Goal: Task Accomplishment & Management: Use online tool/utility

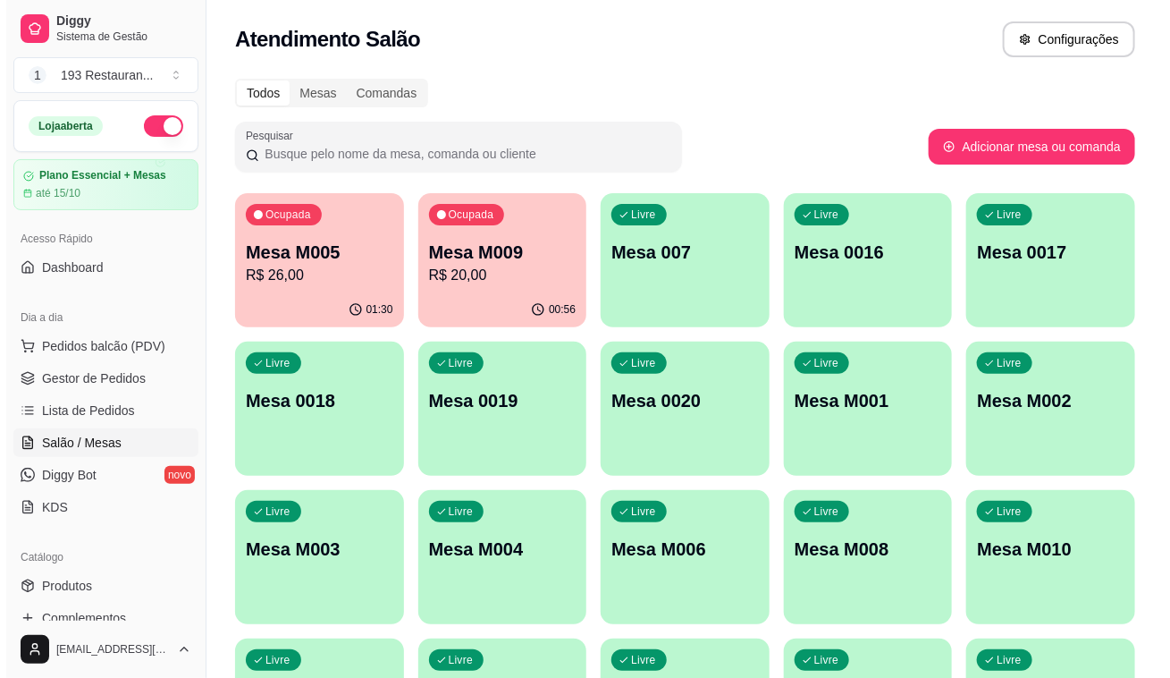
scroll to position [162, 0]
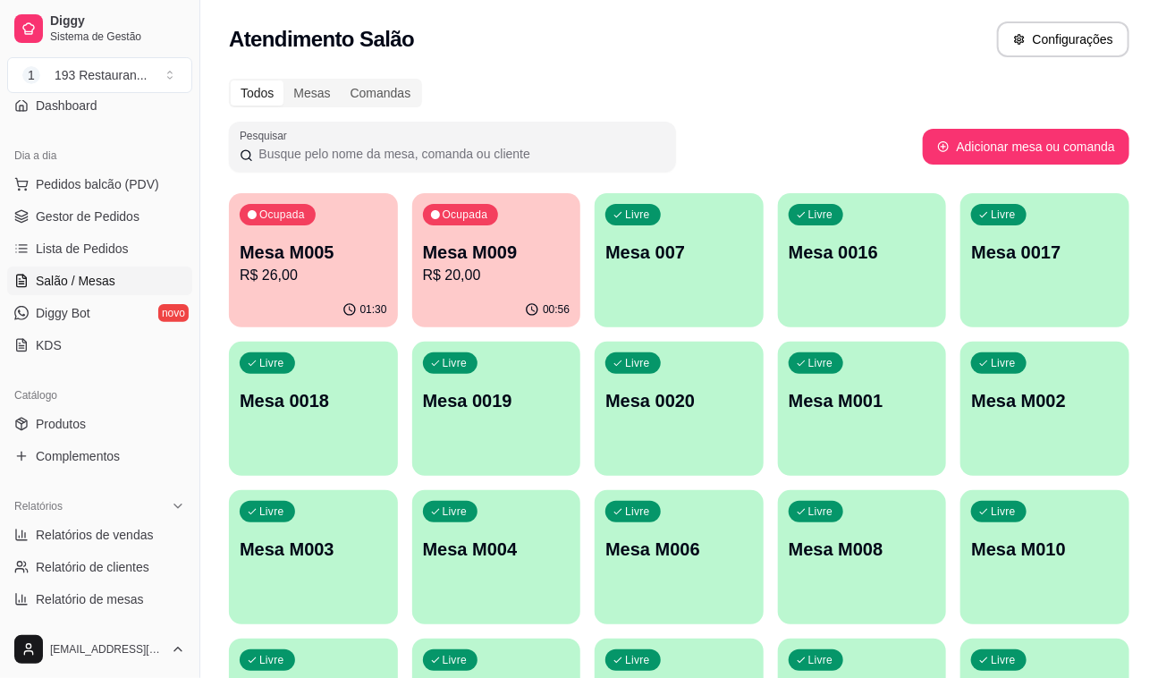
click at [524, 256] on p "Mesa M009" at bounding box center [497, 252] width 148 height 25
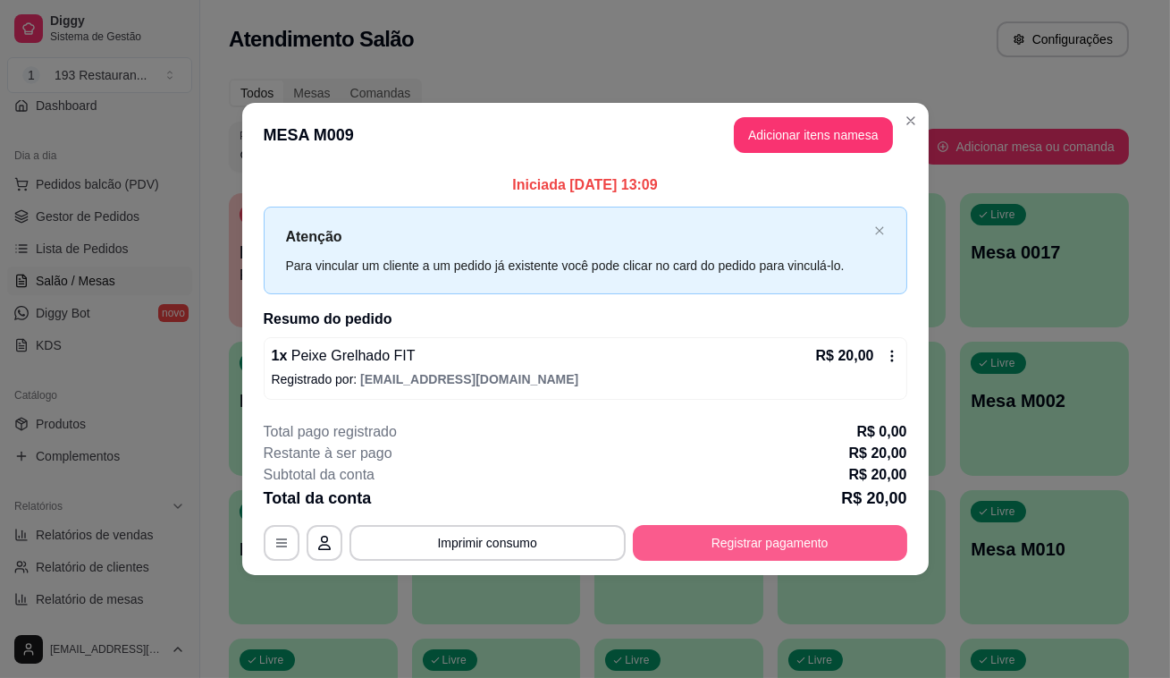
click at [713, 540] on button "Registrar pagamento" at bounding box center [770, 543] width 275 height 36
click at [739, 556] on button "Registrar pagamento" at bounding box center [770, 542] width 266 height 35
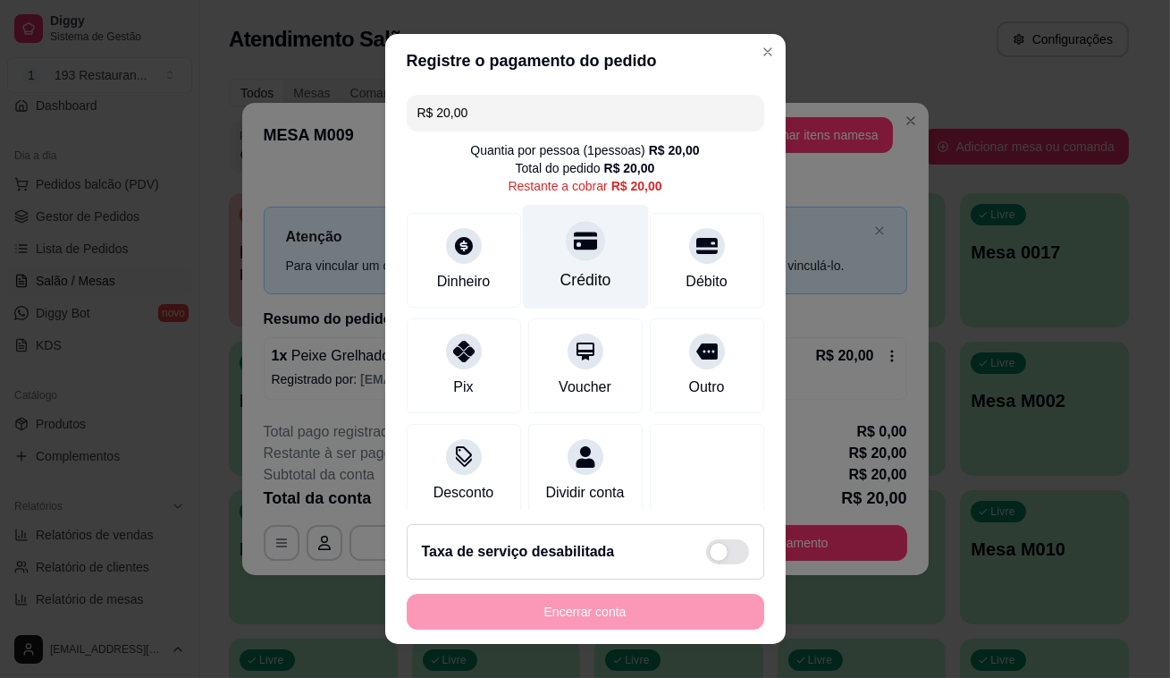
click at [537, 249] on div "Crédito" at bounding box center [585, 257] width 126 height 105
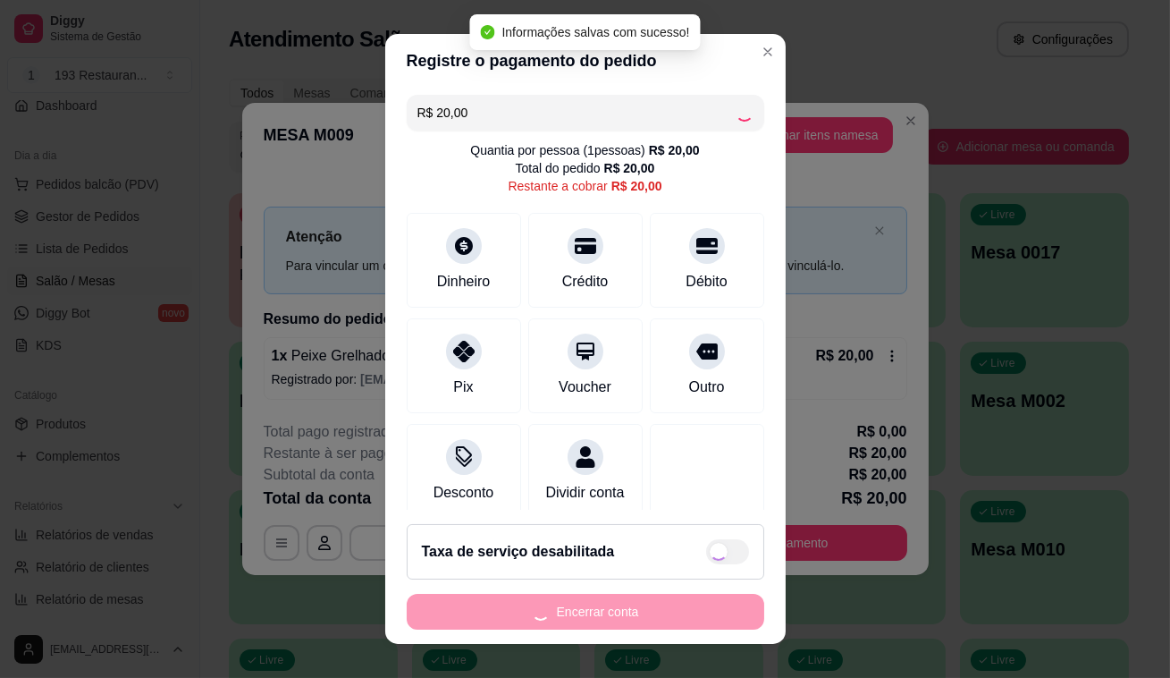
type input "R$ 0,00"
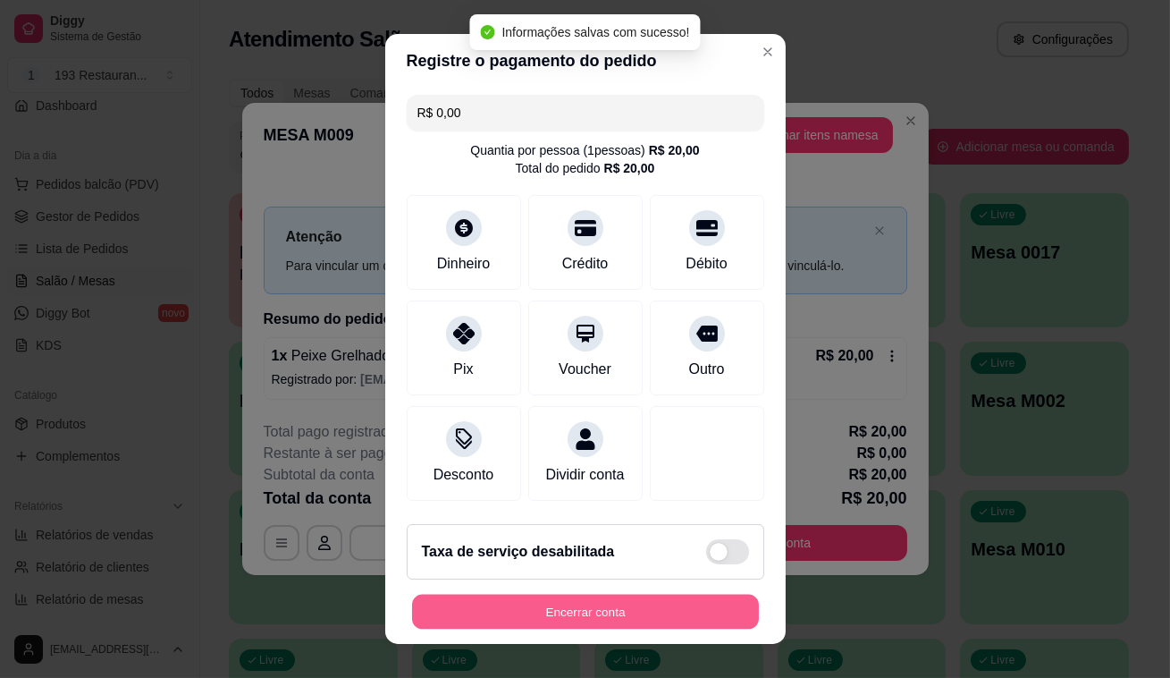
click at [629, 629] on button "Encerrar conta" at bounding box center [585, 612] width 347 height 35
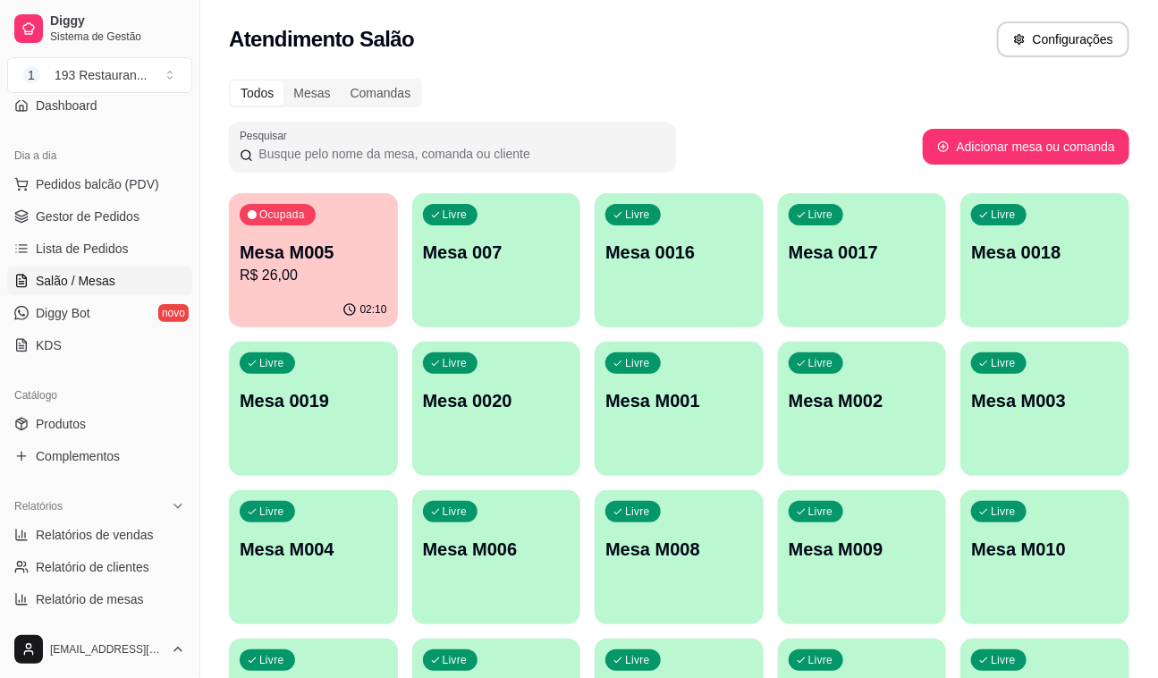
click at [285, 277] on p "R$ 26,00" at bounding box center [314, 275] width 148 height 21
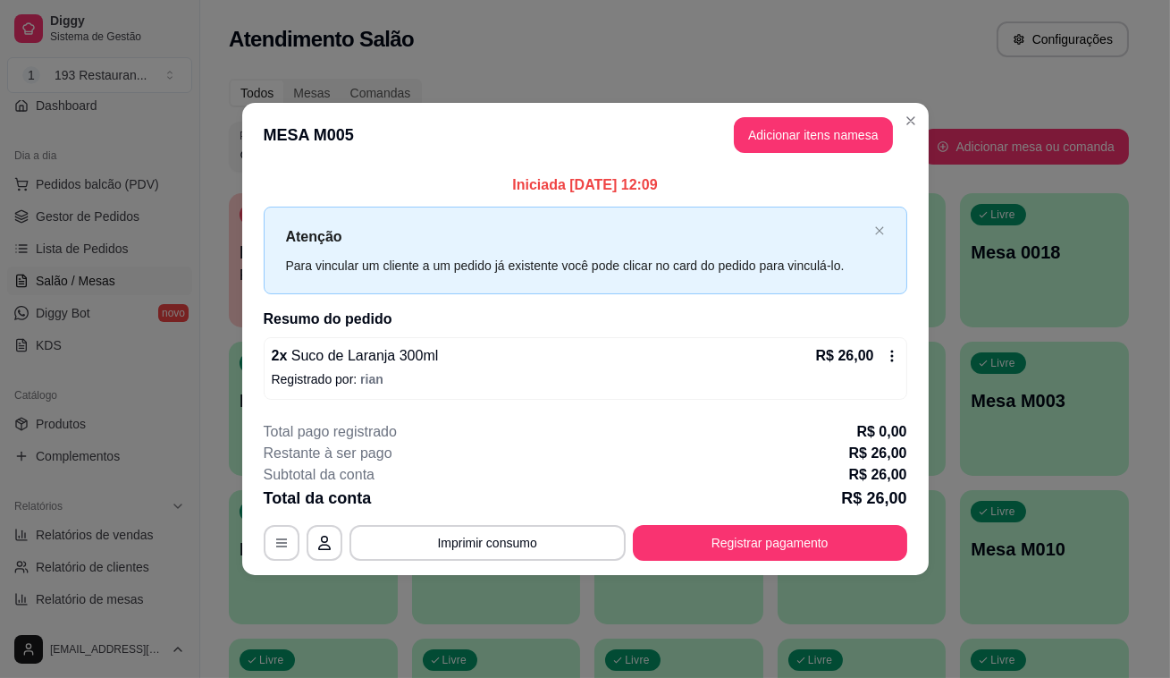
click at [895, 353] on icon at bounding box center [892, 356] width 14 height 14
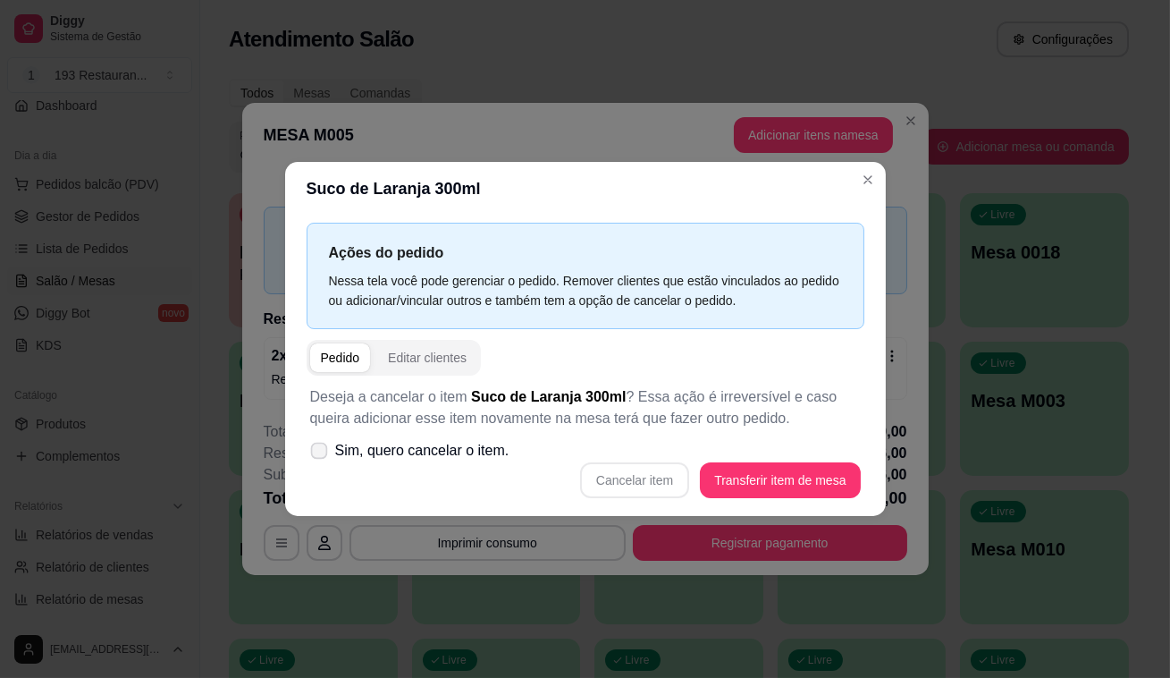
click at [438, 452] on span "Sim, quero cancelar o item." at bounding box center [422, 450] width 174 height 21
click at [321, 454] on input "Sim, quero cancelar o item." at bounding box center [315, 460] width 12 height 12
checkbox input "true"
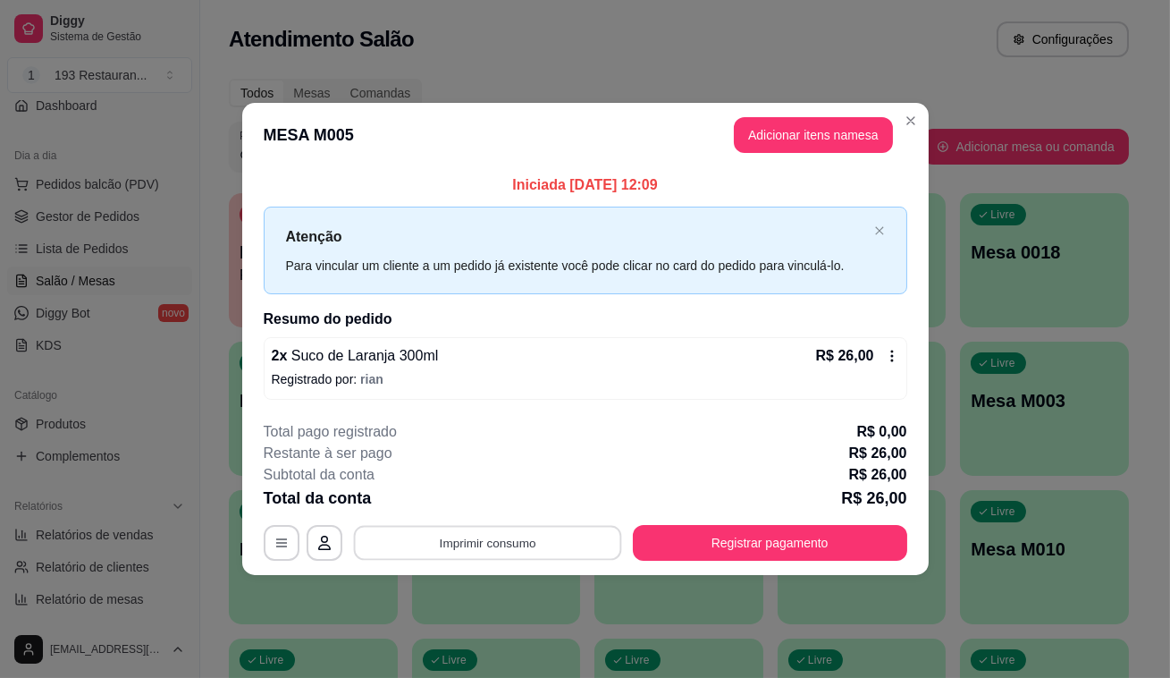
click at [503, 531] on button "Imprimir consumo" at bounding box center [487, 542] width 268 height 35
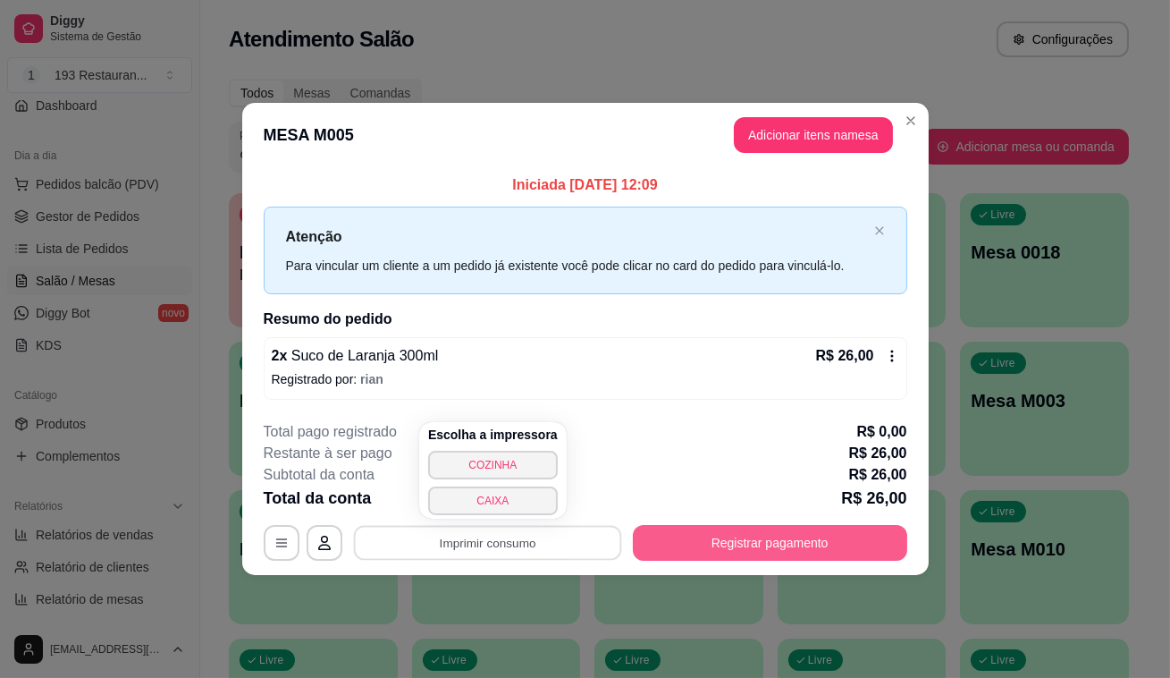
click at [751, 537] on button "Registrar pagamento" at bounding box center [770, 543] width 275 height 36
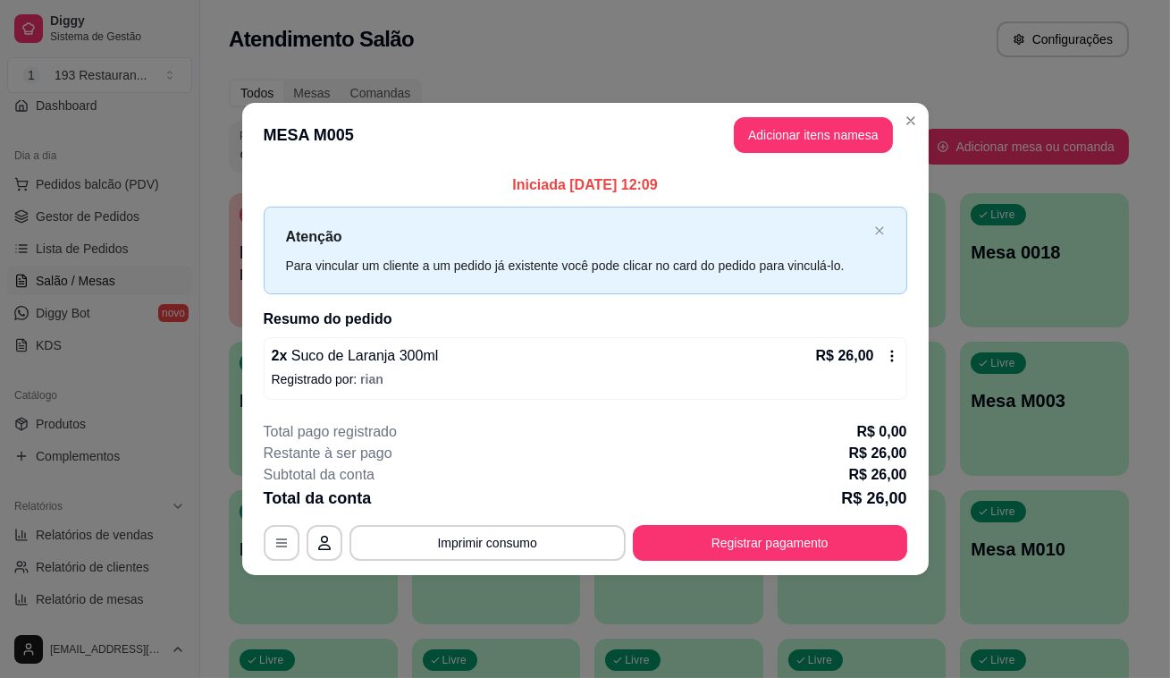
click at [885, 354] on icon at bounding box center [892, 356] width 14 height 14
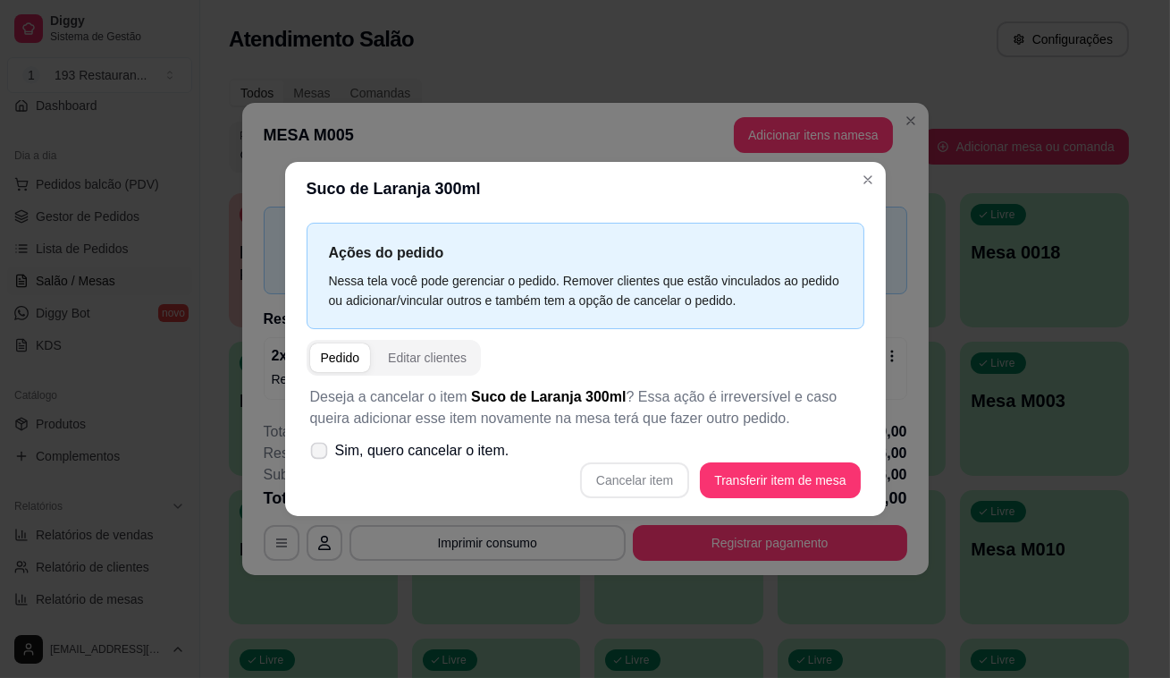
click at [482, 452] on span "Sim, quero cancelar o item." at bounding box center [422, 450] width 174 height 21
click at [321, 454] on input "Sim, quero cancelar o item." at bounding box center [315, 460] width 12 height 12
checkbox input "true"
click at [639, 474] on button "Cancelar item" at bounding box center [635, 480] width 106 height 35
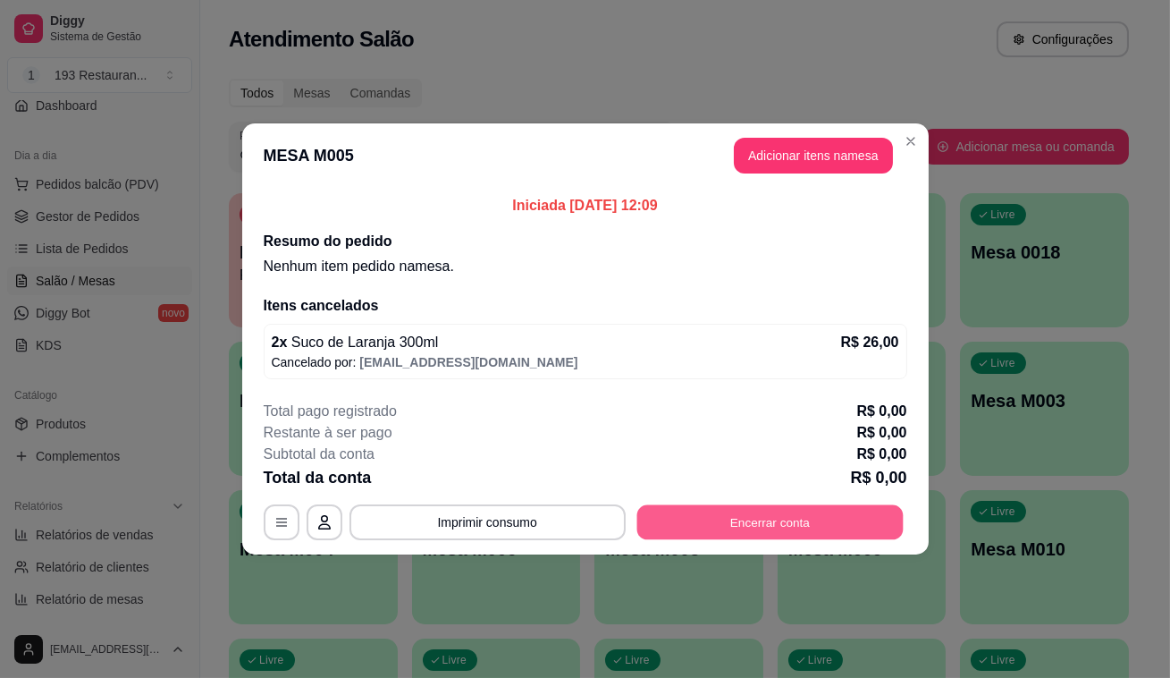
click at [873, 517] on button "Encerrar conta" at bounding box center [770, 522] width 266 height 35
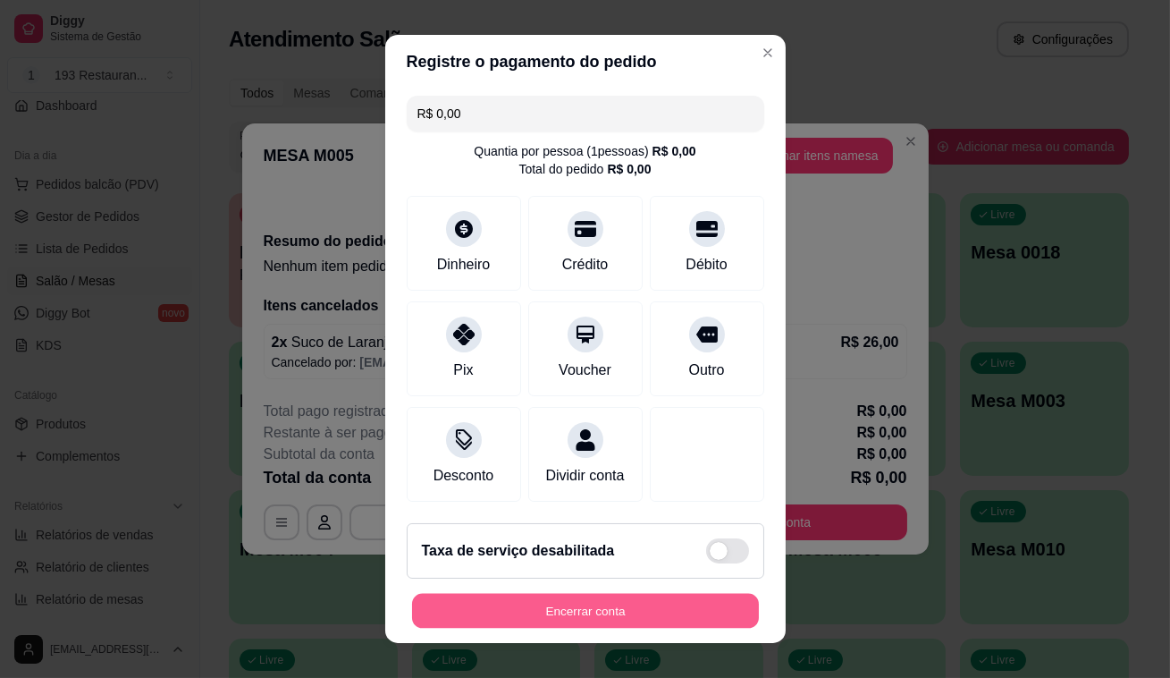
click at [668, 604] on button "Encerrar conta" at bounding box center [585, 611] width 347 height 35
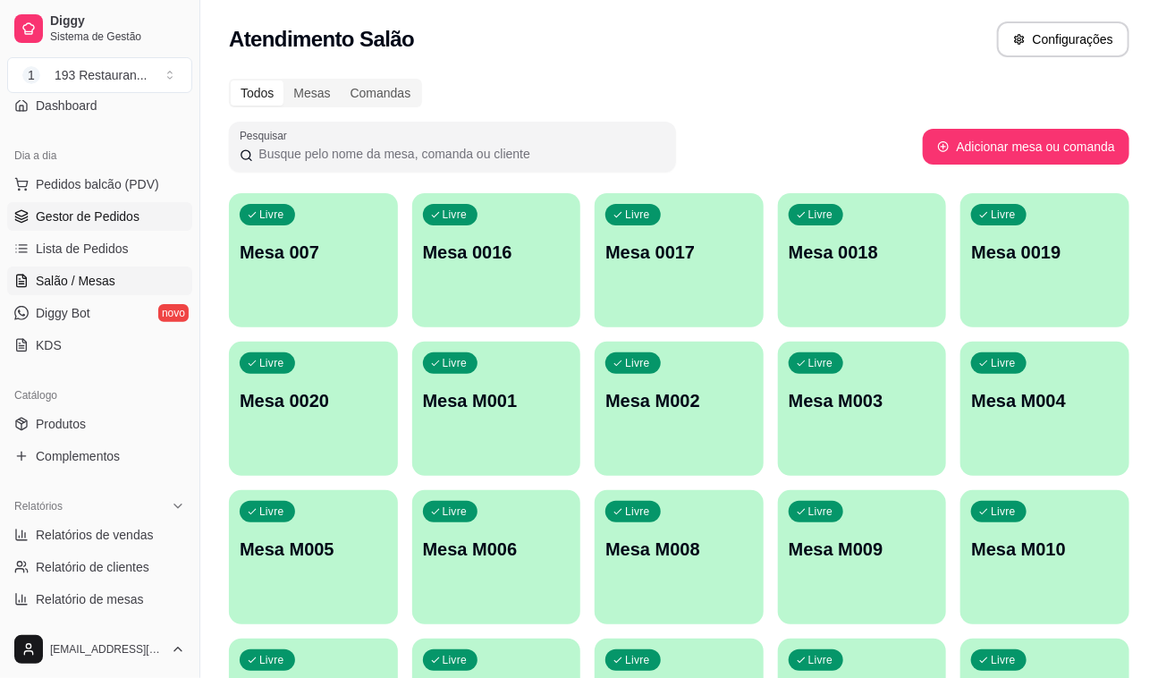
click at [89, 224] on link "Gestor de Pedidos" at bounding box center [99, 216] width 185 height 29
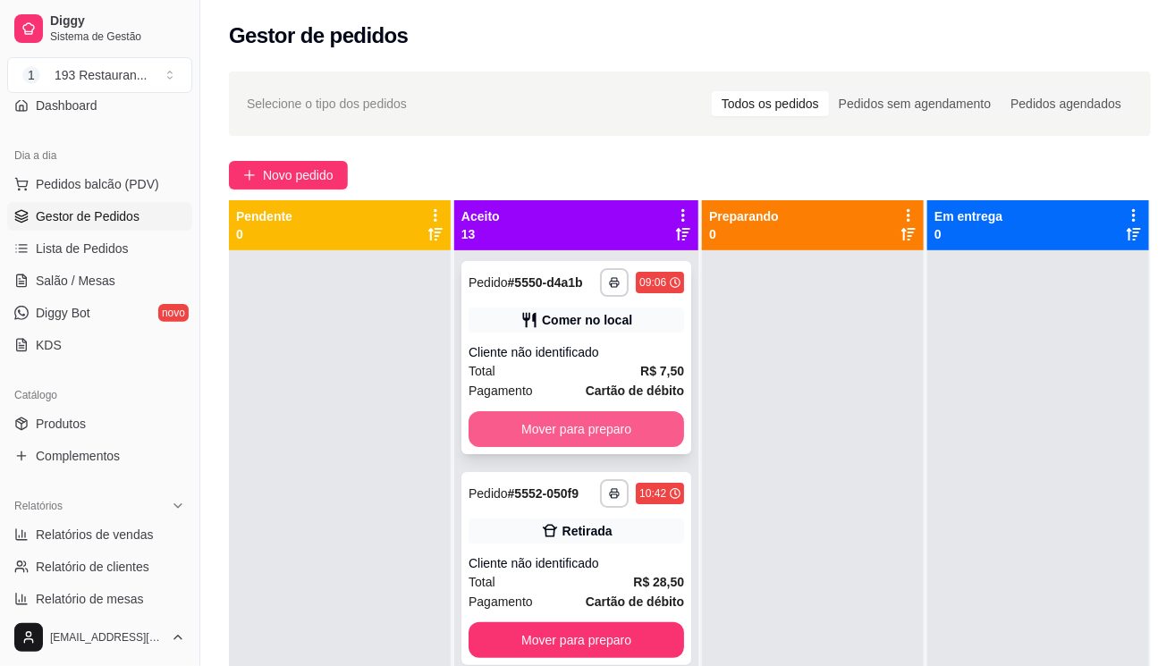
click at [565, 446] on button "Mover para preparo" at bounding box center [576, 429] width 215 height 36
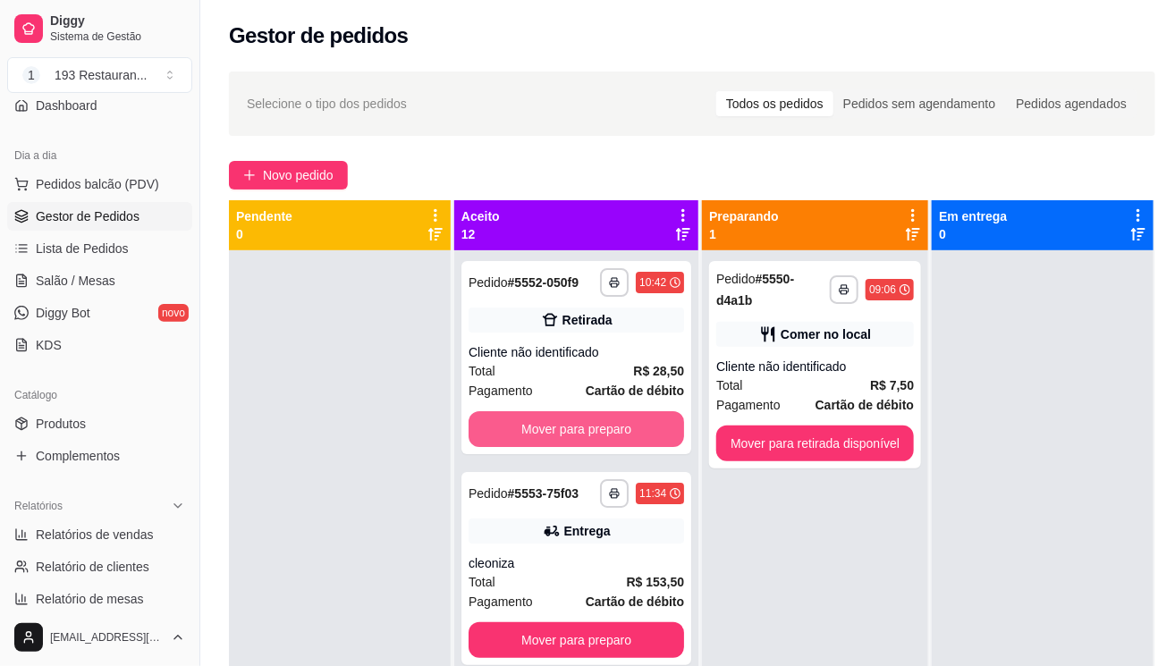
click at [565, 446] on button "Mover para preparo" at bounding box center [576, 429] width 215 height 36
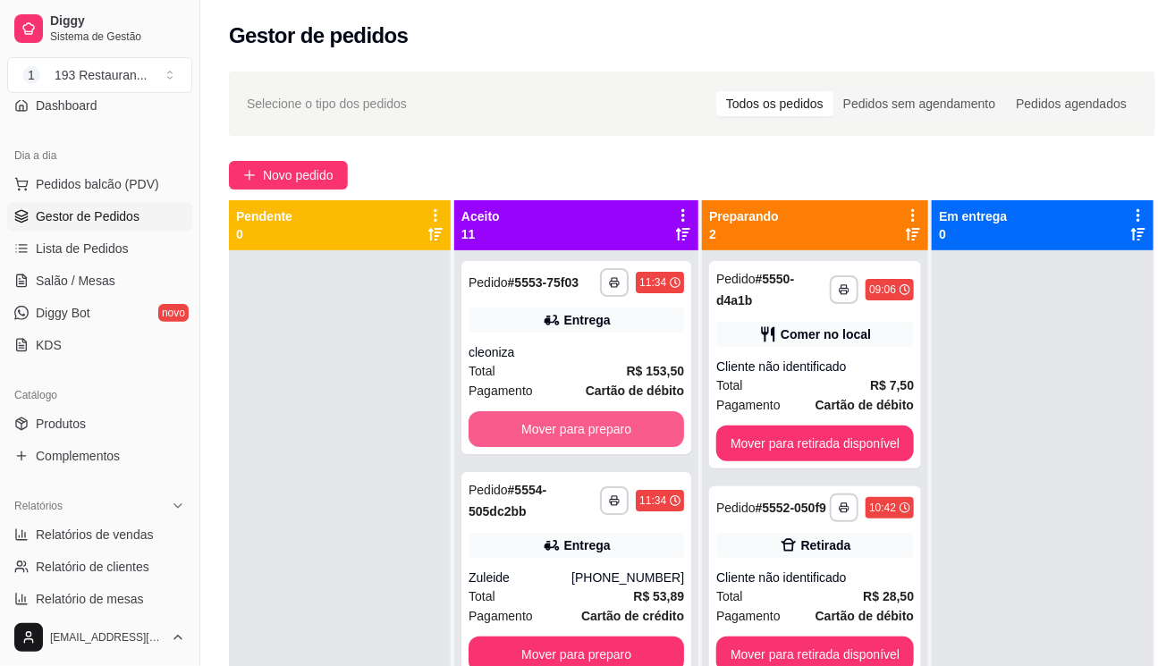
click at [566, 446] on button "Mover para preparo" at bounding box center [576, 429] width 215 height 36
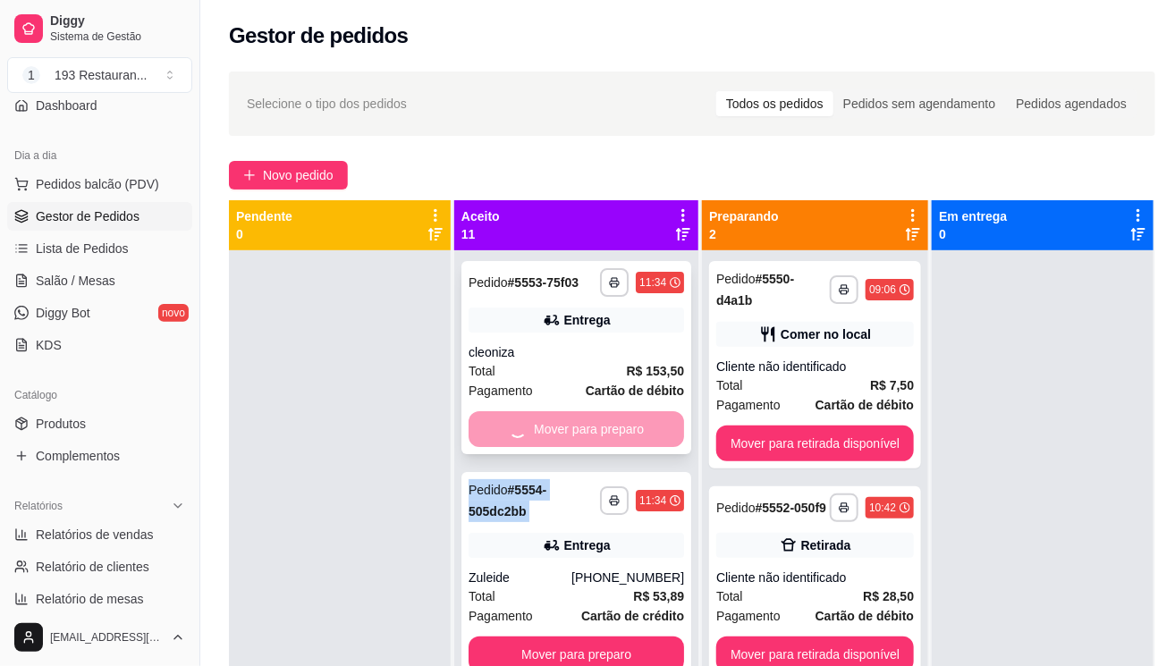
click at [566, 446] on div "Mover para preparo" at bounding box center [576, 429] width 215 height 36
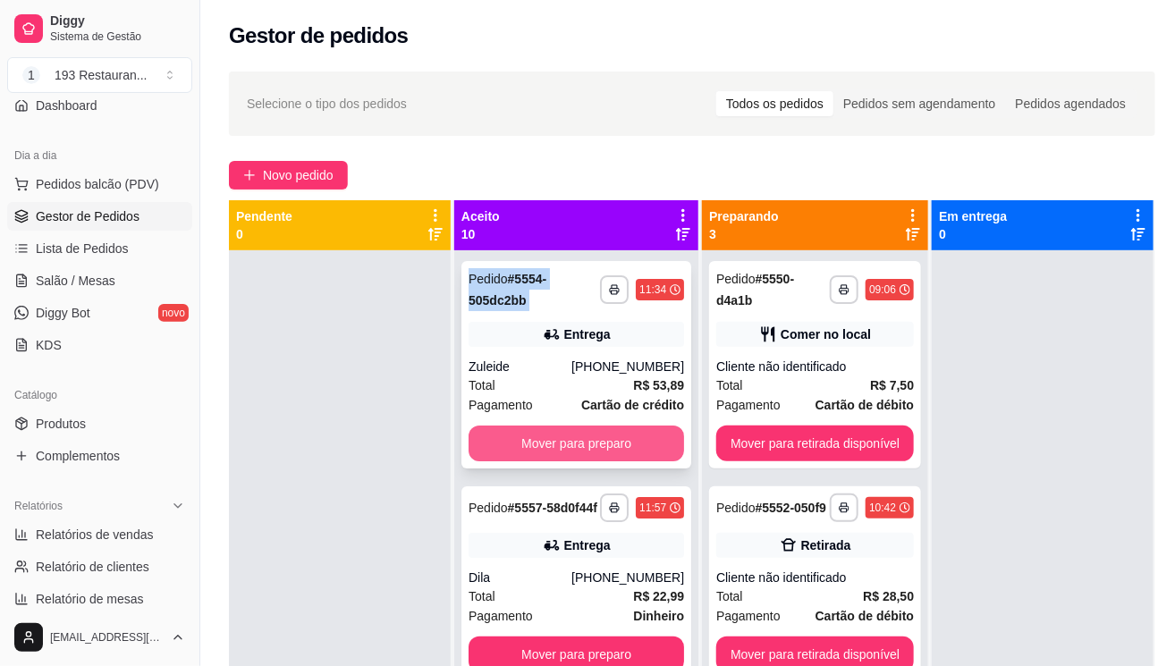
click at [497, 444] on button "Mover para preparo" at bounding box center [576, 444] width 215 height 36
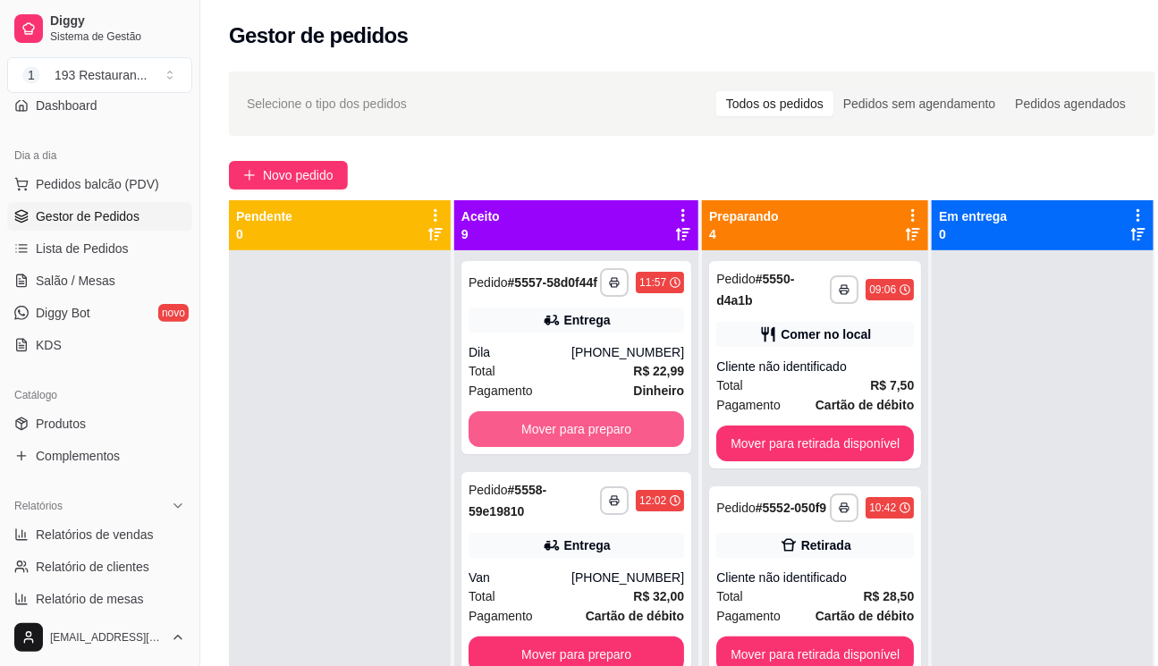
click at [497, 444] on button "Mover para preparo" at bounding box center [576, 429] width 215 height 36
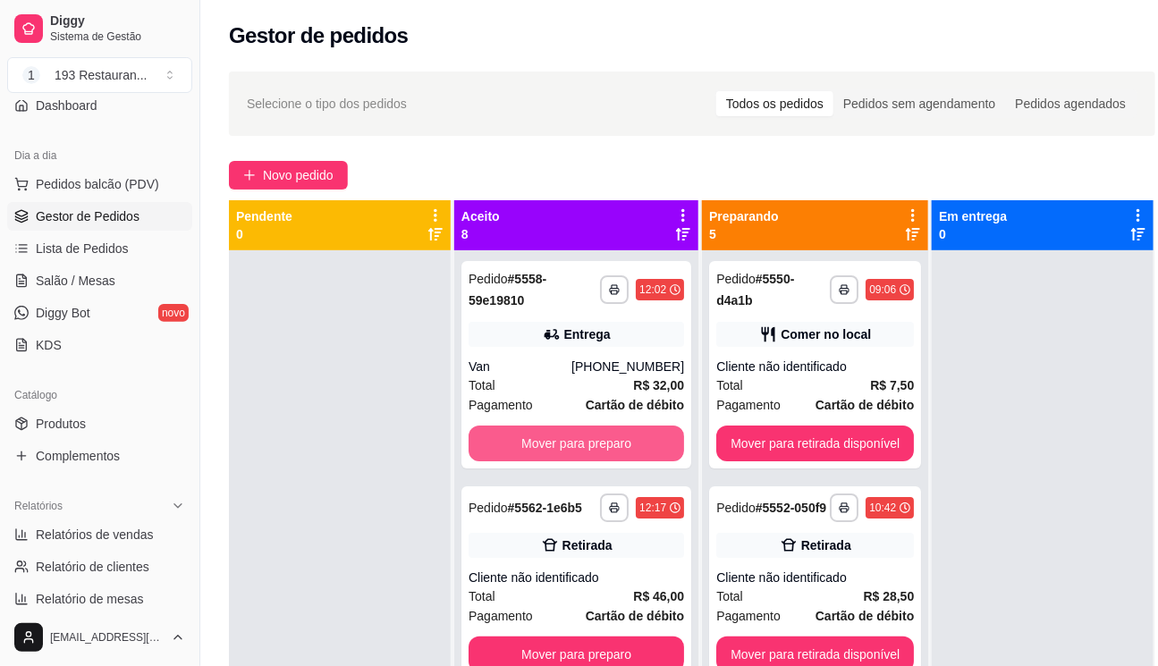
click at [497, 445] on button "Mover para preparo" at bounding box center [576, 444] width 215 height 36
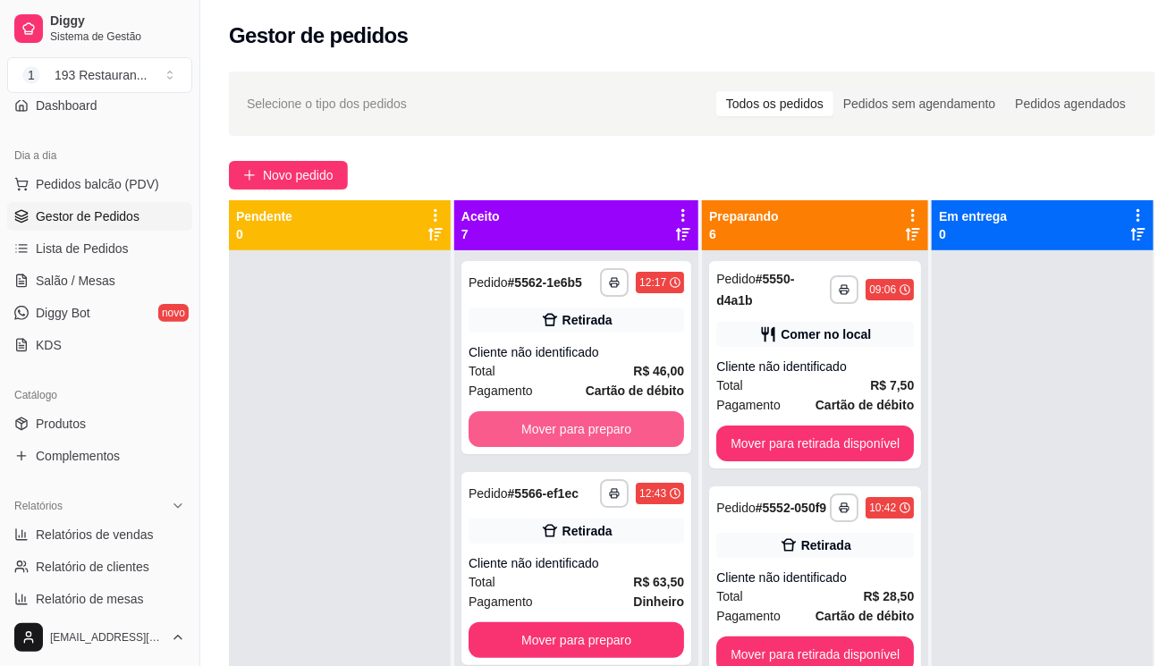
click at [497, 447] on button "Mover para preparo" at bounding box center [576, 429] width 215 height 36
click at [499, 447] on button "Mover para preparo" at bounding box center [576, 429] width 209 height 35
click at [499, 447] on button "Mover para preparo" at bounding box center [576, 429] width 215 height 36
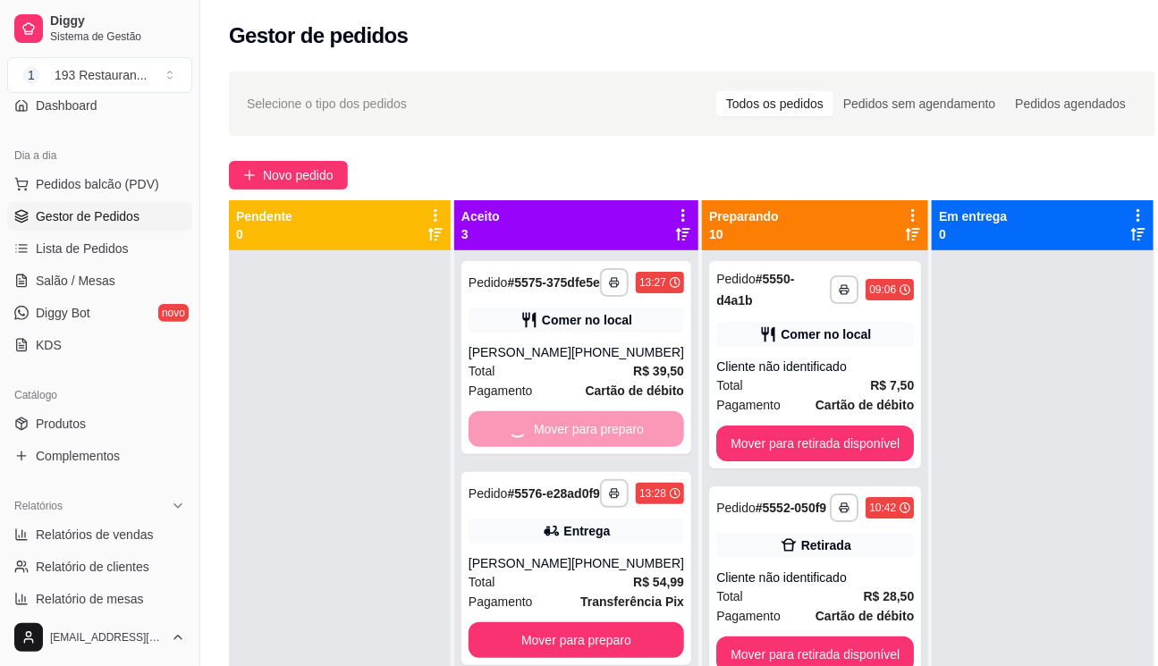
click at [499, 622] on button "Mover para preparo" at bounding box center [576, 640] width 215 height 36
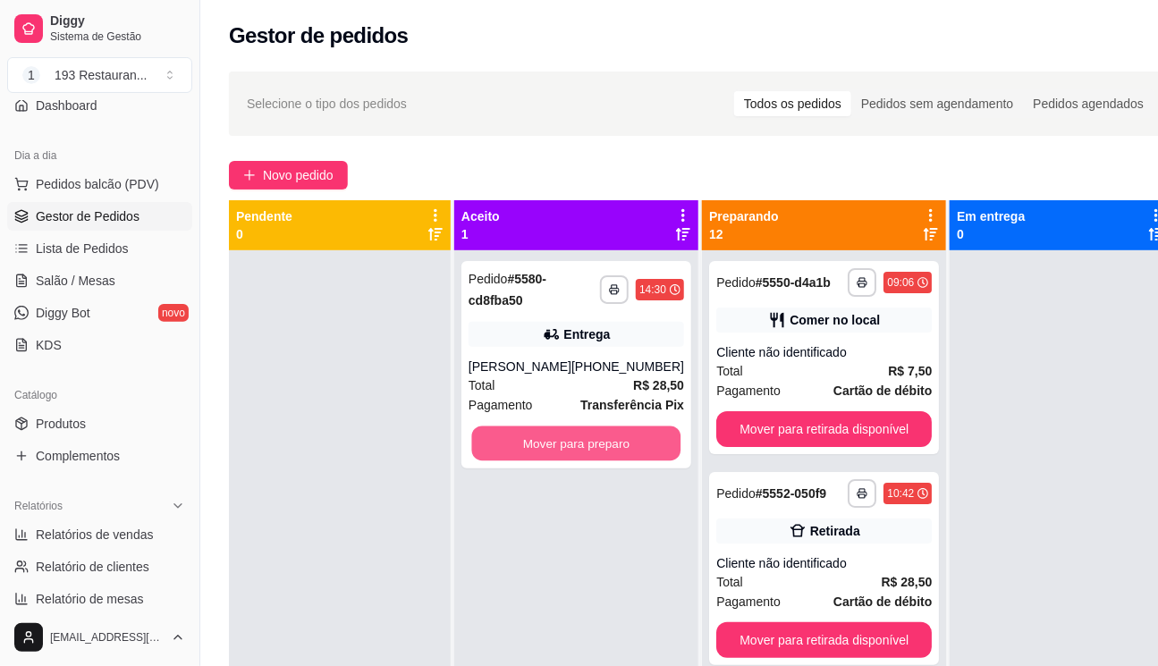
click at [499, 450] on button "Mover para preparo" at bounding box center [576, 444] width 209 height 35
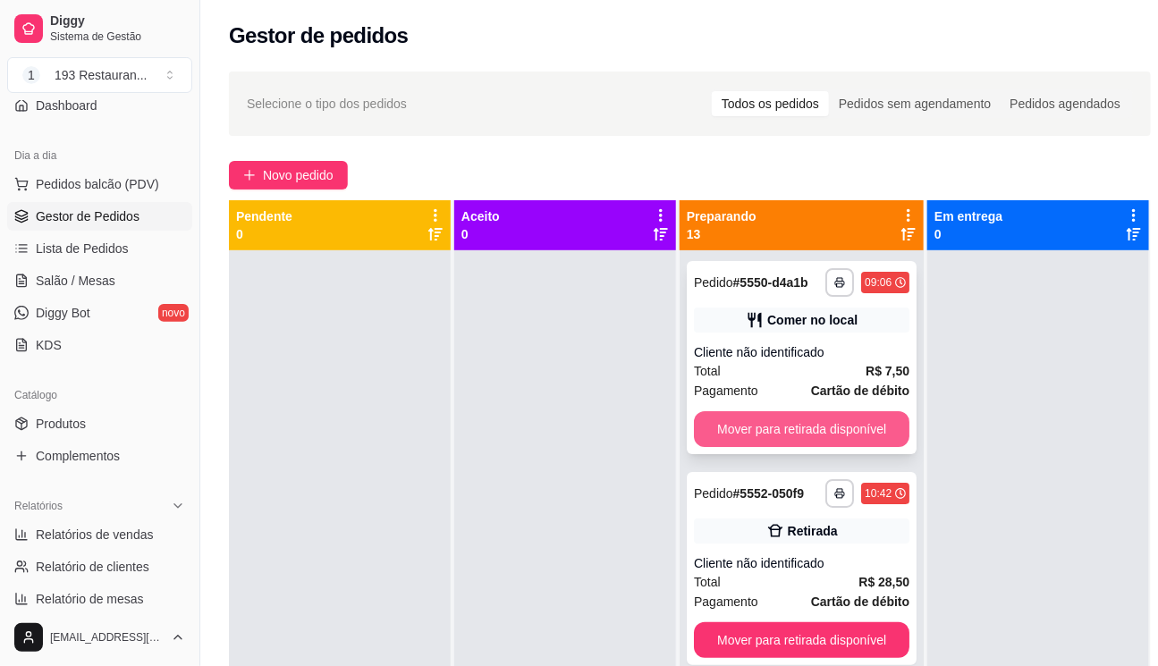
click at [758, 447] on div "Mover para retirada disponível" at bounding box center [801, 429] width 215 height 36
click at [750, 454] on div "**********" at bounding box center [802, 357] width 230 height 193
click at [819, 440] on button "Mover para retirada disponível" at bounding box center [801, 429] width 209 height 35
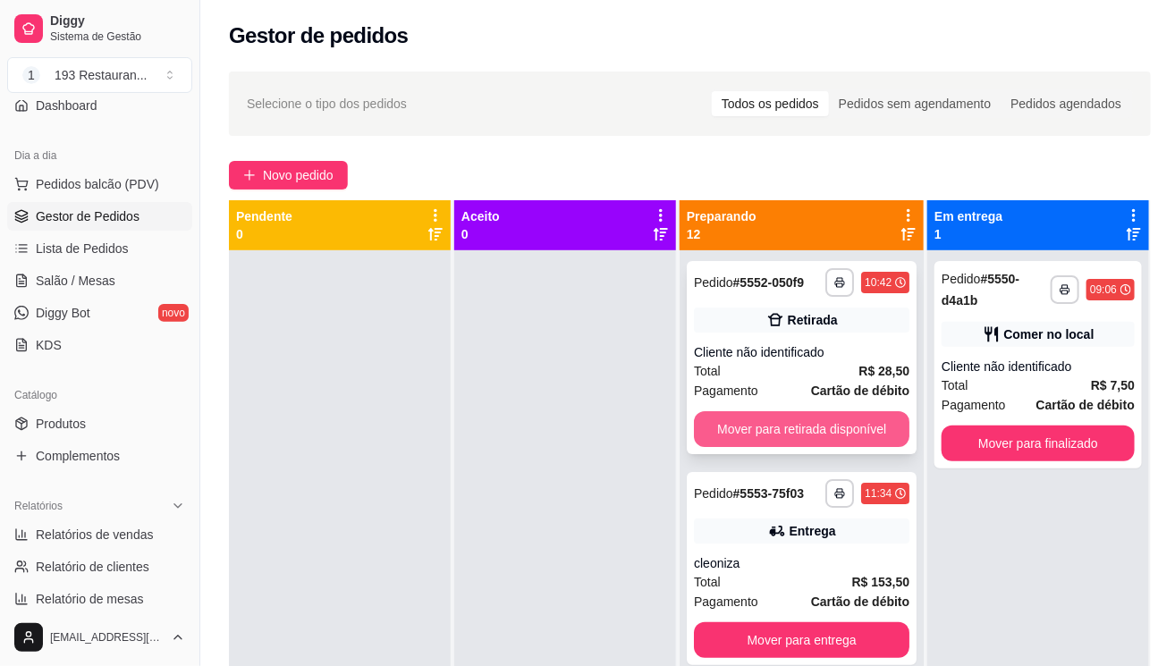
click at [819, 437] on button "Mover para retirada disponível" at bounding box center [801, 429] width 215 height 36
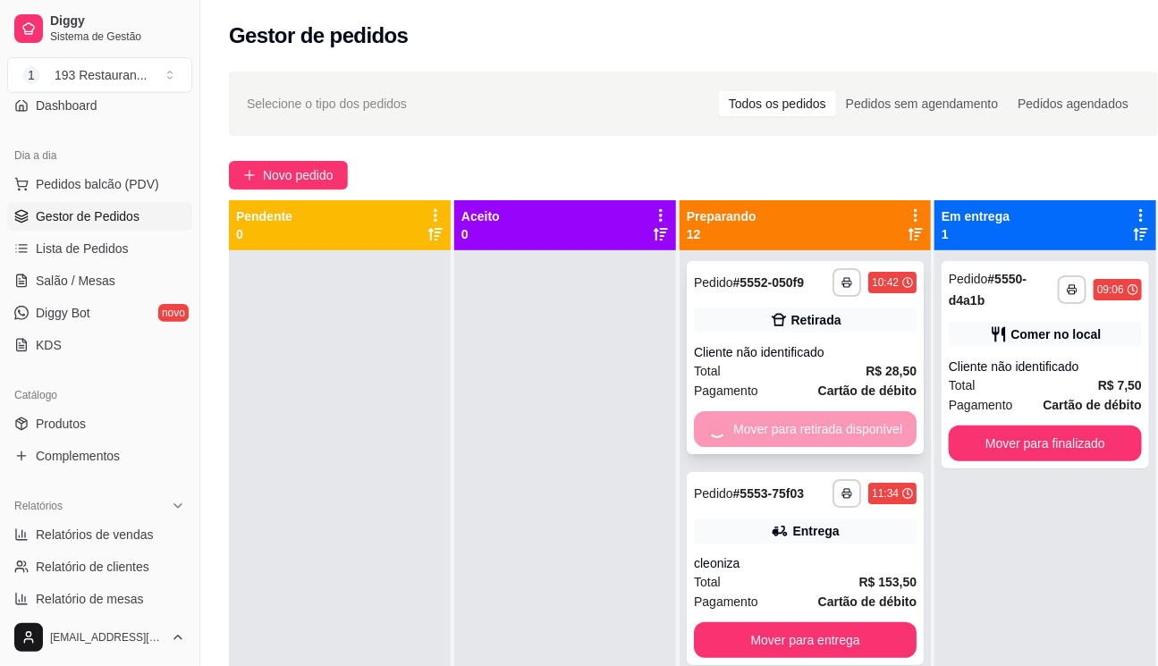
click at [820, 622] on button "Mover para entrega" at bounding box center [805, 640] width 223 height 36
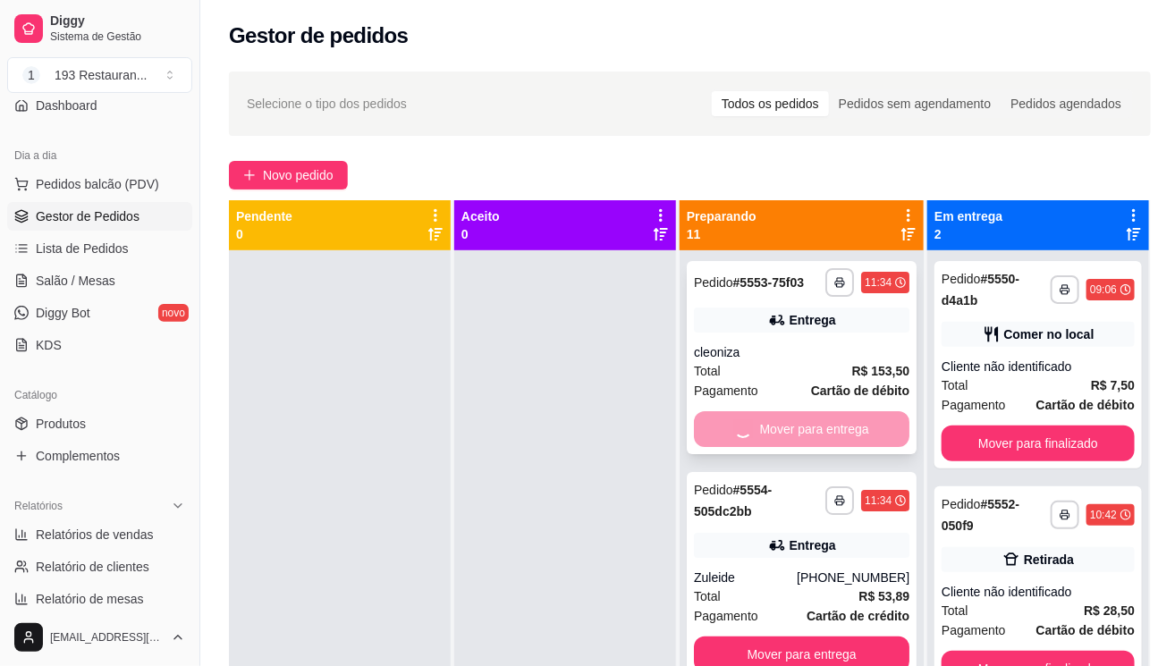
click at [820, 637] on button "Mover para entrega" at bounding box center [801, 655] width 215 height 36
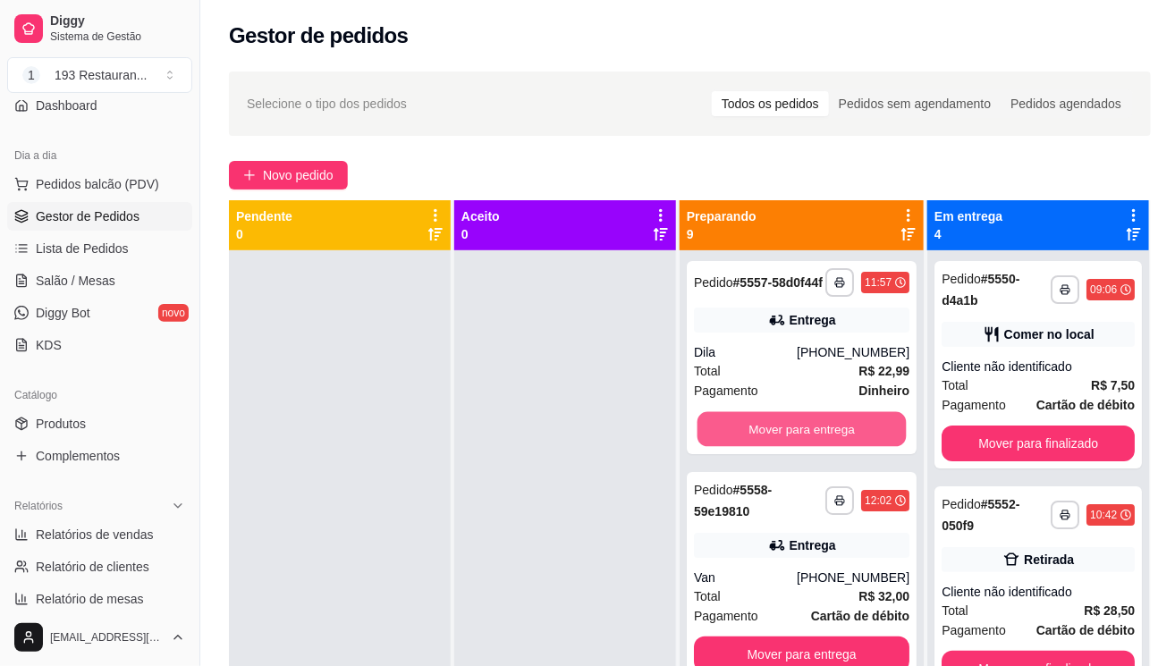
click at [820, 438] on button "Mover para entrega" at bounding box center [801, 429] width 209 height 35
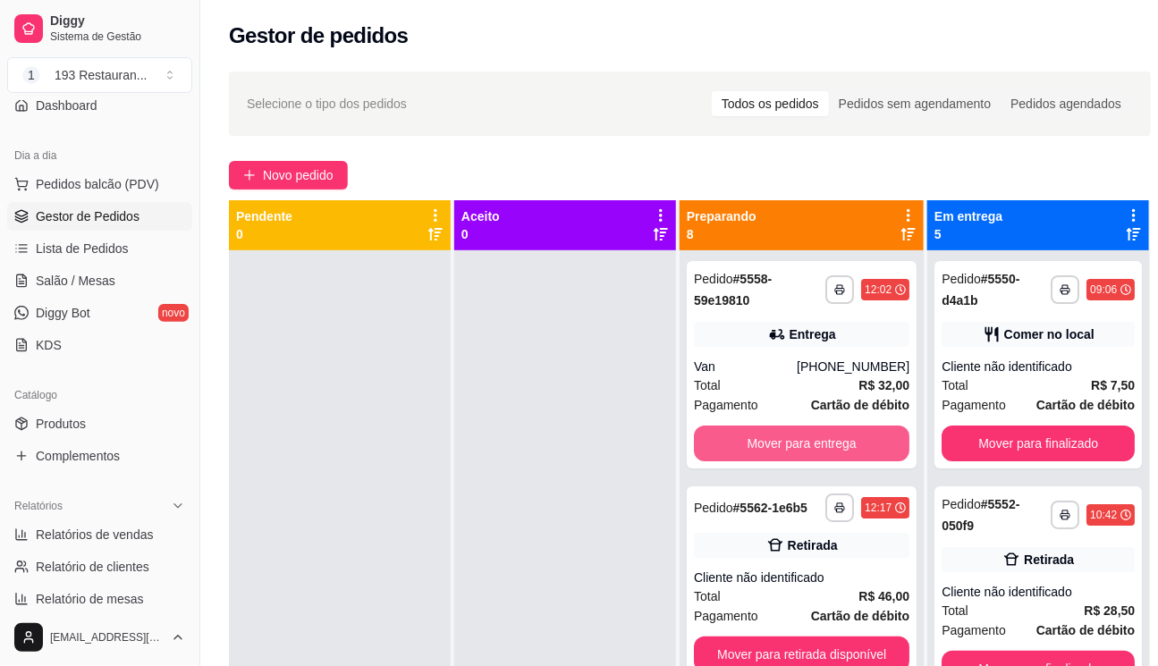
click at [819, 440] on button "Mover para entrega" at bounding box center [801, 444] width 215 height 36
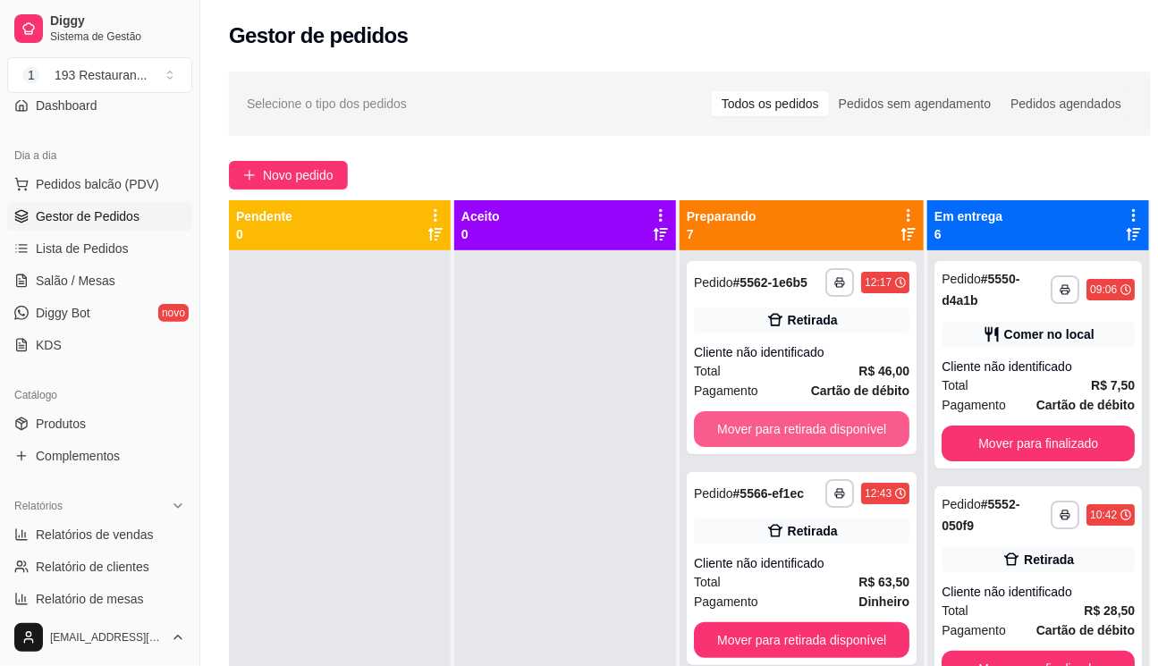
click at [819, 440] on button "Mover para retirada disponível" at bounding box center [801, 429] width 215 height 36
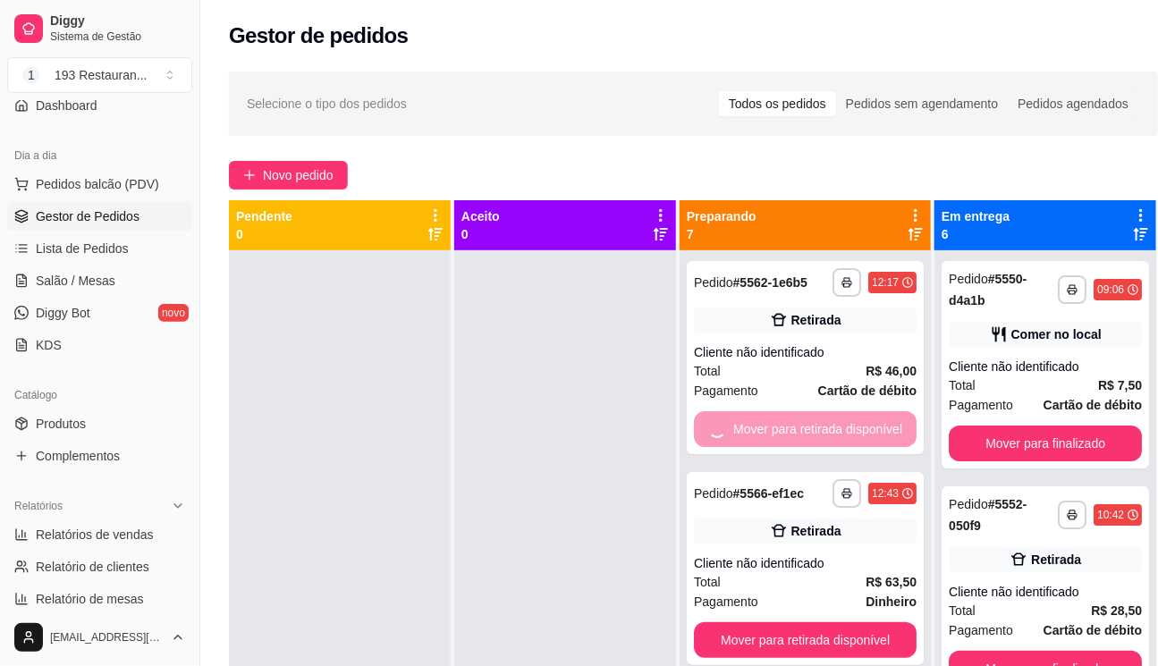
click at [820, 622] on button "Mover para retirada disponível" at bounding box center [805, 640] width 223 height 36
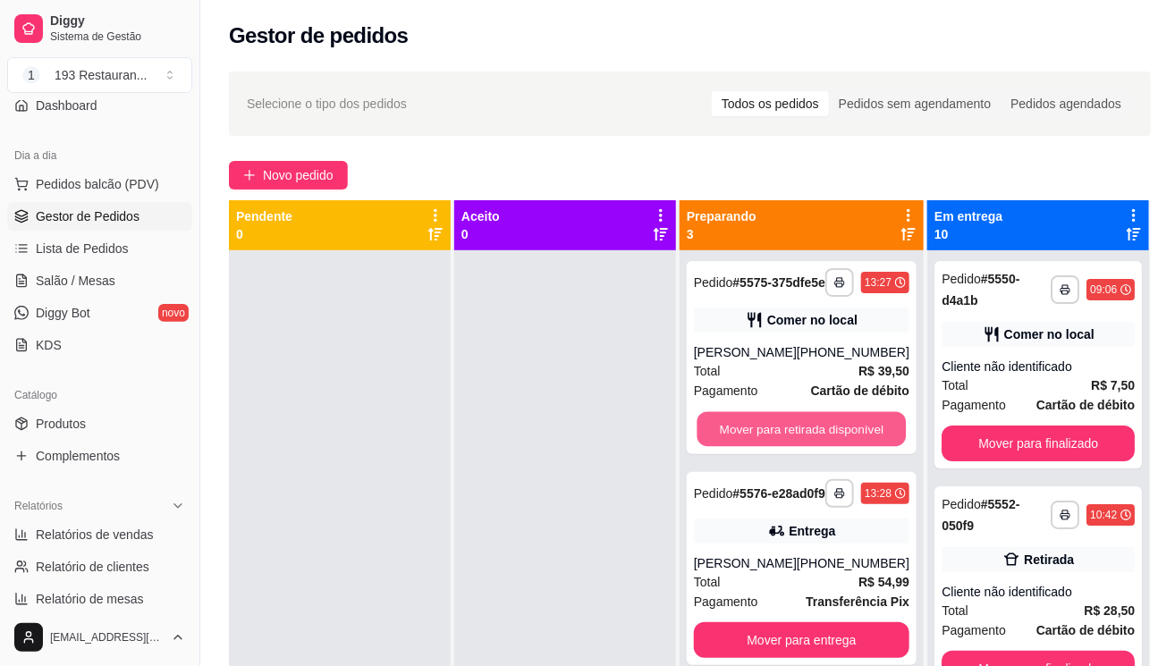
click at [820, 442] on button "Mover para retirada disponível" at bounding box center [801, 429] width 209 height 35
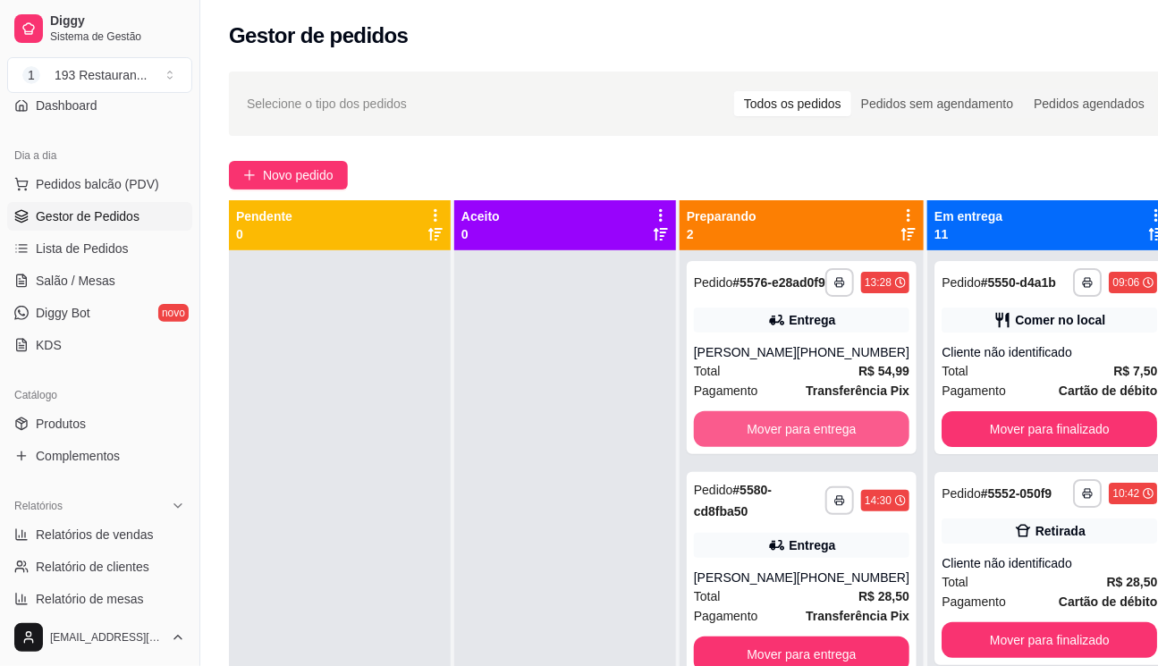
click at [820, 442] on button "Mover para entrega" at bounding box center [801, 429] width 215 height 36
click at [820, 472] on div "**********" at bounding box center [802, 575] width 230 height 207
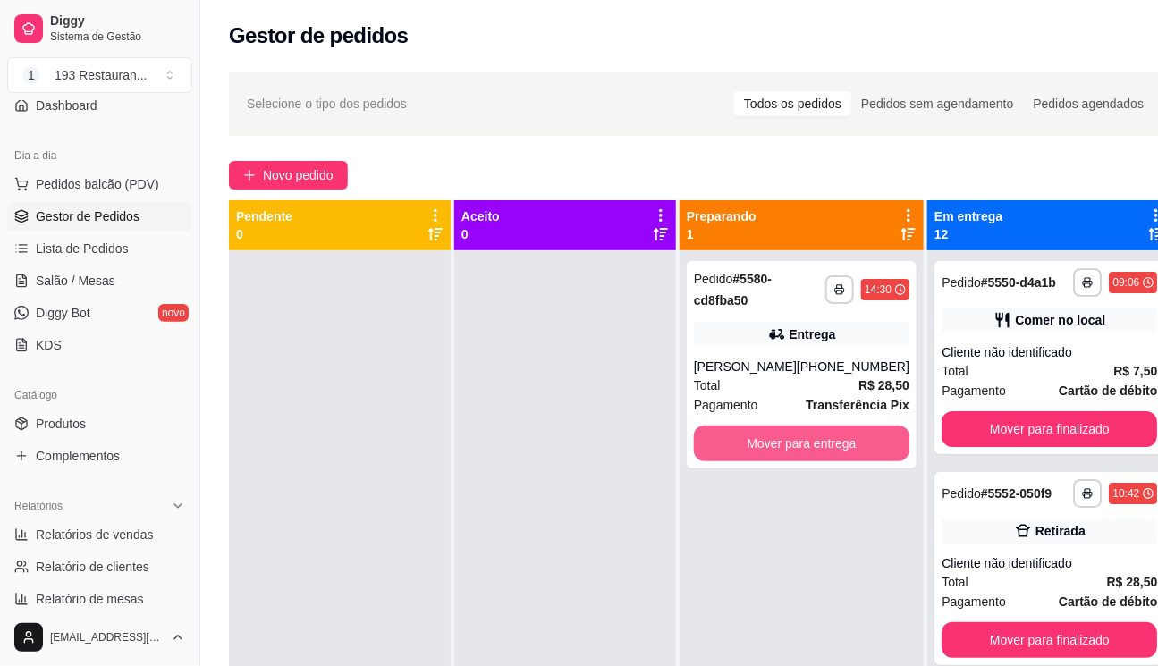
click at [866, 461] on button "Mover para entrega" at bounding box center [801, 444] width 215 height 36
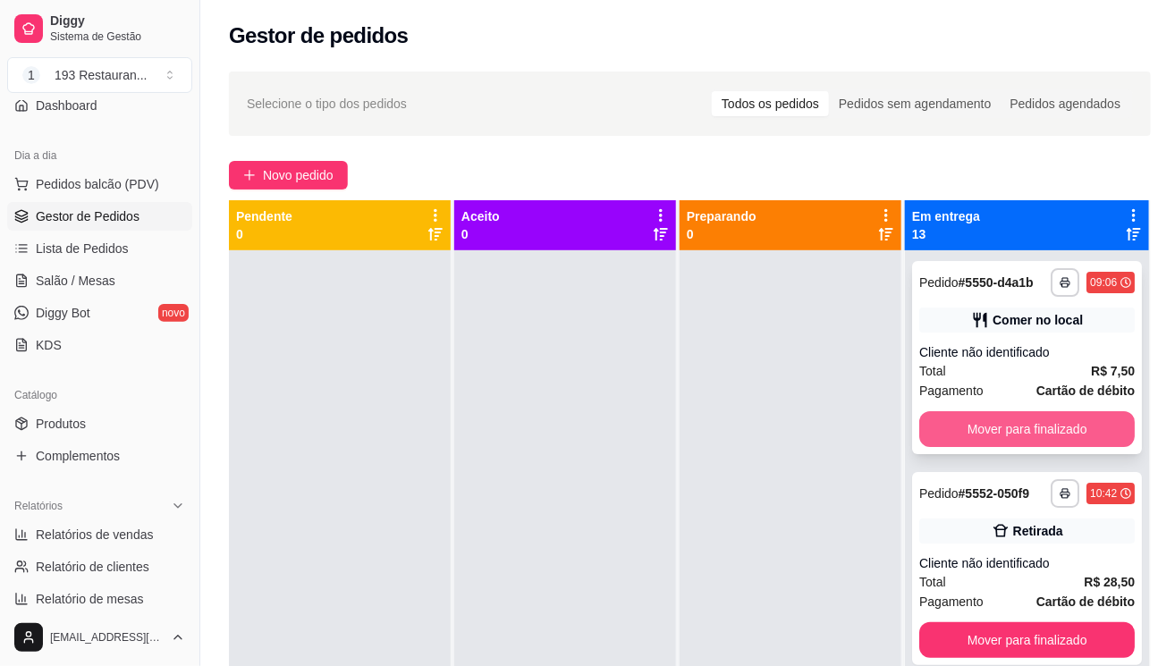
click at [947, 446] on button "Mover para finalizado" at bounding box center [1026, 429] width 215 height 36
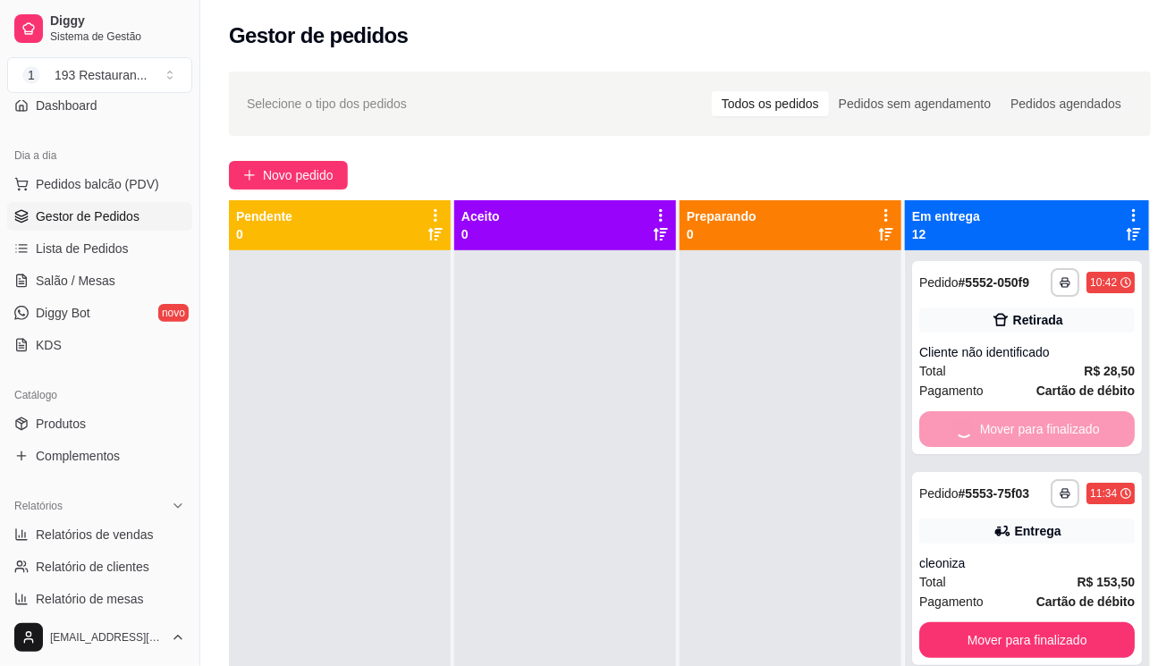
click at [947, 622] on button "Mover para finalizado" at bounding box center [1026, 640] width 215 height 36
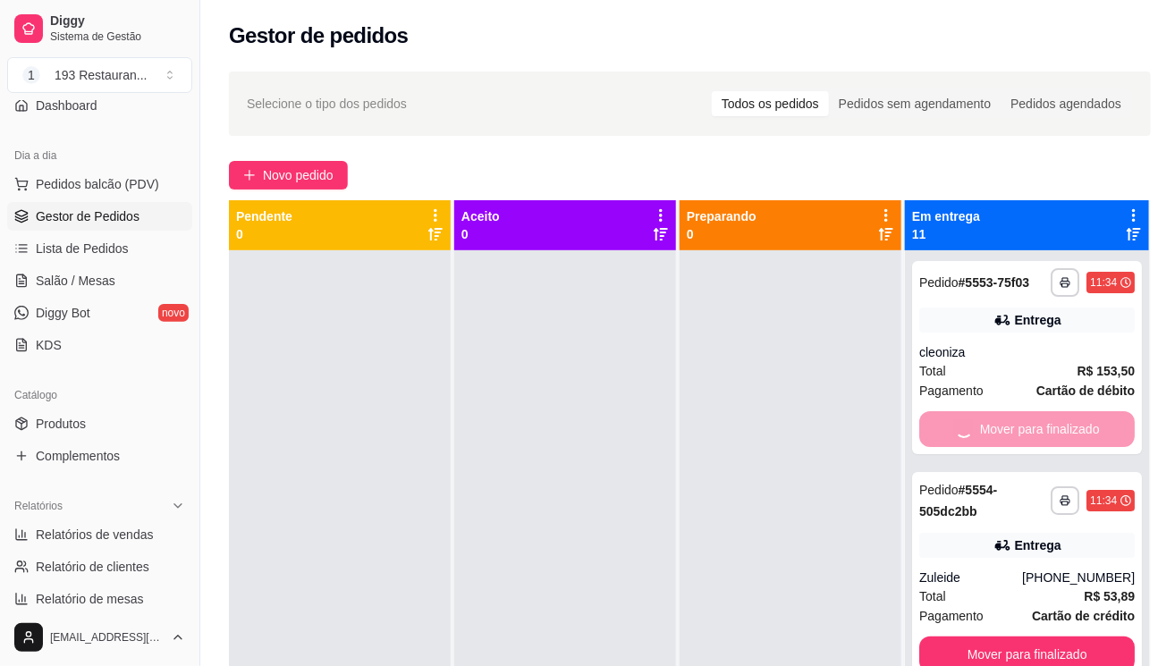
click at [947, 637] on button "Mover para finalizado" at bounding box center [1026, 655] width 215 height 36
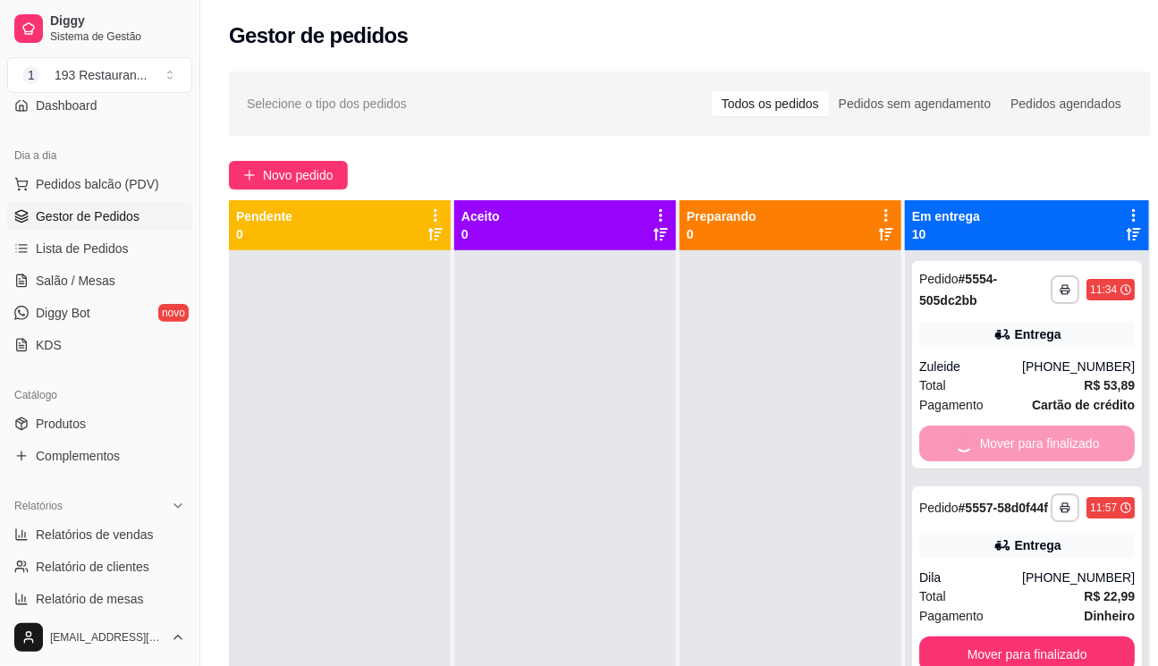
click at [946, 637] on button "Mover para finalizado" at bounding box center [1026, 655] width 215 height 36
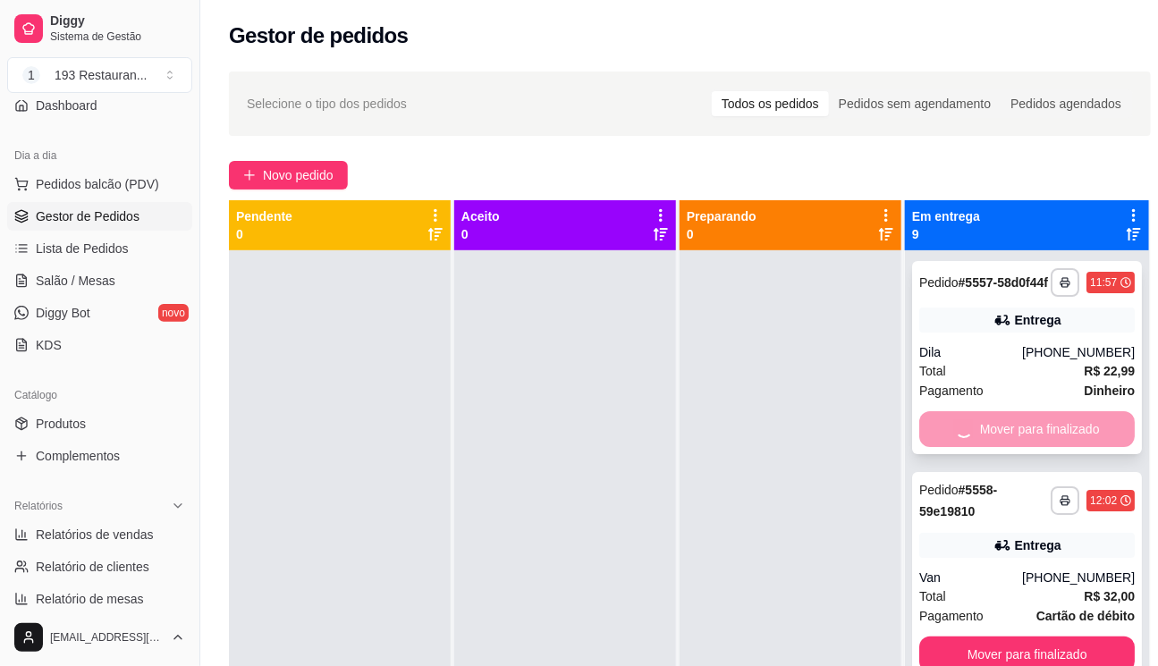
click at [946, 637] on button "Mover para finalizado" at bounding box center [1026, 655] width 215 height 36
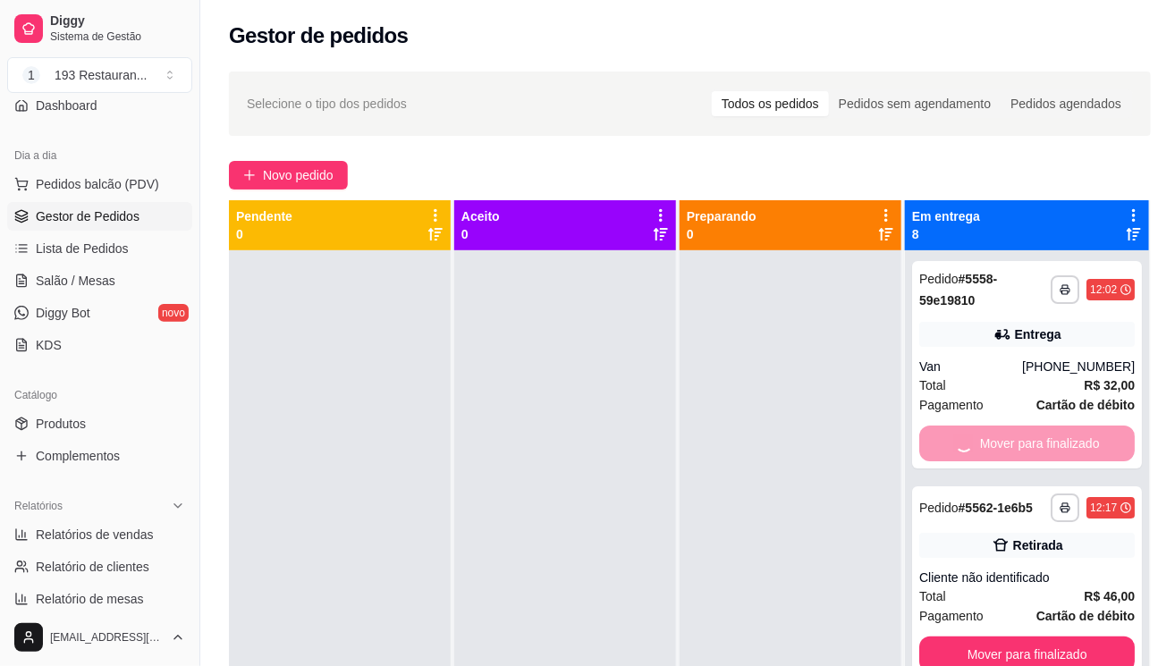
click at [944, 637] on button "Mover para finalizado" at bounding box center [1026, 655] width 215 height 36
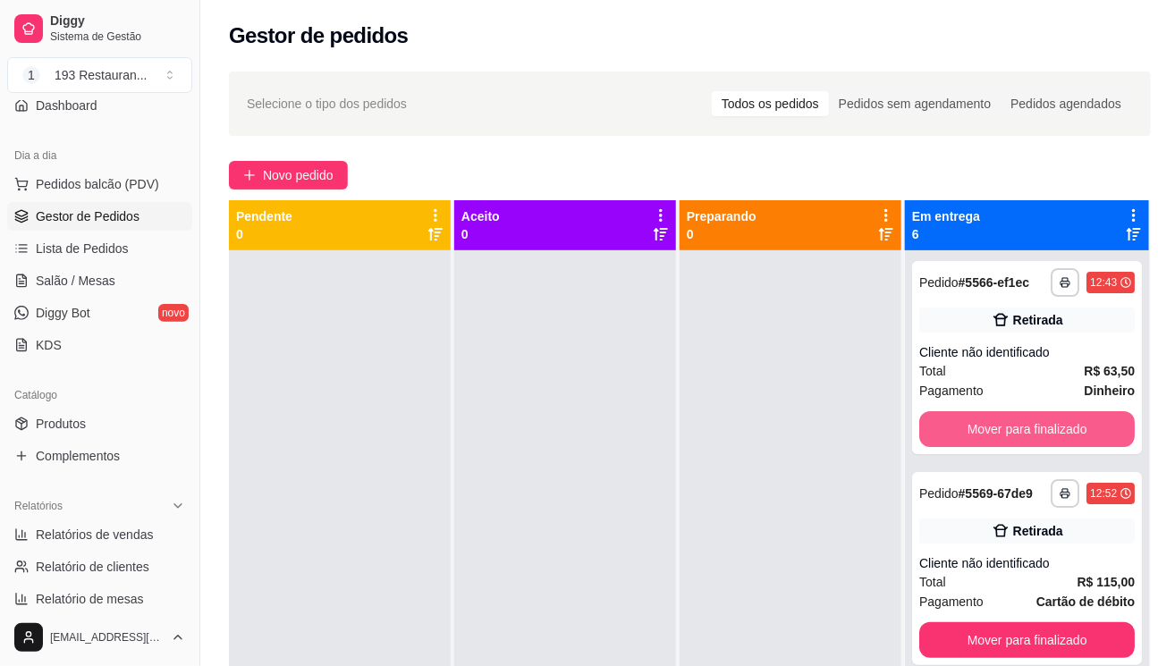
click at [946, 446] on button "Mover para finalizado" at bounding box center [1026, 429] width 215 height 36
click at [946, 622] on button "Mover para finalizado" at bounding box center [1026, 640] width 215 height 36
click at [946, 447] on button "Mover para finalizado" at bounding box center [1026, 429] width 215 height 36
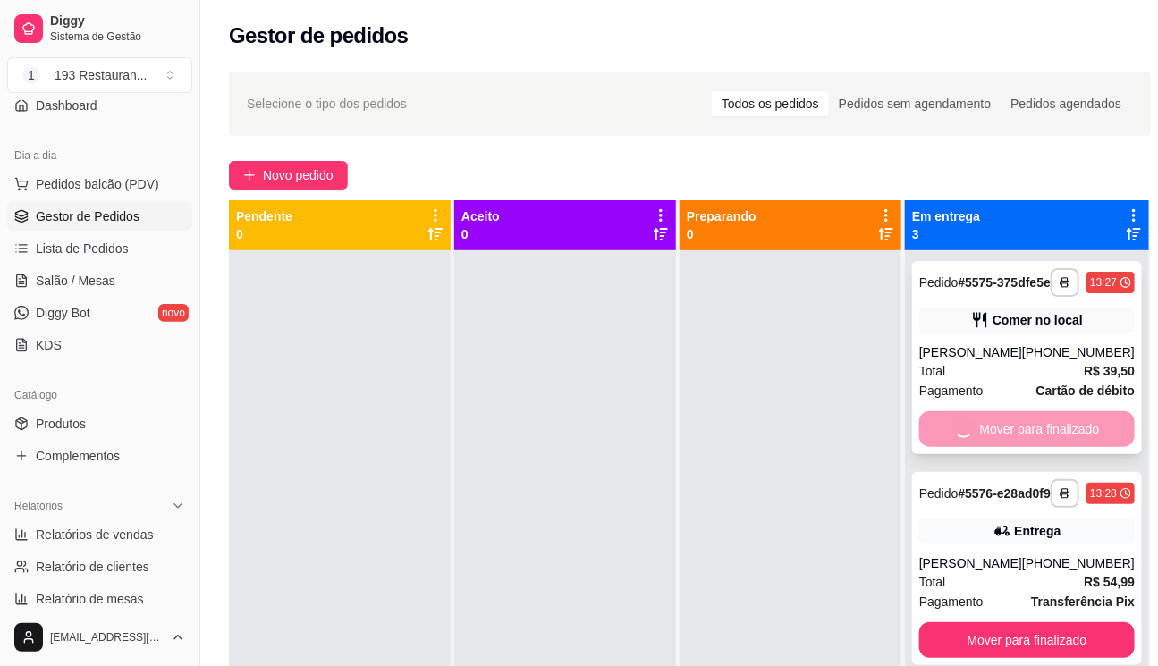
click at [948, 622] on button "Mover para finalizado" at bounding box center [1026, 640] width 215 height 36
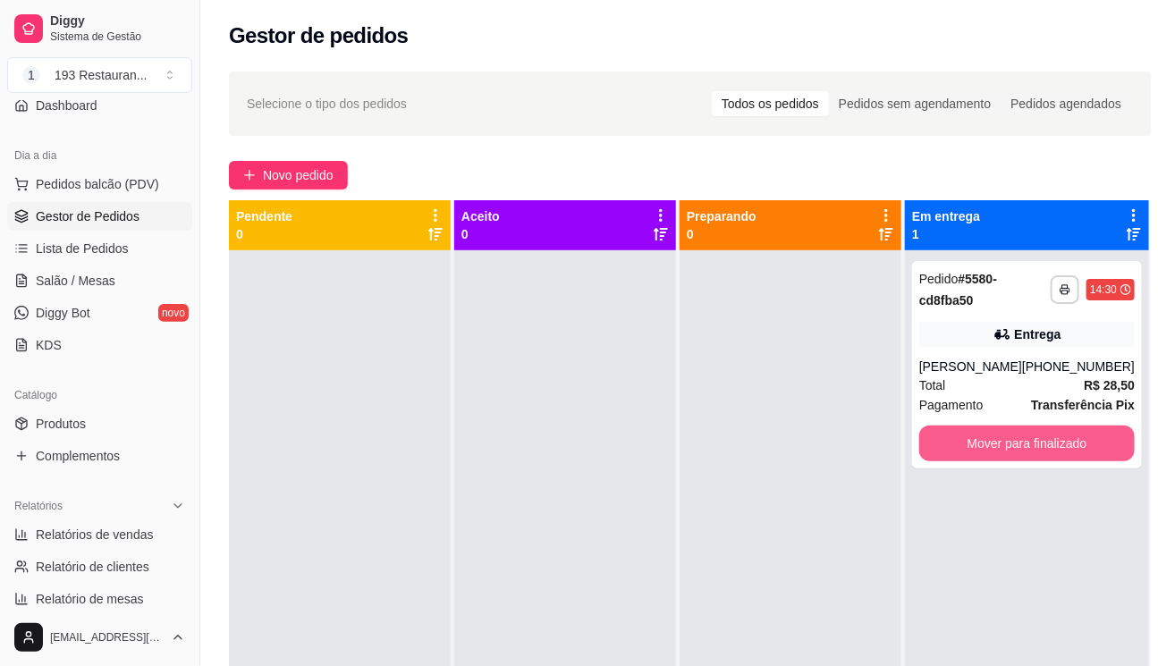
click at [948, 449] on button "Mover para finalizado" at bounding box center [1026, 444] width 215 height 36
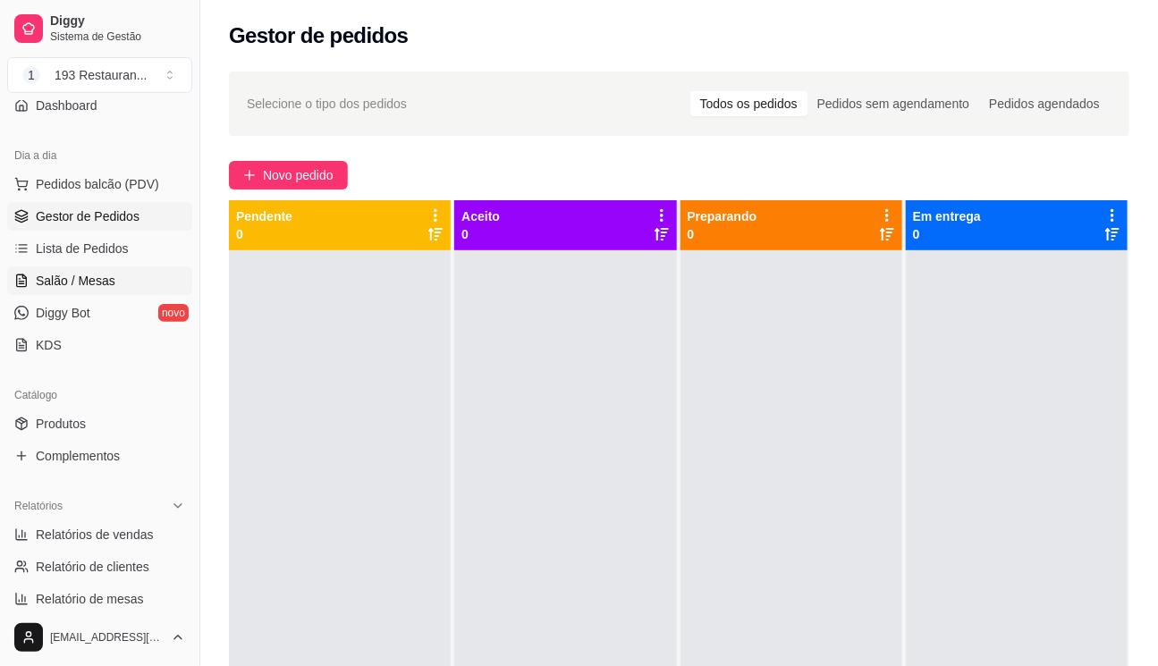
click at [44, 281] on span "Salão / Mesas" at bounding box center [76, 281] width 80 height 18
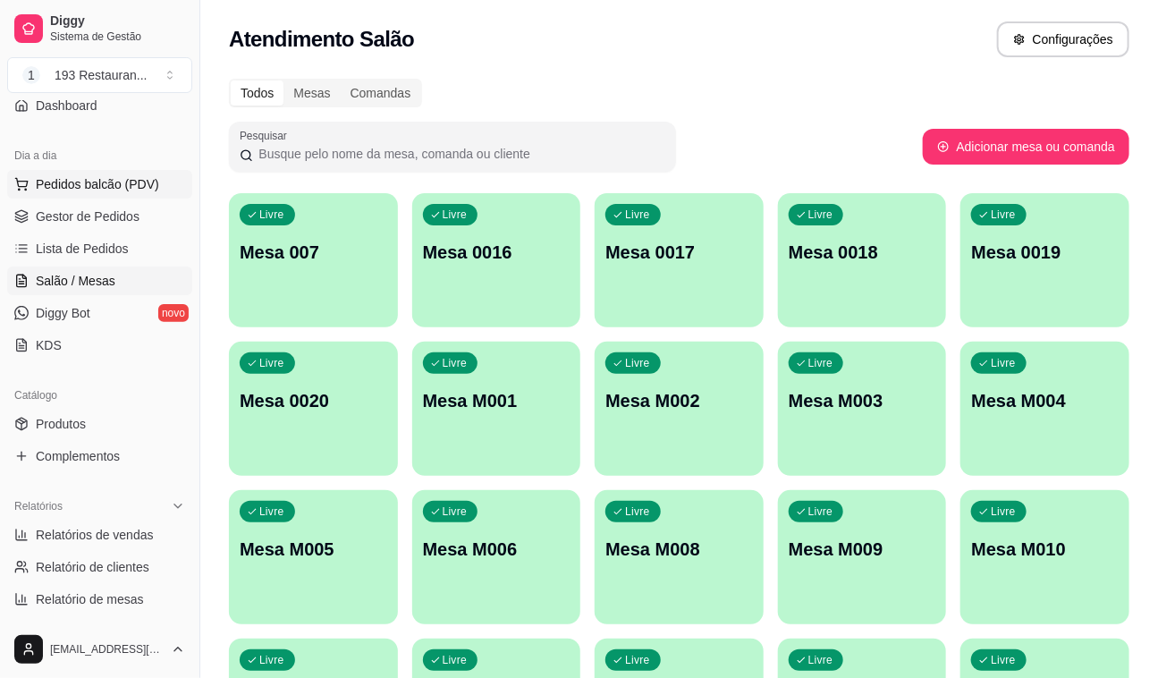
click at [79, 195] on button "Pedidos balcão (PDV)" at bounding box center [99, 184] width 185 height 29
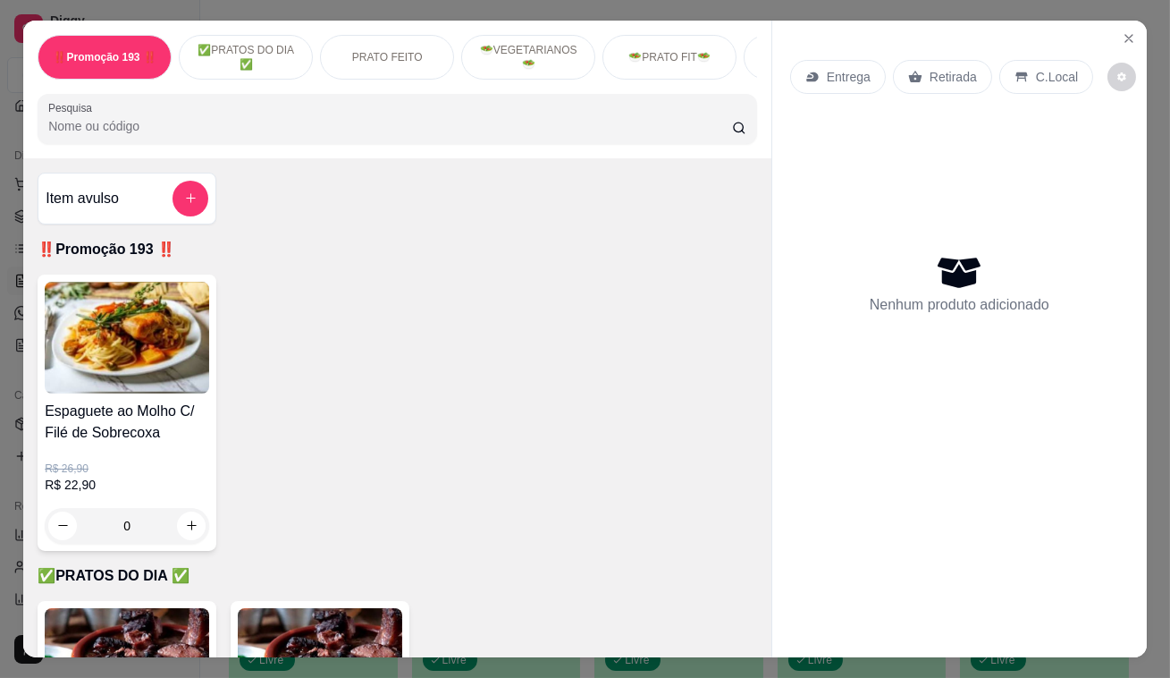
click at [909, 71] on icon at bounding box center [915, 77] width 13 height 12
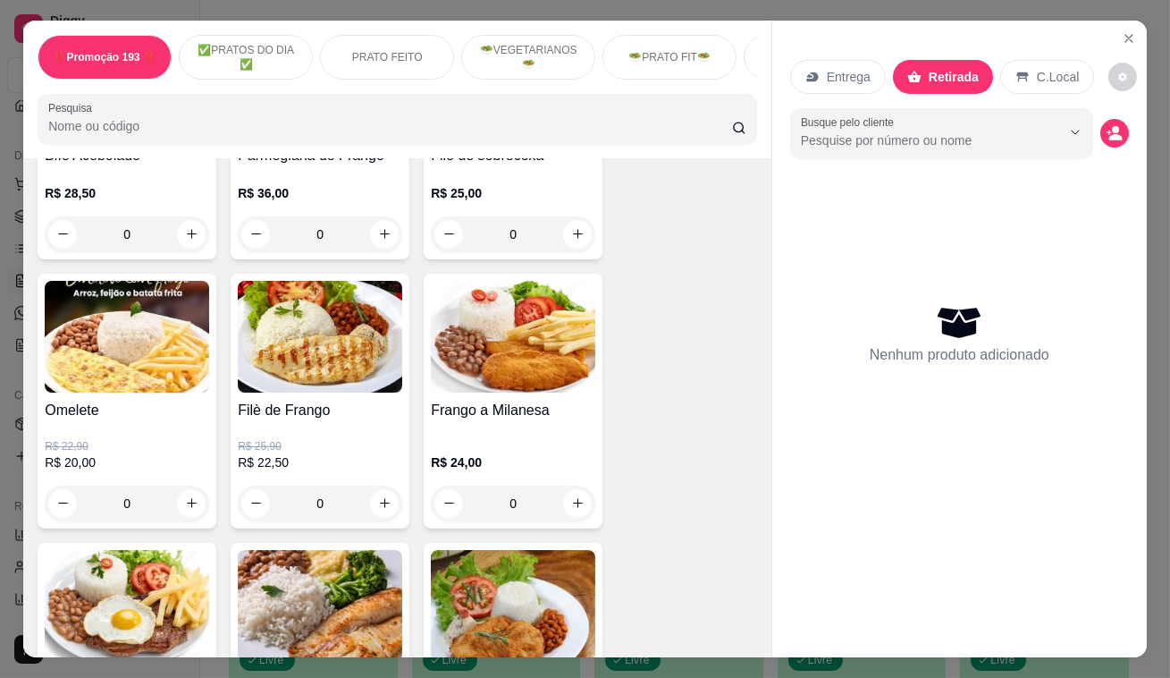
scroll to position [1219, 0]
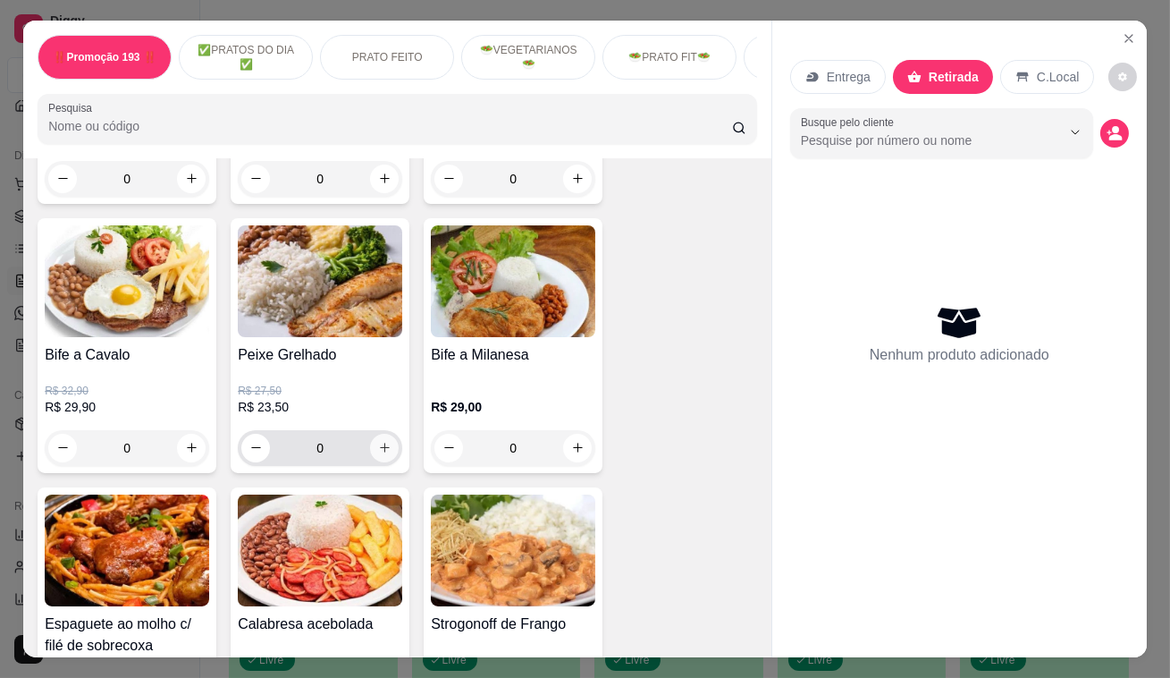
click at [378, 449] on icon "increase-product-quantity" at bounding box center [384, 447] width 13 height 13
type input "1"
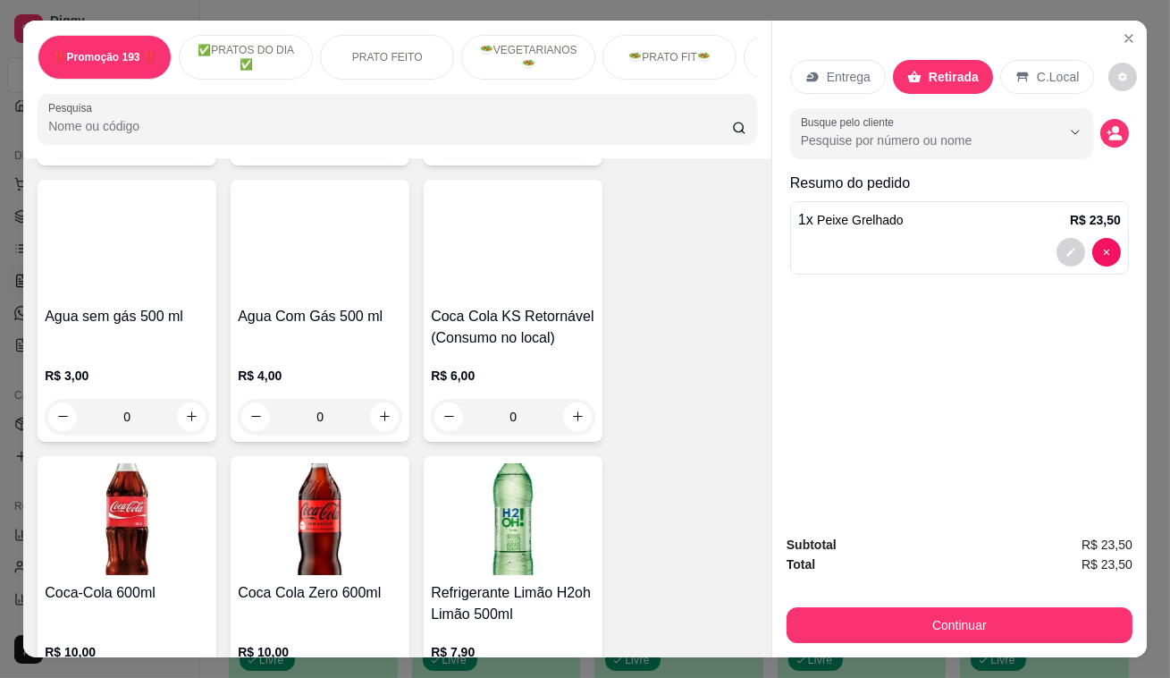
scroll to position [7396, 0]
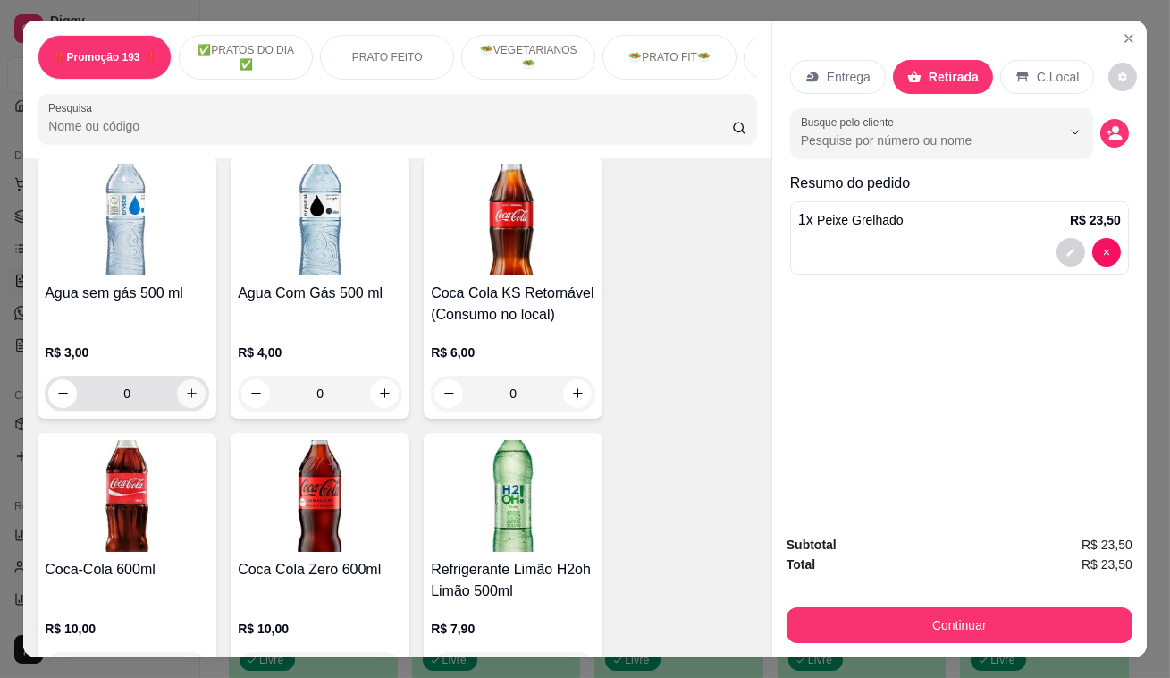
click at [191, 386] on icon "increase-product-quantity" at bounding box center [191, 392] width 13 height 13
type input "1"
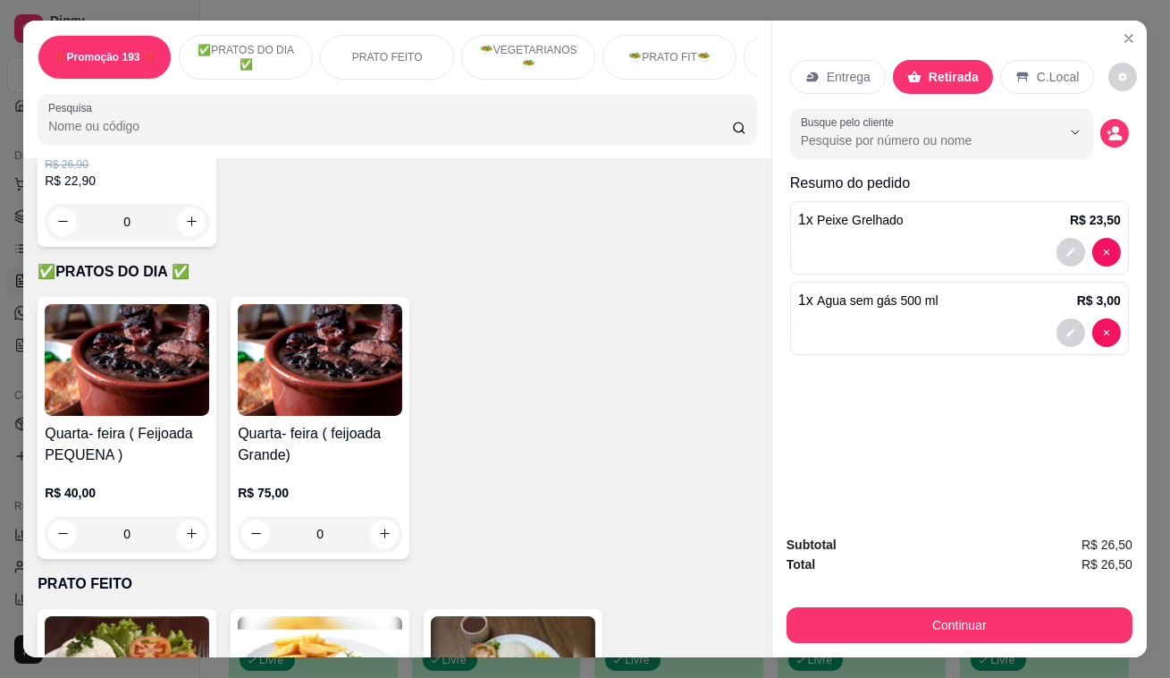
scroll to position [325, 0]
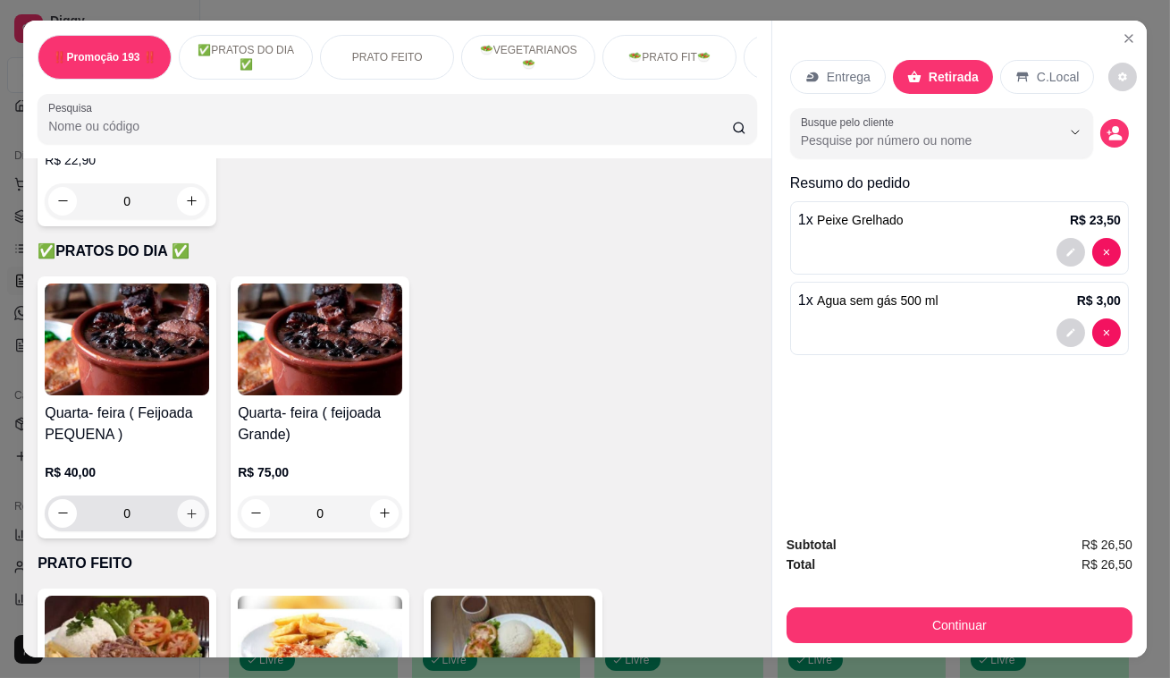
click at [190, 519] on icon "increase-product-quantity" at bounding box center [191, 512] width 13 height 13
type input "1"
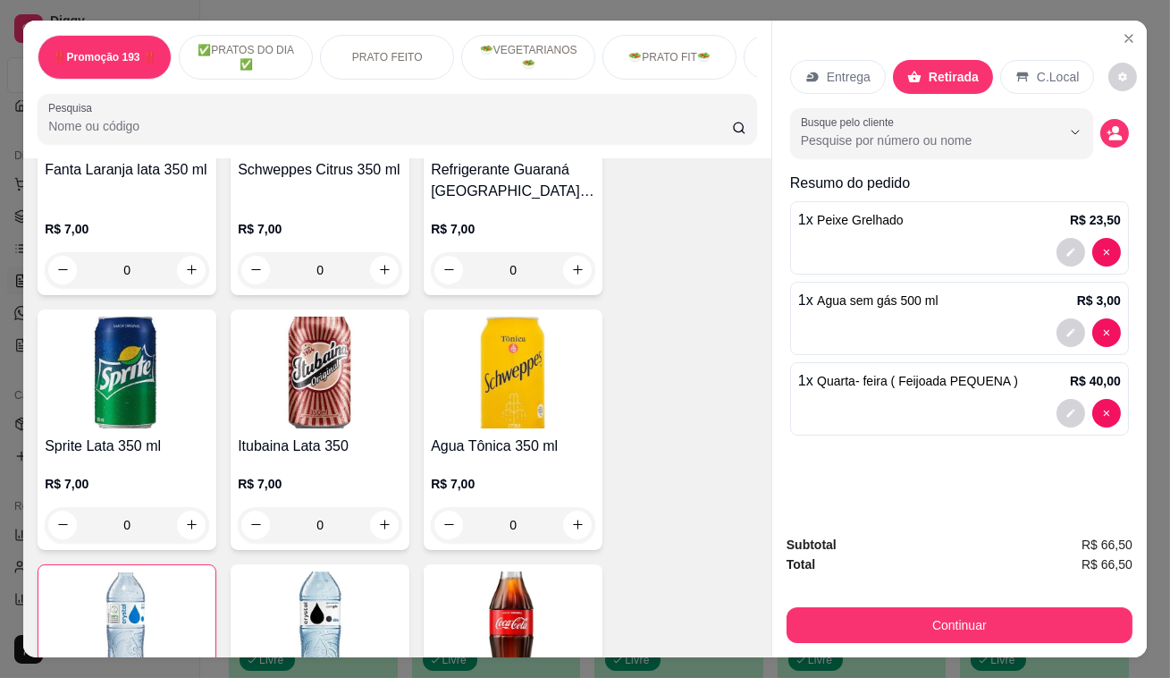
scroll to position [7478, 0]
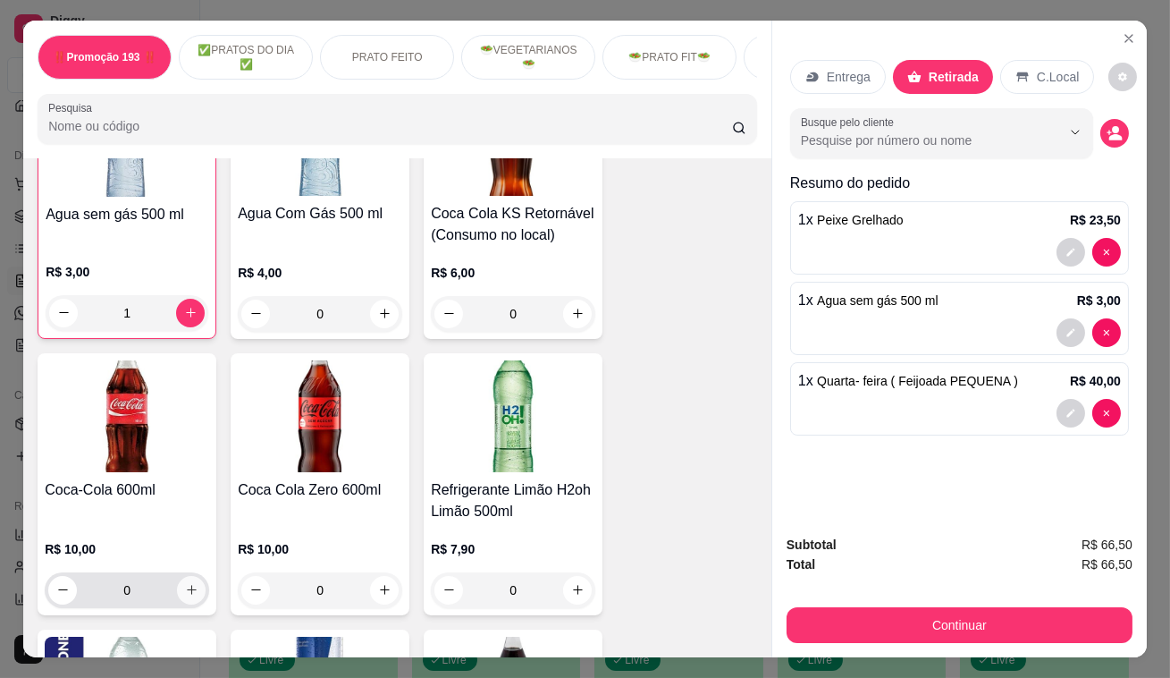
click at [185, 583] on icon "increase-product-quantity" at bounding box center [191, 589] width 13 height 13
type input "1"
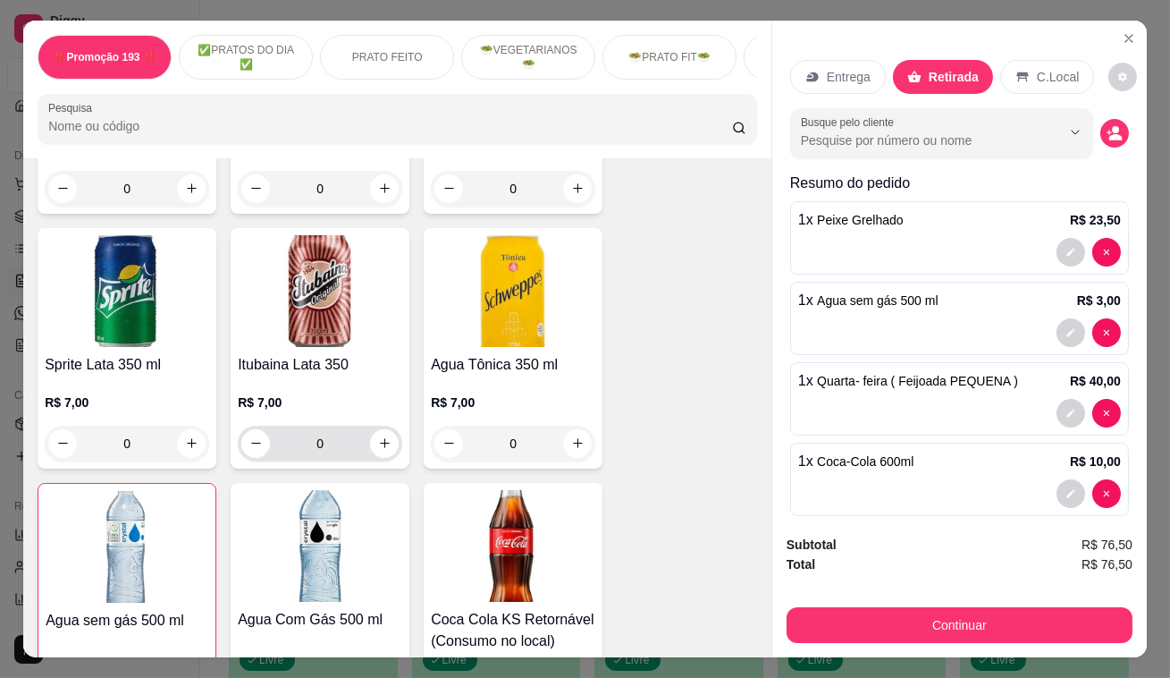
scroll to position [7396, 0]
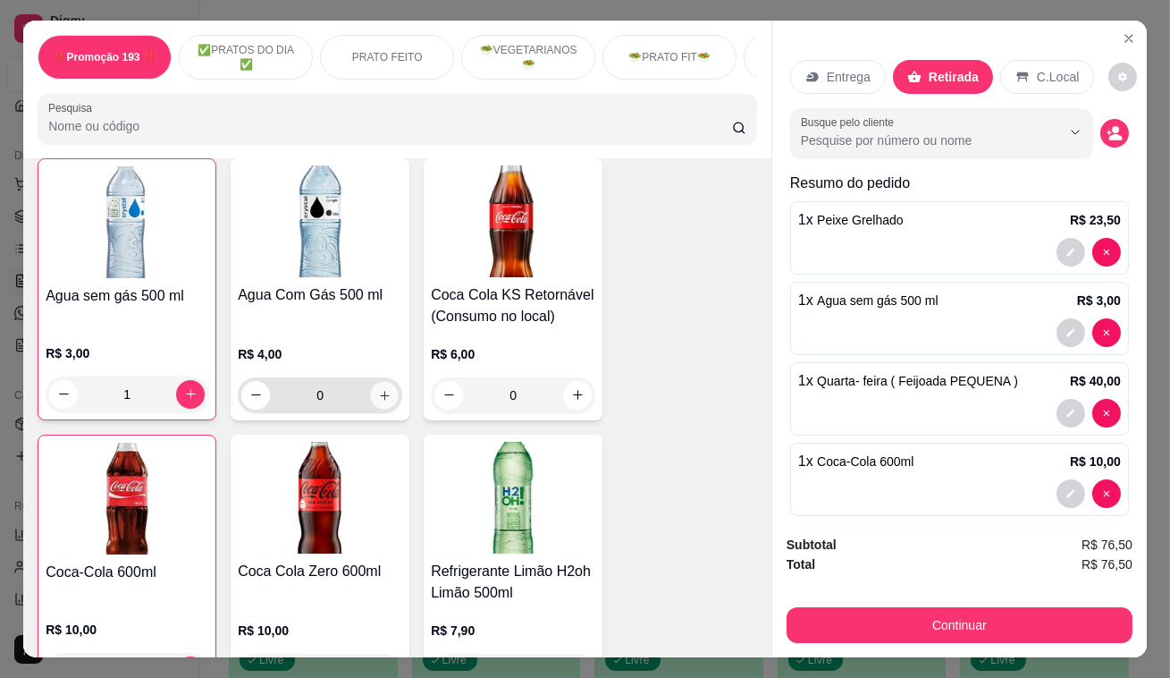
click at [383, 381] on button "increase-product-quantity" at bounding box center [385, 395] width 28 height 28
type input "1"
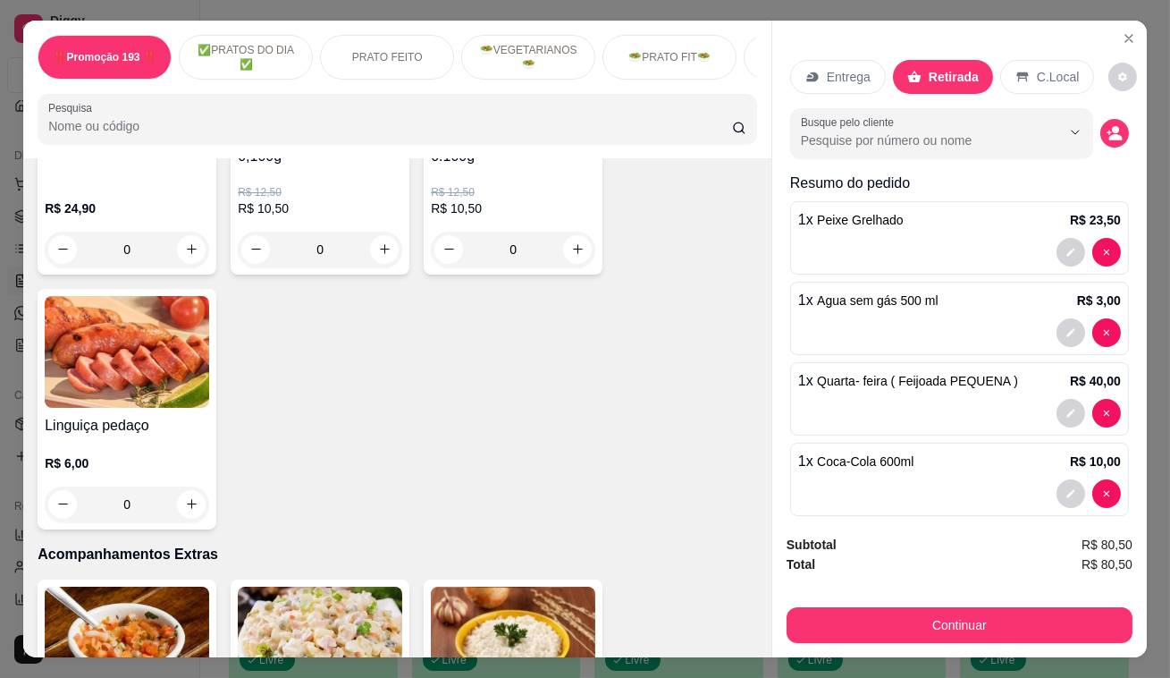
scroll to position [3738, 0]
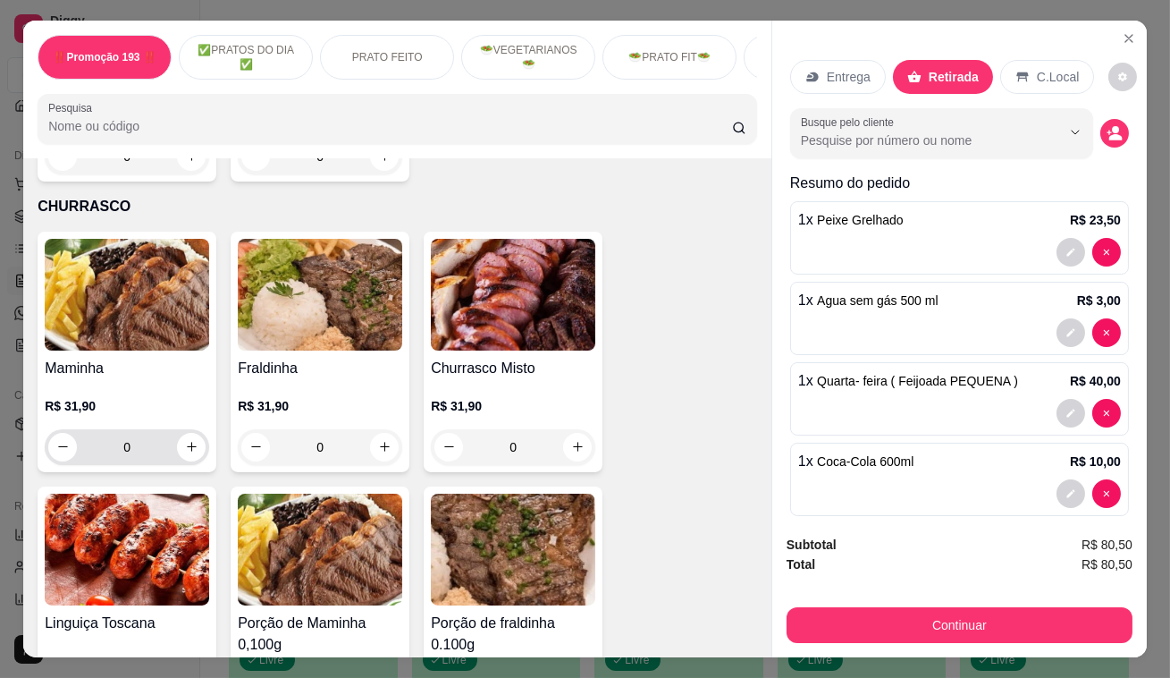
click at [199, 429] on div "0" at bounding box center [127, 447] width 165 height 36
click at [188, 440] on icon "increase-product-quantity" at bounding box center [191, 446] width 13 height 13
type input "1"
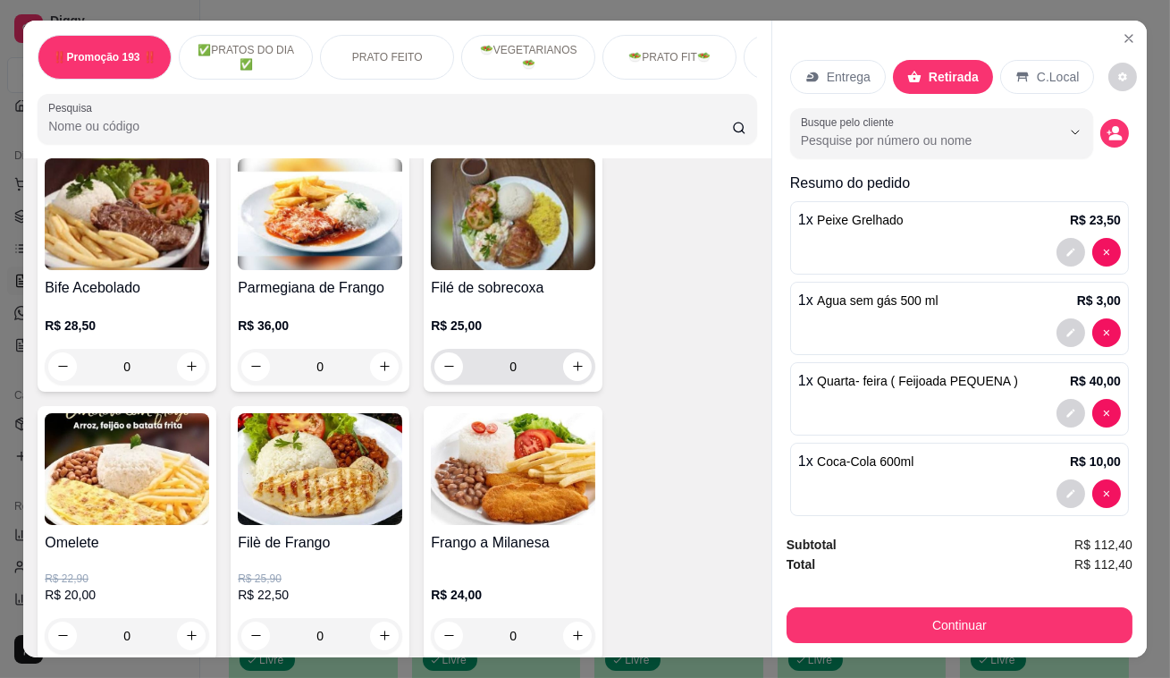
scroll to position [813, 0]
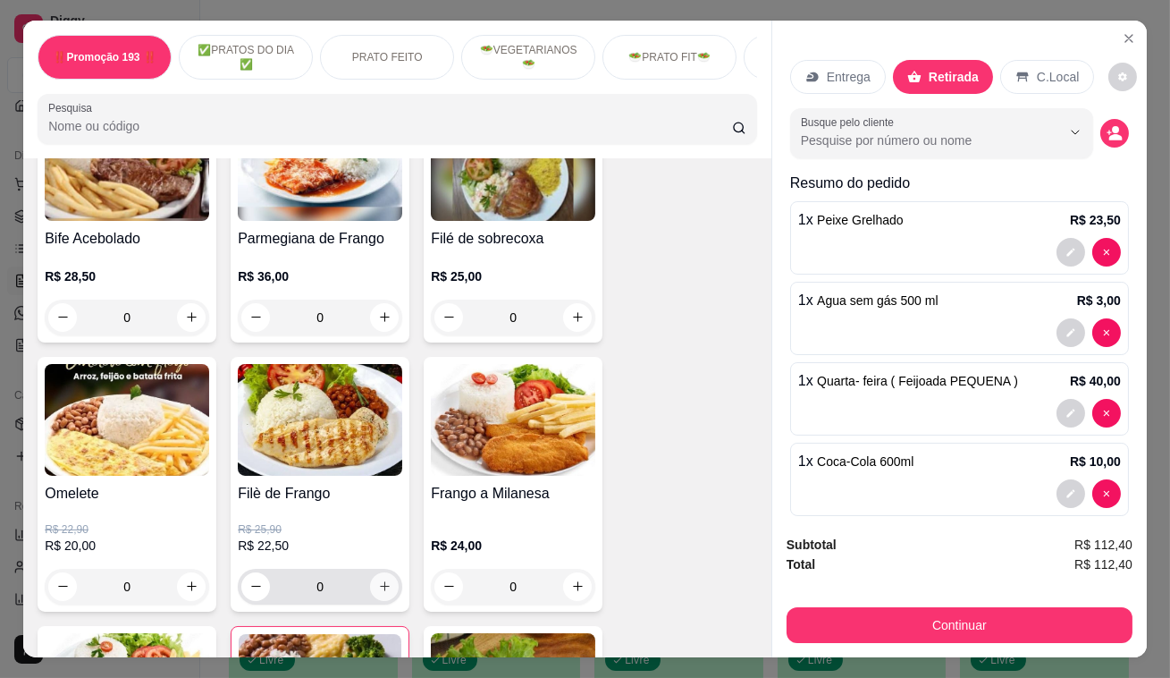
click at [379, 592] on icon "increase-product-quantity" at bounding box center [384, 585] width 13 height 13
type input "1"
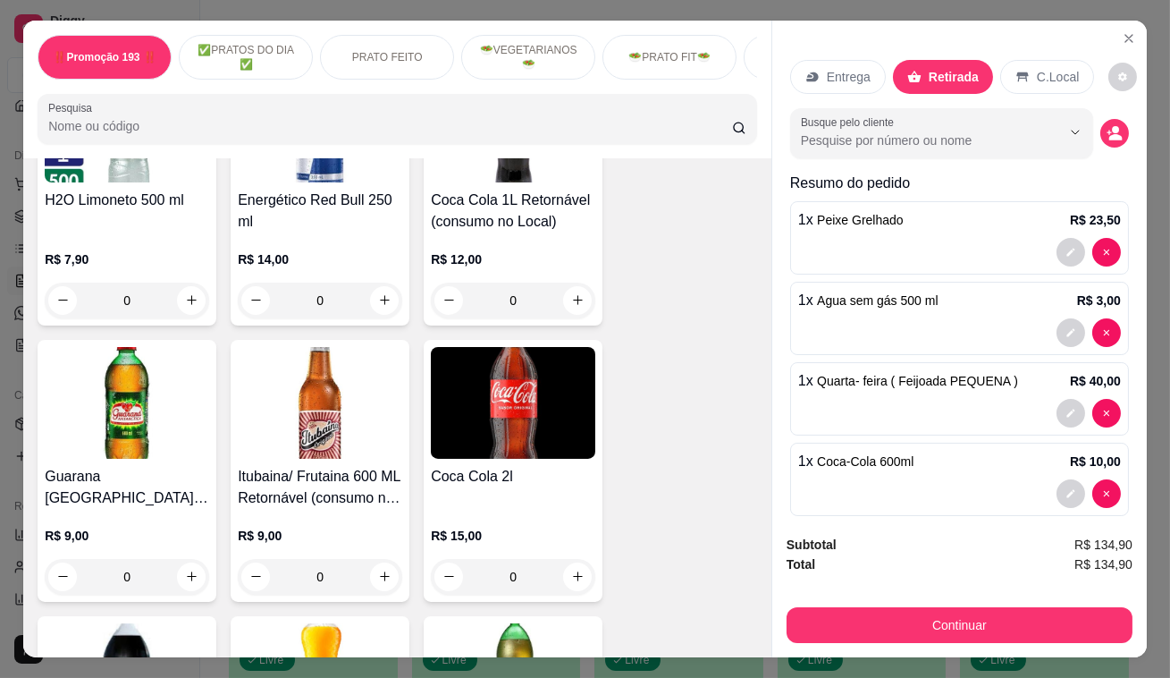
scroll to position [8291, 0]
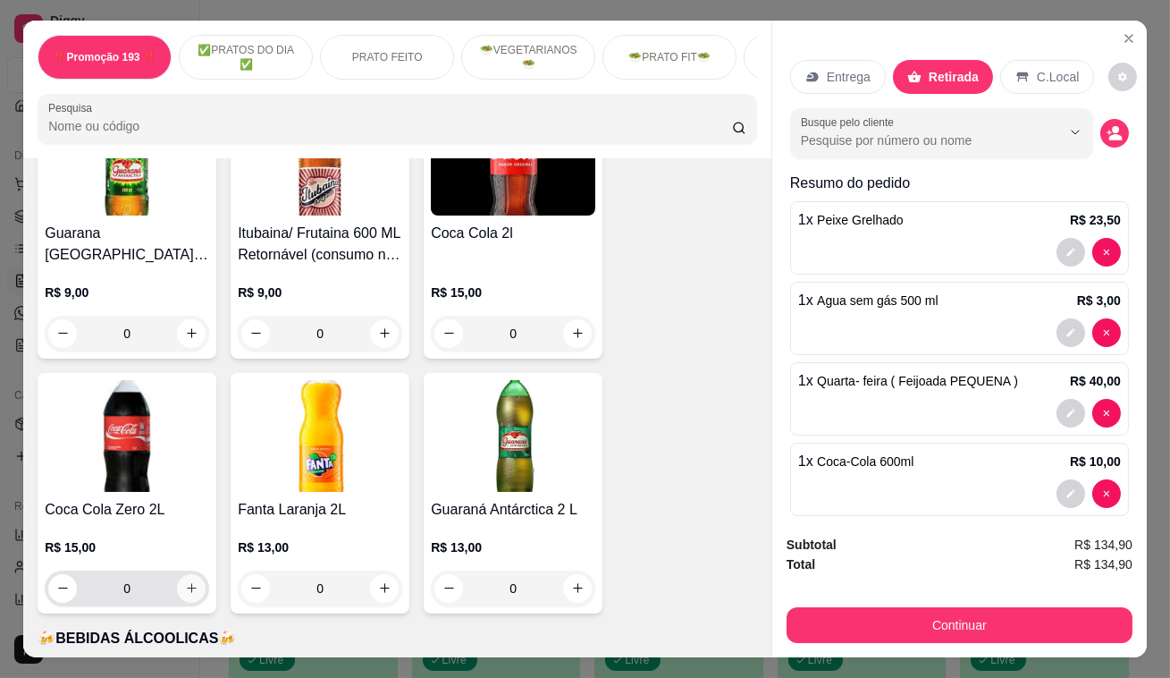
click at [185, 581] on icon "increase-product-quantity" at bounding box center [191, 587] width 13 height 13
type input "1"
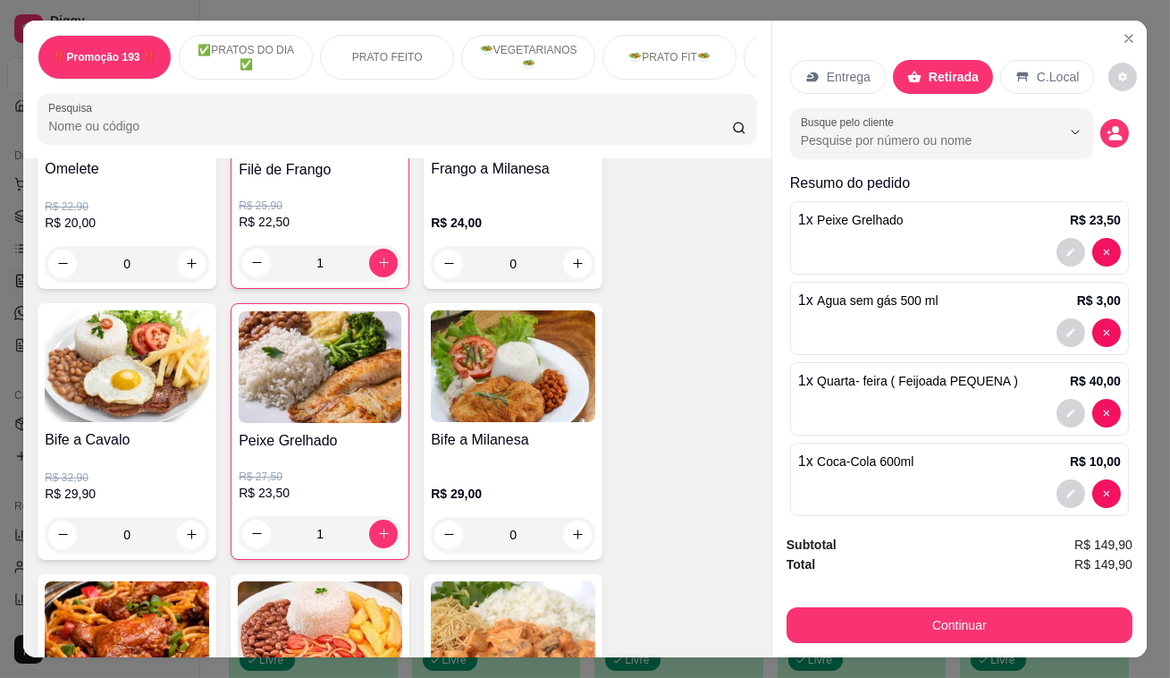
scroll to position [569, 0]
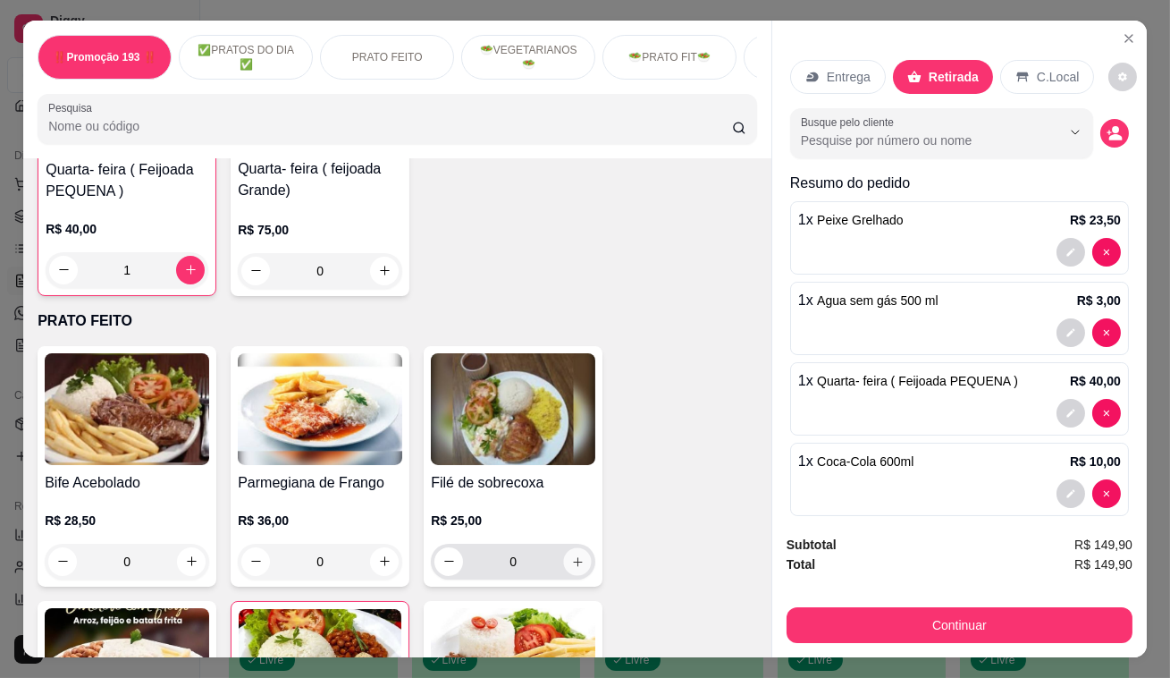
click at [571, 562] on icon "increase-product-quantity" at bounding box center [577, 560] width 13 height 13
type input "1"
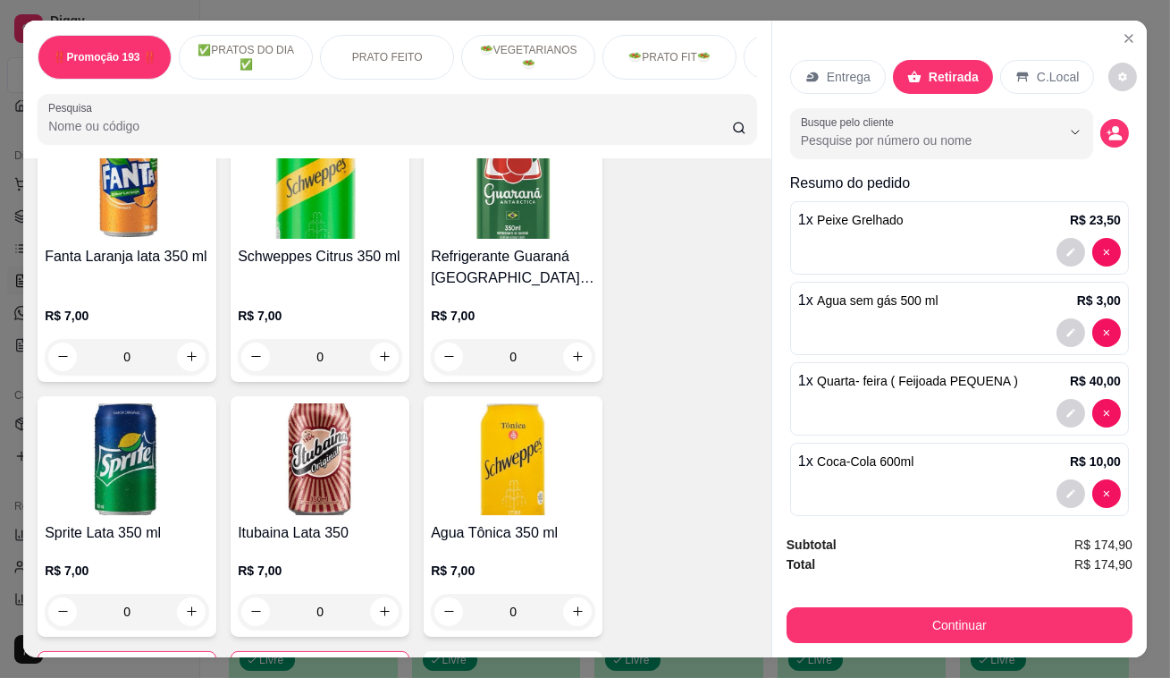
scroll to position [7559, 0]
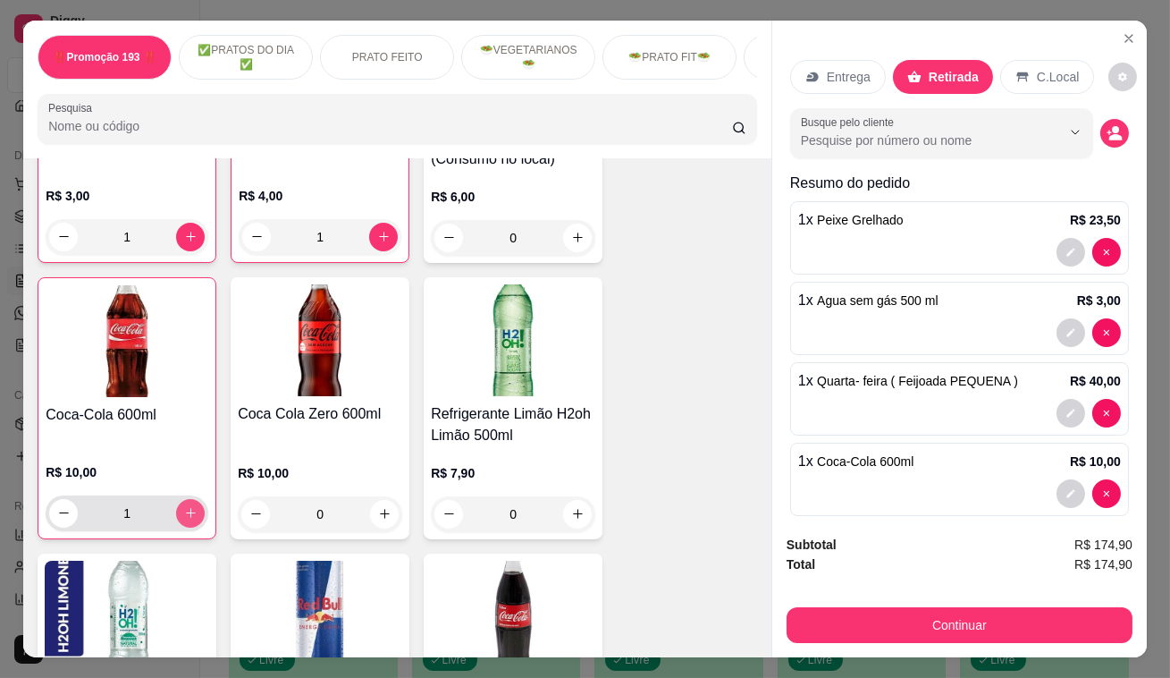
click at [190, 506] on icon "increase-product-quantity" at bounding box center [190, 512] width 13 height 13
type input "2"
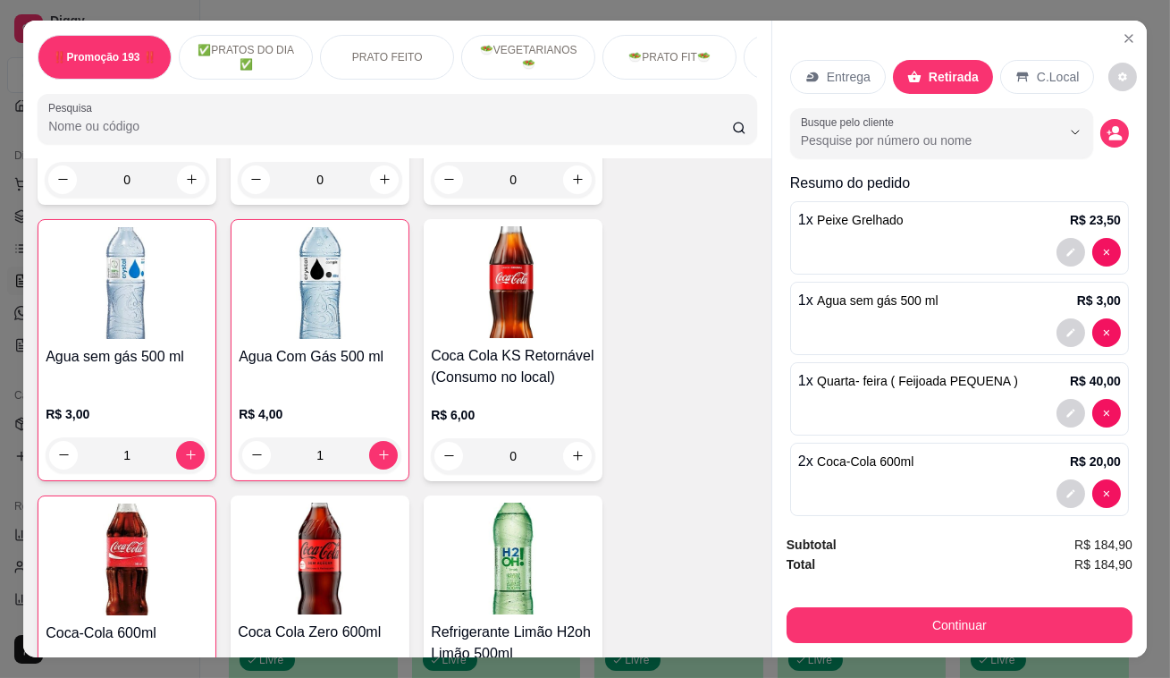
scroll to position [7315, 0]
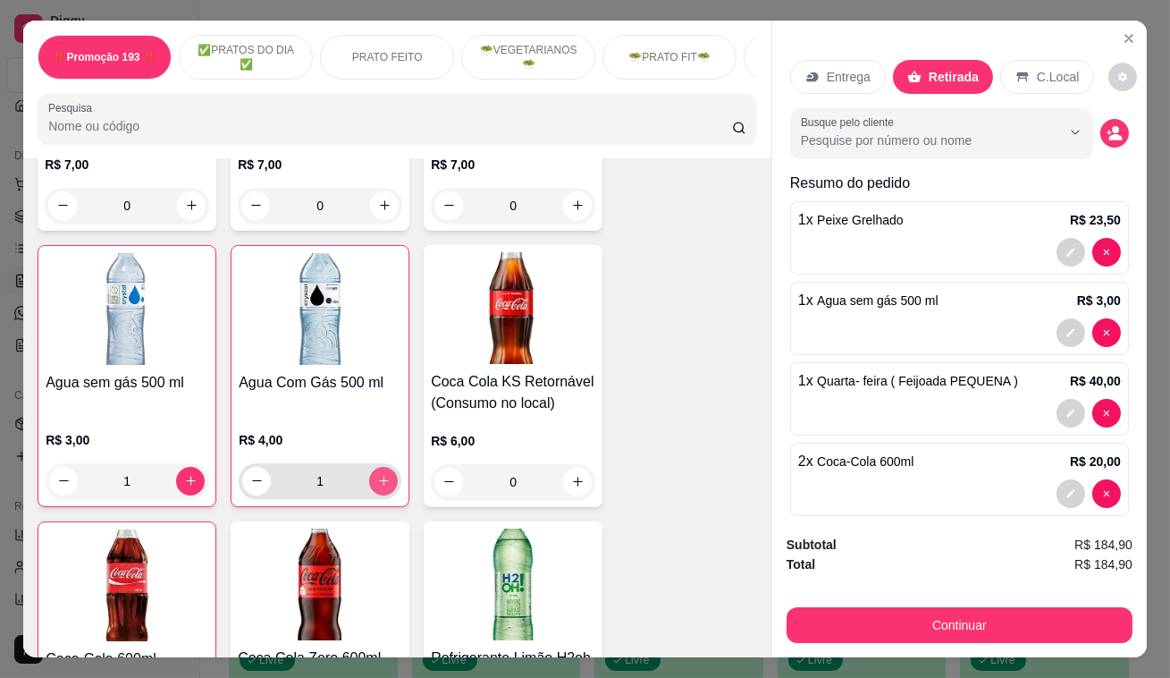
click at [377, 474] on icon "increase-product-quantity" at bounding box center [383, 480] width 13 height 13
type input "3"
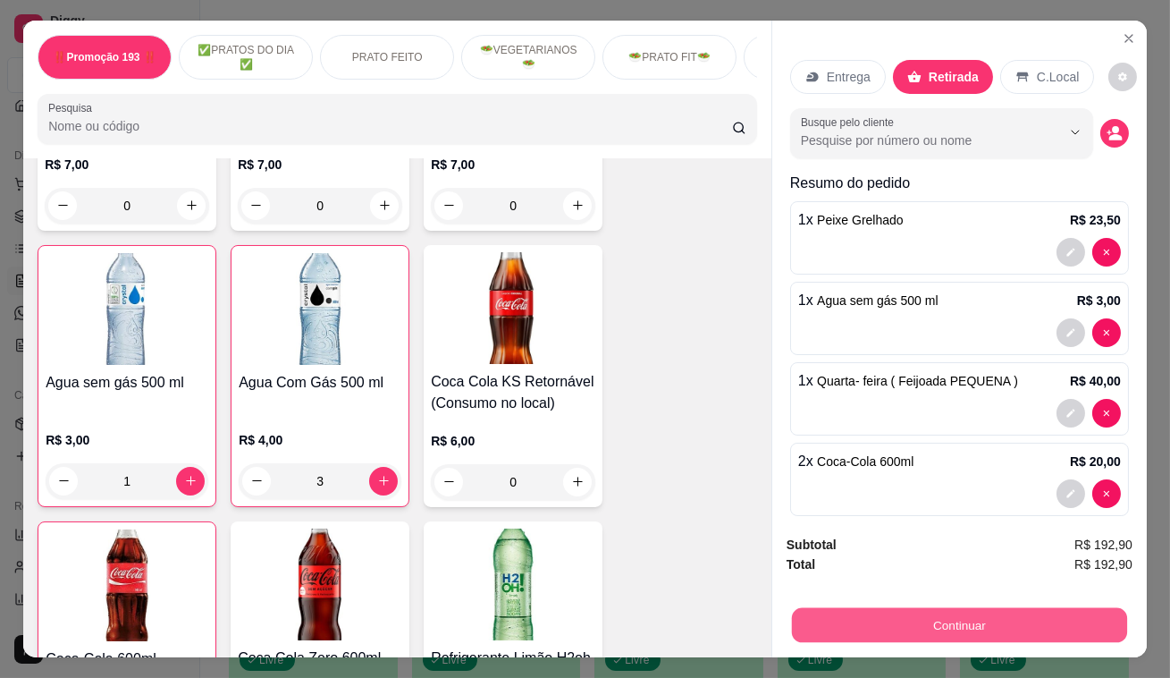
click at [957, 623] on button "Continuar" at bounding box center [959, 625] width 335 height 35
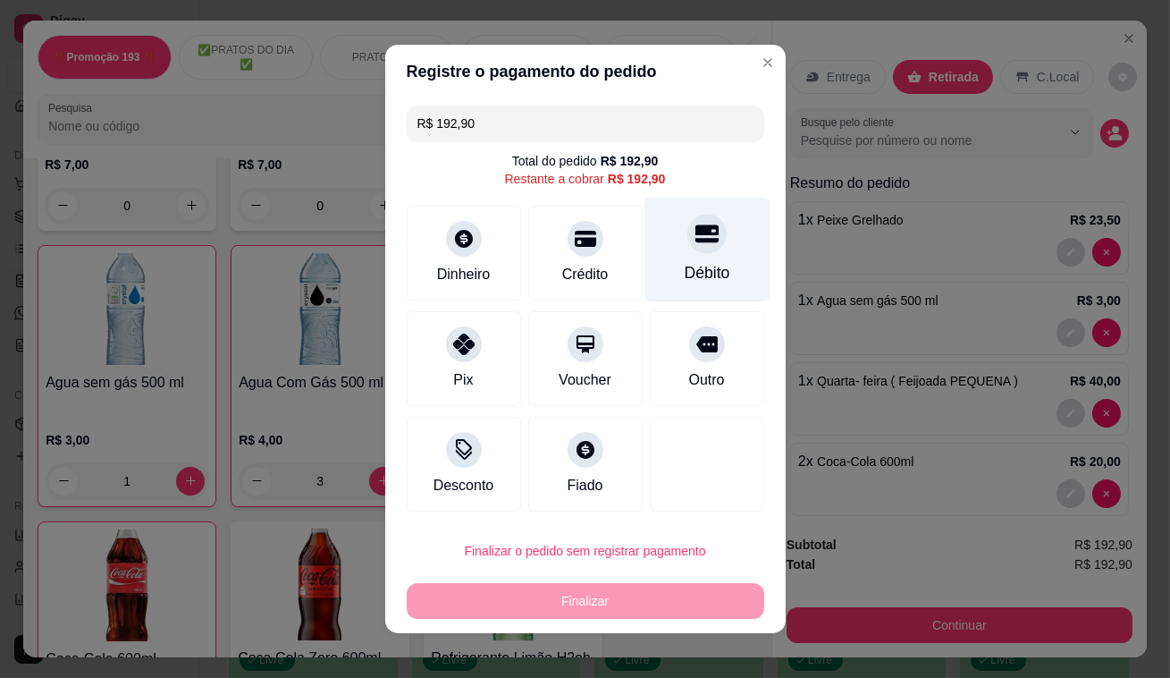
click at [694, 250] on div at bounding box center [707, 233] width 39 height 39
type input "R$ 0,00"
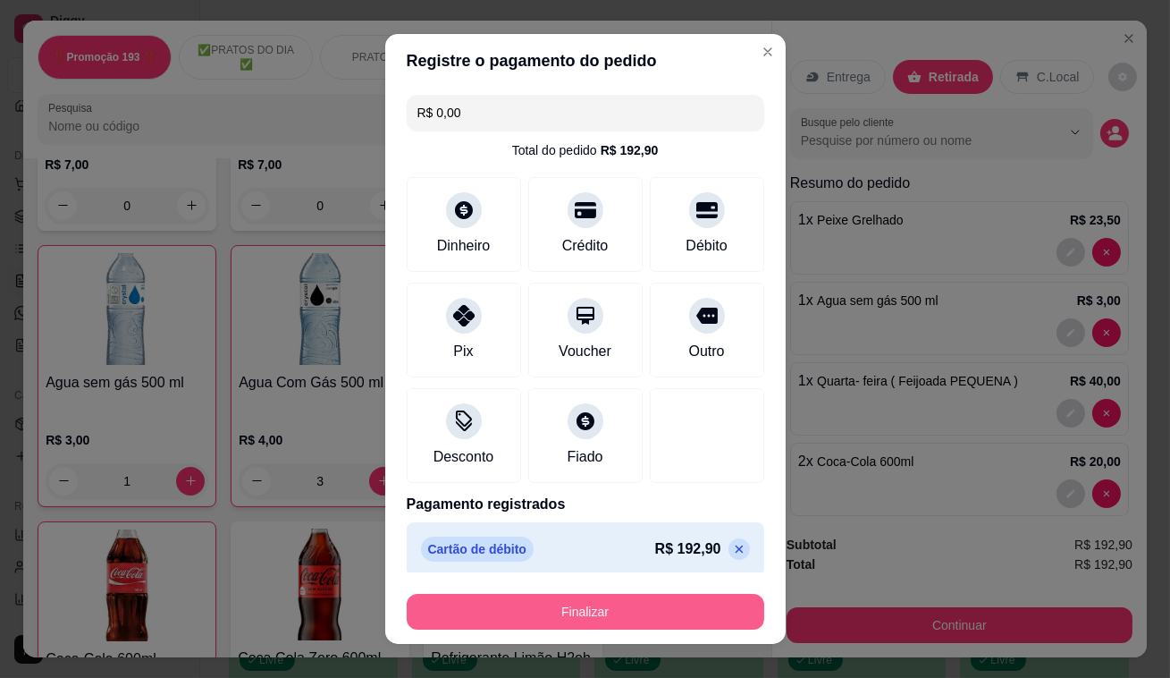
click at [645, 620] on button "Finalizar" at bounding box center [586, 612] width 358 height 36
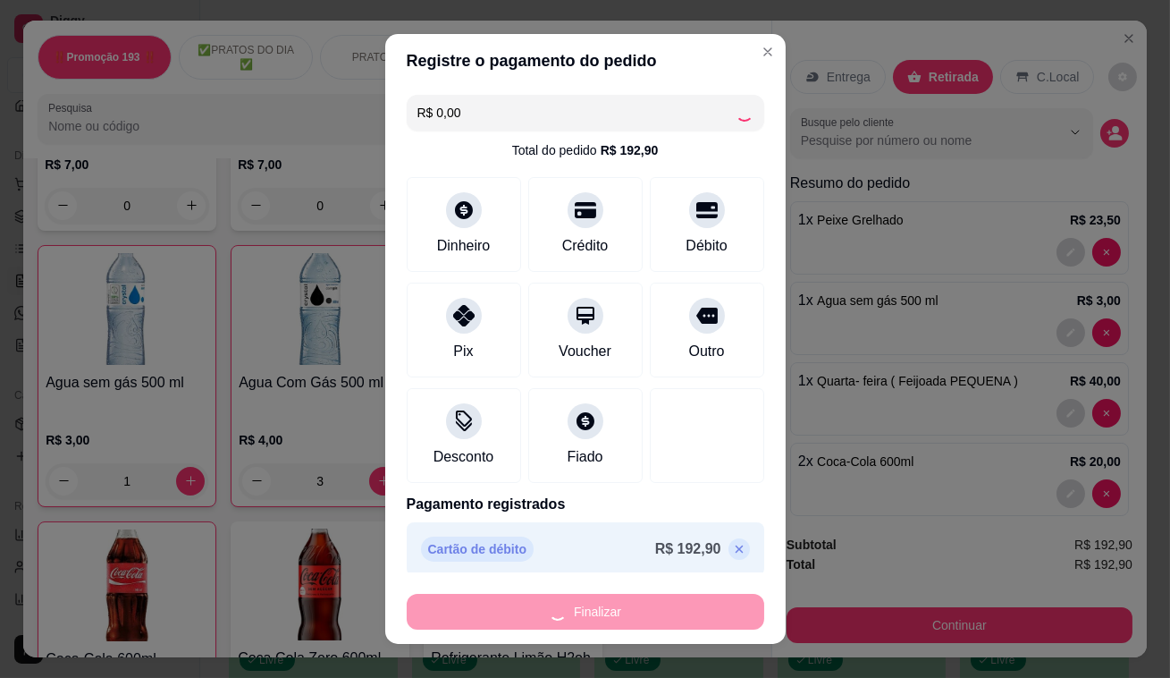
type input "0"
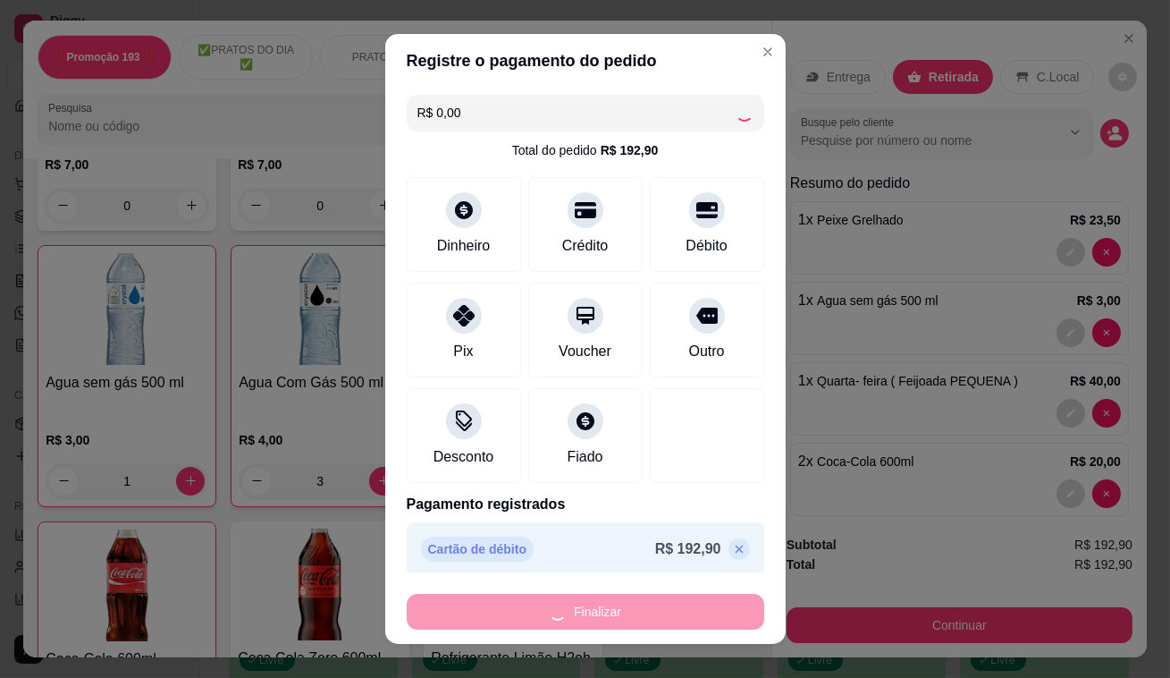
type input "0"
type input "-R$ 192,90"
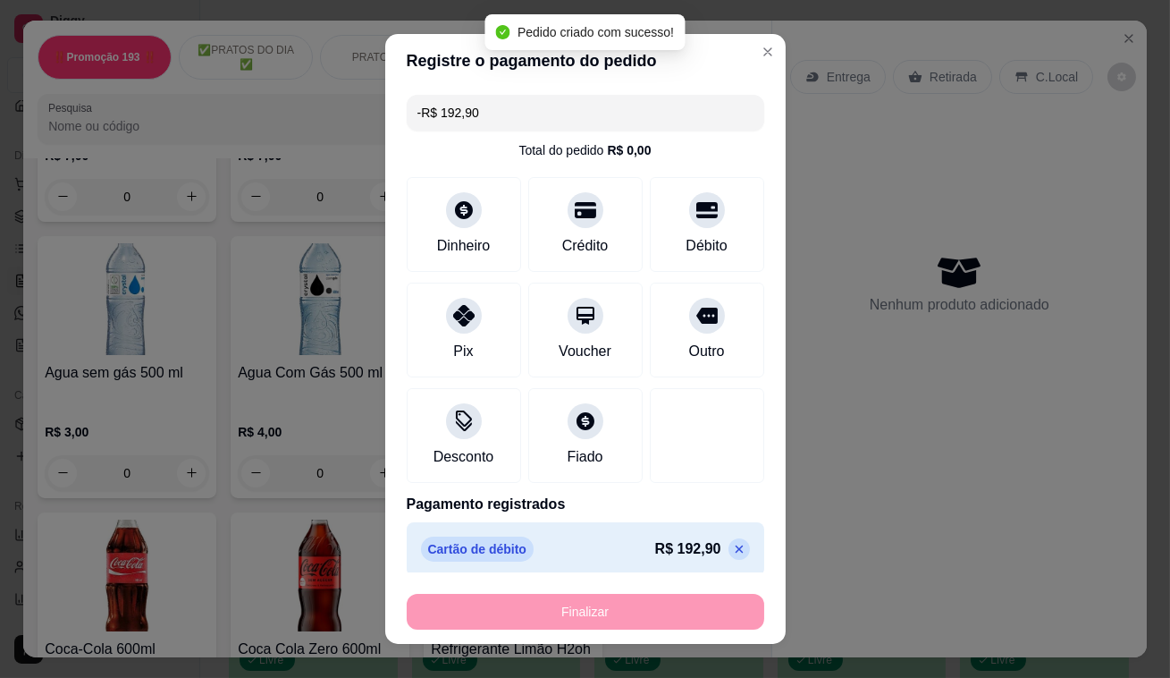
scroll to position [7307, 0]
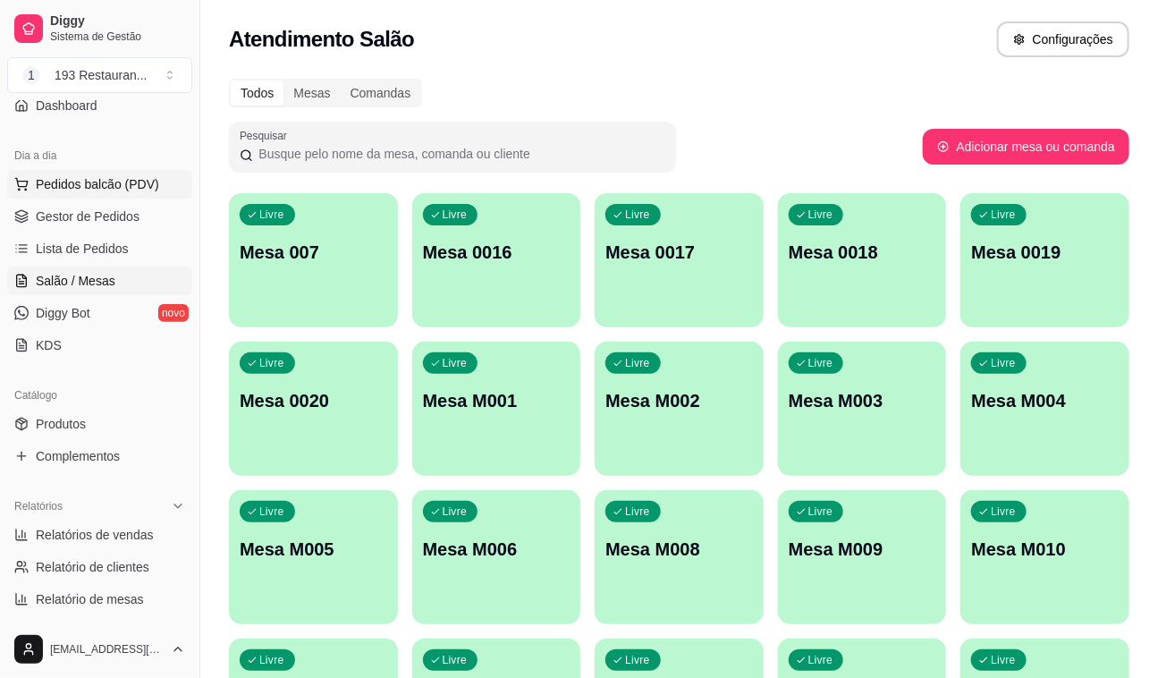
click at [134, 177] on span "Pedidos balcão (PDV)" at bounding box center [97, 184] width 123 height 18
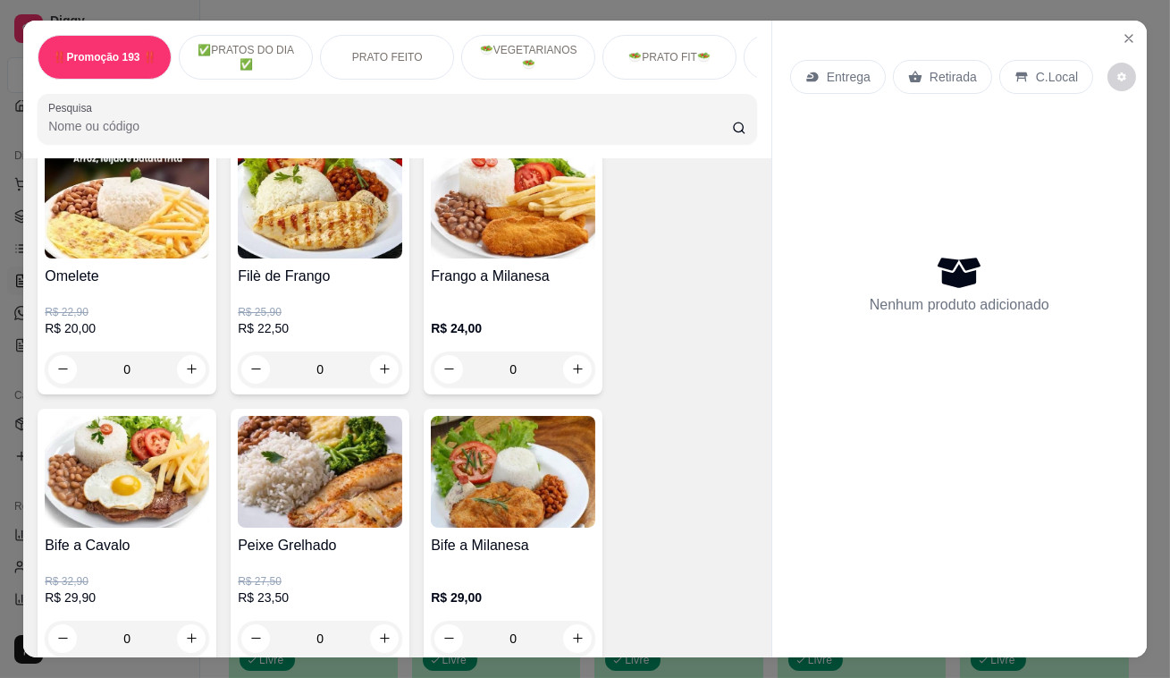
scroll to position [1056, 0]
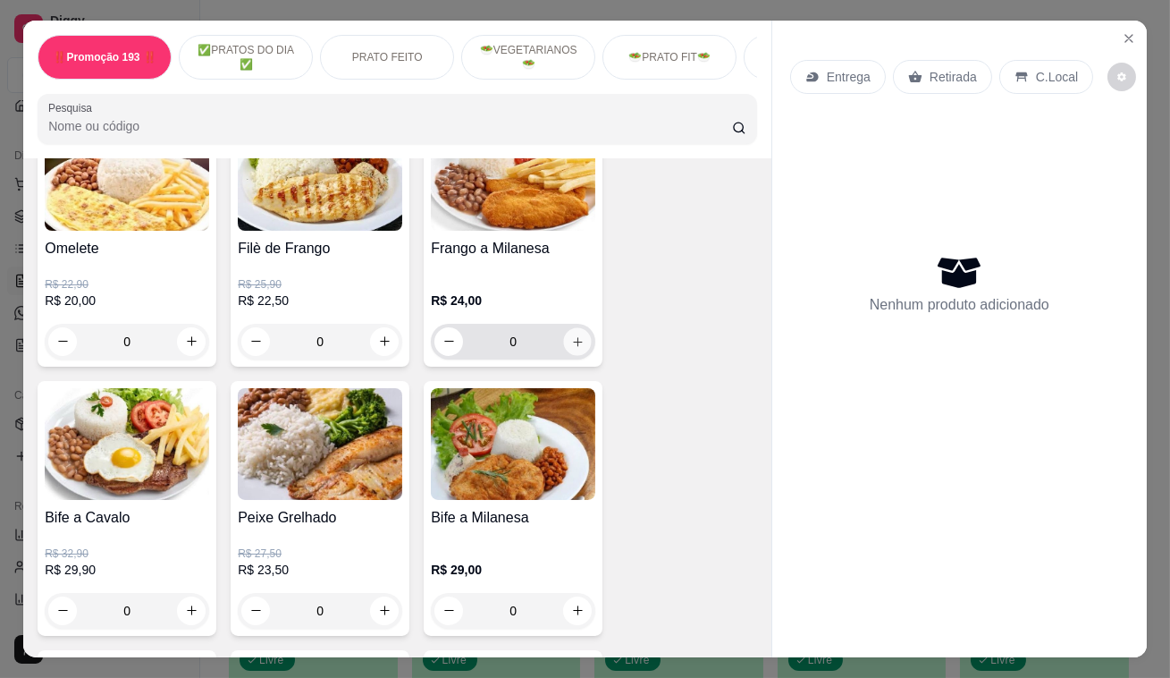
click at [564, 351] on button "increase-product-quantity" at bounding box center [578, 341] width 28 height 28
type input "1"
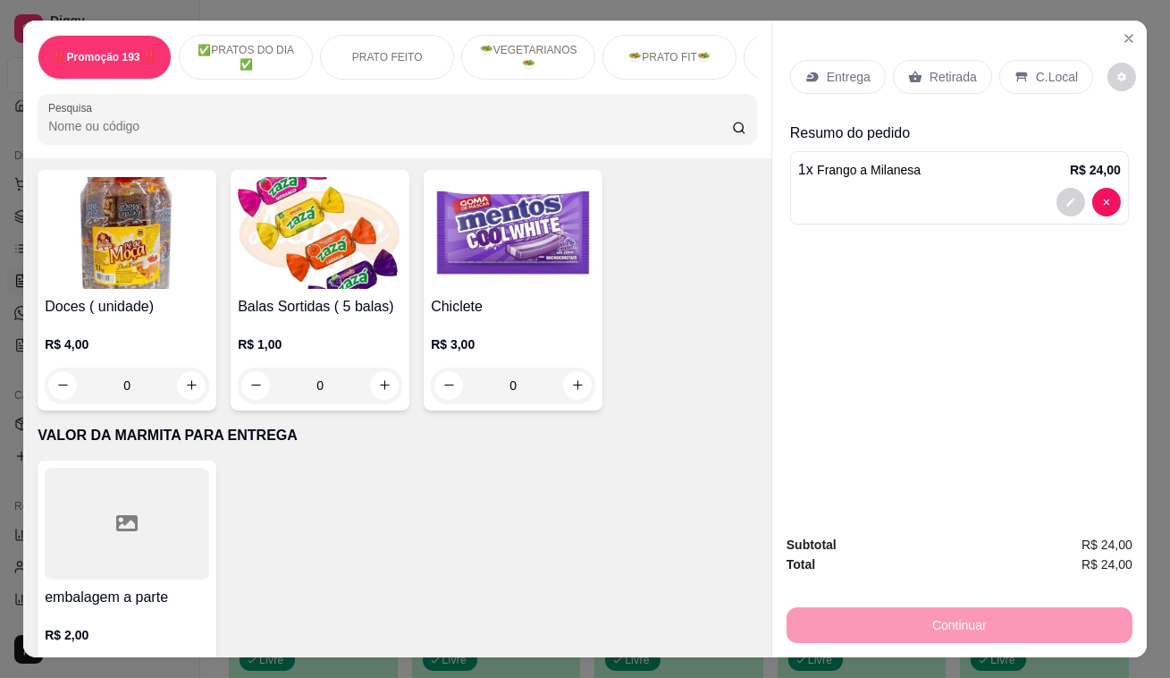
scroll to position [9581, 0]
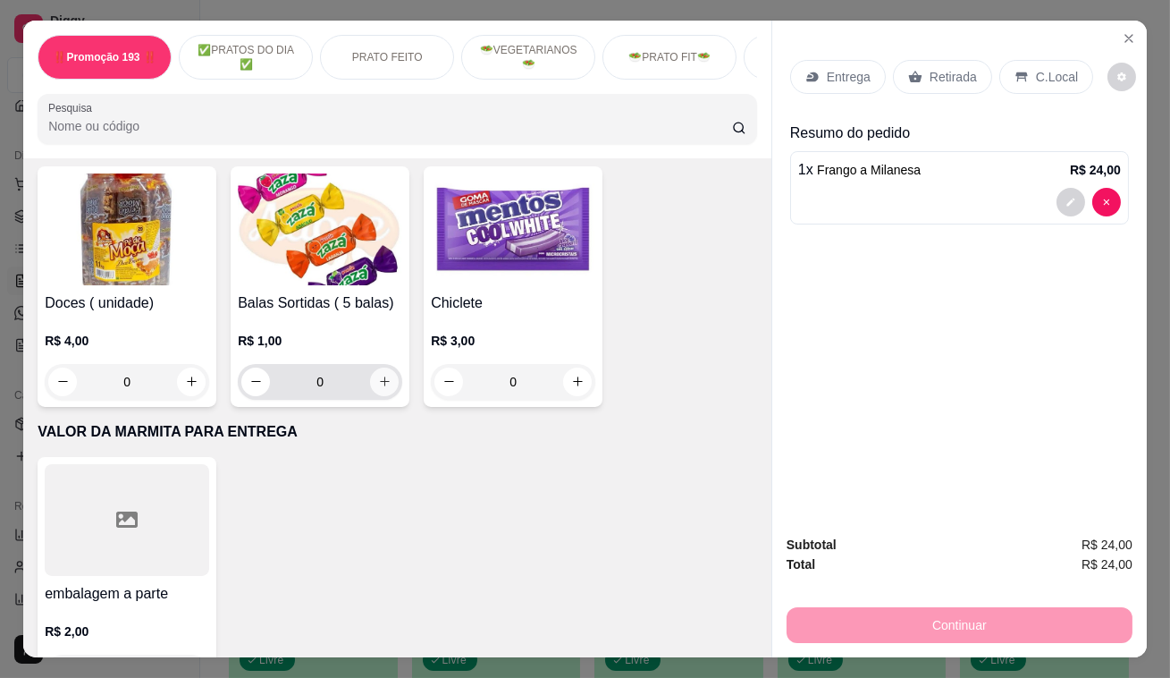
click at [371, 367] on button "increase-product-quantity" at bounding box center [384, 381] width 29 height 29
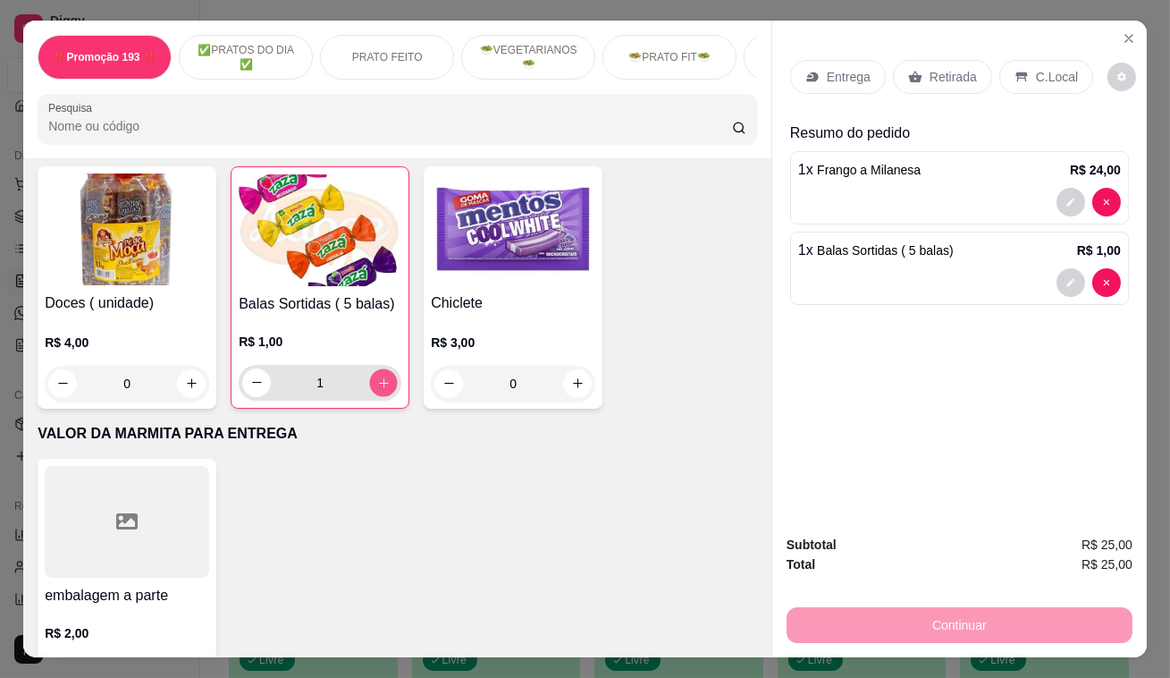
click at [371, 368] on button "increase-product-quantity" at bounding box center [384, 382] width 28 height 28
type input "2"
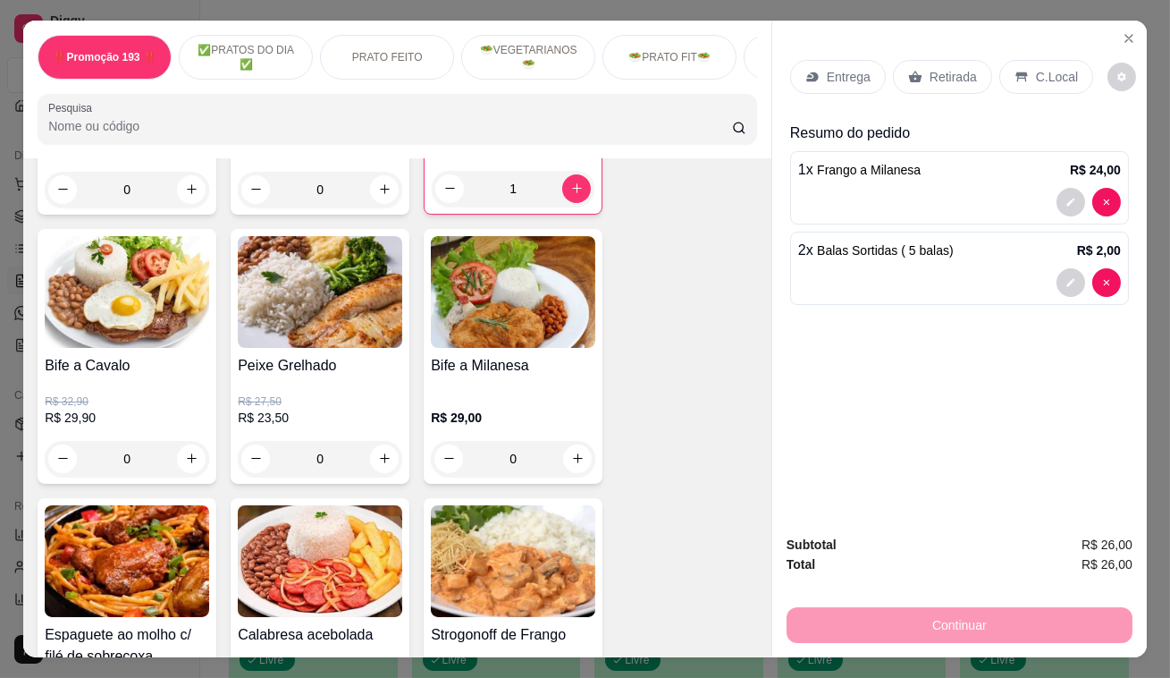
scroll to position [883, 0]
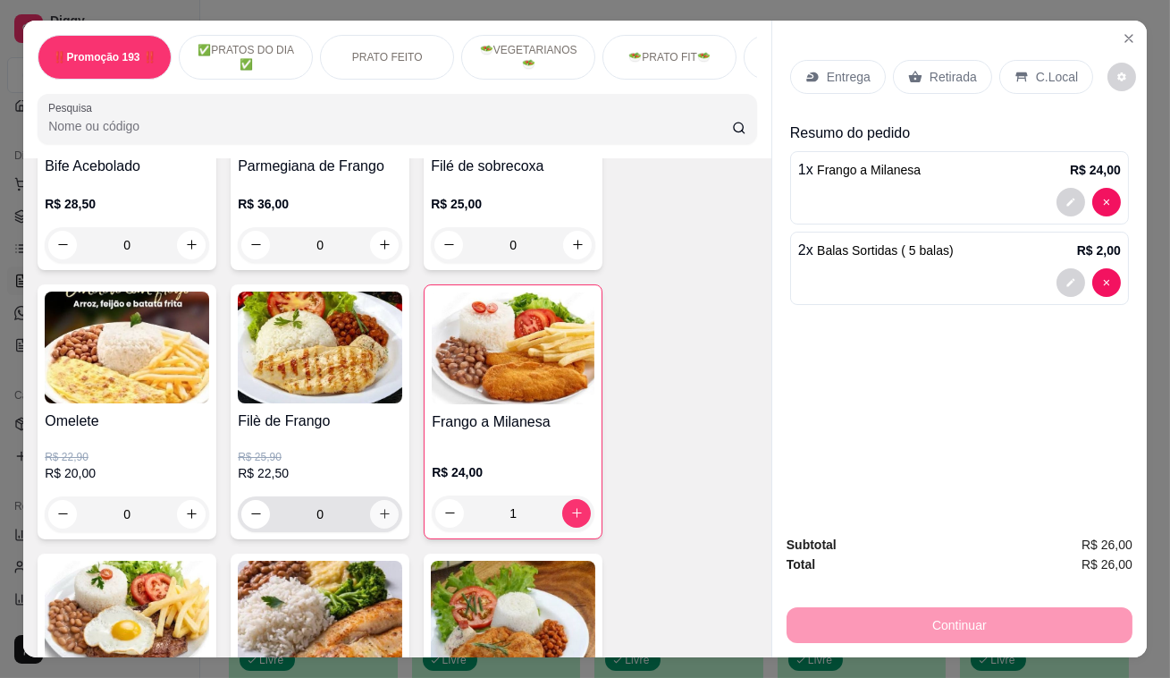
click at [378, 520] on icon "increase-product-quantity" at bounding box center [384, 513] width 13 height 13
type input "1"
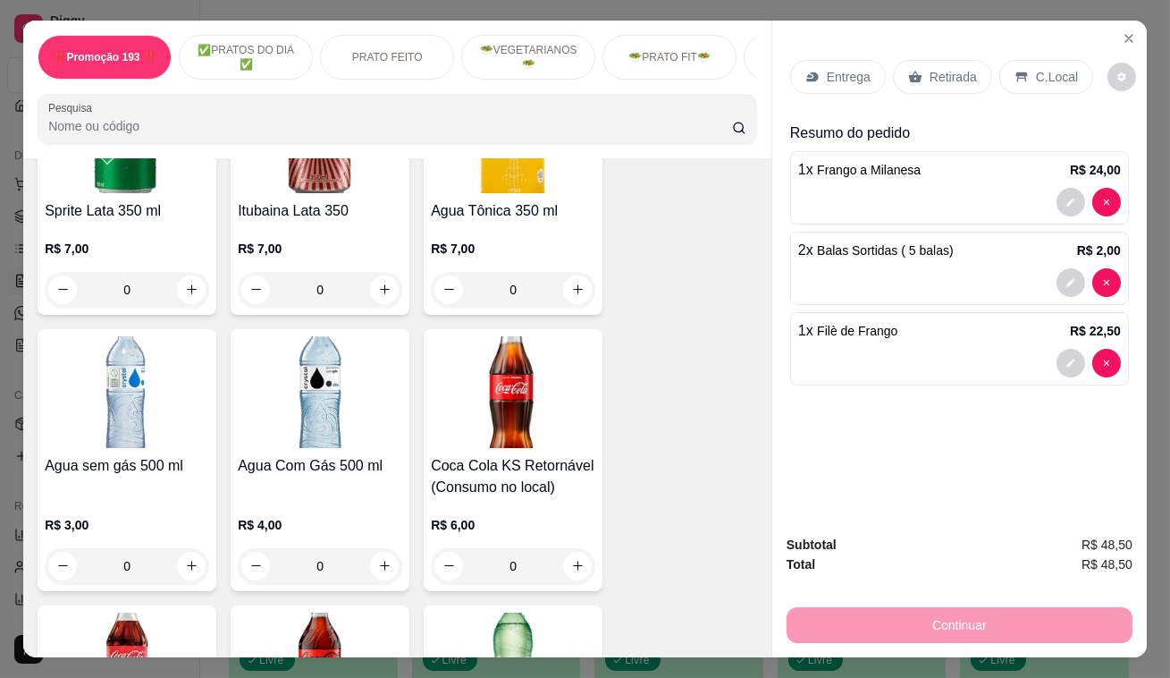
scroll to position [7711, 0]
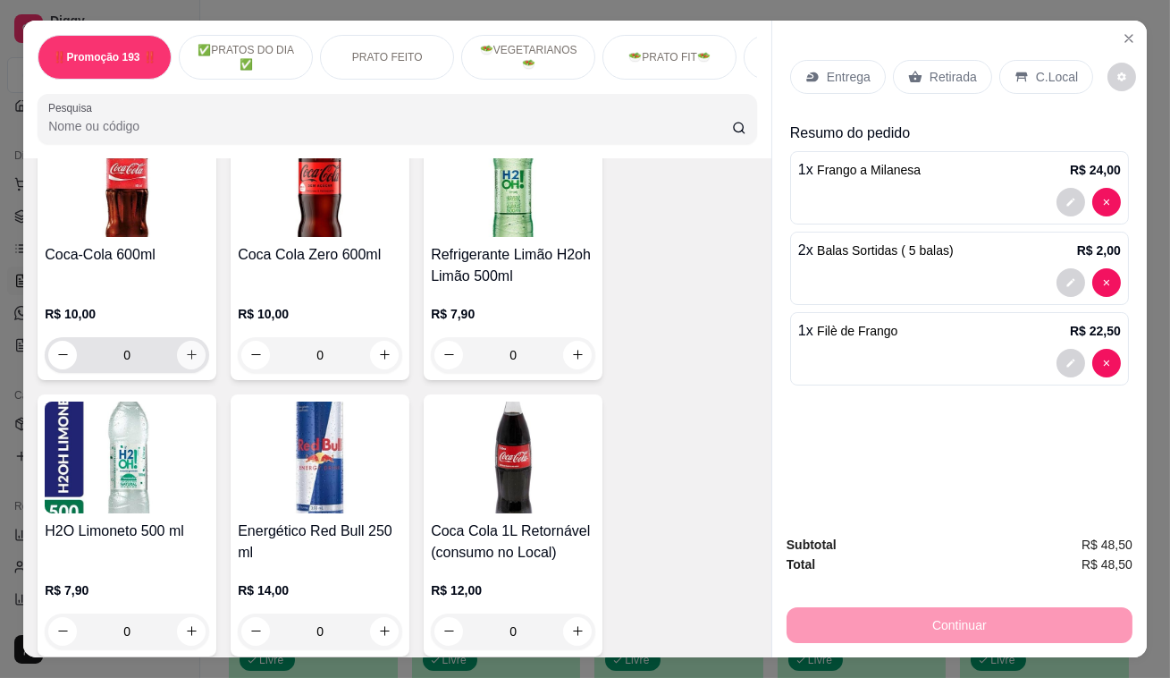
click at [185, 348] on icon "increase-product-quantity" at bounding box center [191, 354] width 13 height 13
type input "1"
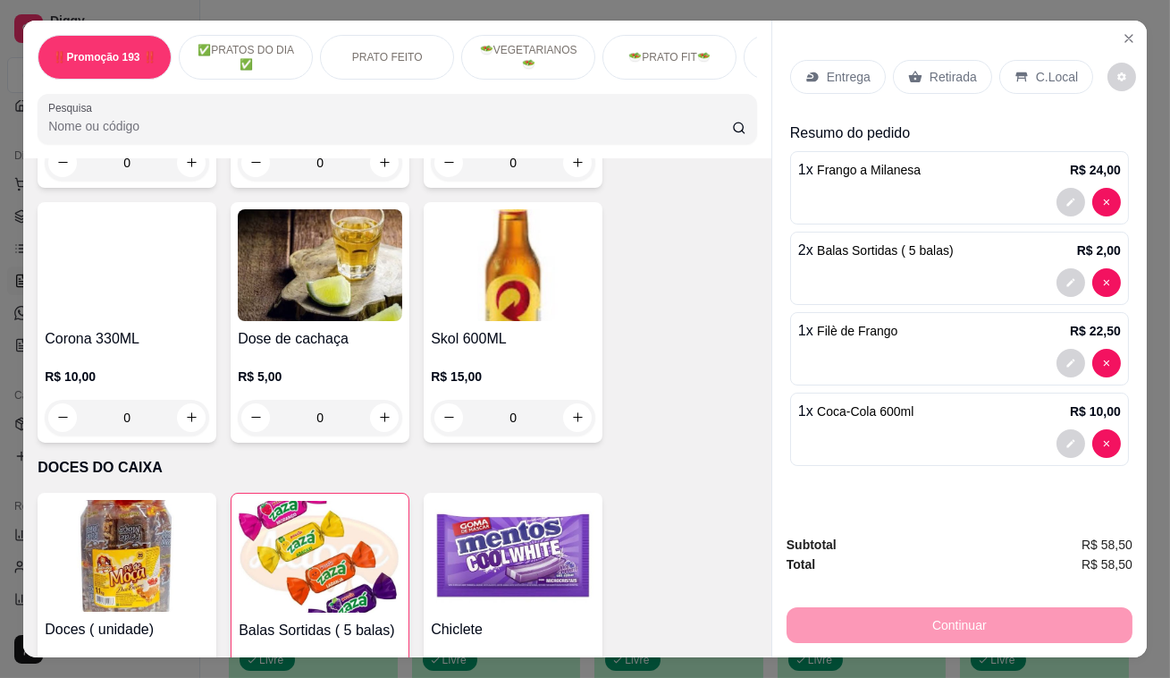
scroll to position [9584, 0]
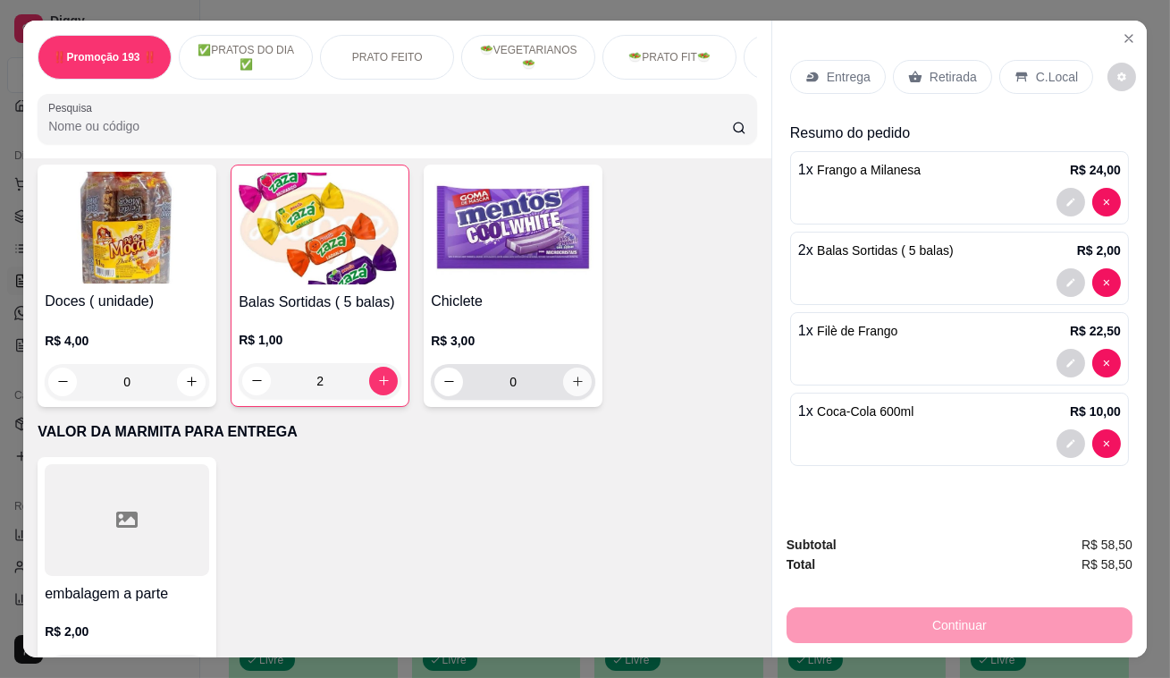
click at [571, 375] on icon "increase-product-quantity" at bounding box center [577, 381] width 13 height 13
type input "1"
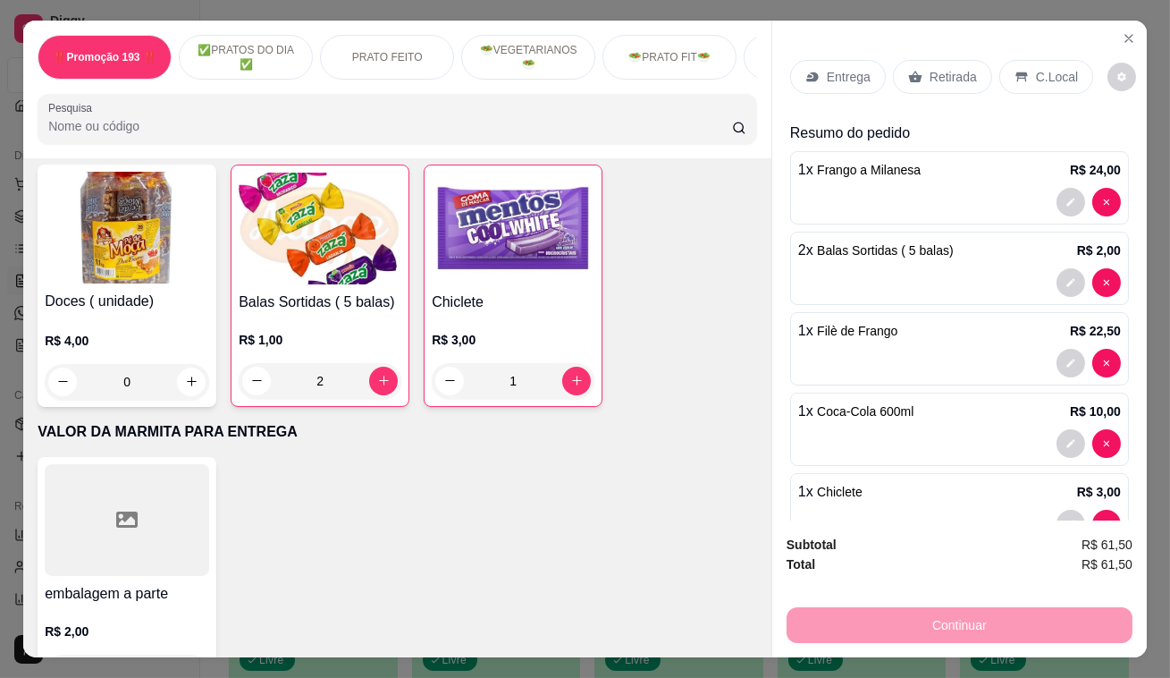
click at [941, 46] on div "Entrega Retirada C.Local" at bounding box center [959, 77] width 339 height 63
click at [939, 60] on div "Retirada" at bounding box center [942, 77] width 99 height 34
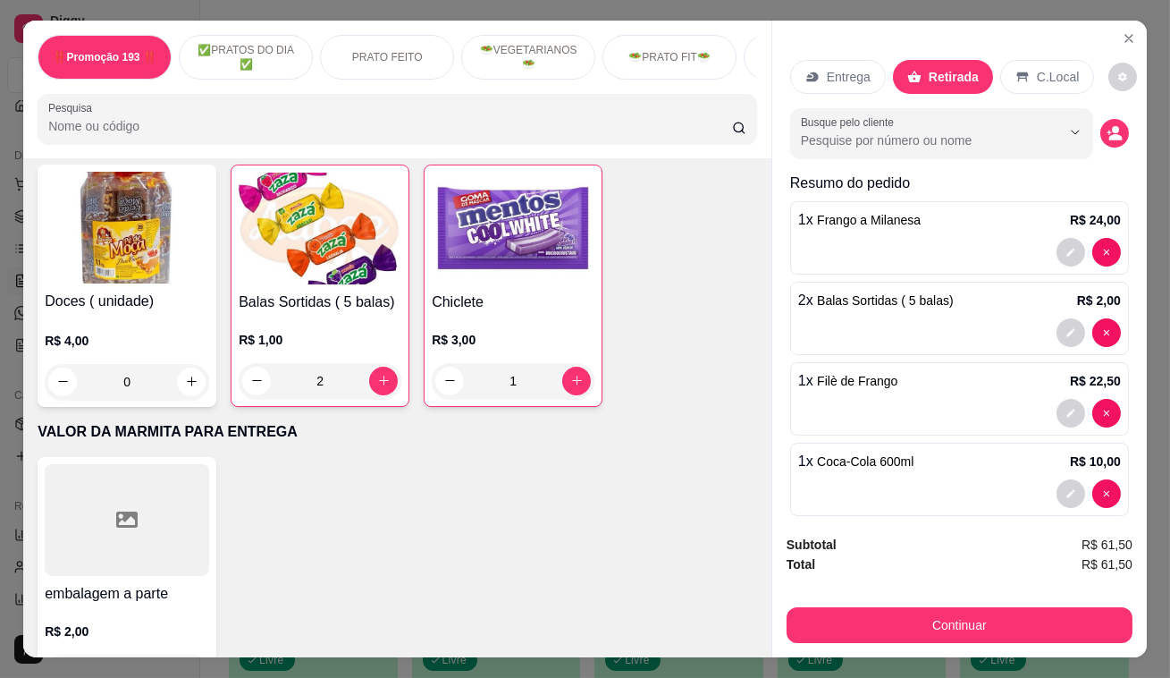
click at [979, 636] on div "Subtotal R$ 61,50 Total R$ 61,50 Continuar" at bounding box center [960, 588] width 375 height 137
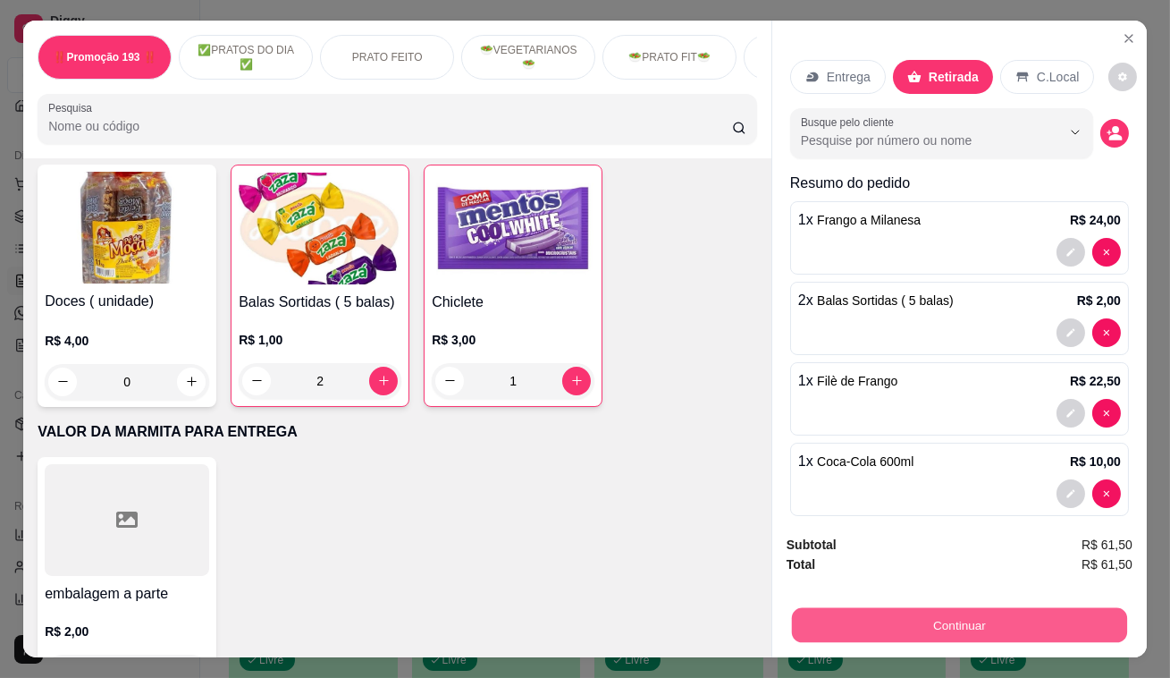
click at [979, 617] on button "Continuar" at bounding box center [959, 625] width 335 height 35
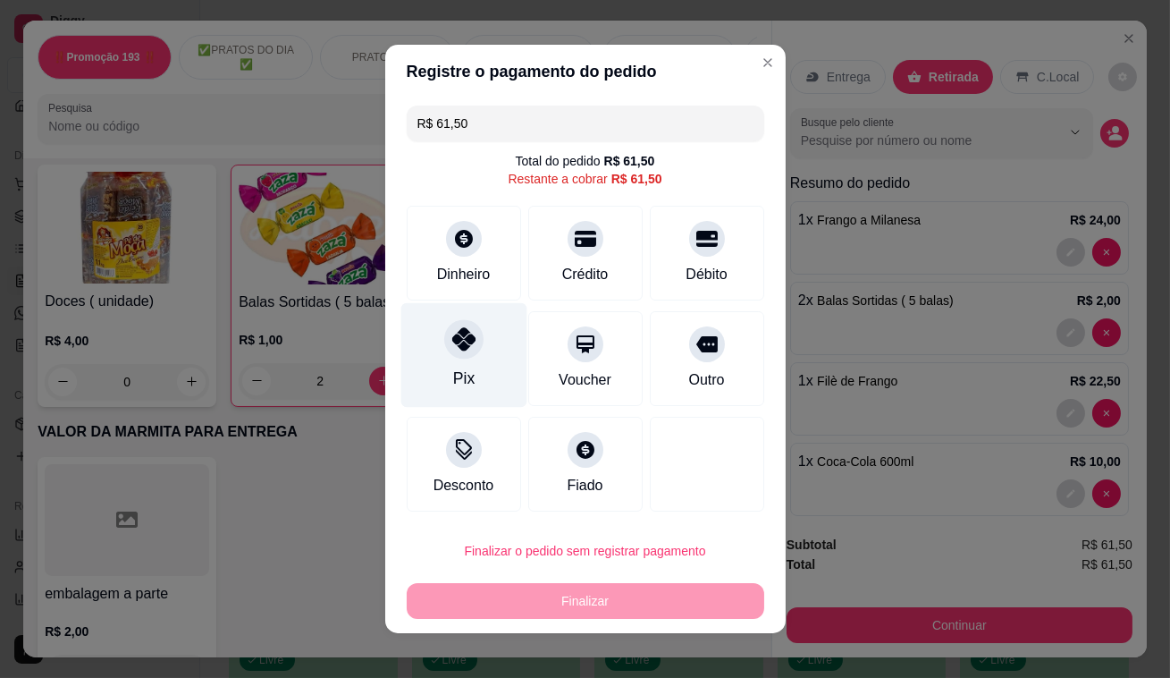
click at [484, 343] on div "Pix" at bounding box center [464, 355] width 126 height 105
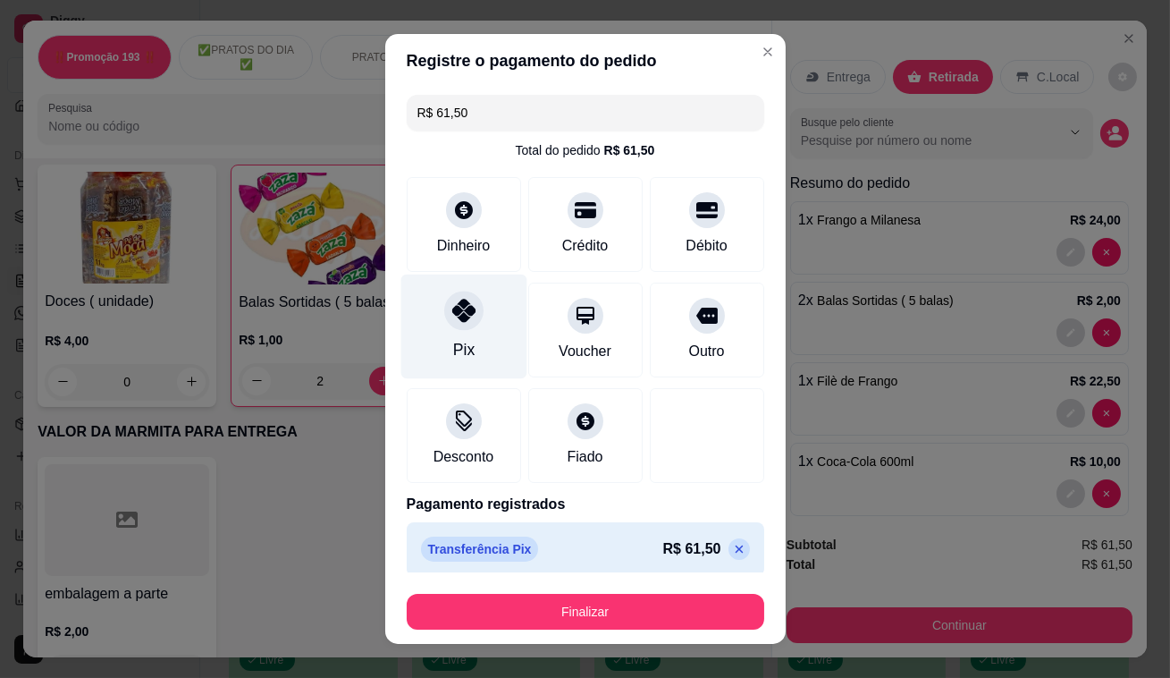
type input "R$ 0,00"
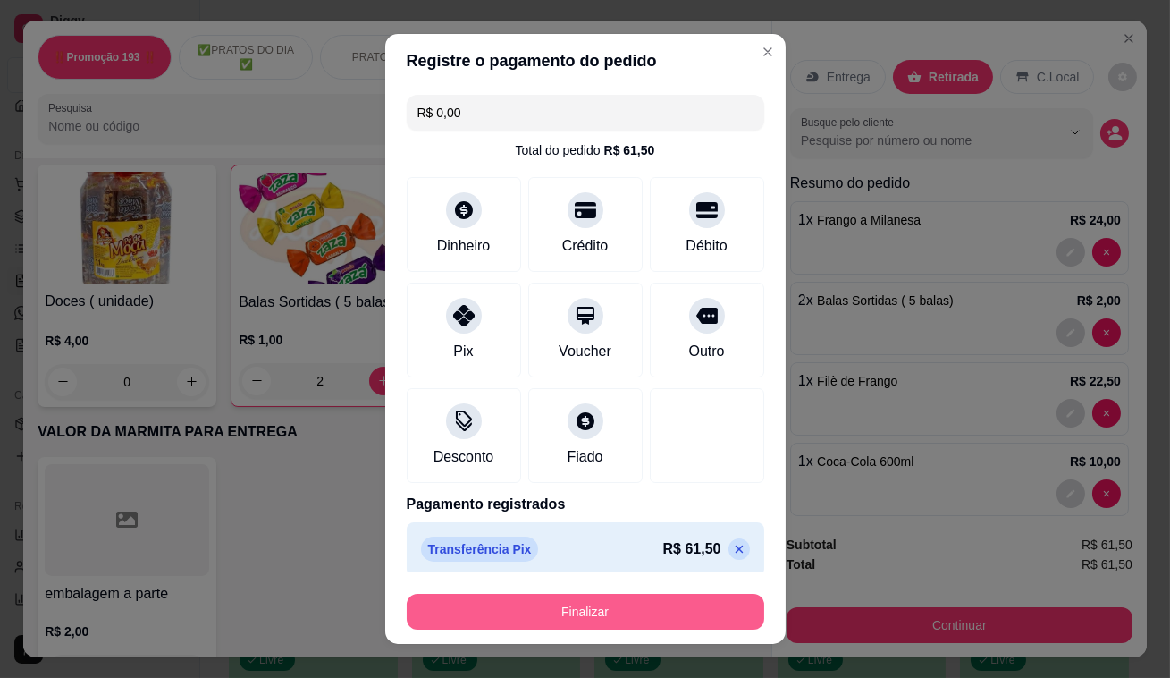
click at [643, 609] on button "Finalizar" at bounding box center [586, 612] width 358 height 36
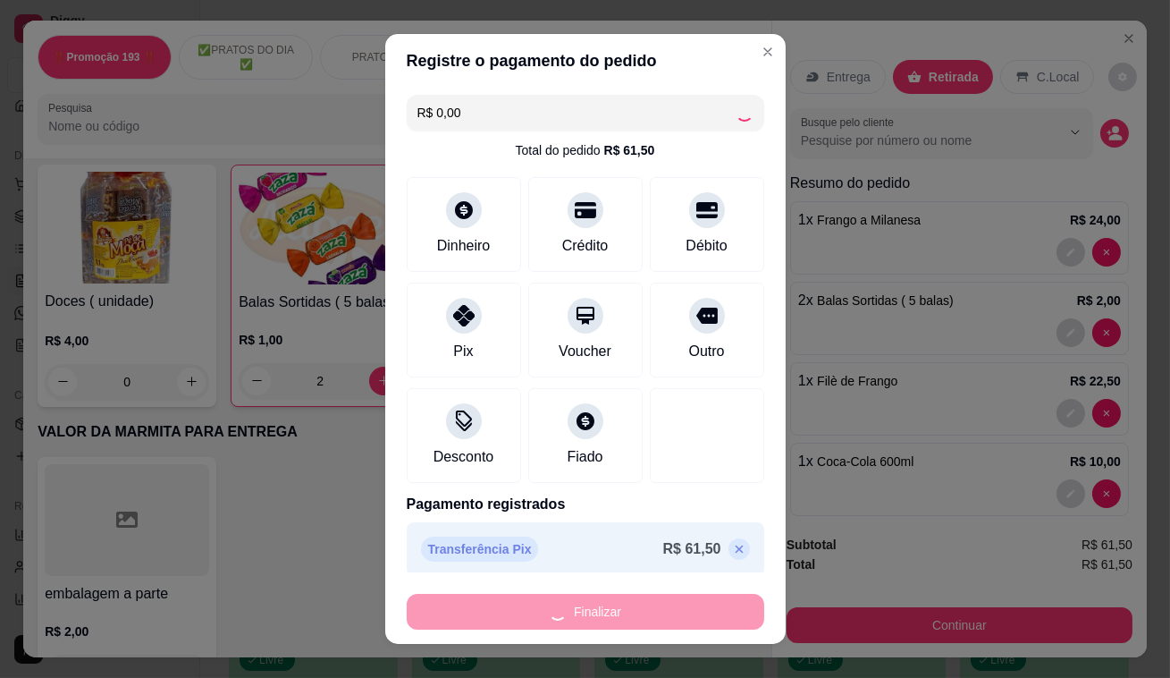
type input "0"
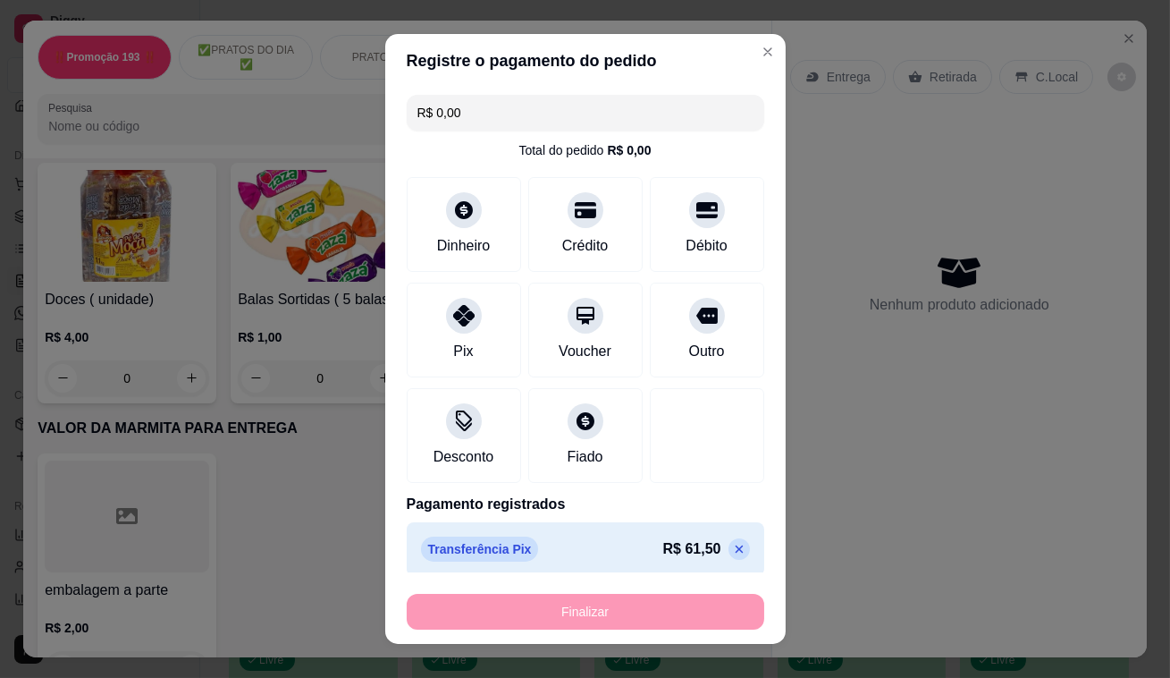
type input "-R$ 61,50"
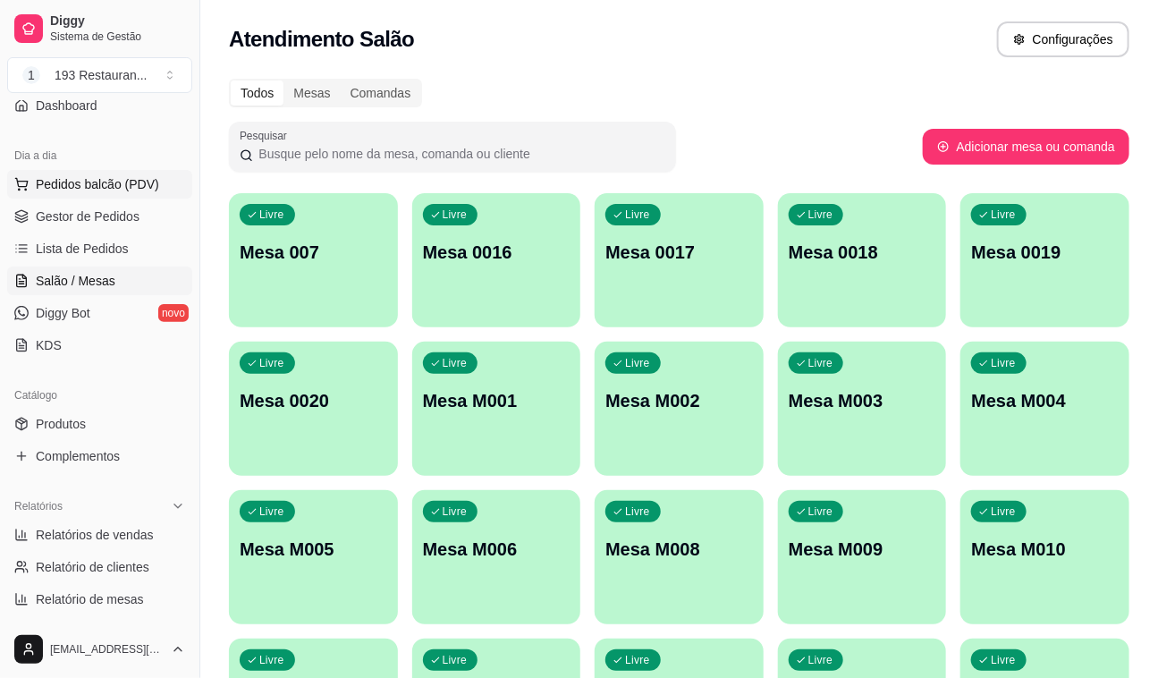
click at [116, 182] on span "Pedidos balcão (PDV)" at bounding box center [97, 184] width 123 height 18
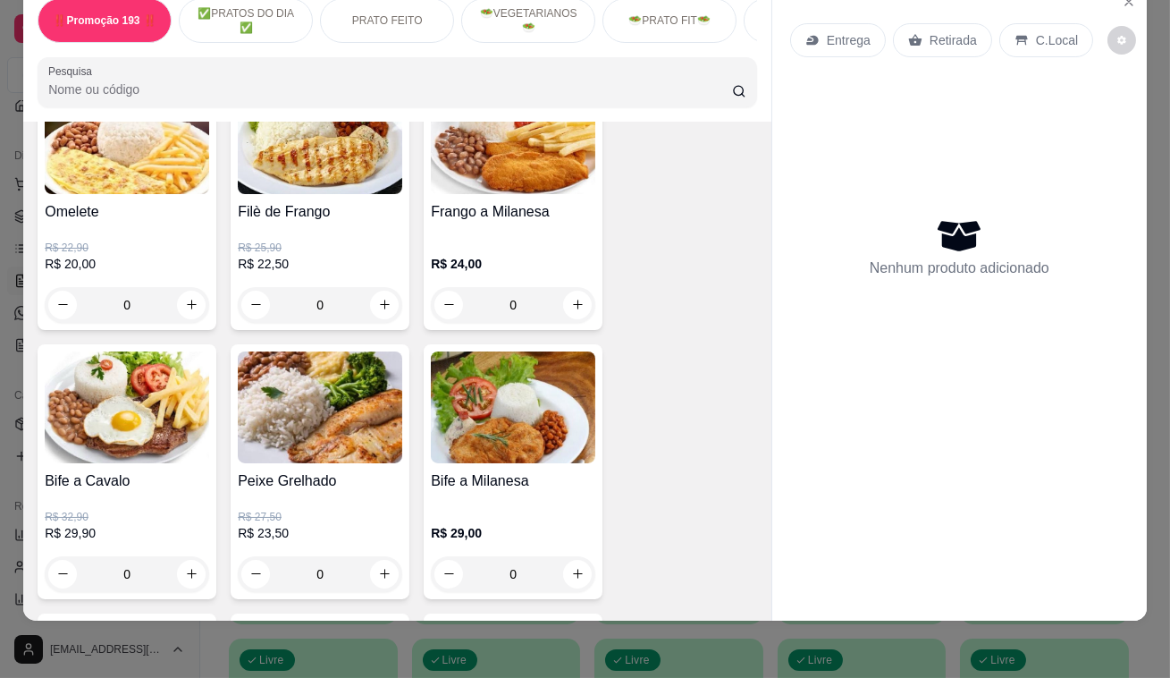
scroll to position [1219, 0]
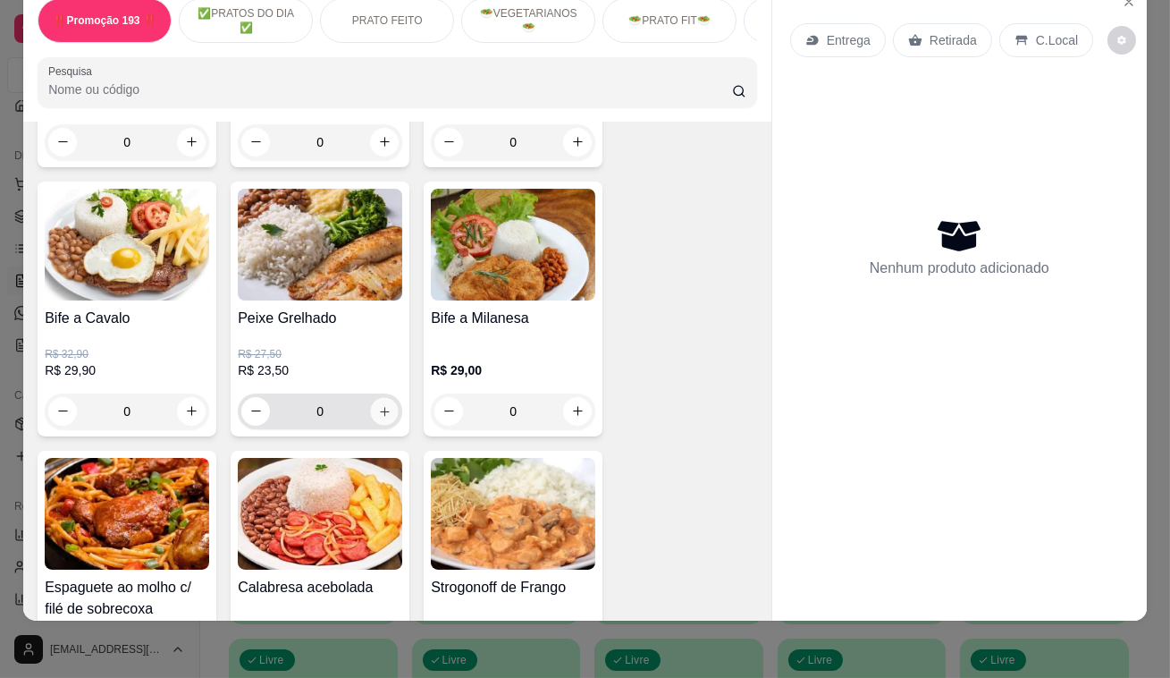
click at [384, 410] on icon "increase-product-quantity" at bounding box center [384, 410] width 13 height 13
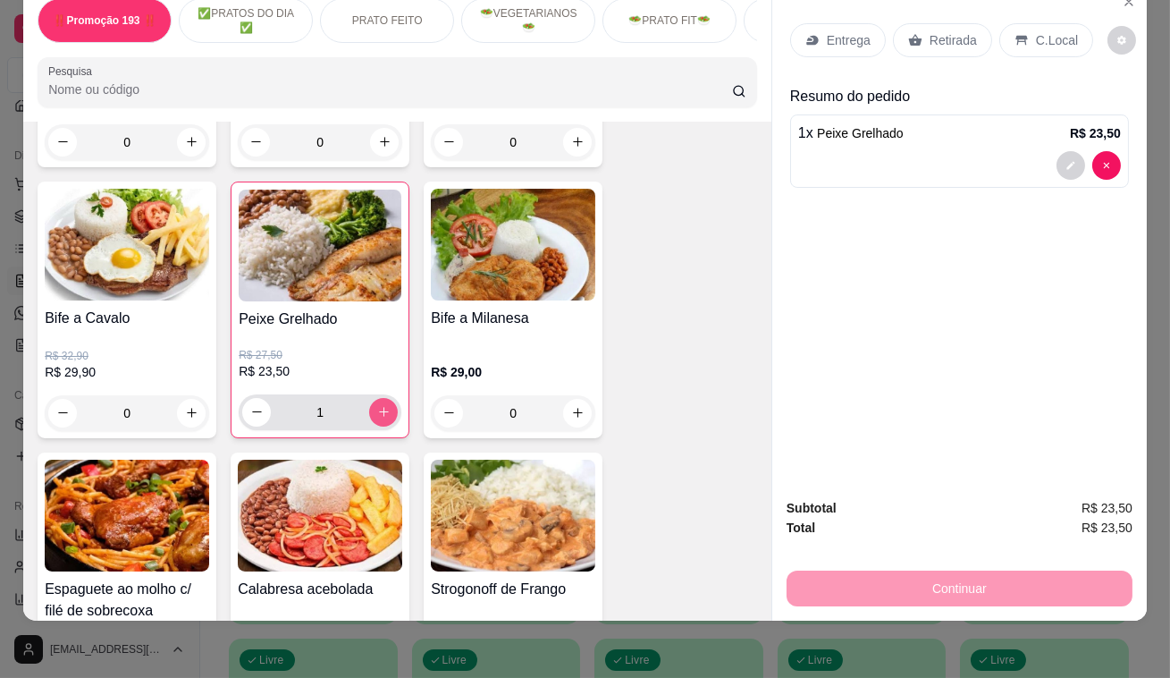
click at [384, 410] on button "increase-product-quantity" at bounding box center [383, 412] width 29 height 29
type input "2"
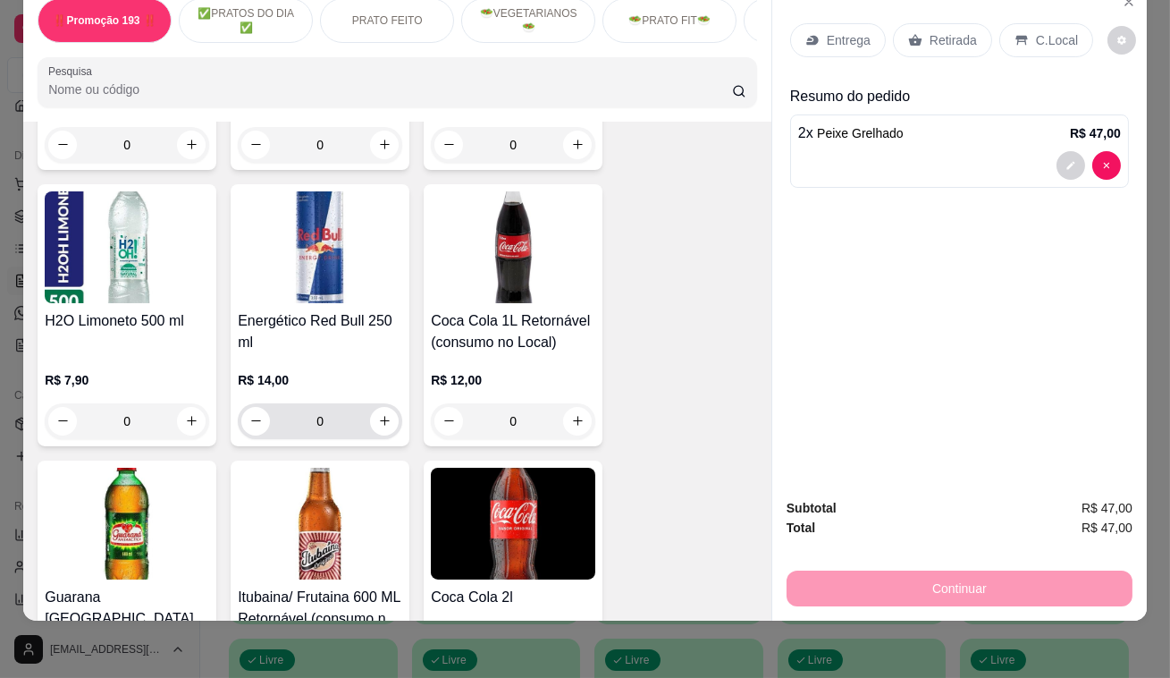
scroll to position [7396, 0]
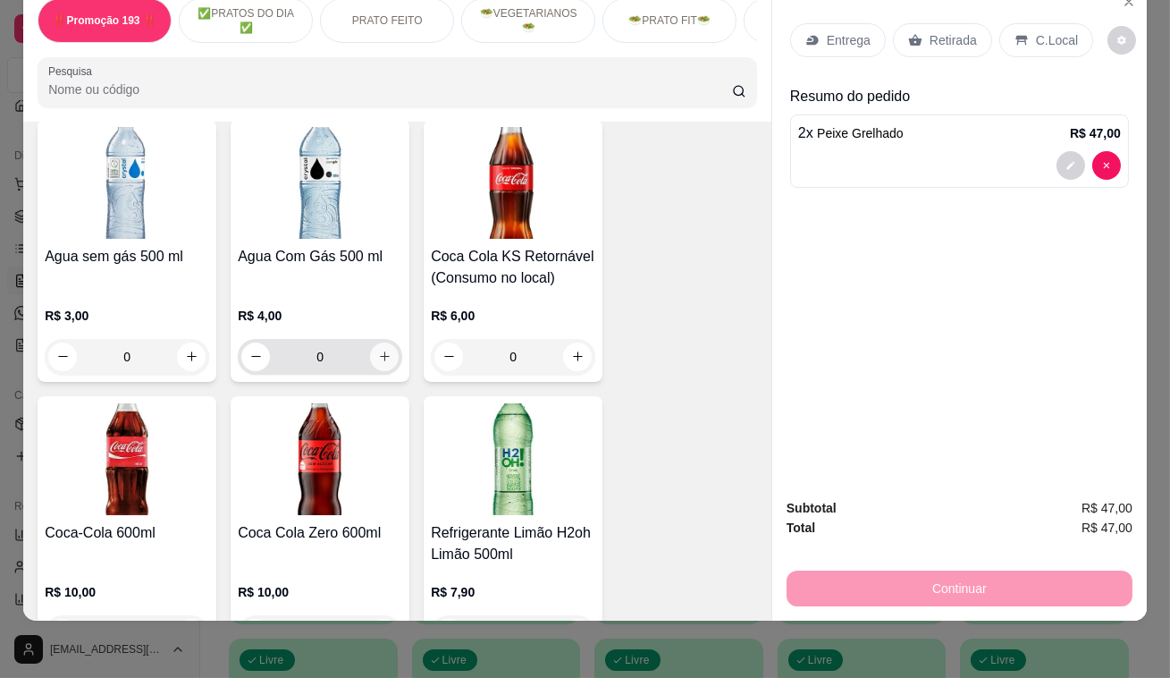
click at [378, 350] on icon "increase-product-quantity" at bounding box center [384, 356] width 13 height 13
type input "2"
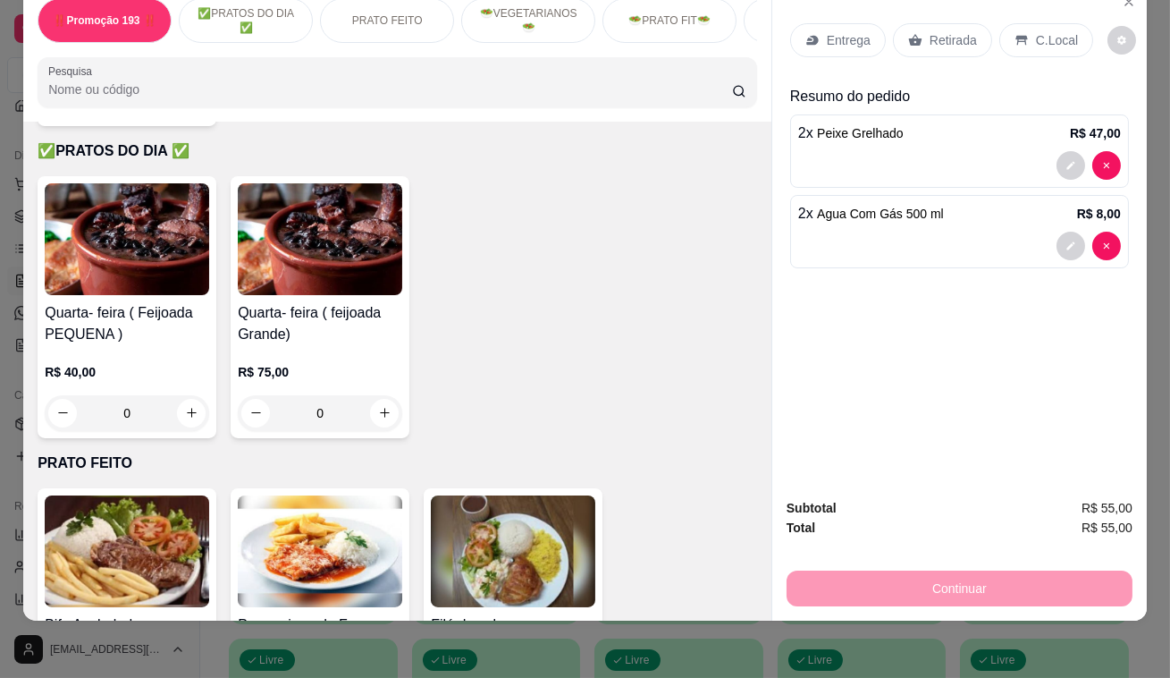
scroll to position [406, 0]
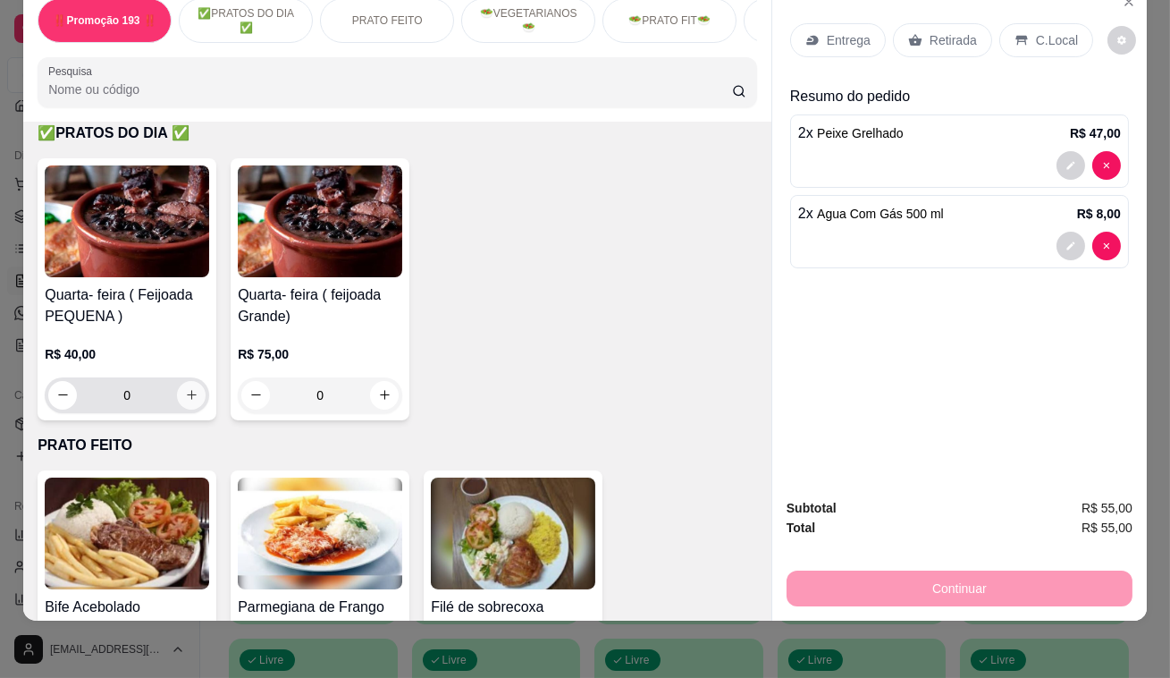
click at [193, 393] on button "increase-product-quantity" at bounding box center [191, 395] width 29 height 29
type input "1"
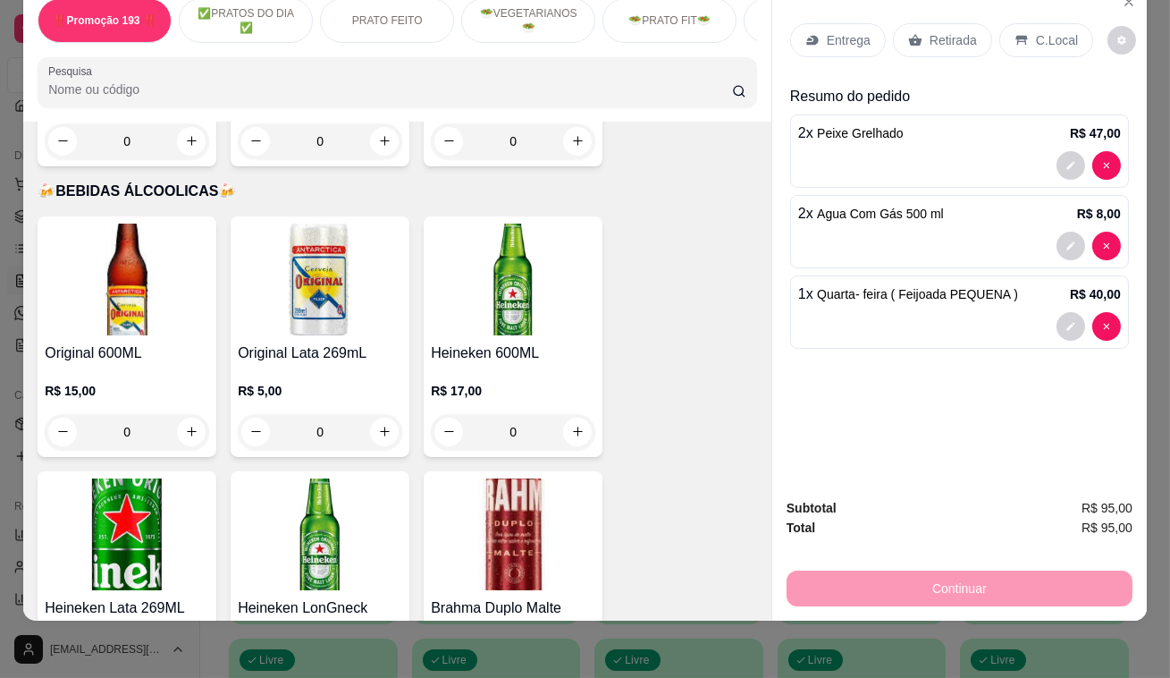
scroll to position [8453, 0]
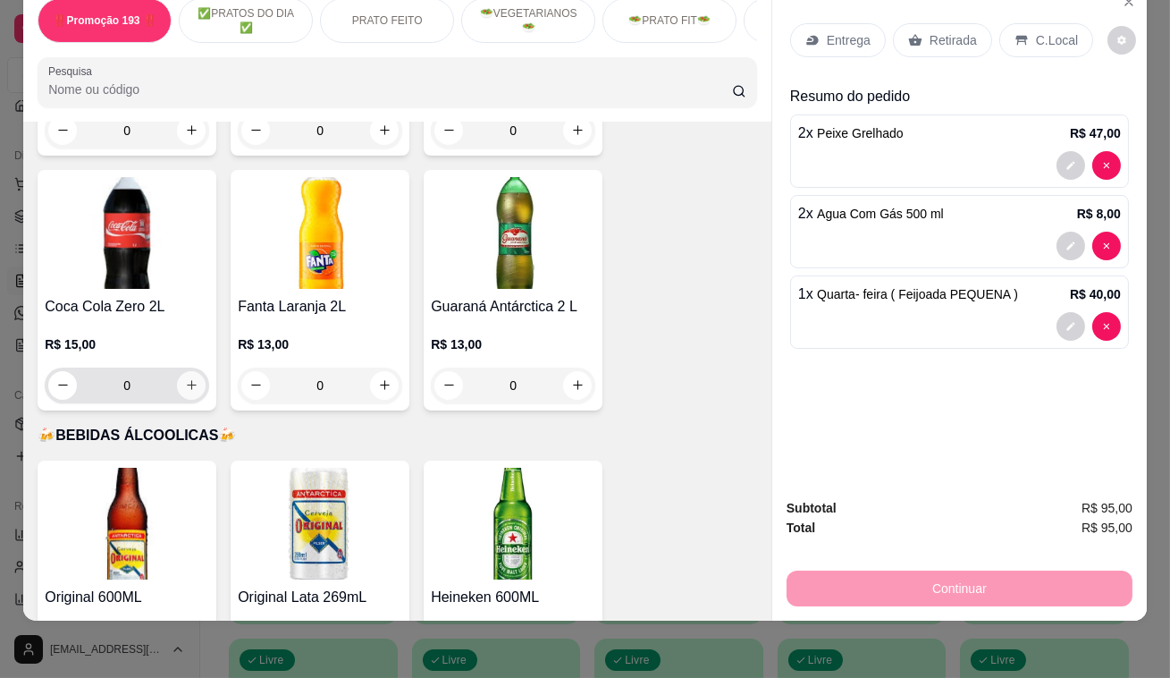
click at [187, 371] on button "increase-product-quantity" at bounding box center [191, 385] width 29 height 29
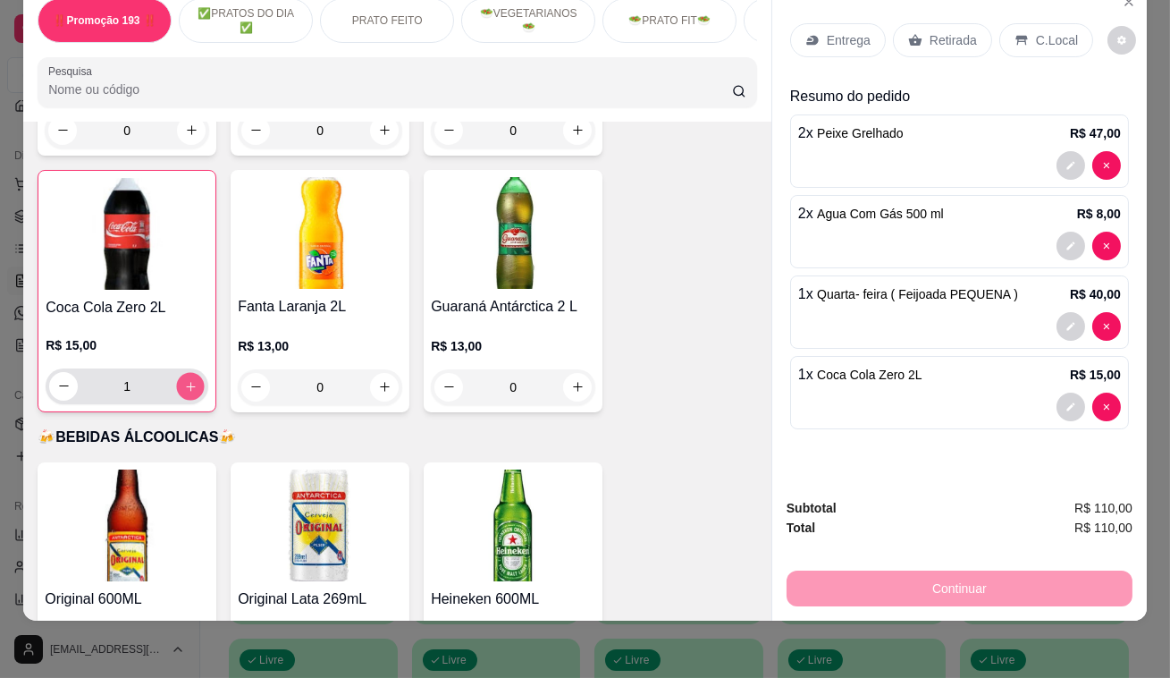
click at [188, 372] on button "increase-product-quantity" at bounding box center [191, 386] width 28 height 28
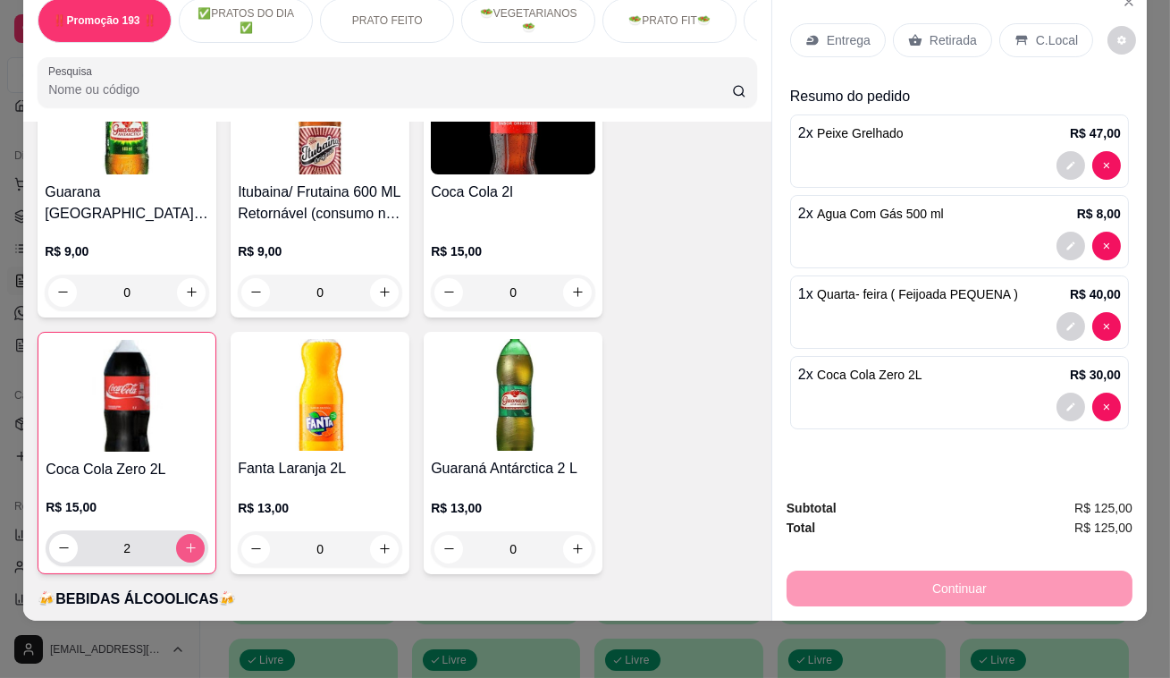
click at [192, 534] on button "increase-product-quantity" at bounding box center [190, 548] width 29 height 29
type input "4"
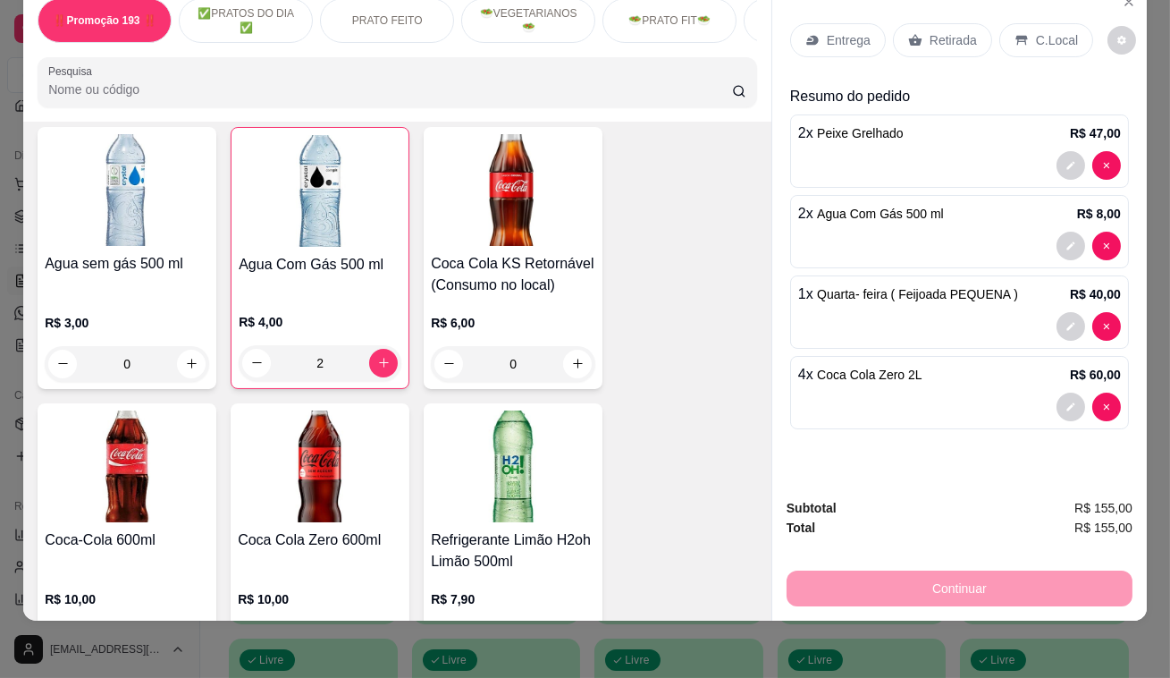
scroll to position [7316, 0]
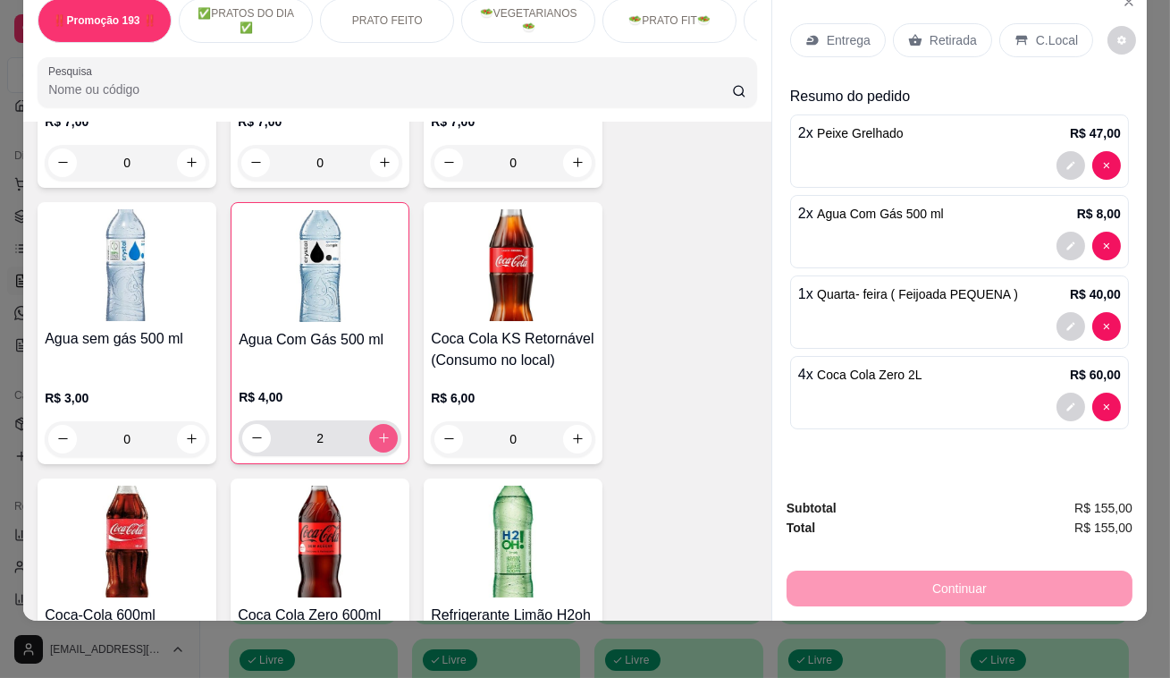
click at [385, 424] on button "increase-product-quantity" at bounding box center [383, 438] width 29 height 29
type input "3"
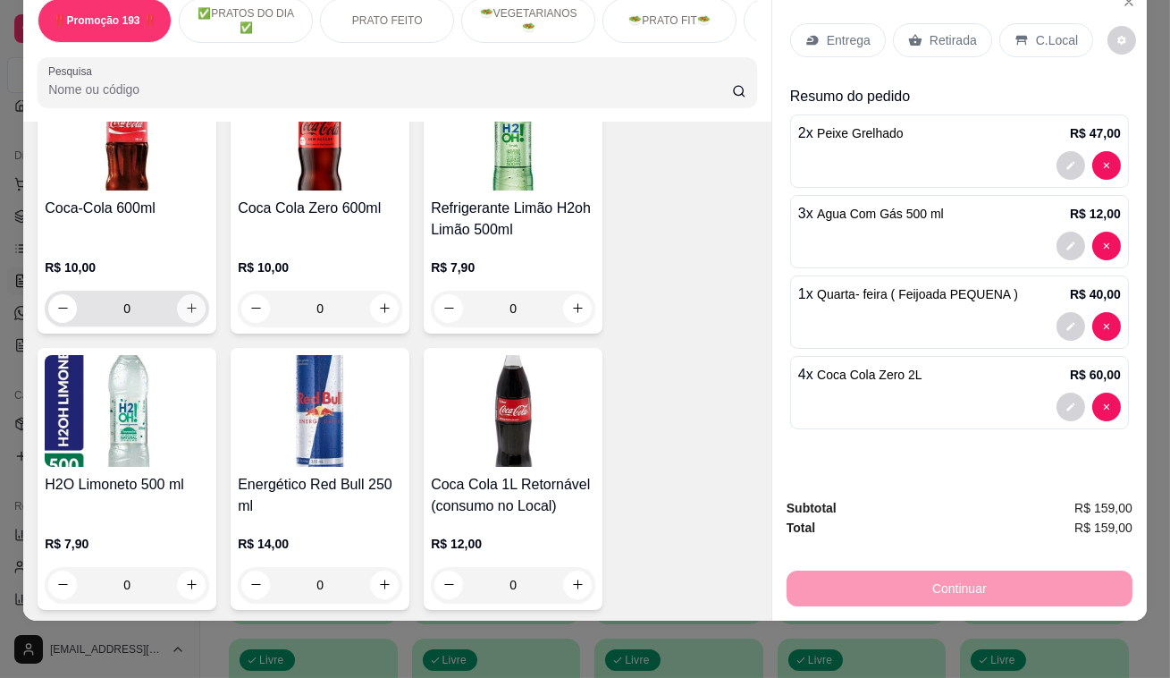
click at [187, 304] on icon "increase-product-quantity" at bounding box center [192, 309] width 10 height 10
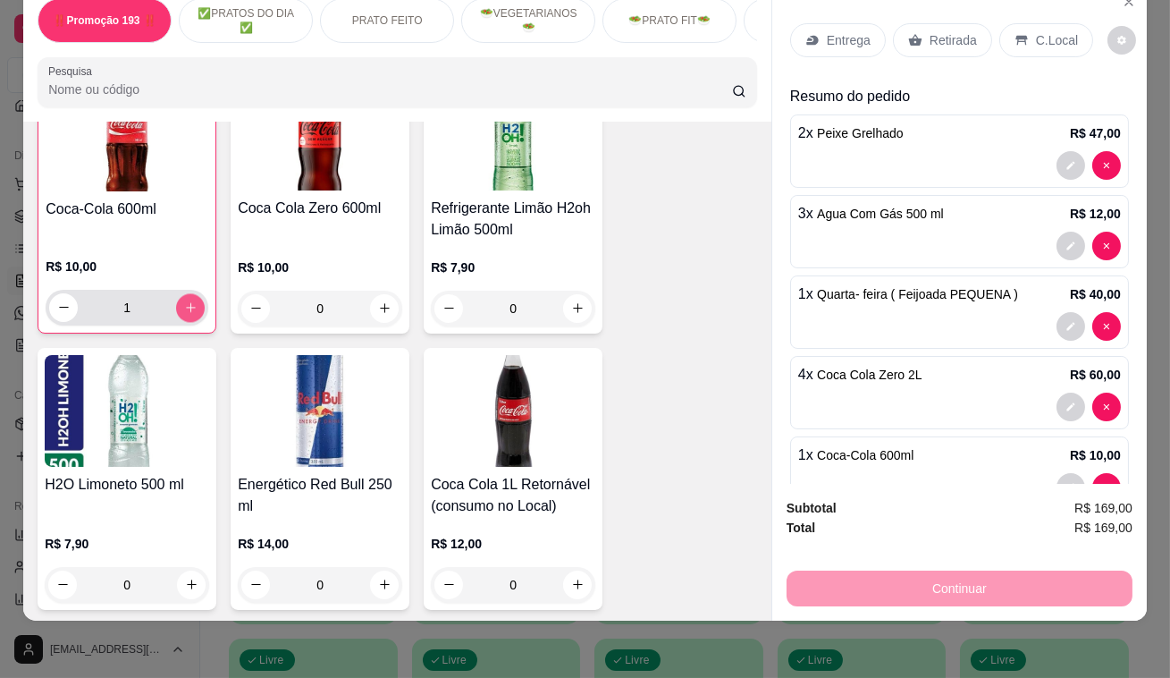
click at [185, 300] on icon "increase-product-quantity" at bounding box center [190, 306] width 13 height 13
type input "2"
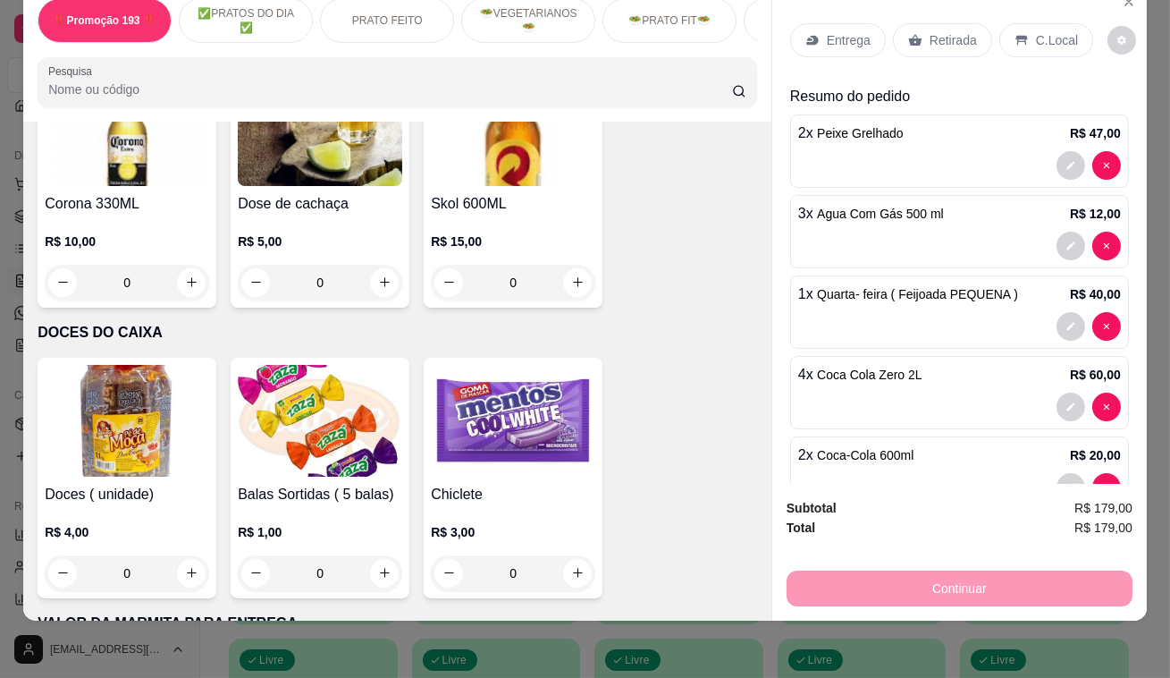
scroll to position [9342, 0]
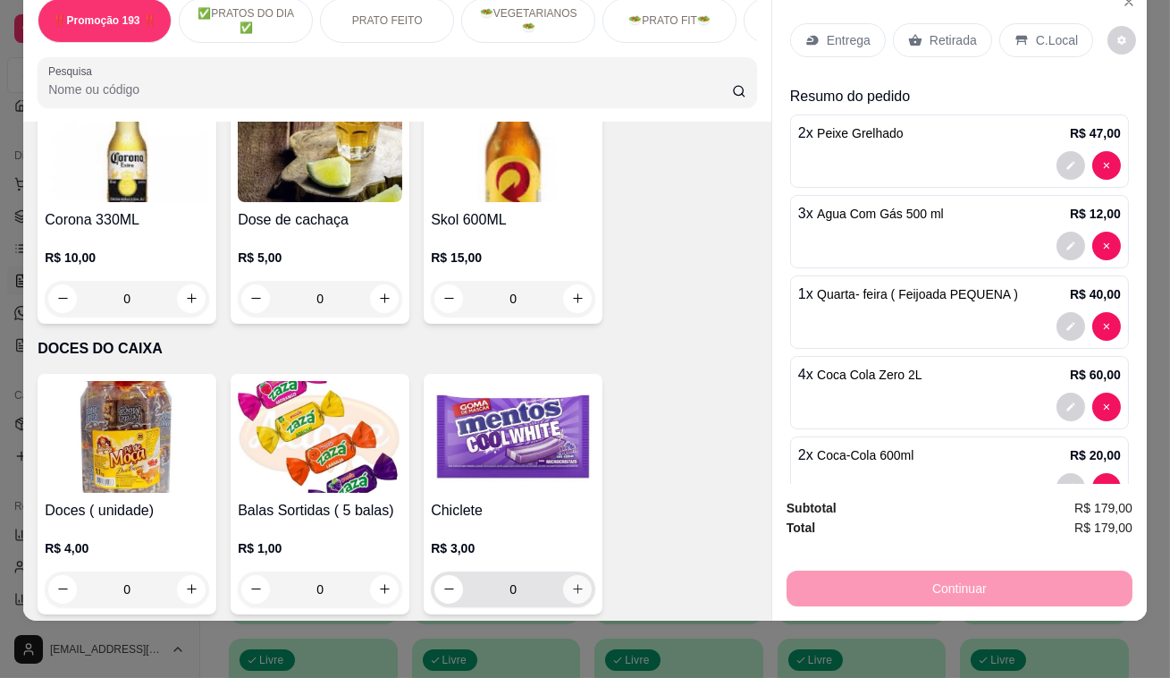
click at [578, 575] on button "increase-product-quantity" at bounding box center [577, 589] width 29 height 29
click at [578, 576] on button "increase-product-quantity" at bounding box center [577, 590] width 28 height 28
type input "2"
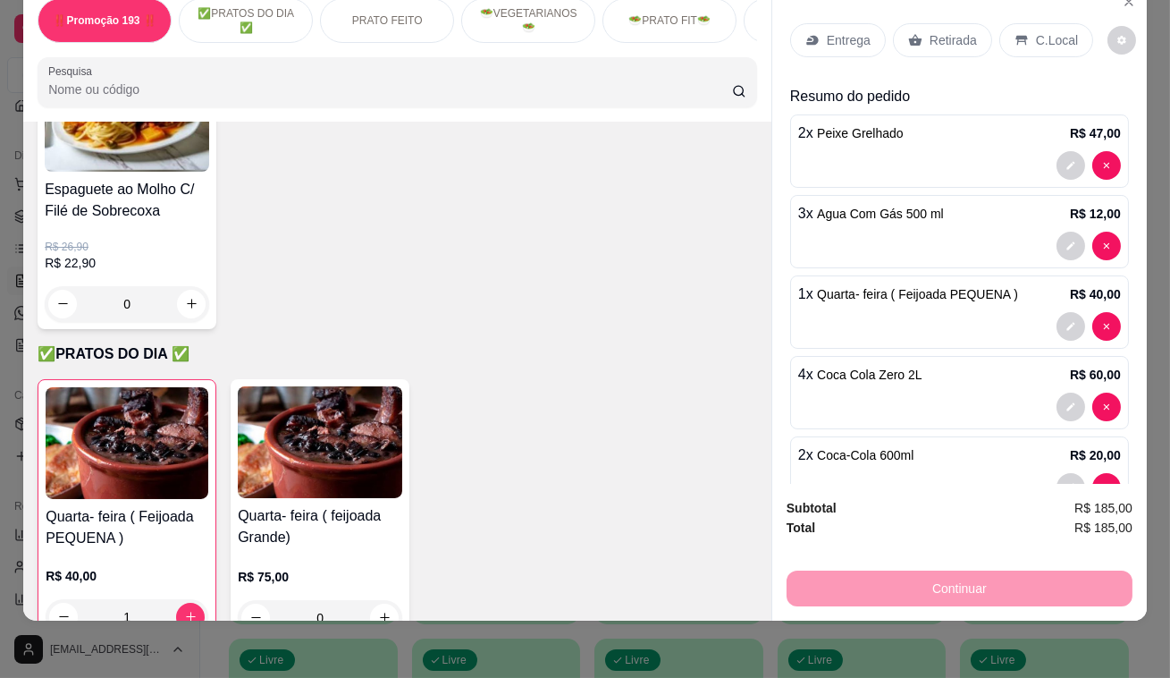
scroll to position [243, 0]
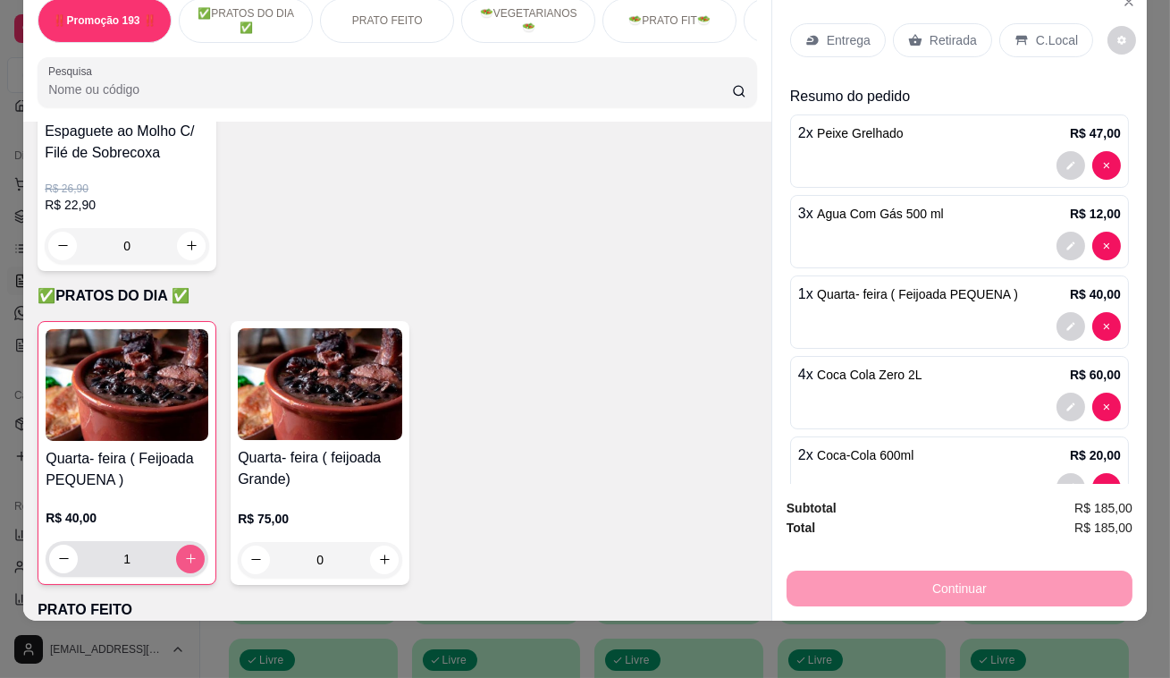
click at [189, 559] on icon "increase-product-quantity" at bounding box center [190, 558] width 13 height 13
type input "2"
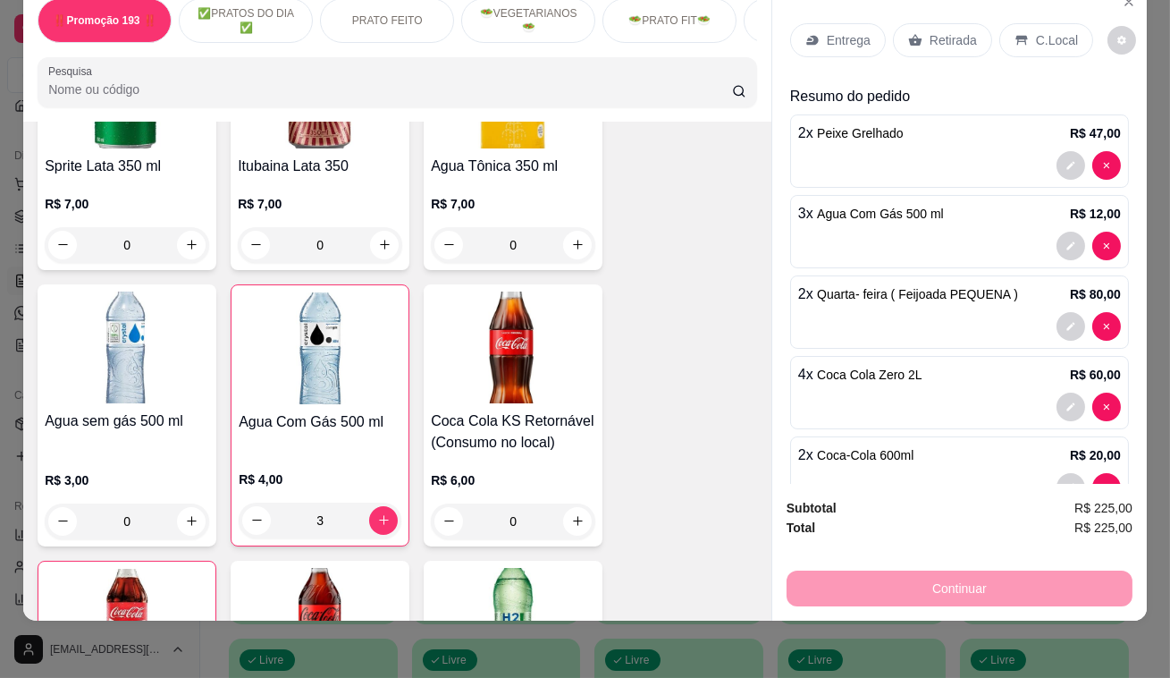
scroll to position [7641, 0]
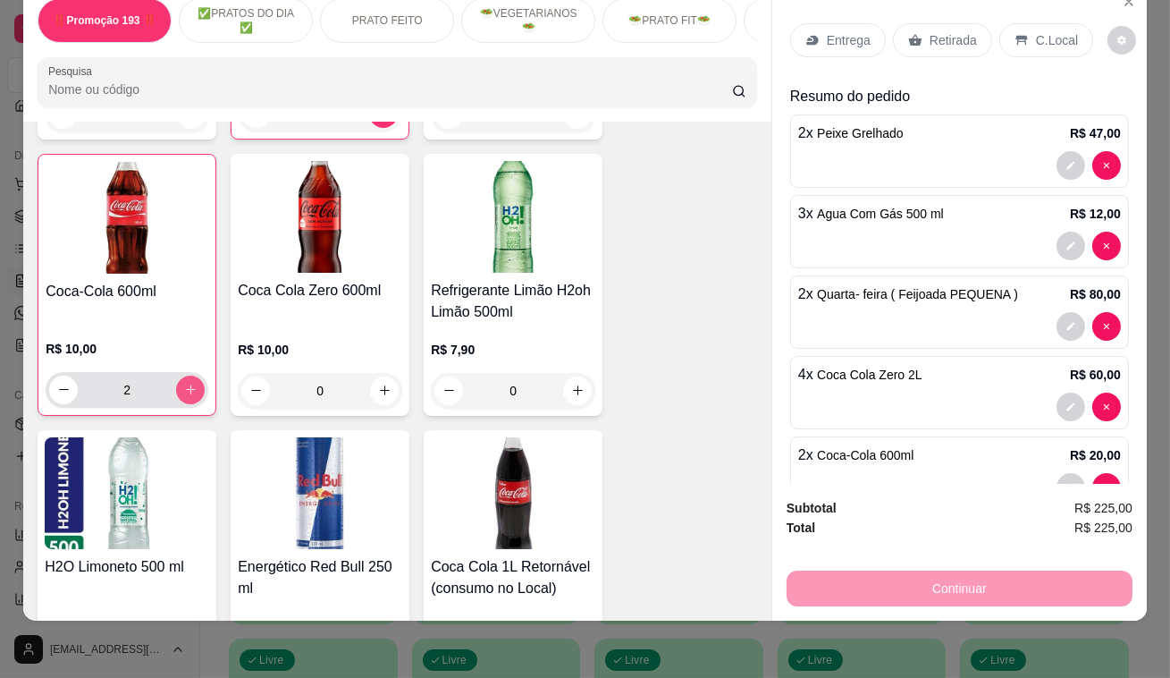
click at [184, 383] on icon "increase-product-quantity" at bounding box center [190, 389] width 13 height 13
type input "3"
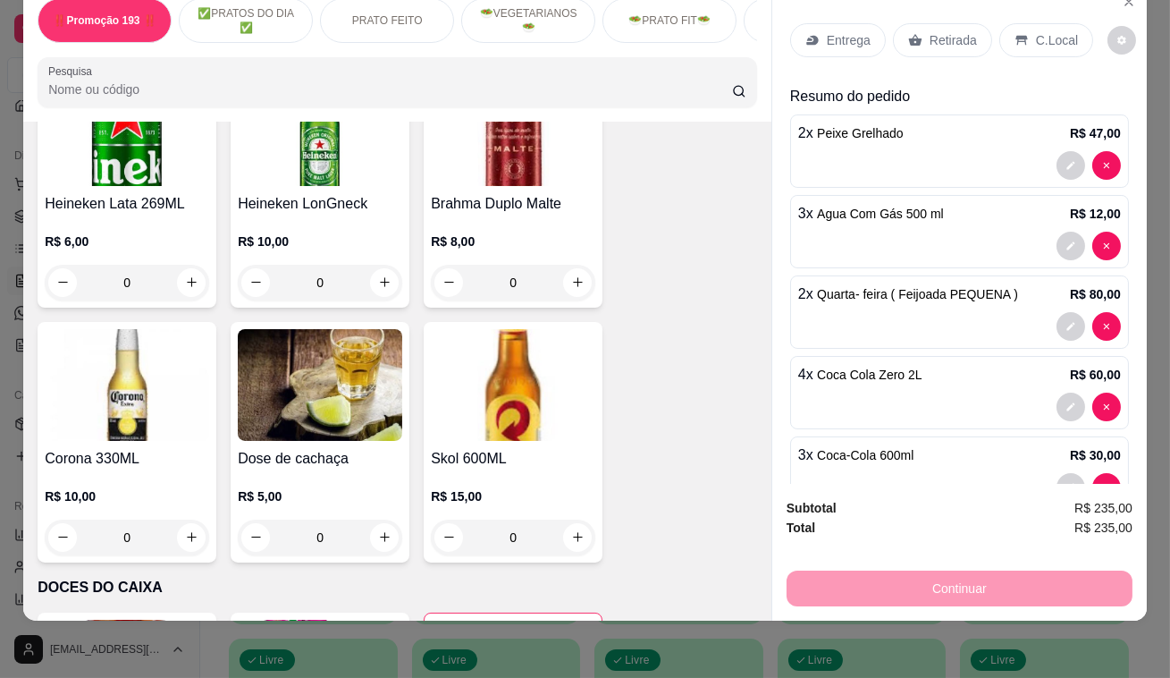
scroll to position [9510, 0]
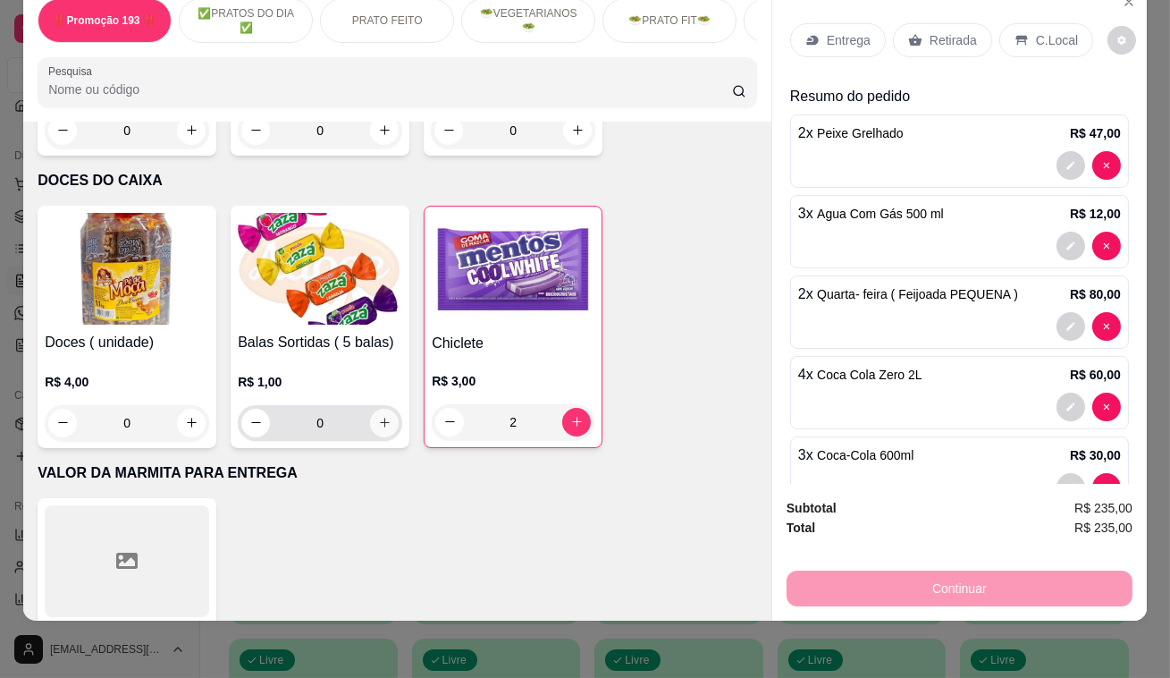
click at [378, 416] on icon "increase-product-quantity" at bounding box center [384, 422] width 13 height 13
click at [377, 415] on icon "increase-product-quantity" at bounding box center [383, 421] width 13 height 13
type input "2"
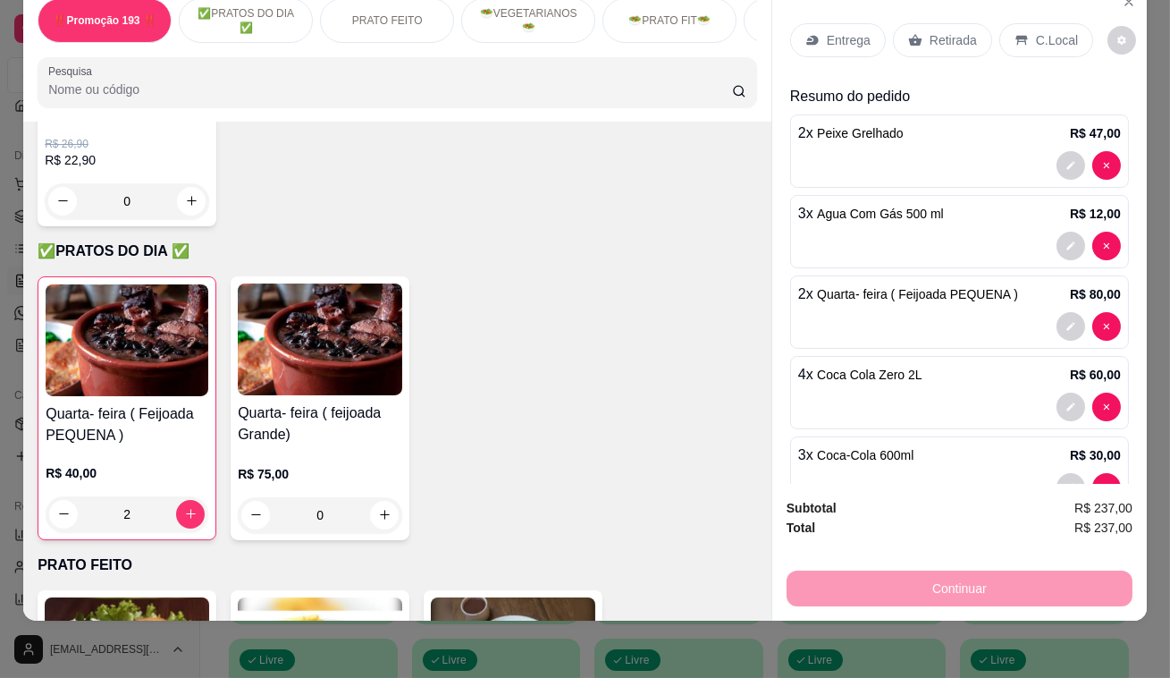
scroll to position [325, 0]
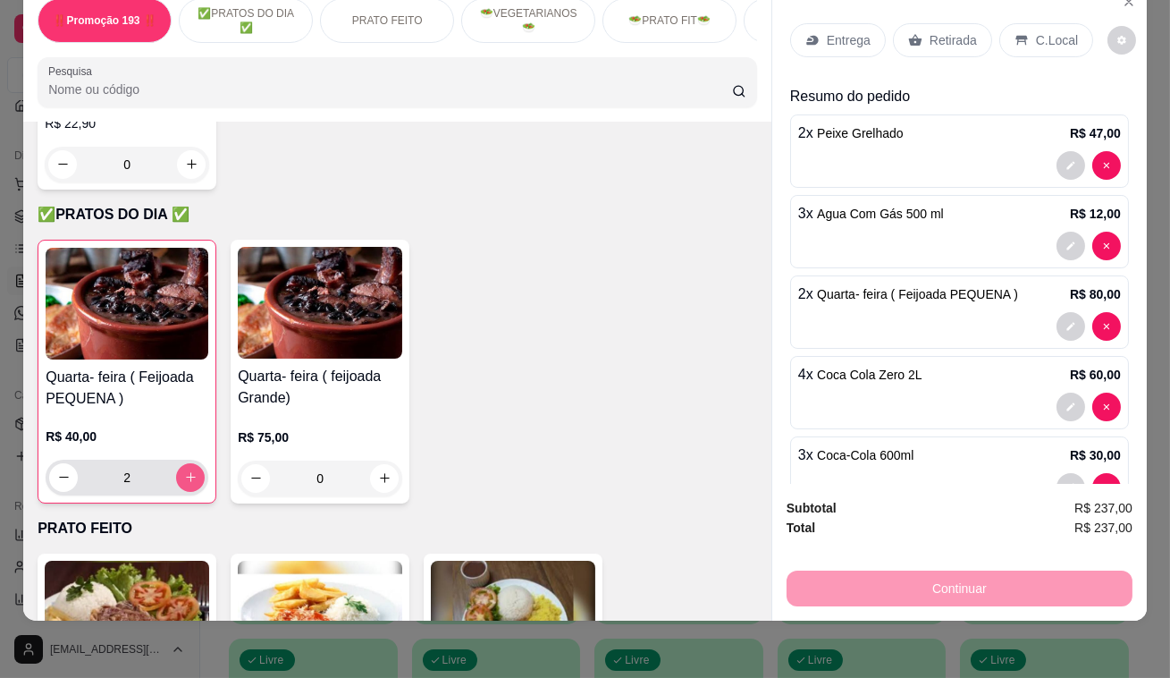
click at [190, 466] on button "increase-product-quantity" at bounding box center [190, 477] width 29 height 29
type input "3"
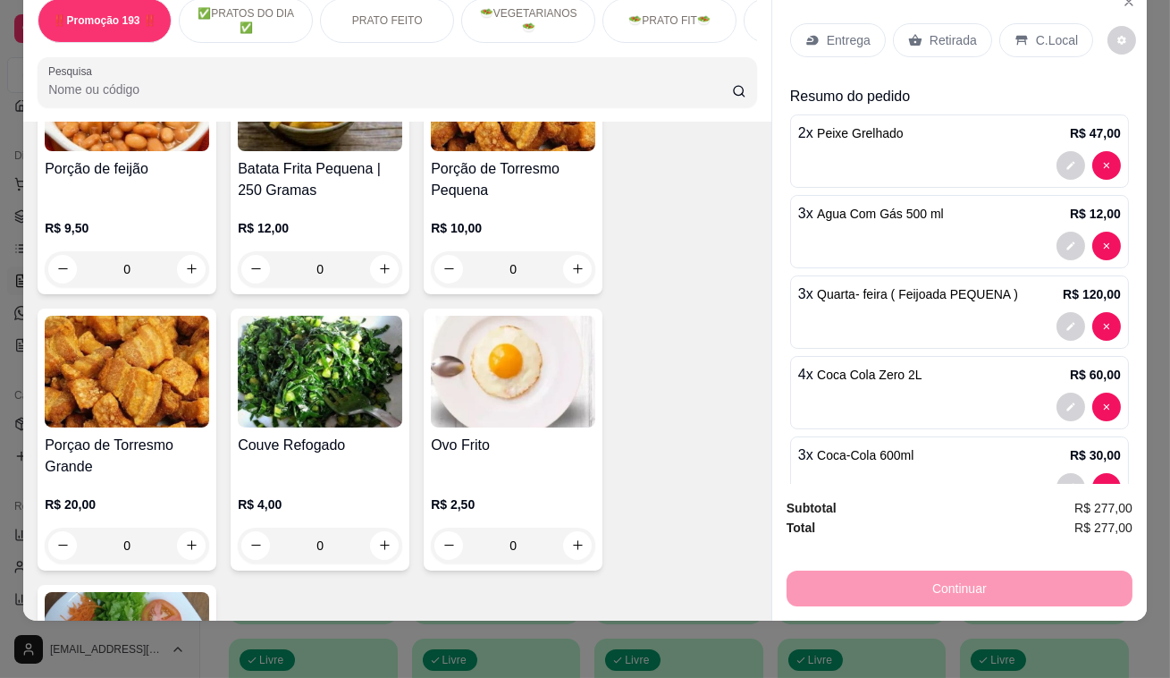
scroll to position [5039, 0]
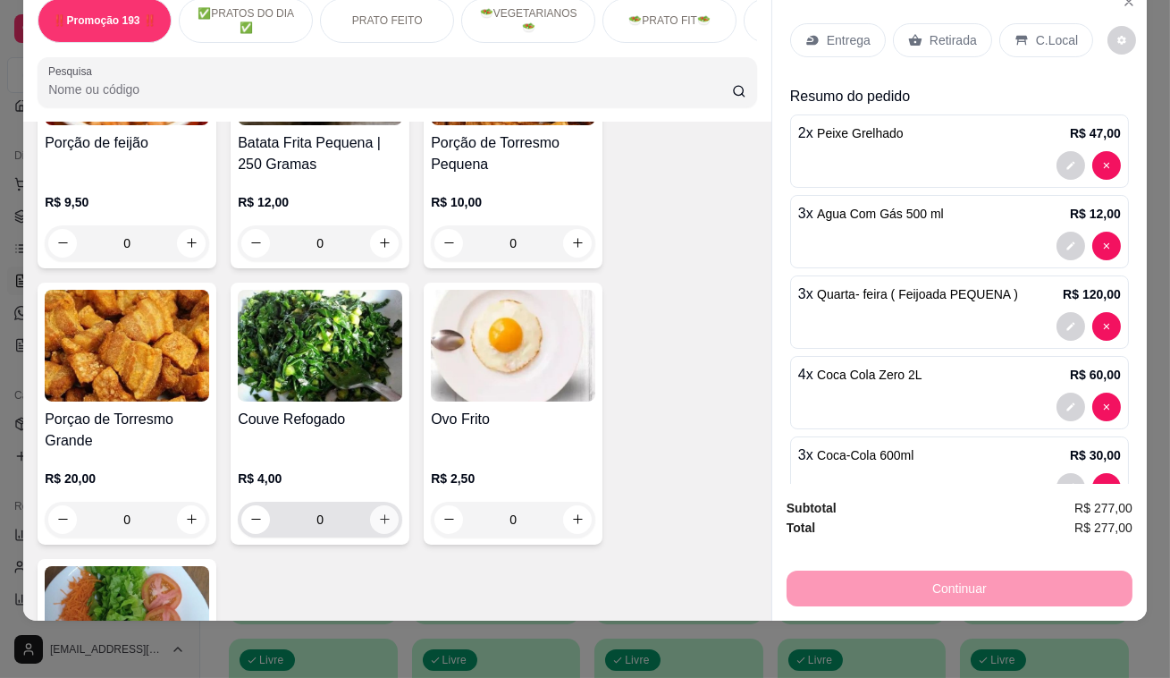
click at [378, 512] on icon "increase-product-quantity" at bounding box center [384, 518] width 13 height 13
type input "1"
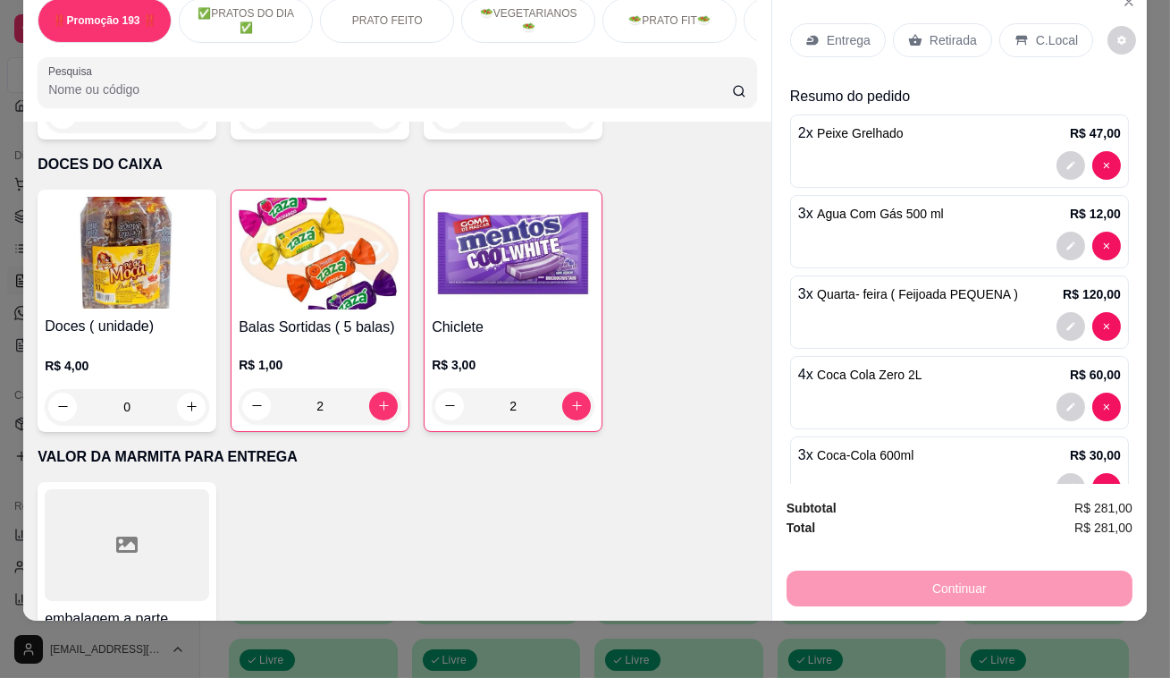
scroll to position [9587, 0]
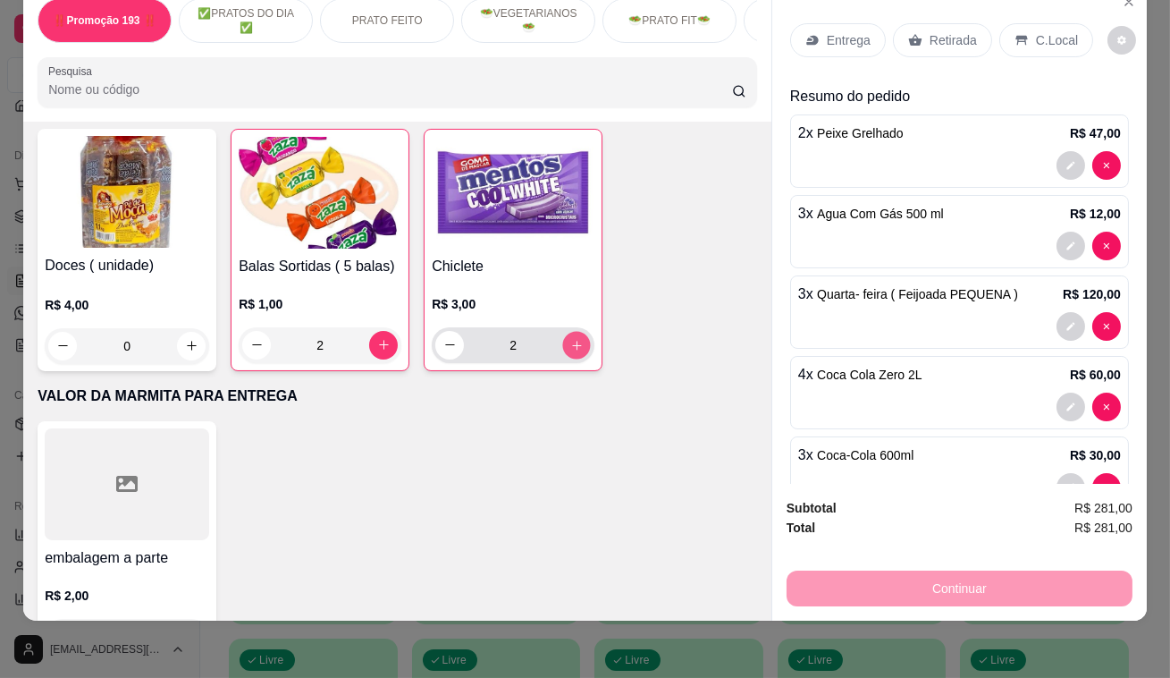
click at [573, 338] on icon "increase-product-quantity" at bounding box center [576, 344] width 13 height 13
type input "3"
click at [380, 338] on icon "increase-product-quantity" at bounding box center [383, 344] width 13 height 13
type input "4"
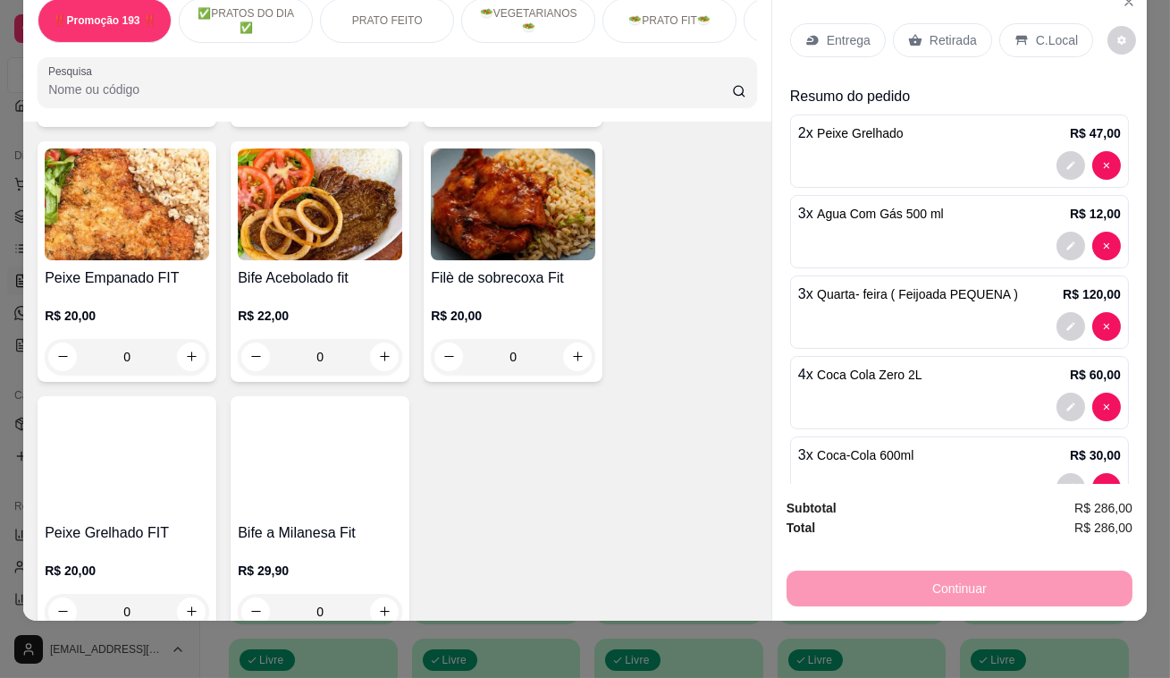
scroll to position [2759, 0]
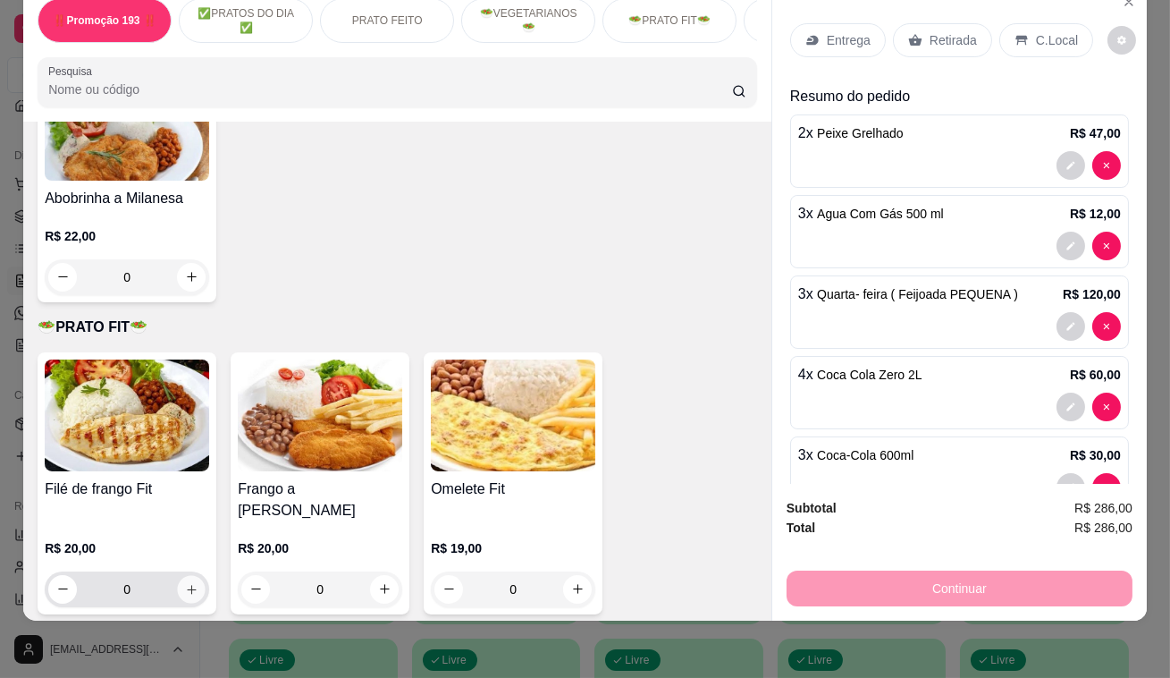
click at [188, 582] on icon "increase-product-quantity" at bounding box center [191, 588] width 13 height 13
type input "1"
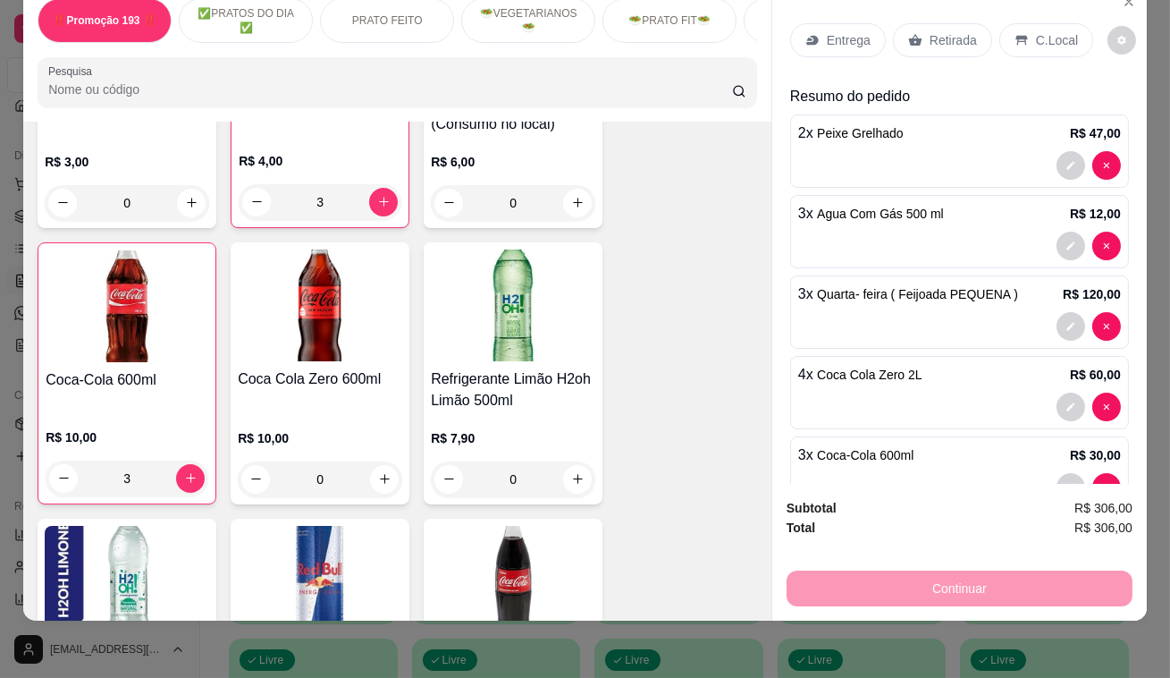
scroll to position [7556, 0]
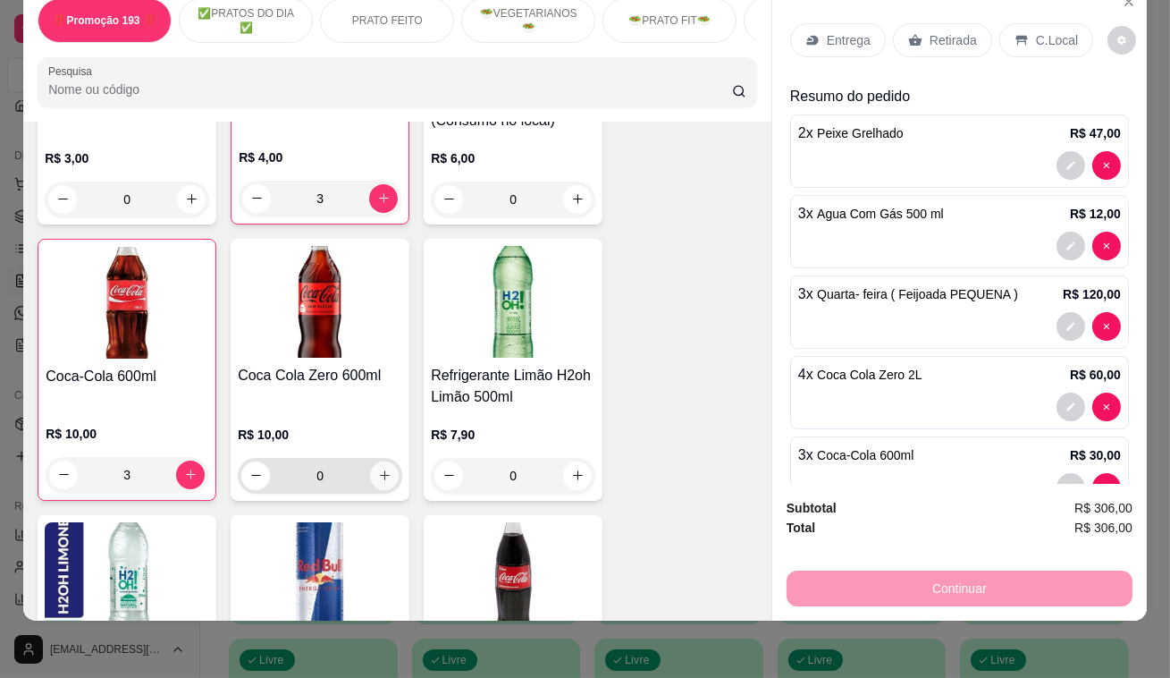
click at [370, 461] on button "increase-product-quantity" at bounding box center [384, 475] width 29 height 29
type input "1"
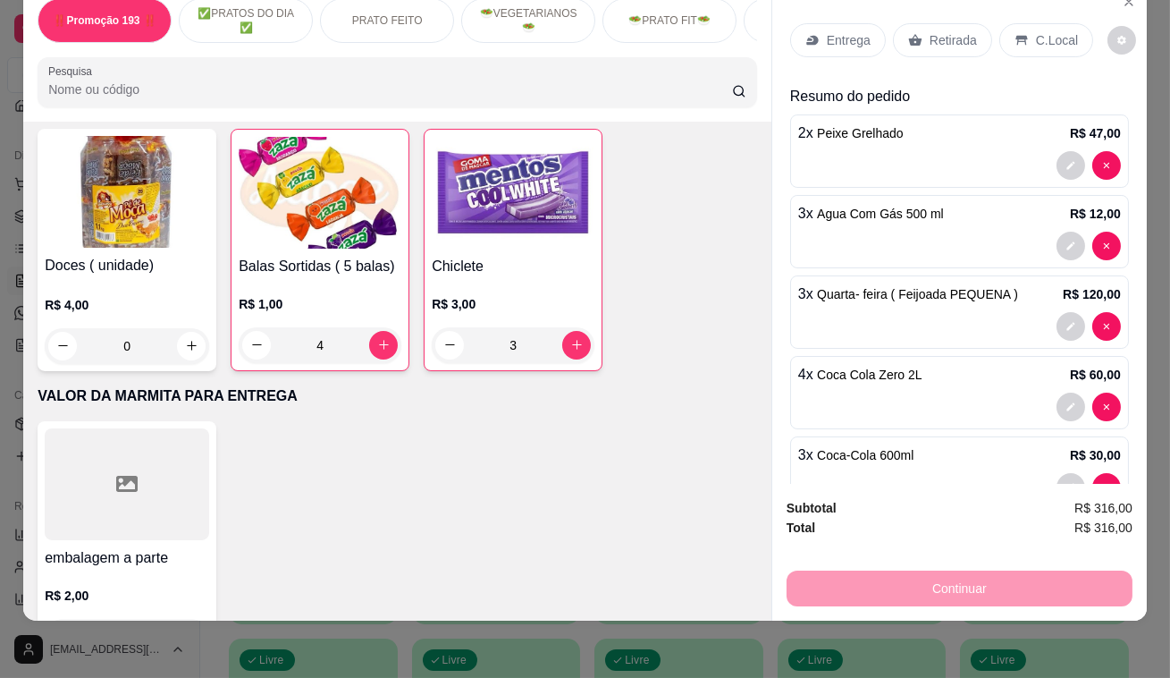
scroll to position [9589, 0]
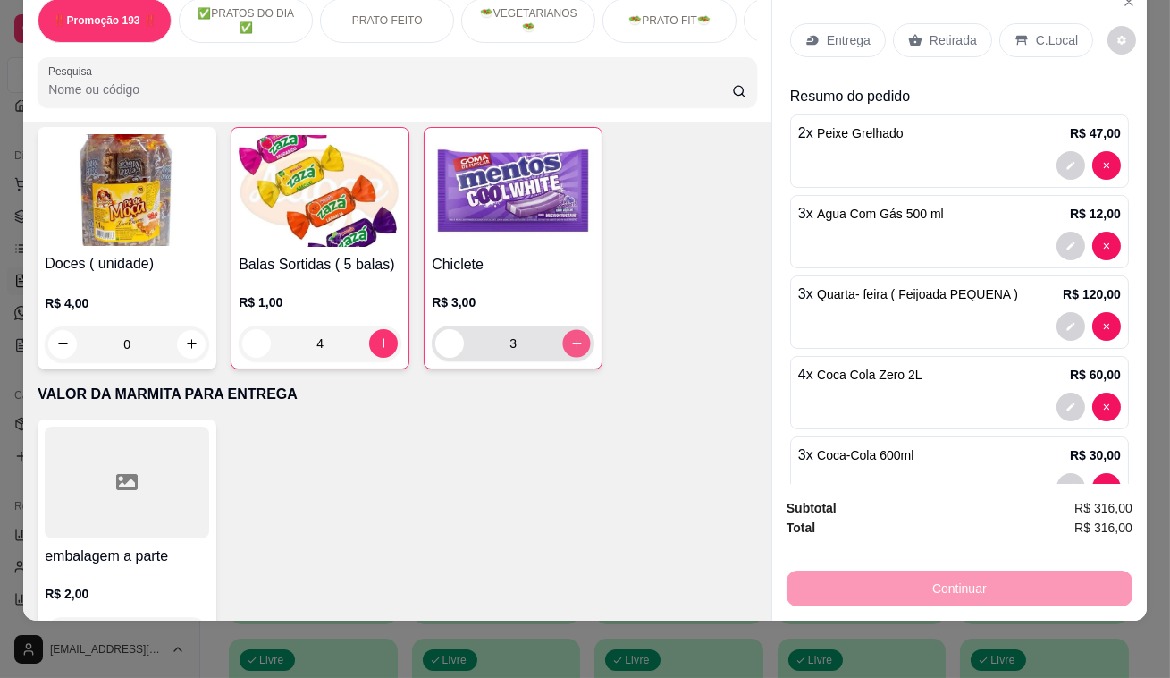
click at [570, 336] on icon "increase-product-quantity" at bounding box center [576, 342] width 13 height 13
type input "4"
click at [377, 336] on icon "increase-product-quantity" at bounding box center [383, 342] width 13 height 13
type input "5"
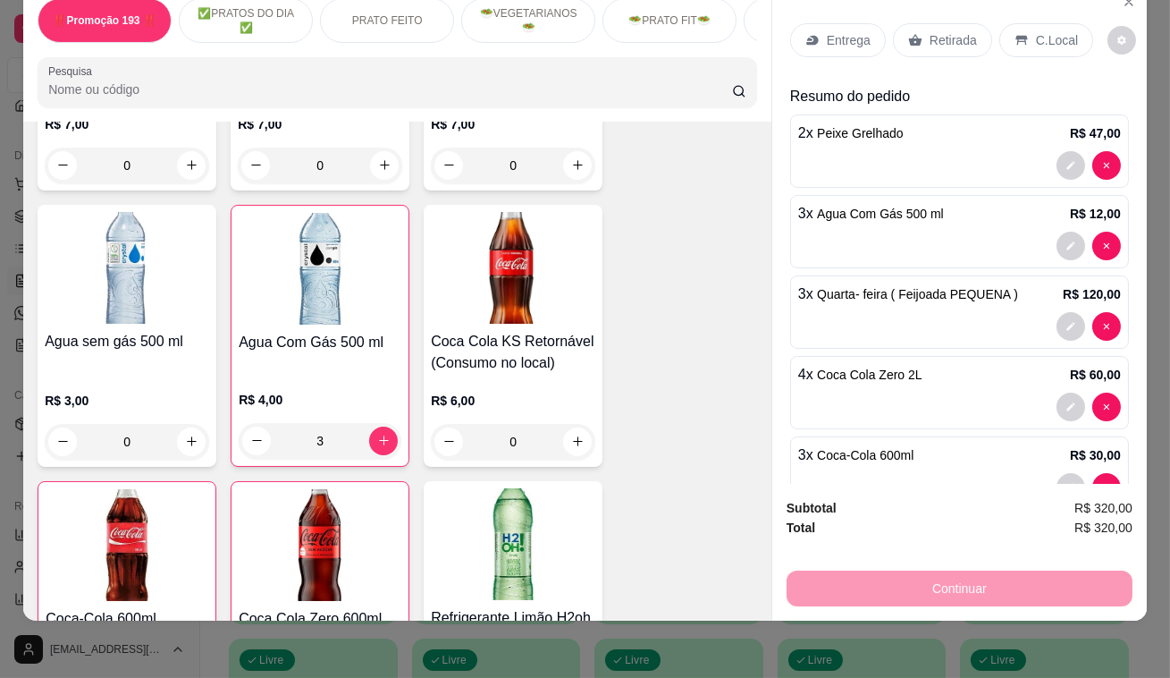
scroll to position [7638, 0]
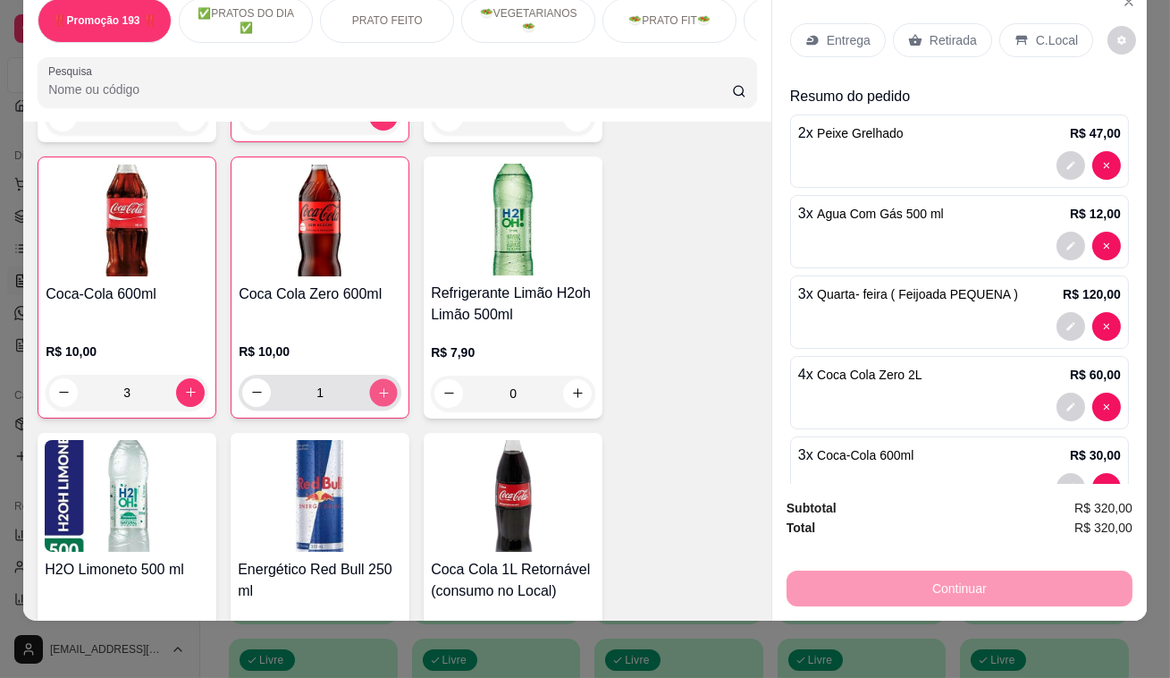
click at [379, 388] on icon "increase-product-quantity" at bounding box center [383, 392] width 9 height 9
click at [379, 388] on icon "increase-product-quantity" at bounding box center [384, 393] width 10 height 10
type input "4"
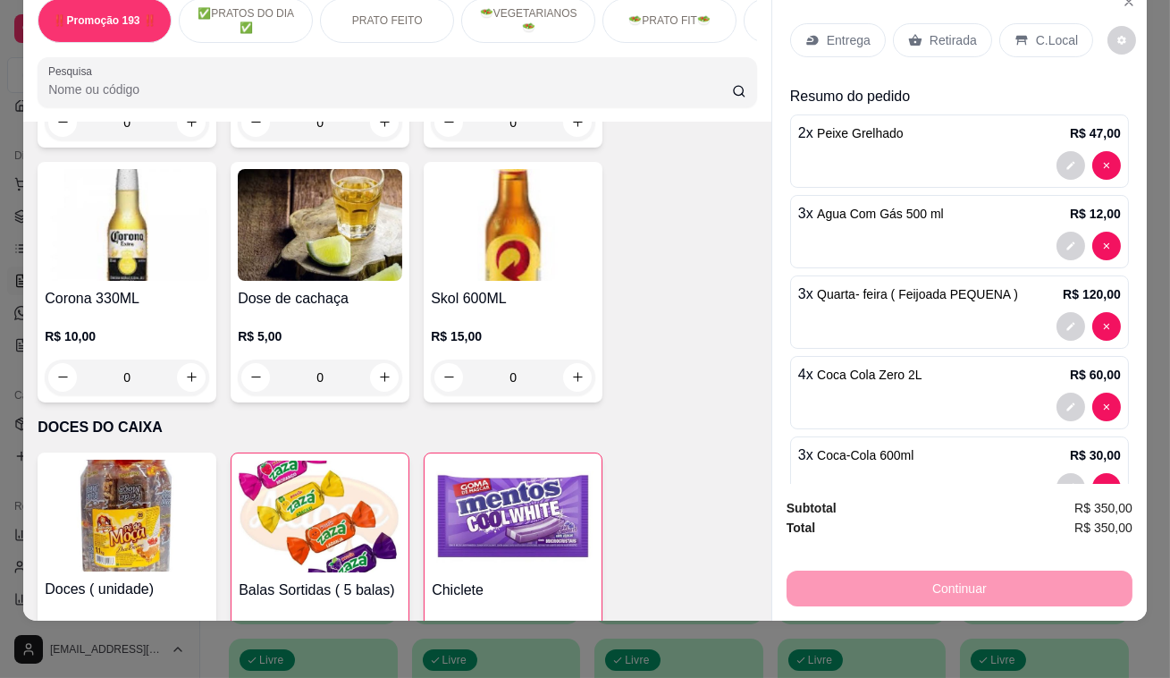
scroll to position [9589, 0]
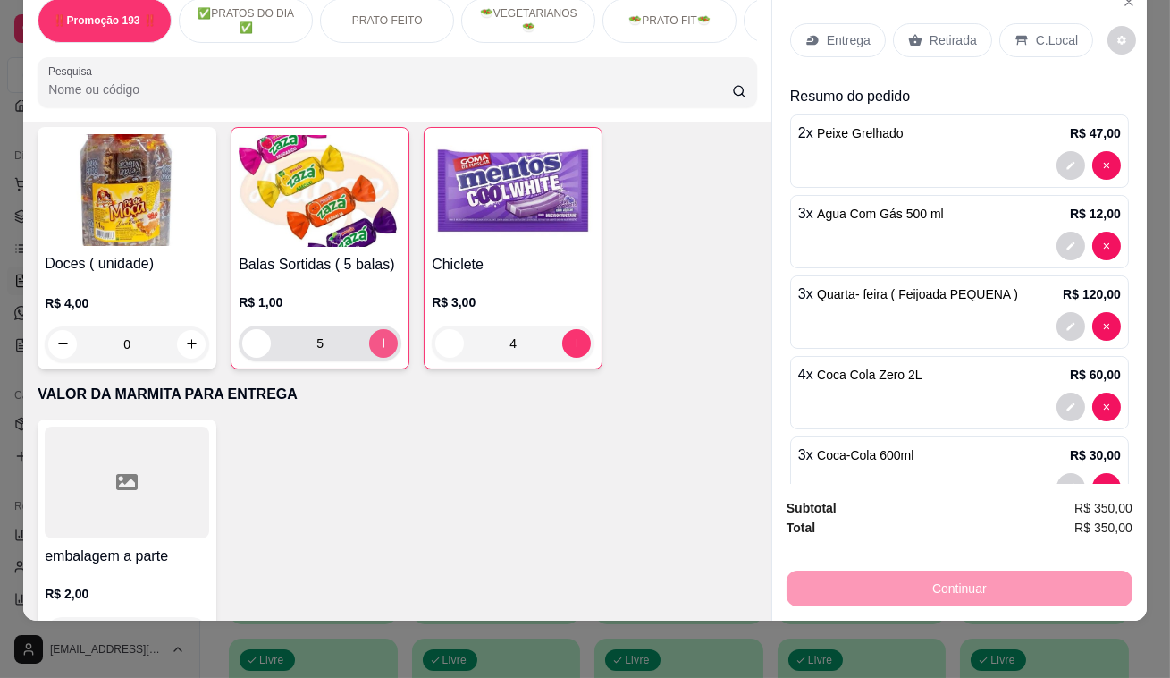
click at [373, 329] on button "increase-product-quantity" at bounding box center [383, 343] width 29 height 29
click at [373, 329] on button "increase-product-quantity" at bounding box center [384, 343] width 28 height 28
type input "7"
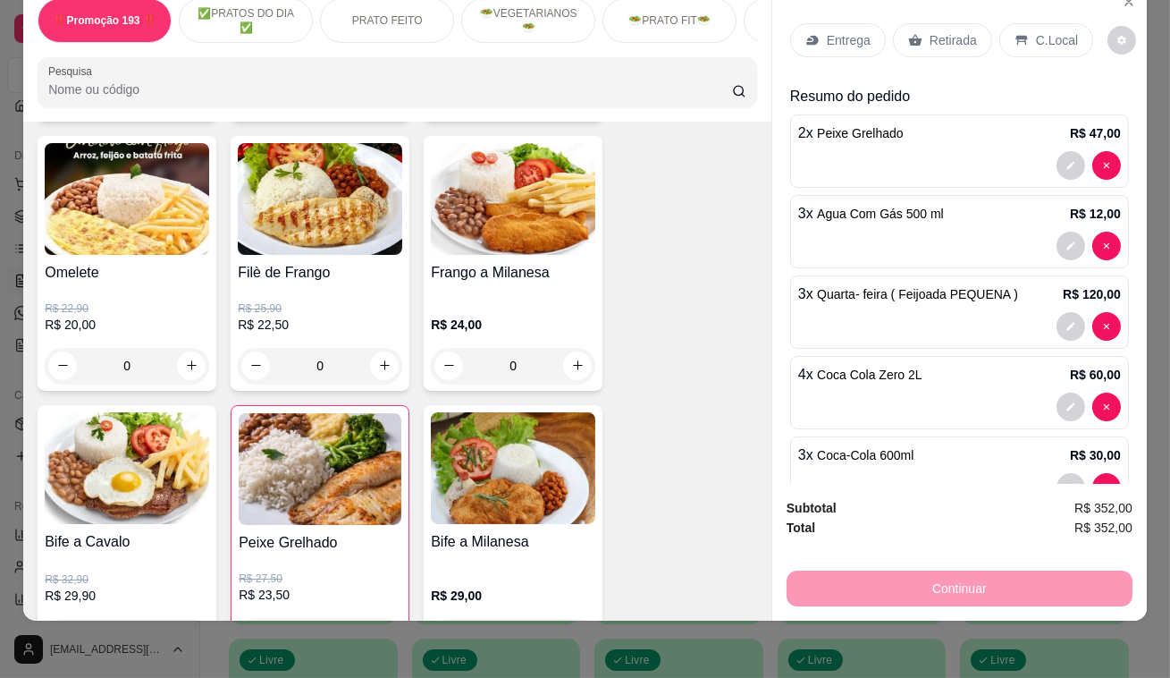
scroll to position [973, 0]
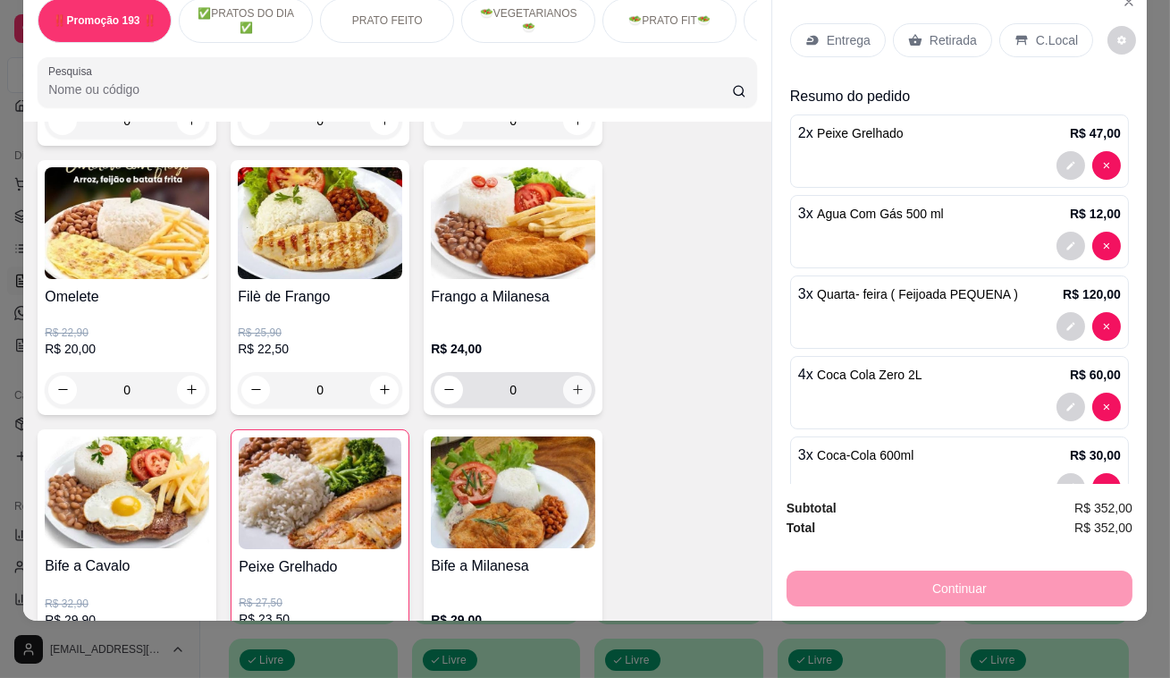
click at [572, 384] on icon "increase-product-quantity" at bounding box center [577, 389] width 13 height 13
type input "1"
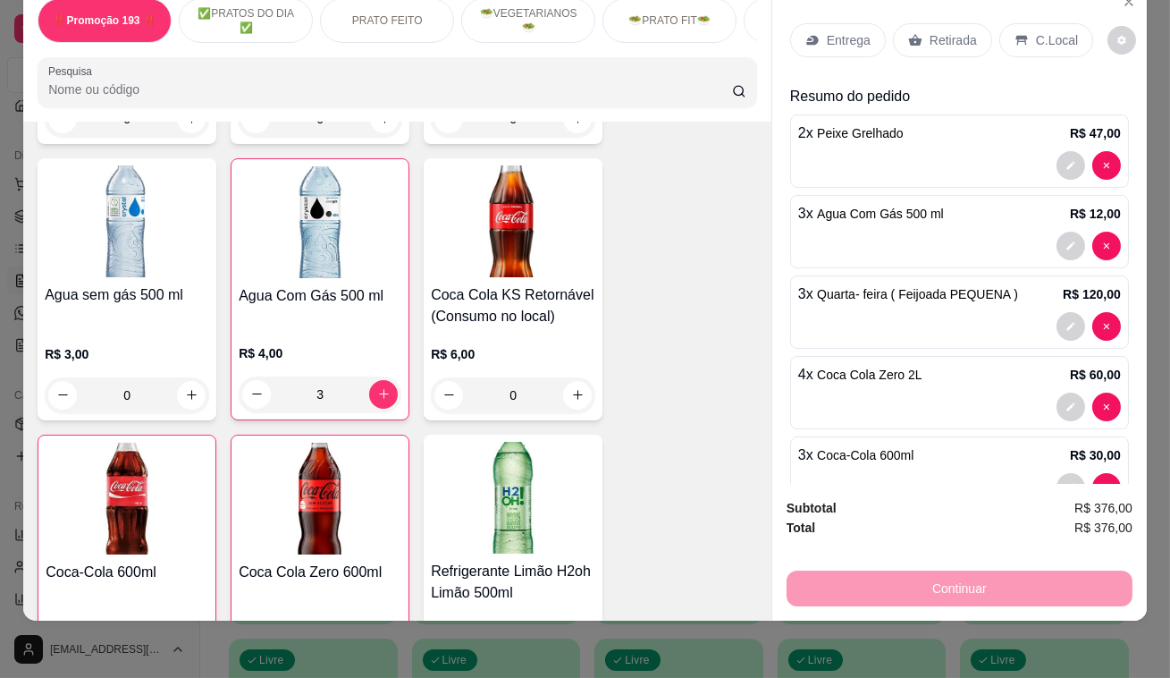
scroll to position [7475, 0]
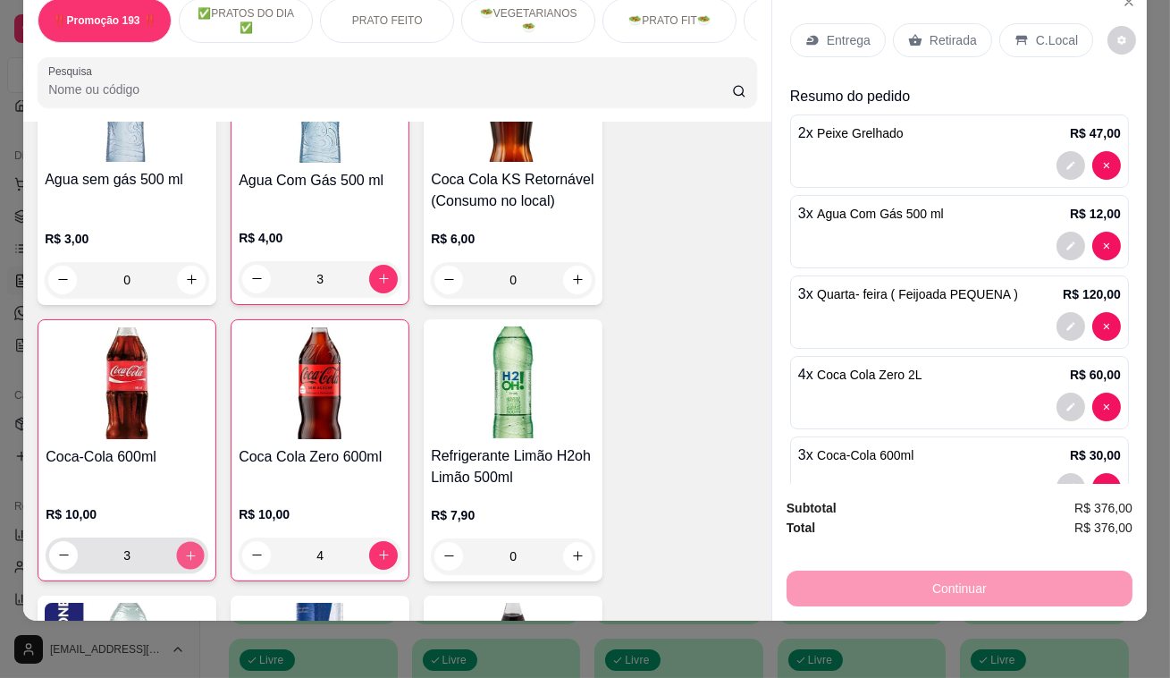
click at [187, 548] on icon "increase-product-quantity" at bounding box center [190, 554] width 13 height 13
type input "4"
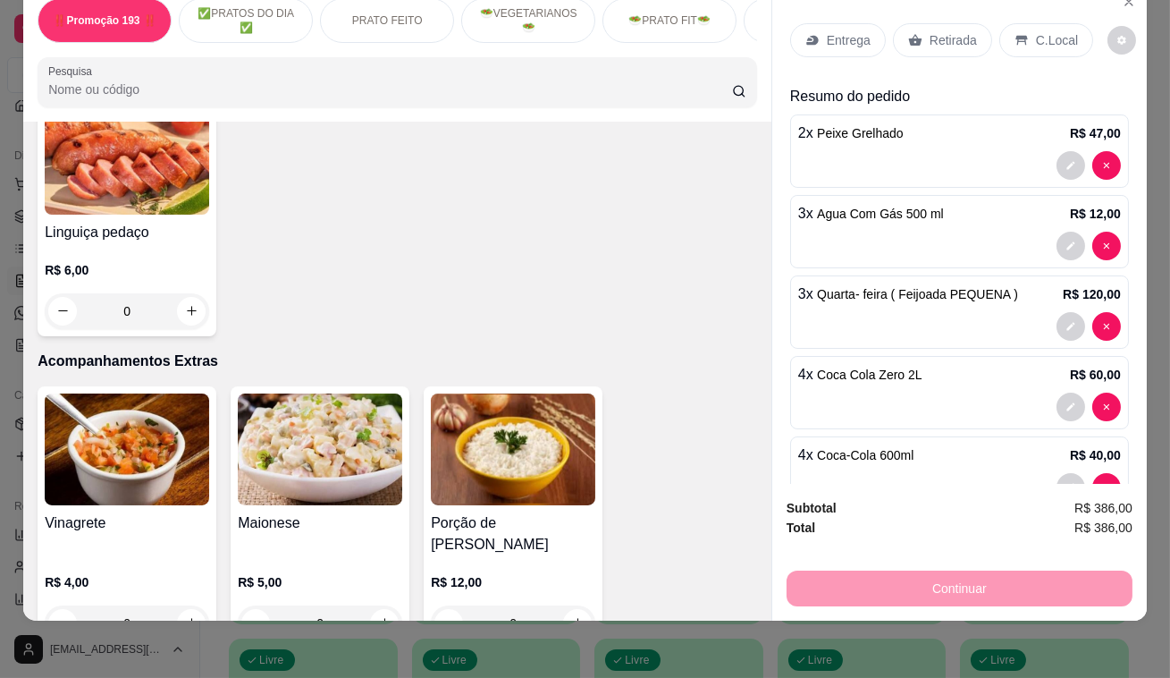
scroll to position [4387, 0]
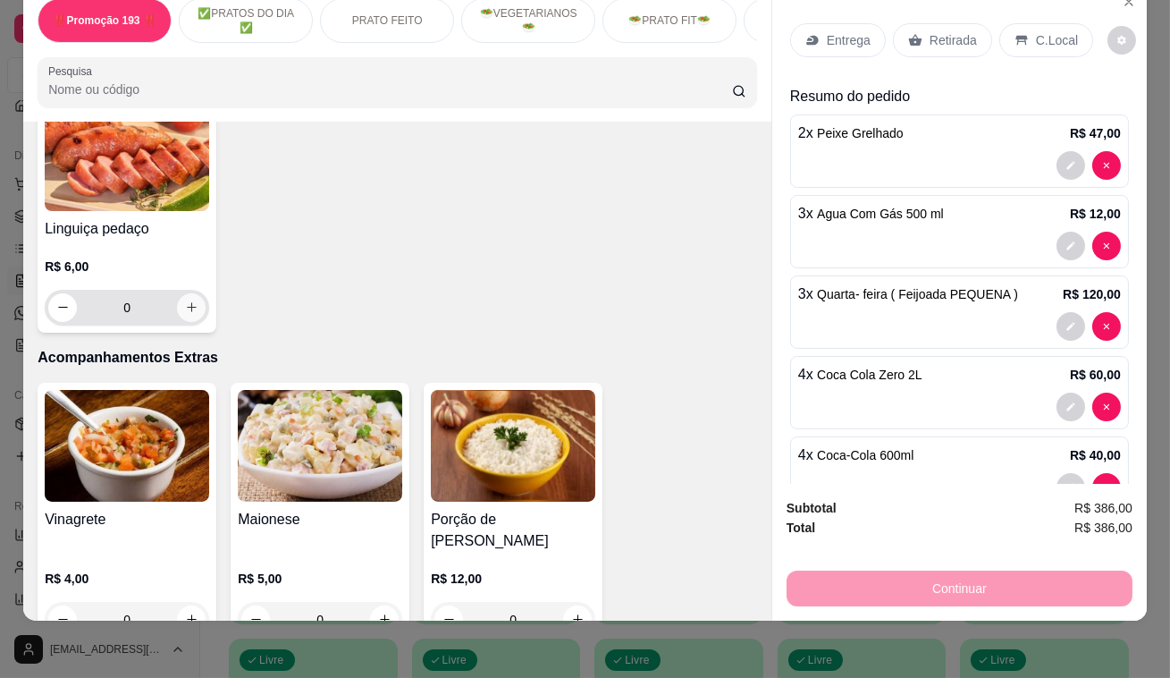
click at [185, 300] on icon "increase-product-quantity" at bounding box center [191, 306] width 13 height 13
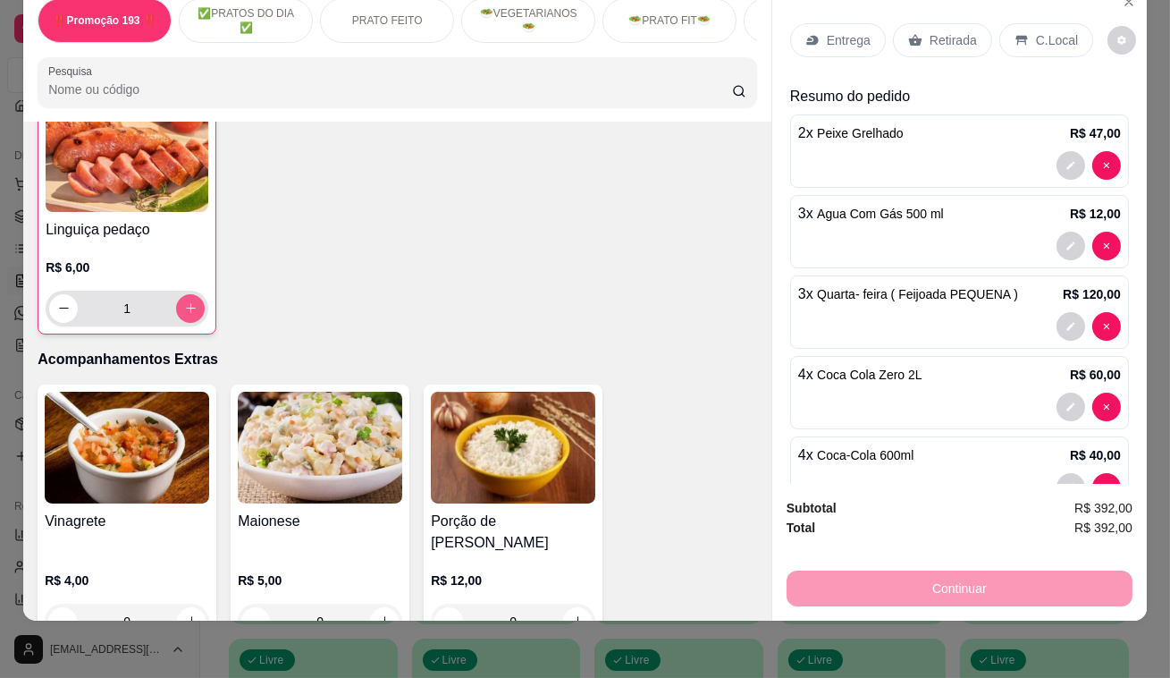
type input "1"
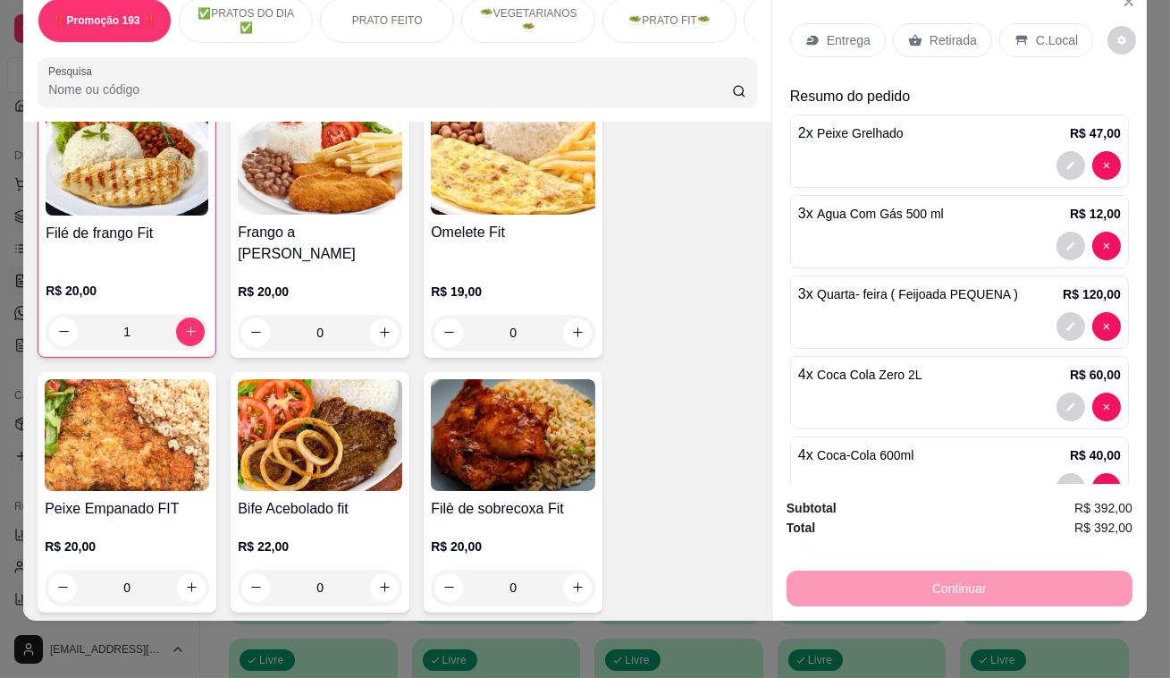
scroll to position [2924, 0]
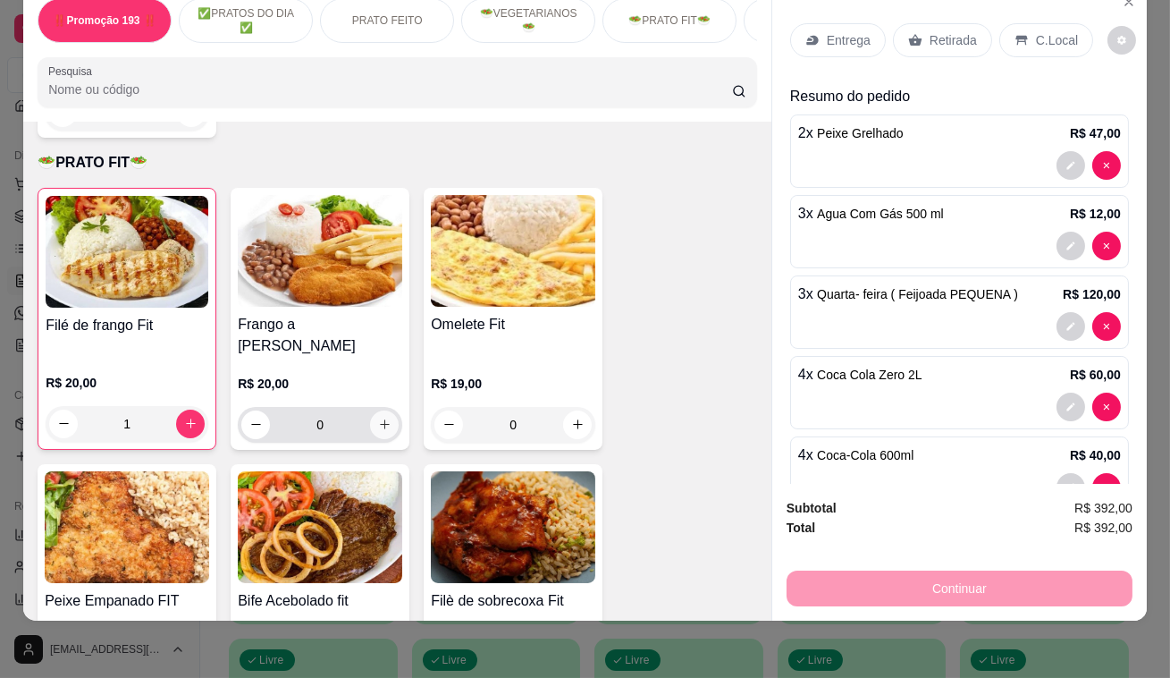
click at [379, 418] on icon "increase-product-quantity" at bounding box center [384, 424] width 13 height 13
type input "1"
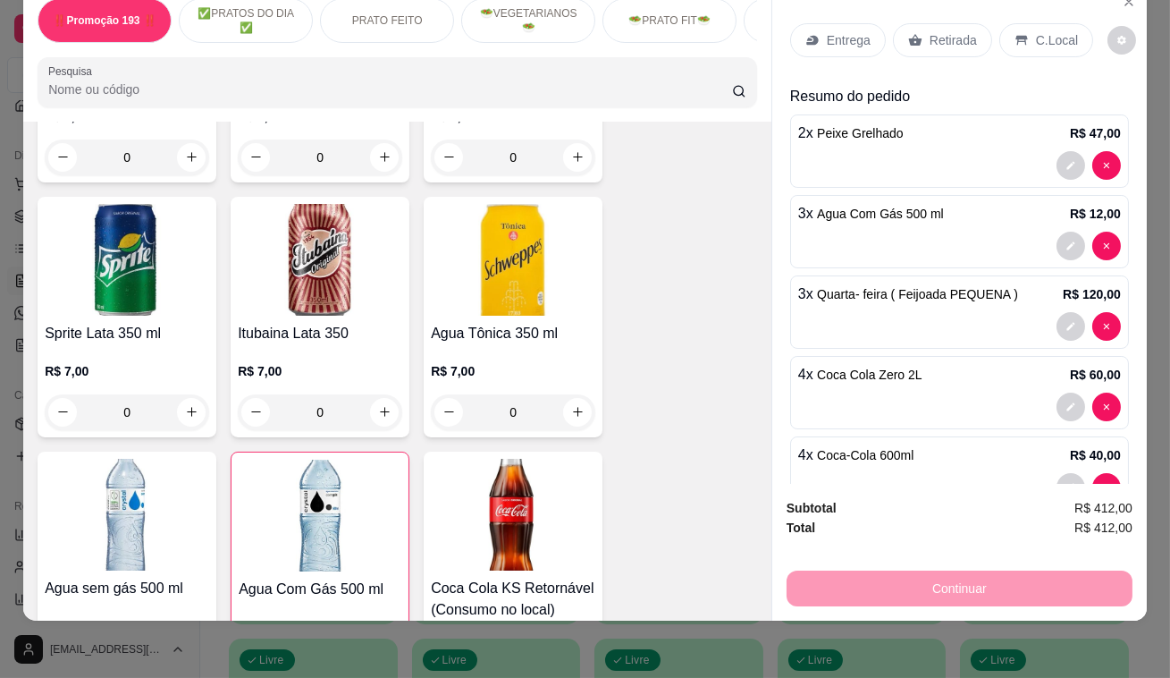
scroll to position [7639, 0]
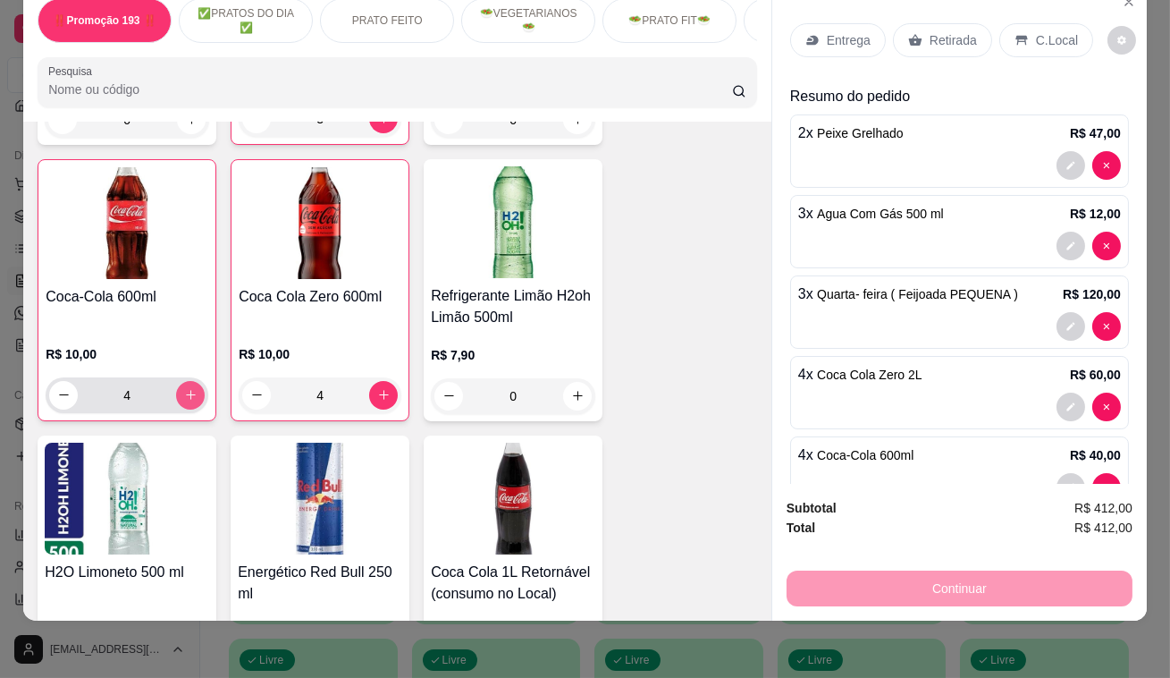
click at [177, 381] on button "increase-product-quantity" at bounding box center [190, 395] width 29 height 29
type input "5"
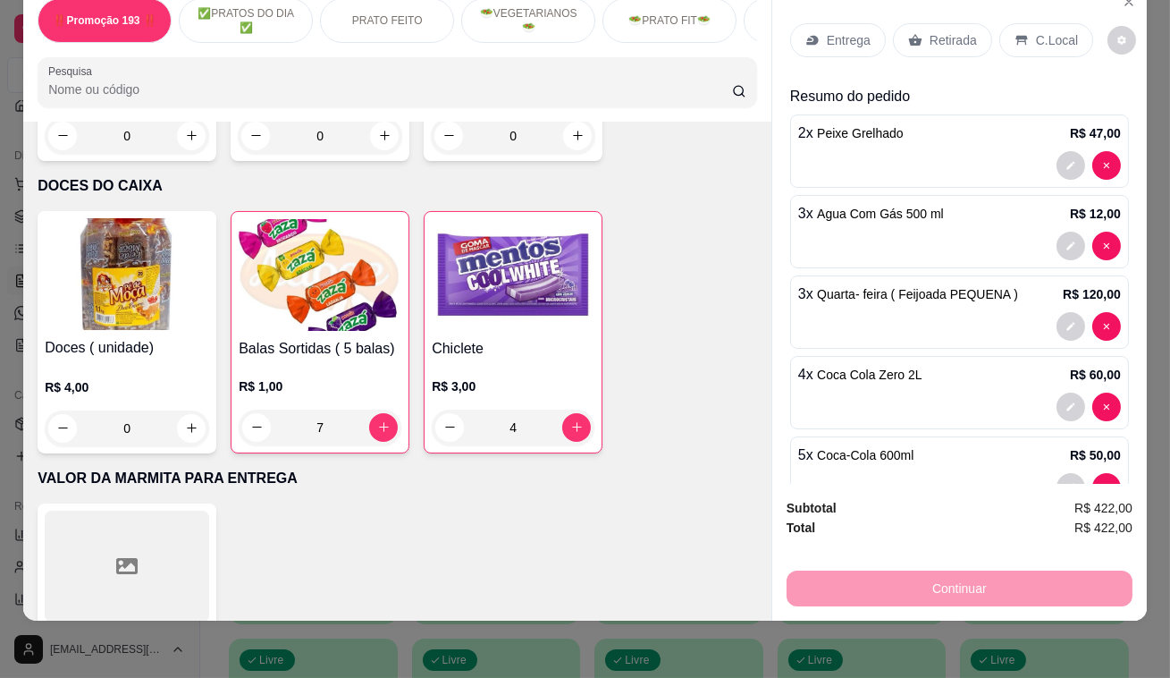
scroll to position [9591, 0]
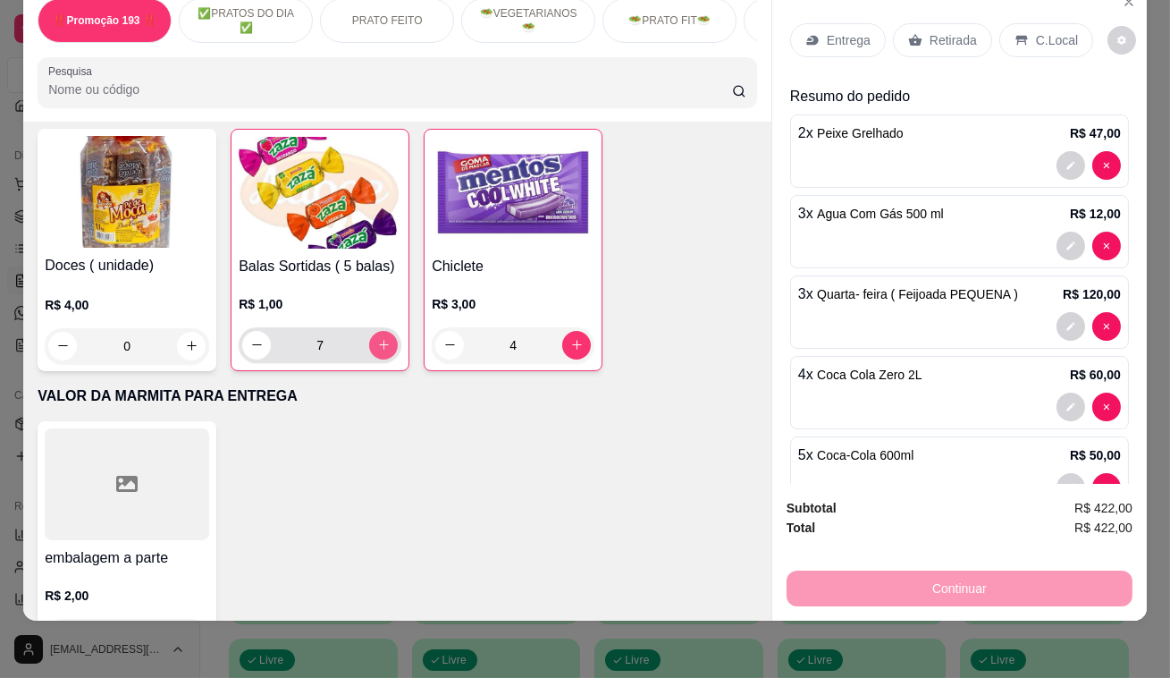
click at [384, 331] on button "increase-product-quantity" at bounding box center [383, 345] width 29 height 29
click at [384, 331] on button "increase-product-quantity" at bounding box center [384, 345] width 28 height 28
type input "9"
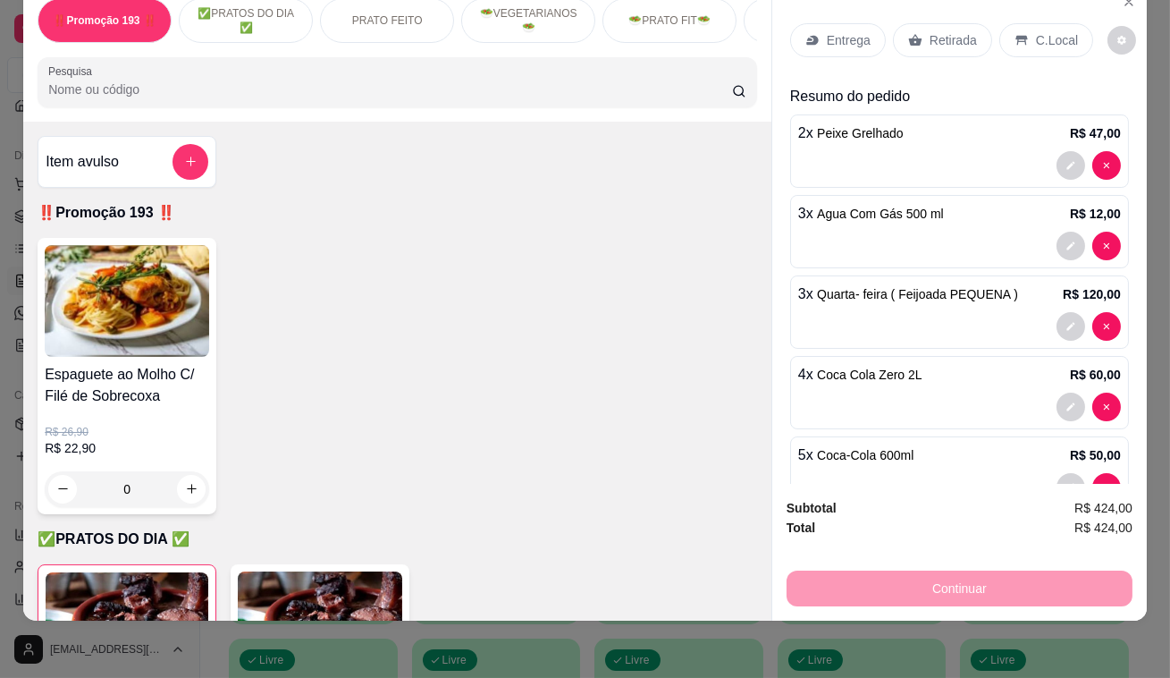
scroll to position [406, 0]
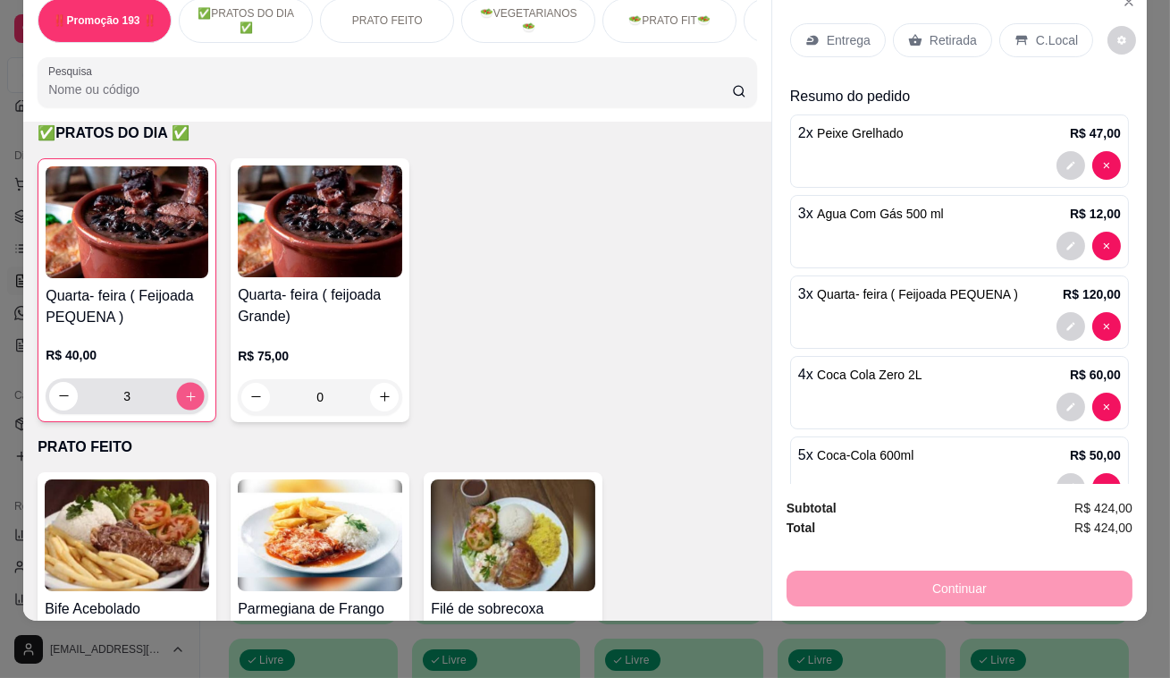
click at [188, 399] on icon "increase-product-quantity" at bounding box center [190, 395] width 13 height 13
type input "4"
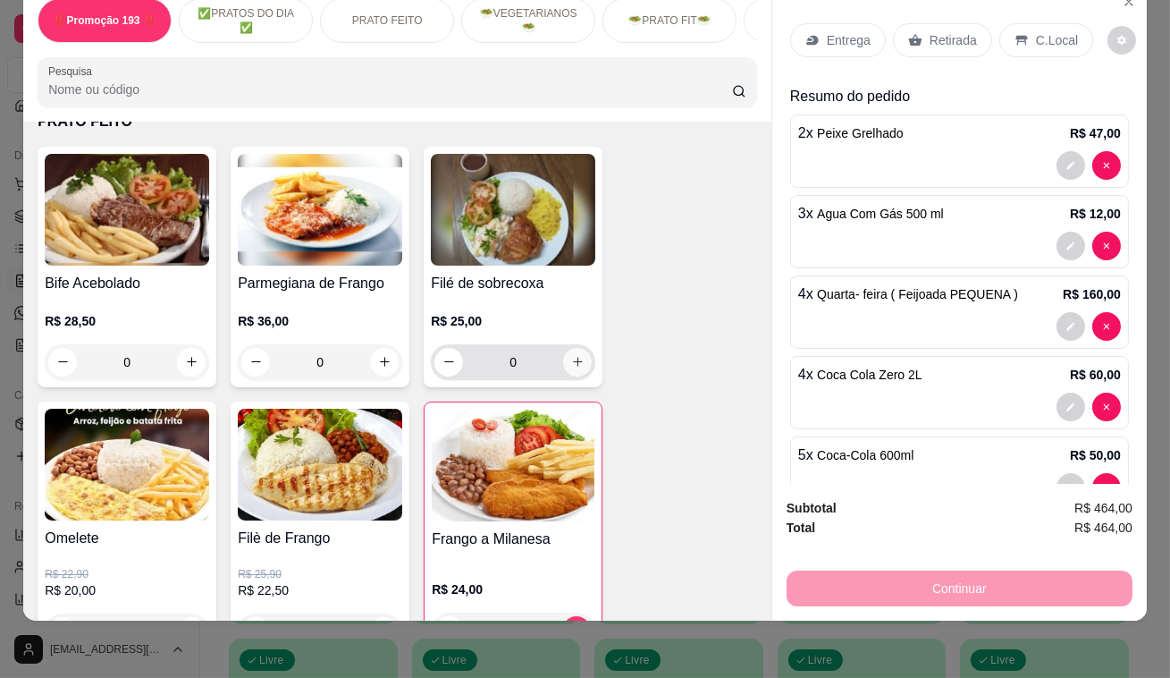
click at [580, 359] on button "increase-product-quantity" at bounding box center [577, 362] width 29 height 29
type input "1"
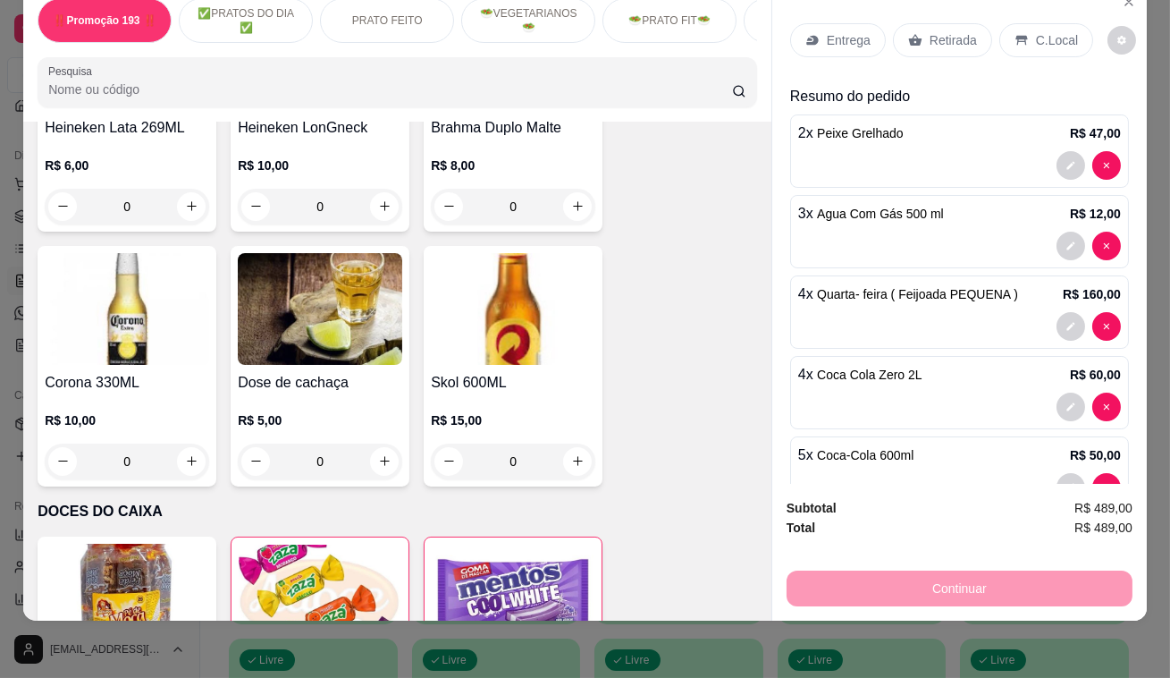
scroll to position [9593, 0]
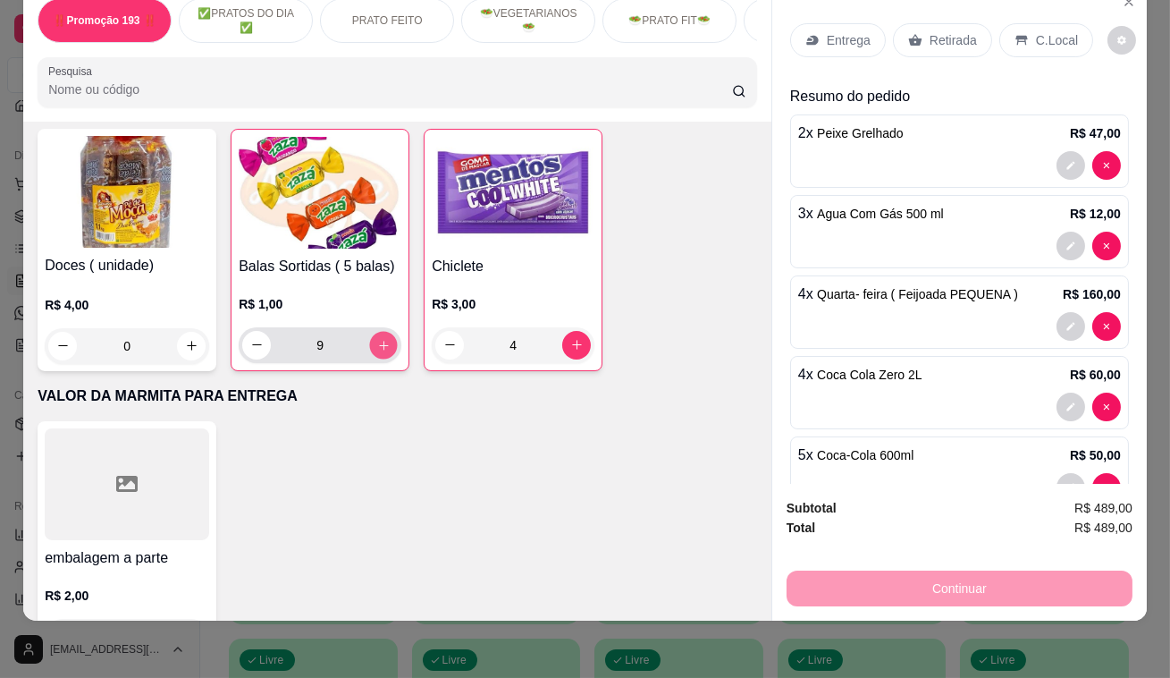
click at [377, 338] on icon "increase-product-quantity" at bounding box center [383, 344] width 13 height 13
type input "10"
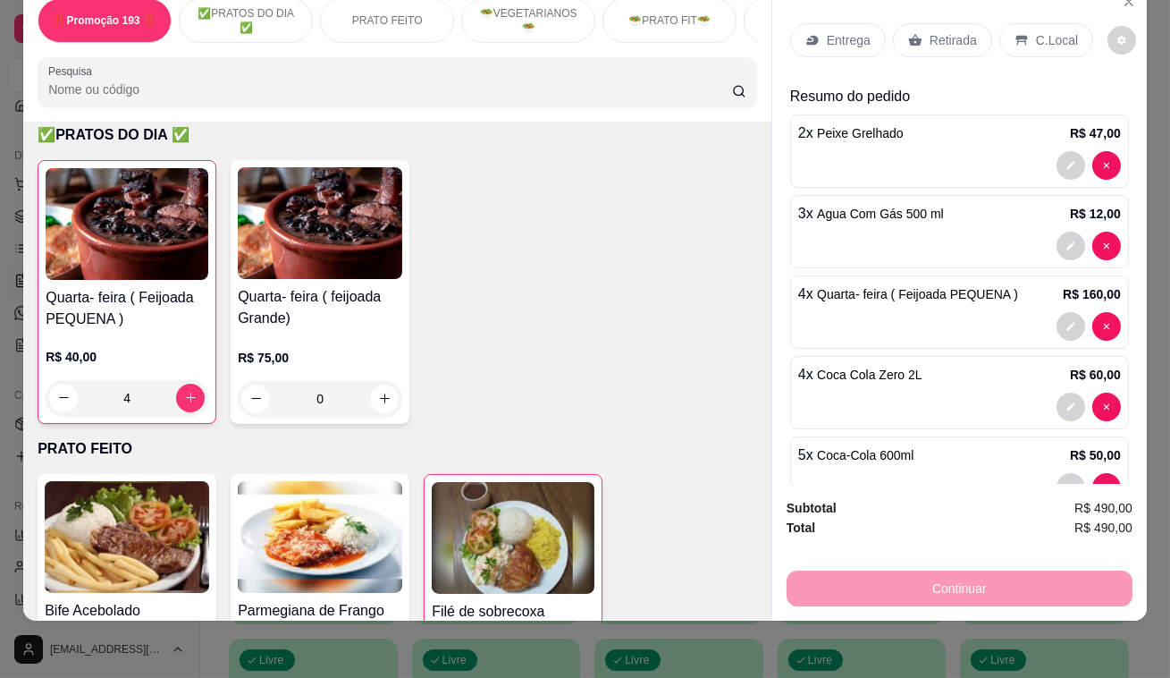
scroll to position [488, 0]
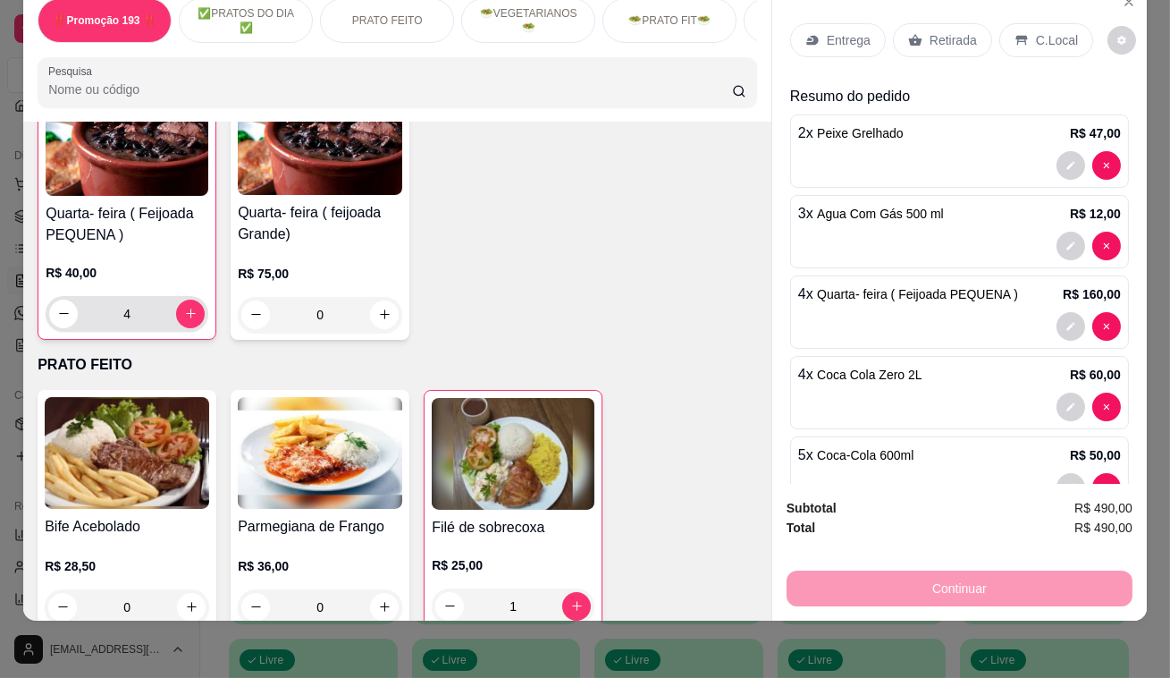
click at [177, 315] on button "increase-product-quantity" at bounding box center [190, 314] width 29 height 29
type input "5"
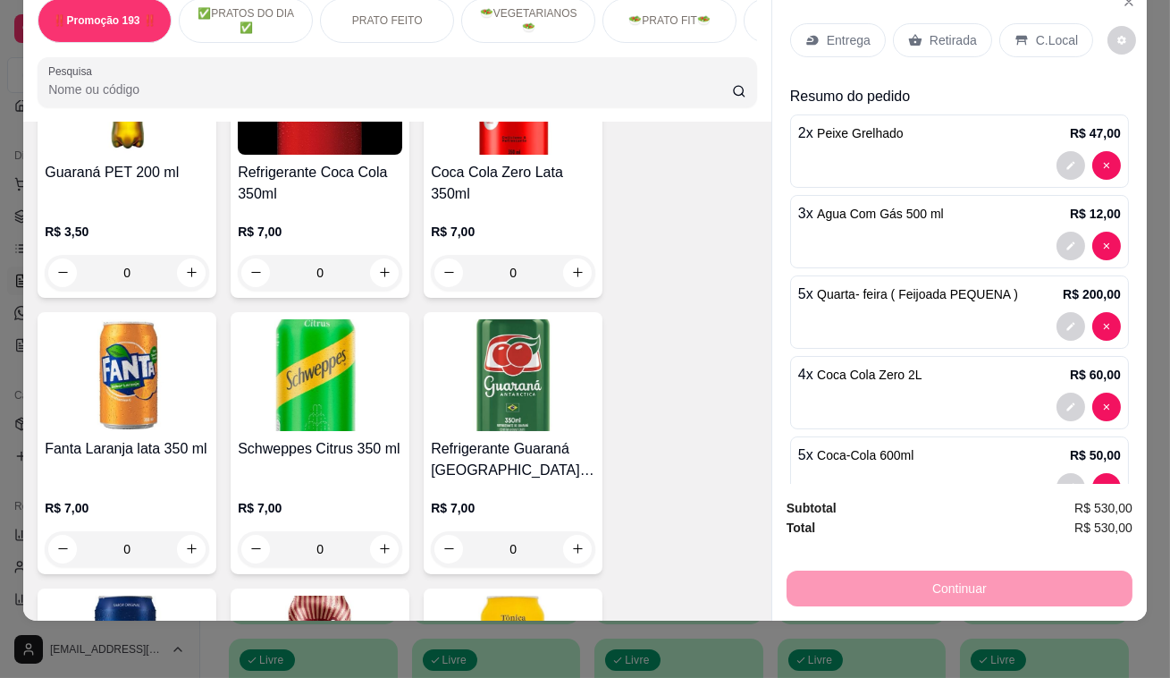
scroll to position [6747, 0]
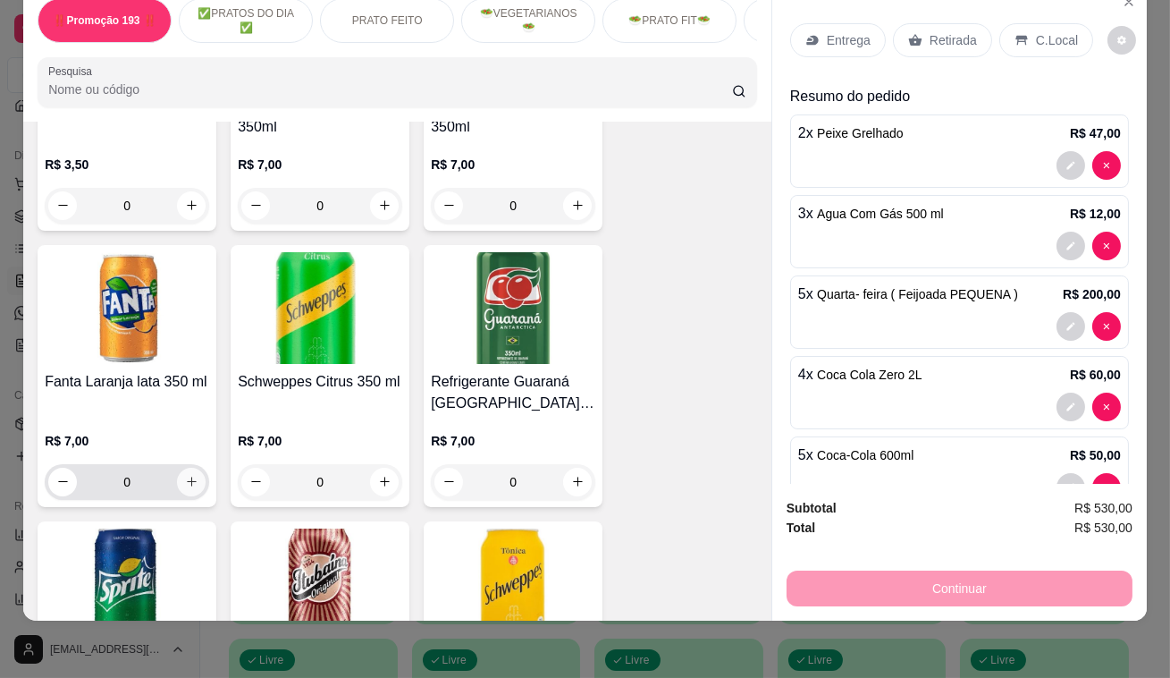
click at [192, 468] on button "increase-product-quantity" at bounding box center [191, 482] width 29 height 29
type input "1"
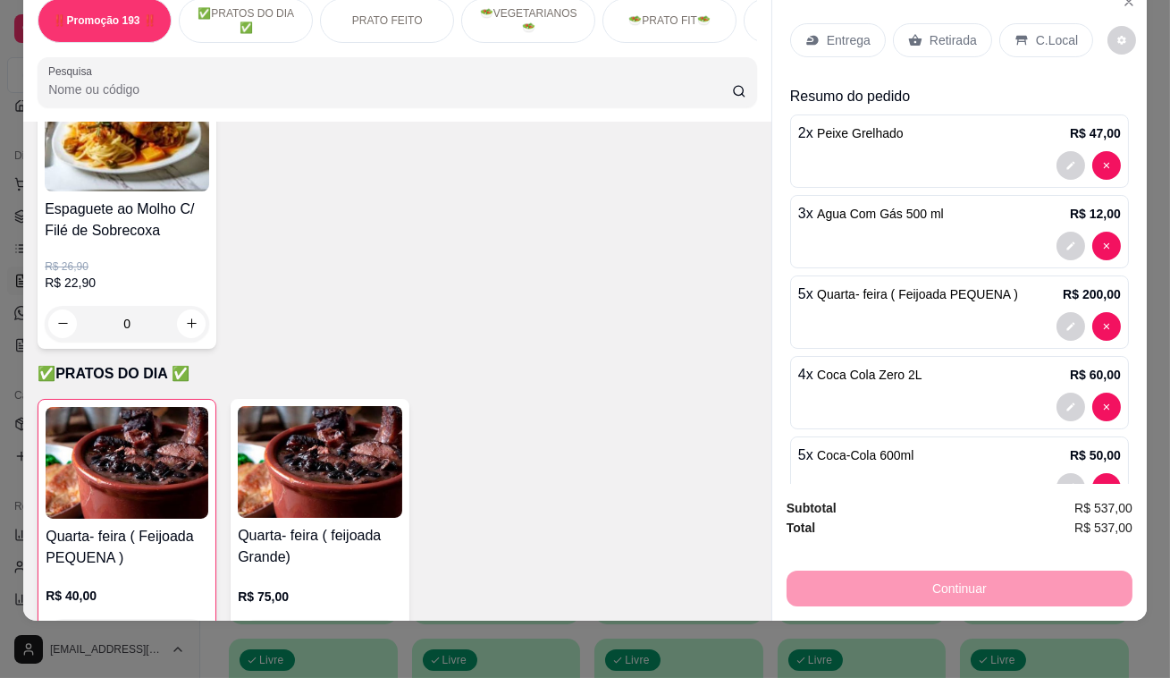
scroll to position [243, 0]
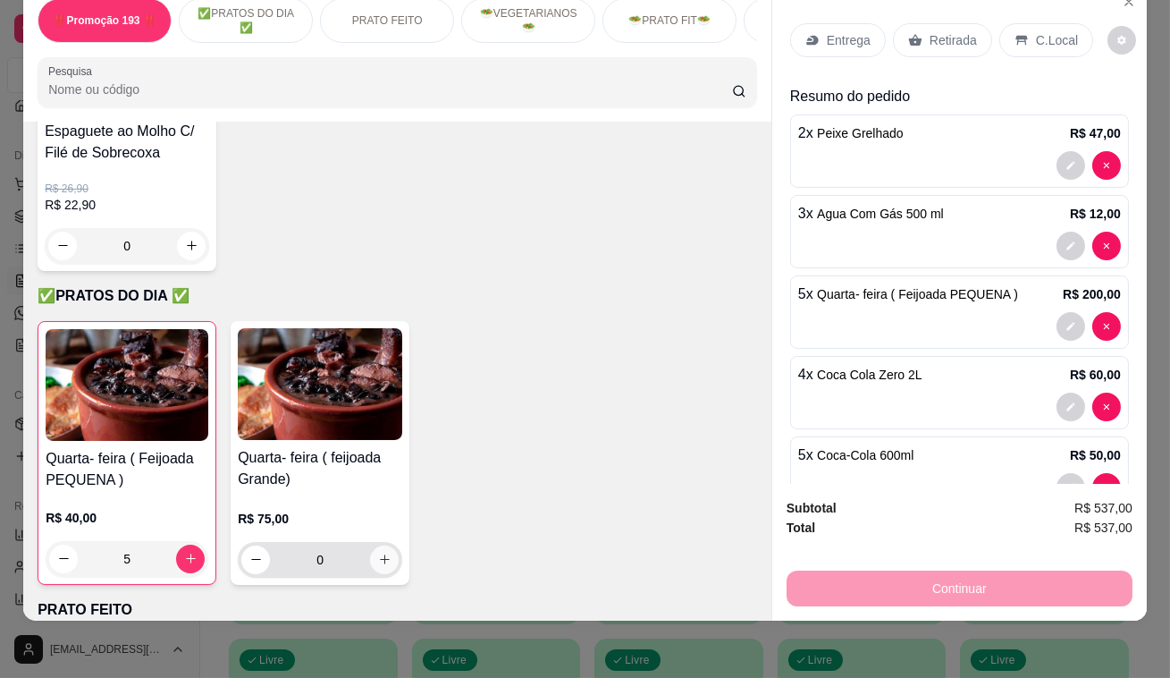
click at [380, 553] on icon "increase-product-quantity" at bounding box center [384, 559] width 13 height 13
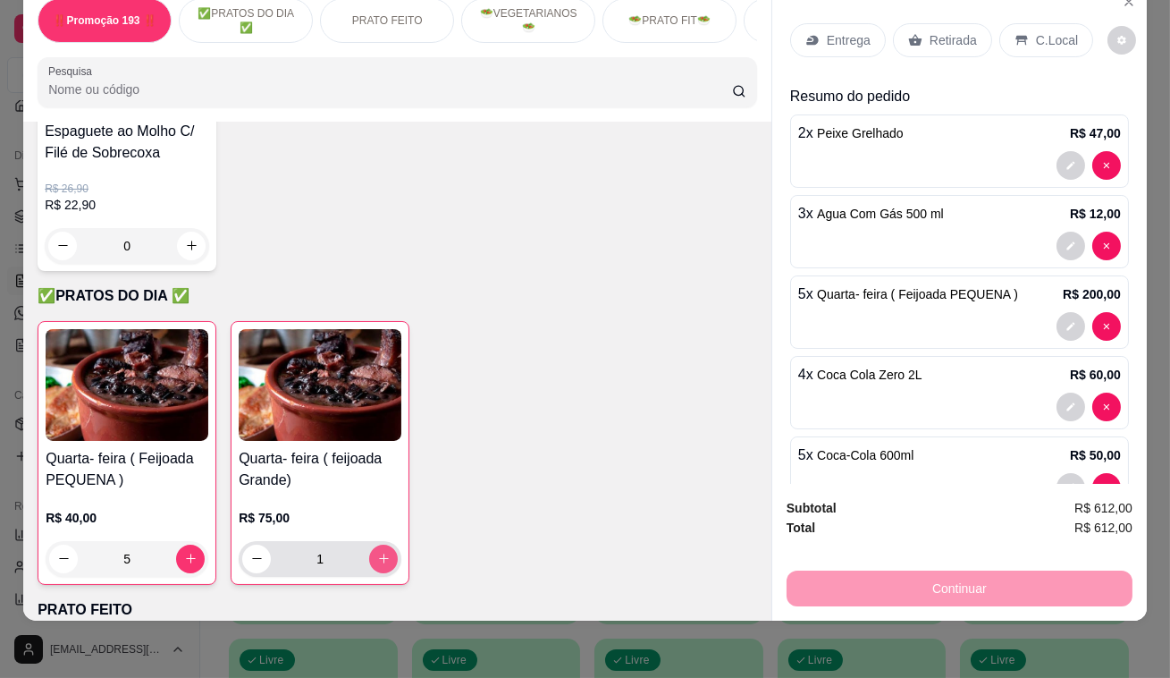
type input "1"
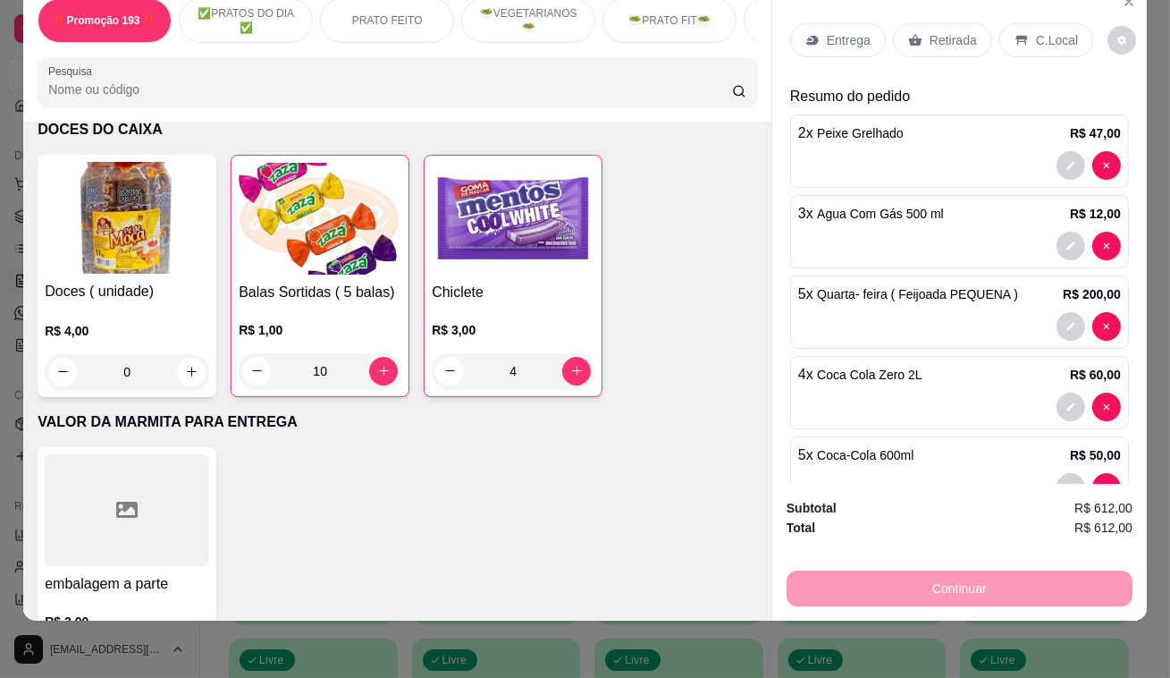
scroll to position [9593, 0]
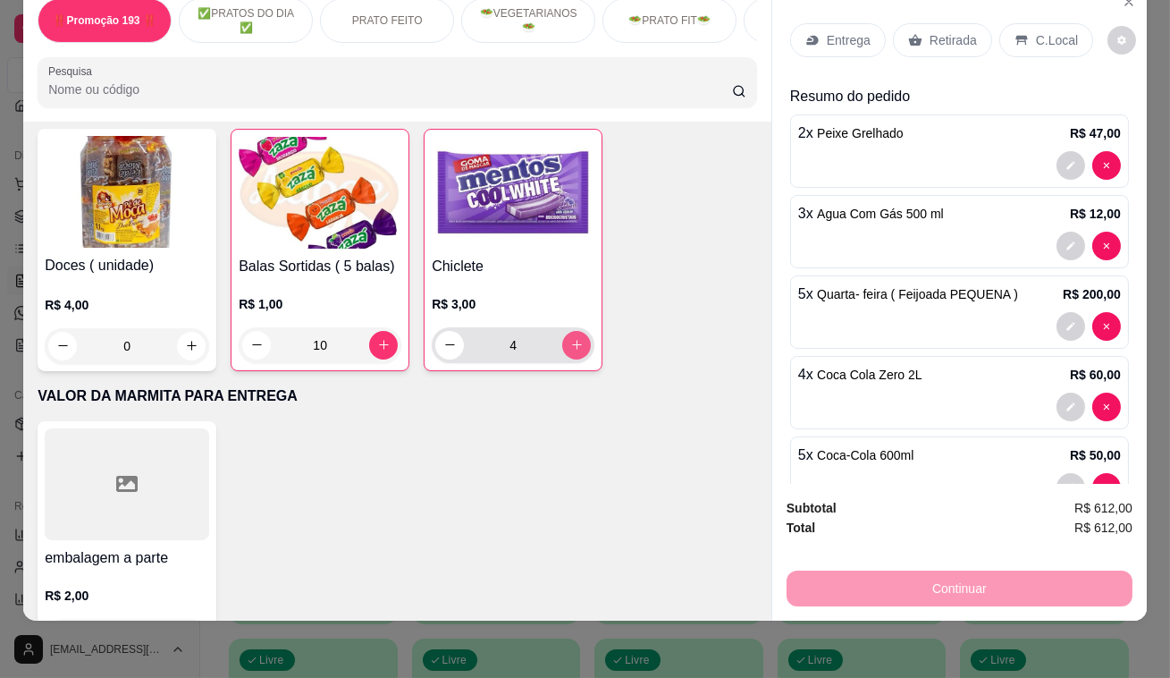
click at [574, 338] on icon "increase-product-quantity" at bounding box center [576, 344] width 13 height 13
type input "5"
click at [934, 31] on p "Retirada" at bounding box center [953, 40] width 47 height 18
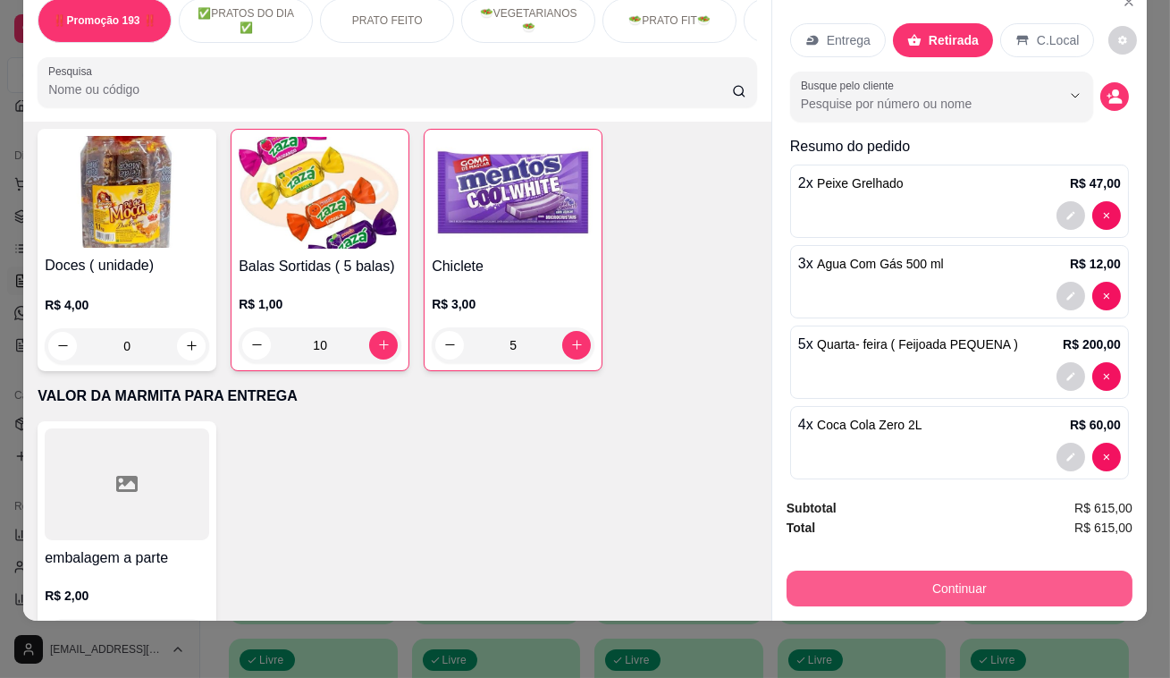
click at [982, 574] on button "Continuar" at bounding box center [960, 588] width 346 height 36
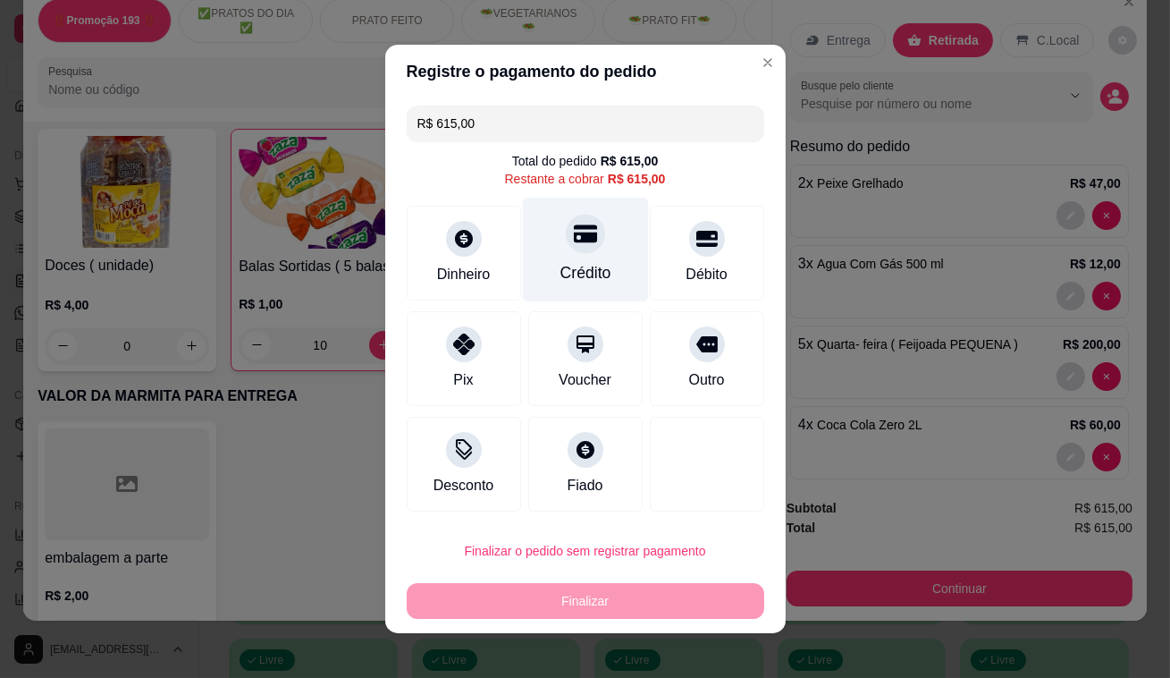
click at [573, 243] on icon at bounding box center [584, 233] width 23 height 23
type input "R$ 0,00"
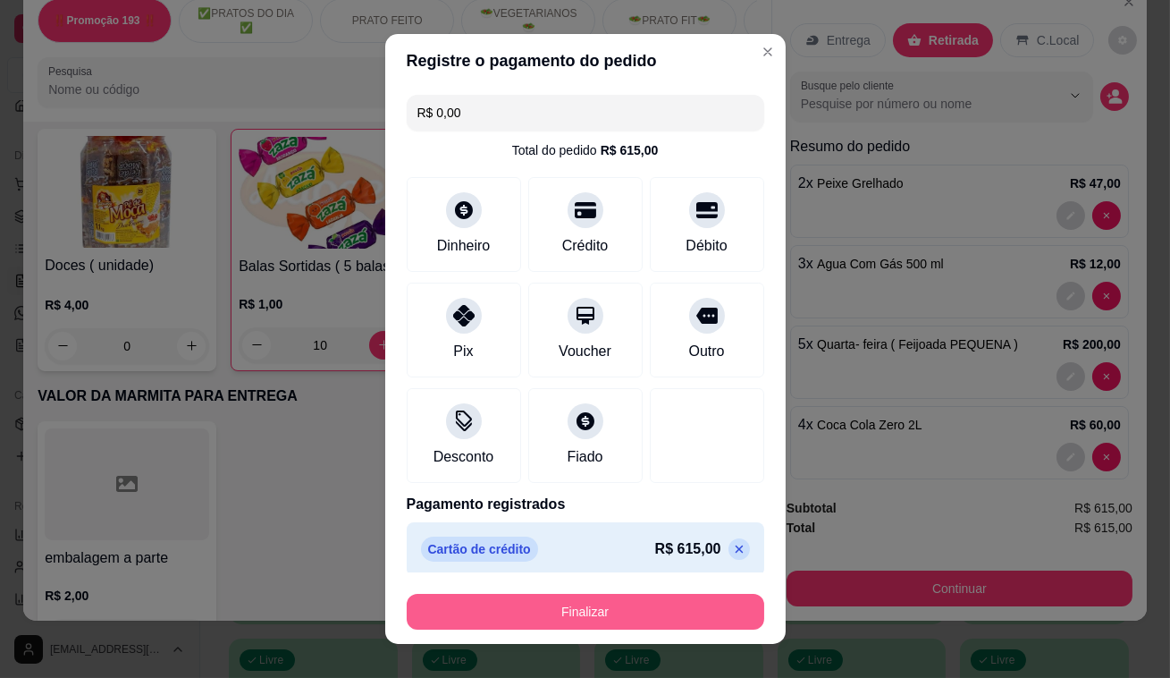
click at [588, 620] on button "Finalizar" at bounding box center [586, 612] width 358 height 36
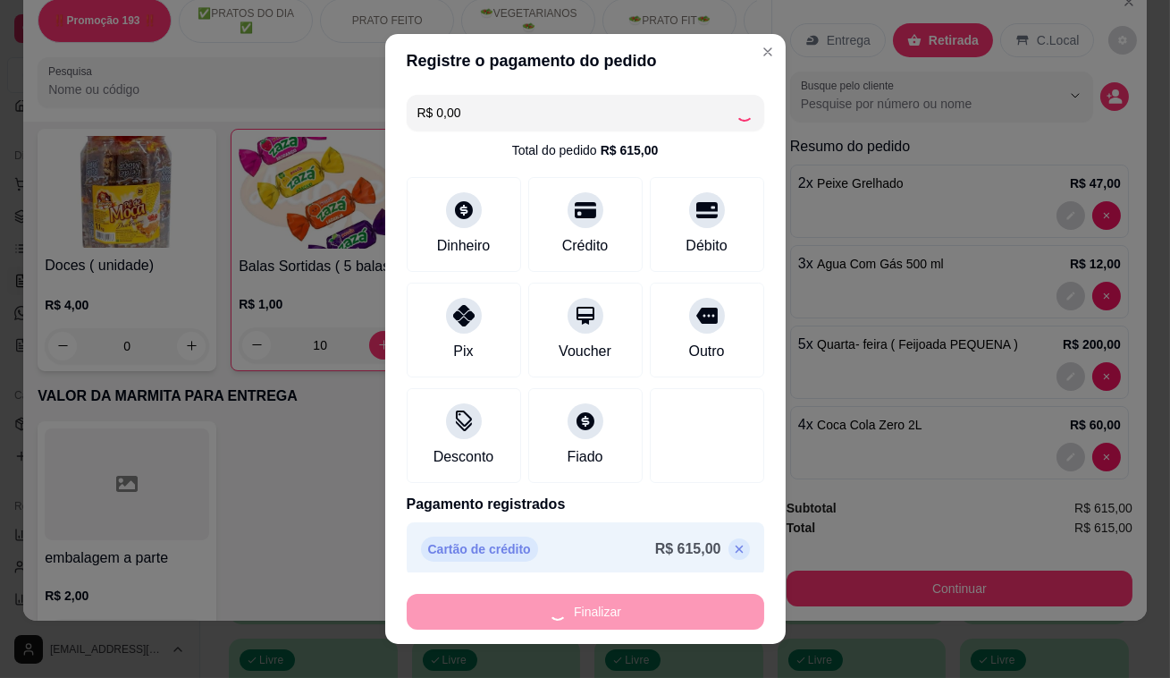
type input "0"
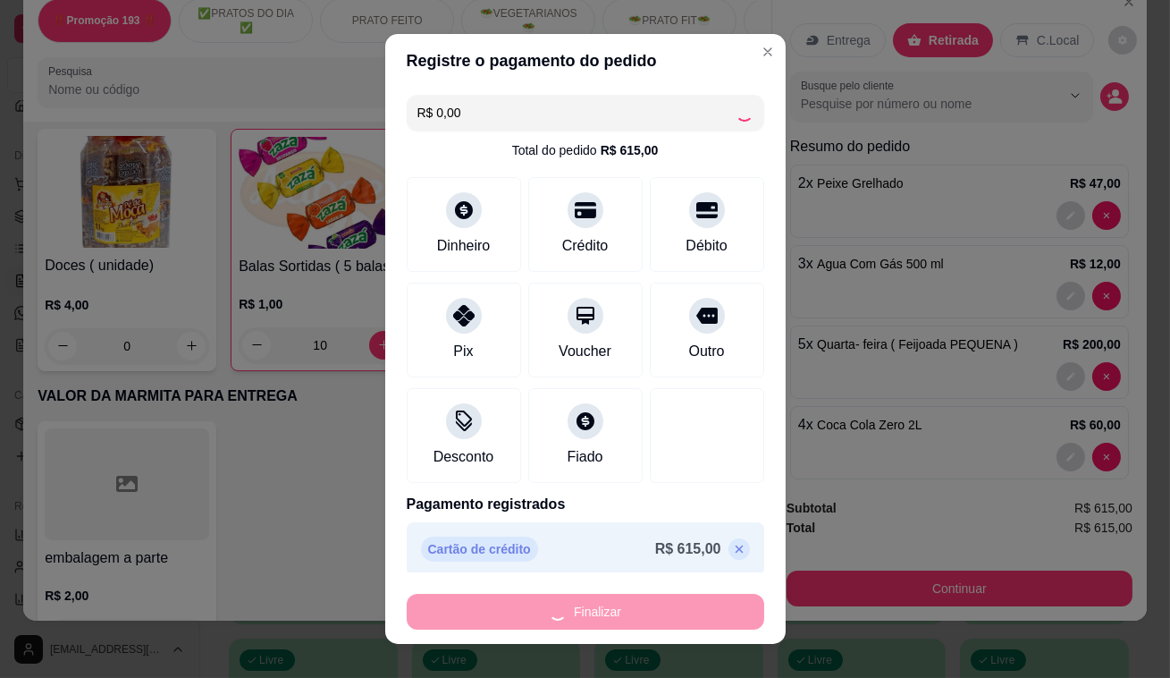
type input "0"
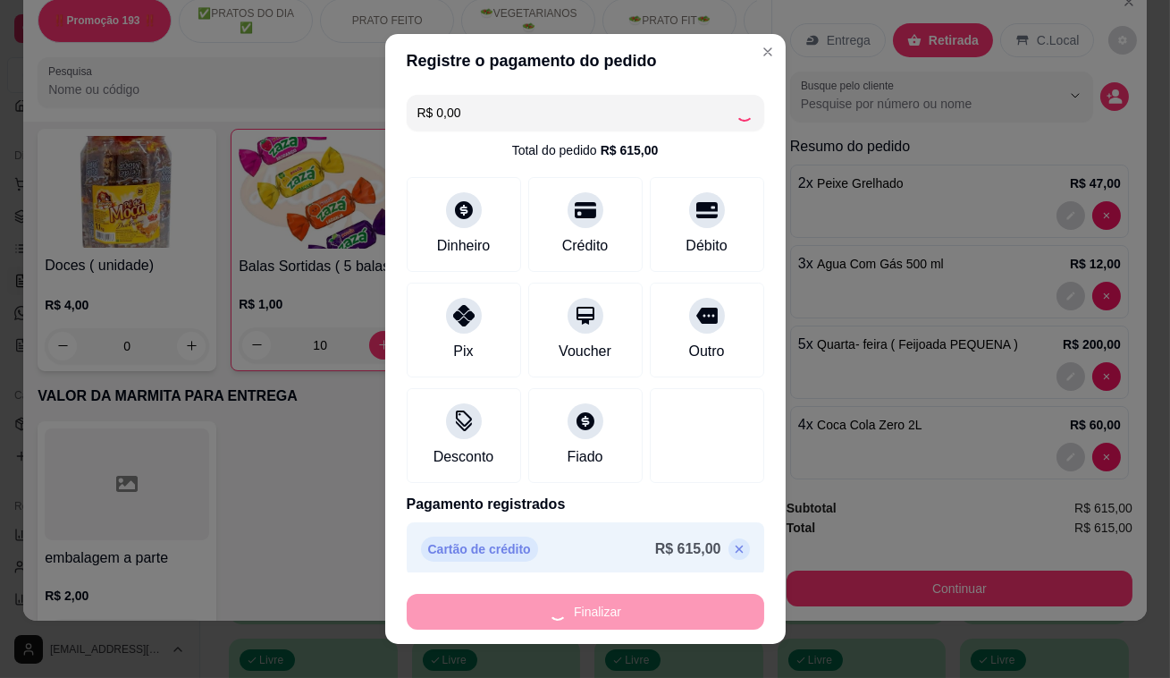
type input "0"
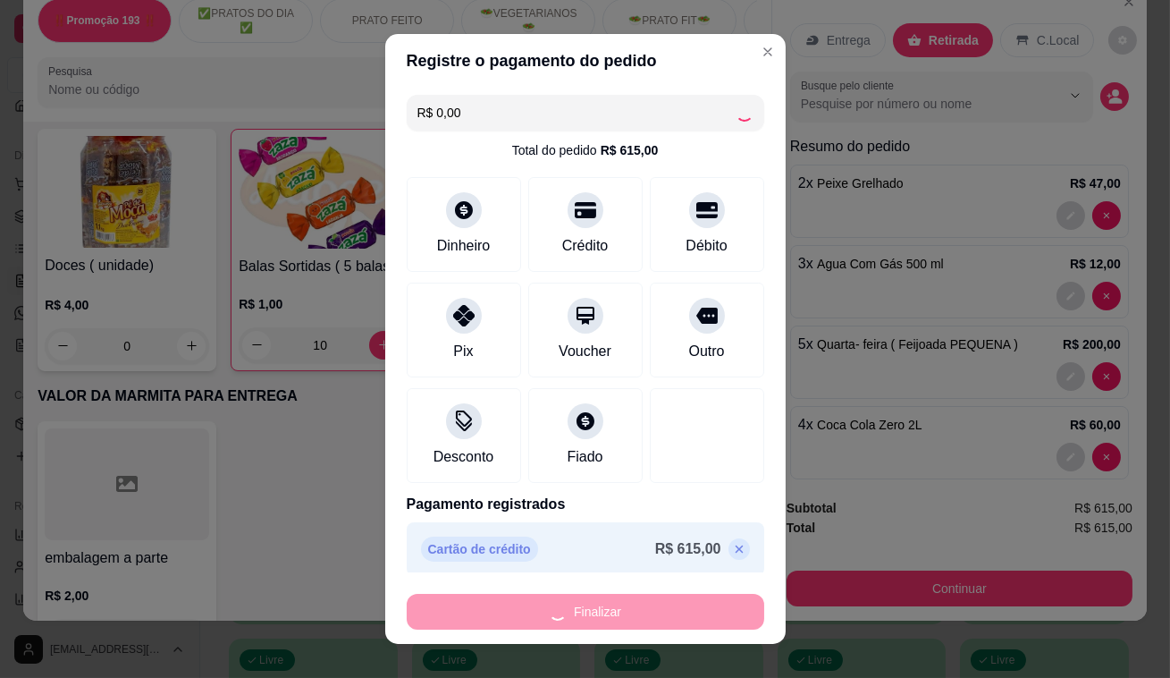
type input "0"
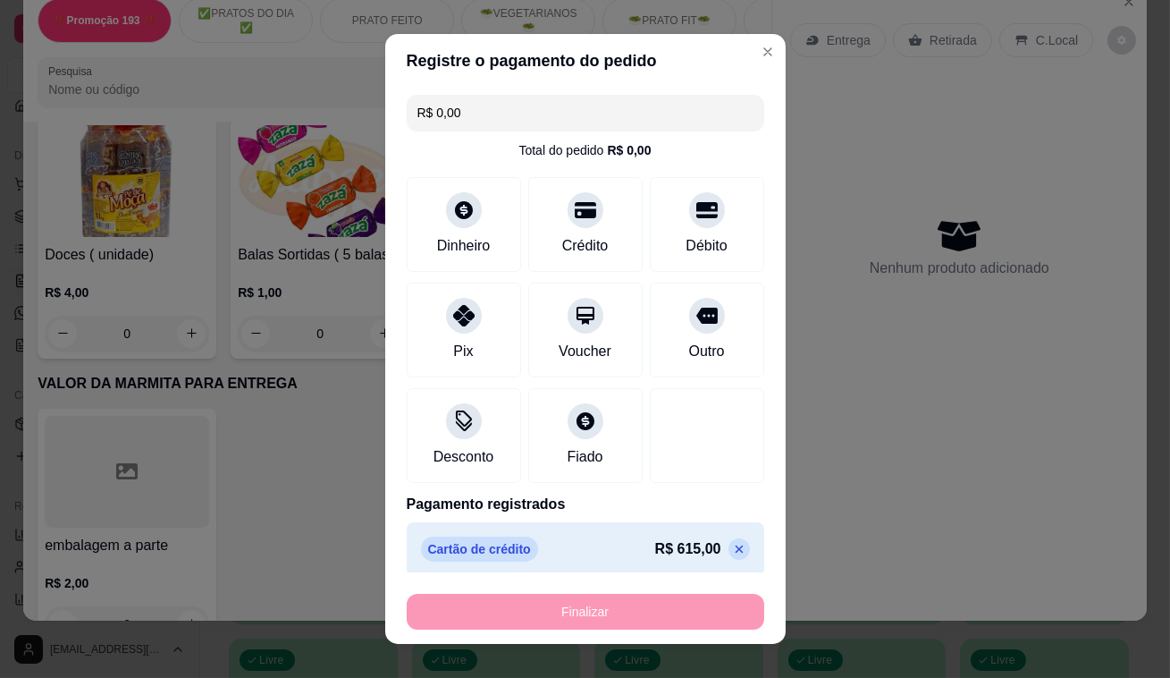
type input "-R$ 615,00"
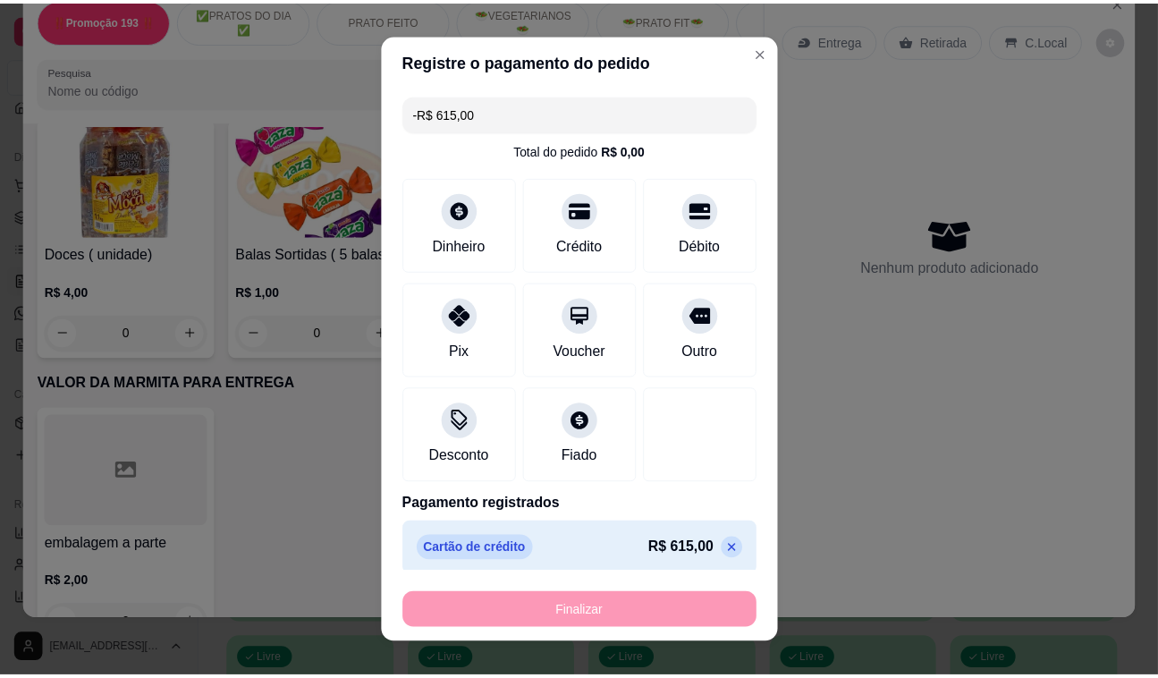
scroll to position [9581, 0]
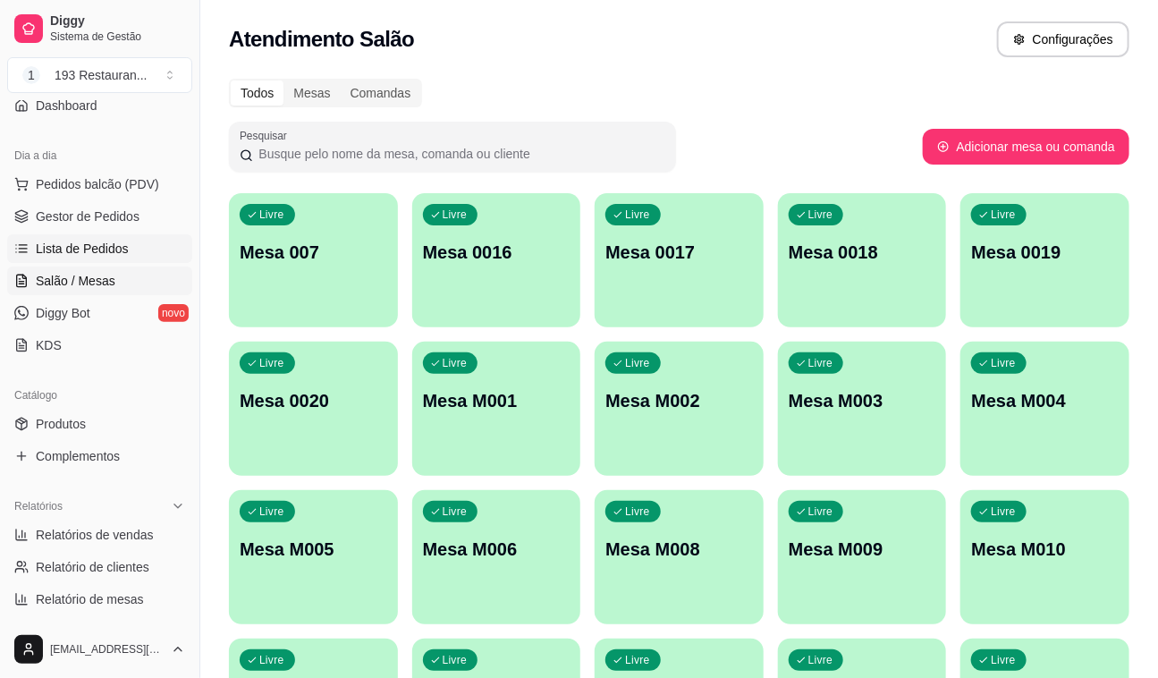
click at [63, 234] on link "Lista de Pedidos" at bounding box center [99, 248] width 185 height 29
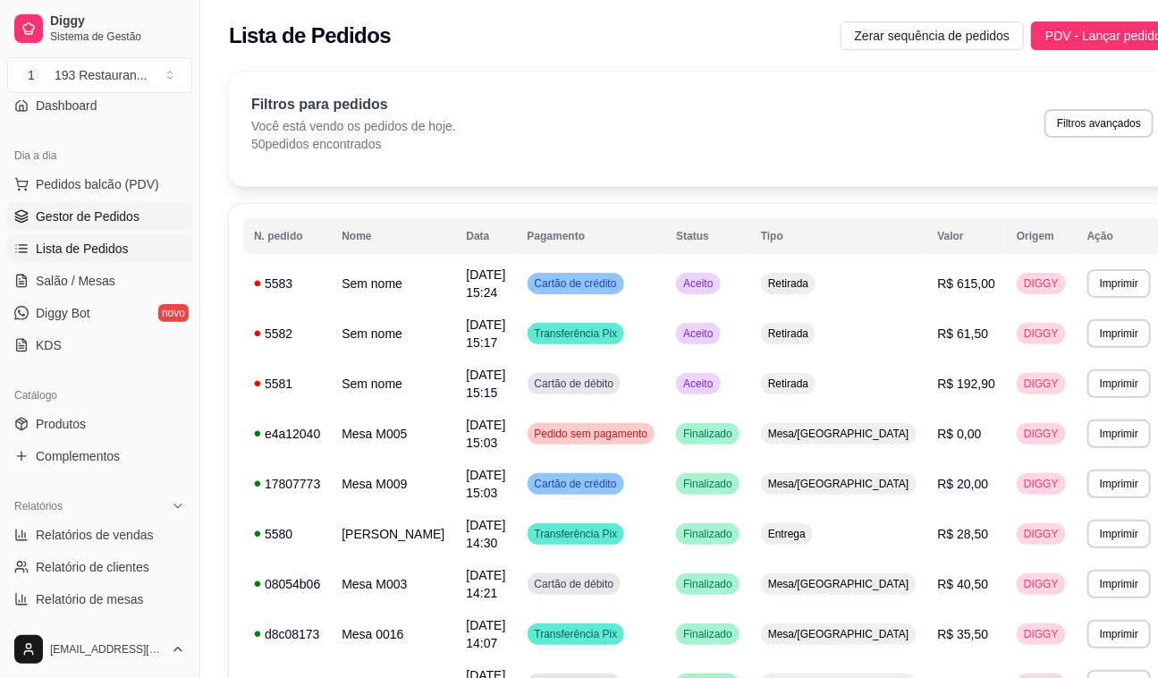
click at [97, 202] on link "Gestor de Pedidos" at bounding box center [99, 216] width 185 height 29
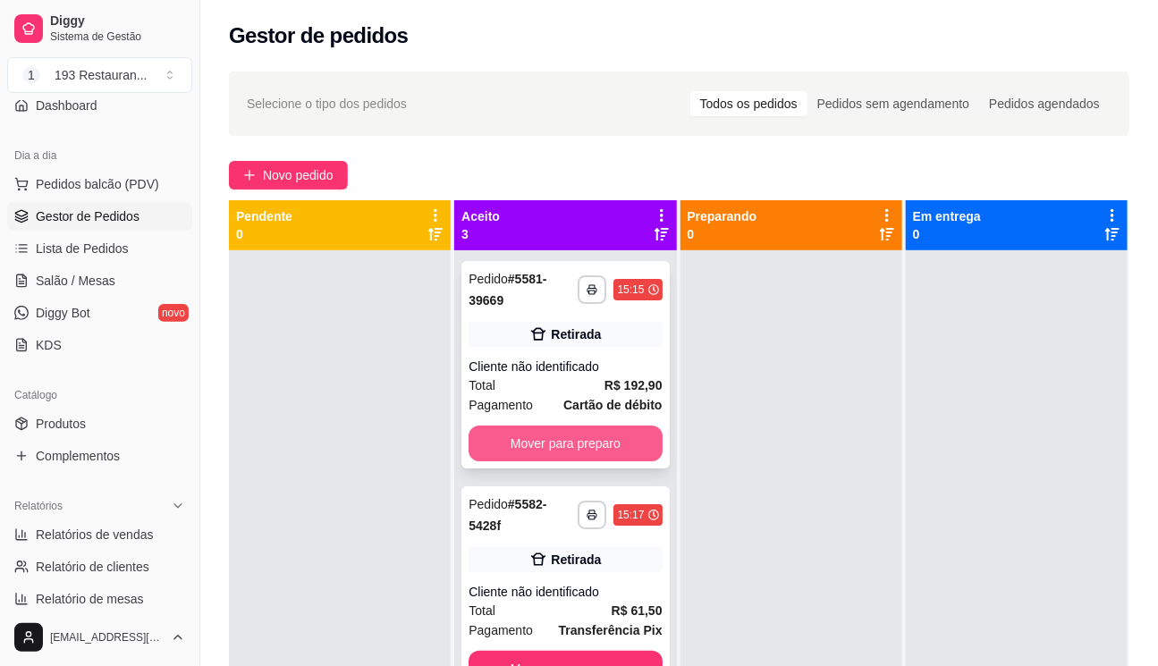
click at [583, 435] on button "Mover para preparo" at bounding box center [565, 444] width 193 height 36
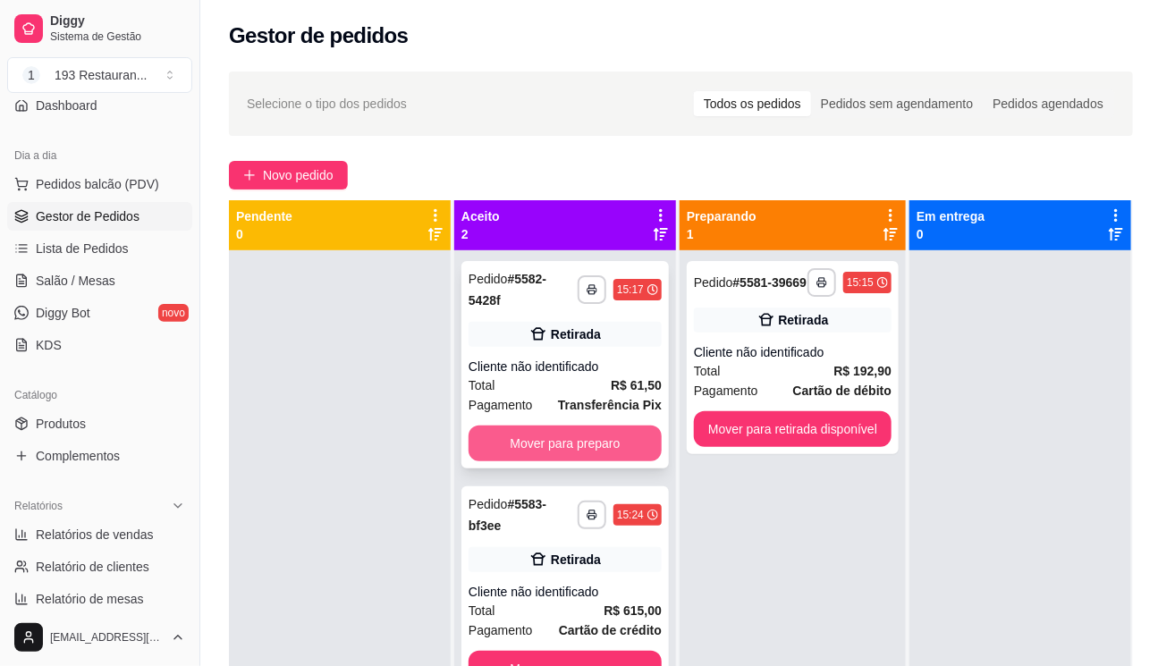
click at [570, 426] on button "Mover para preparo" at bounding box center [565, 444] width 193 height 36
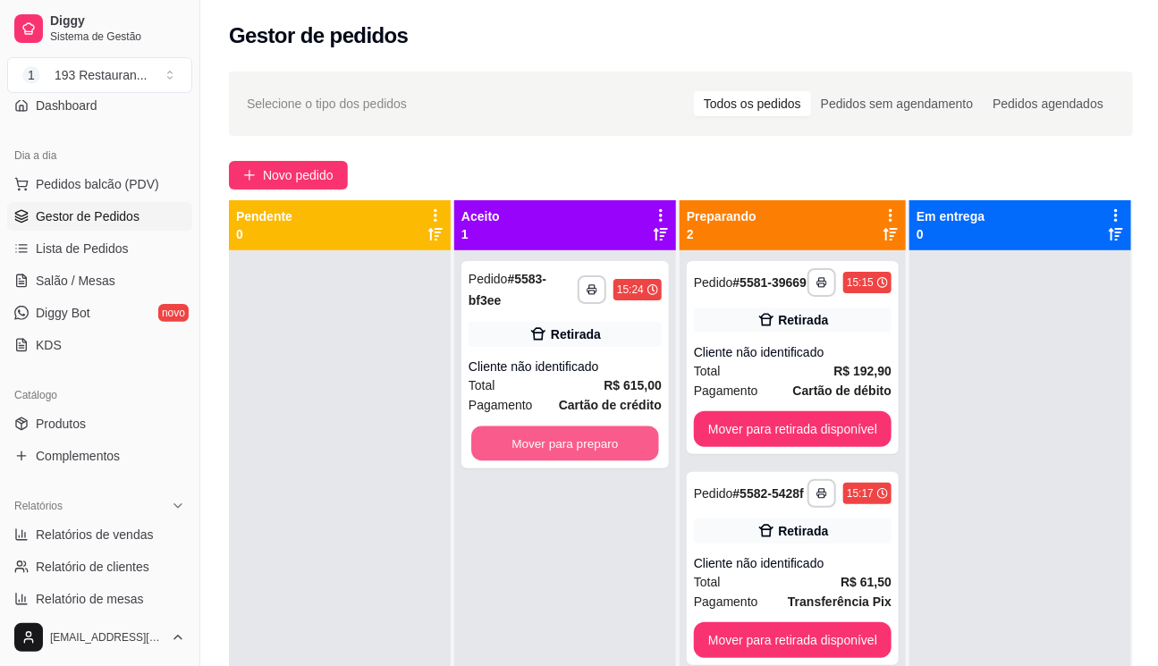
click at [570, 427] on button "Mover para preparo" at bounding box center [565, 444] width 188 height 35
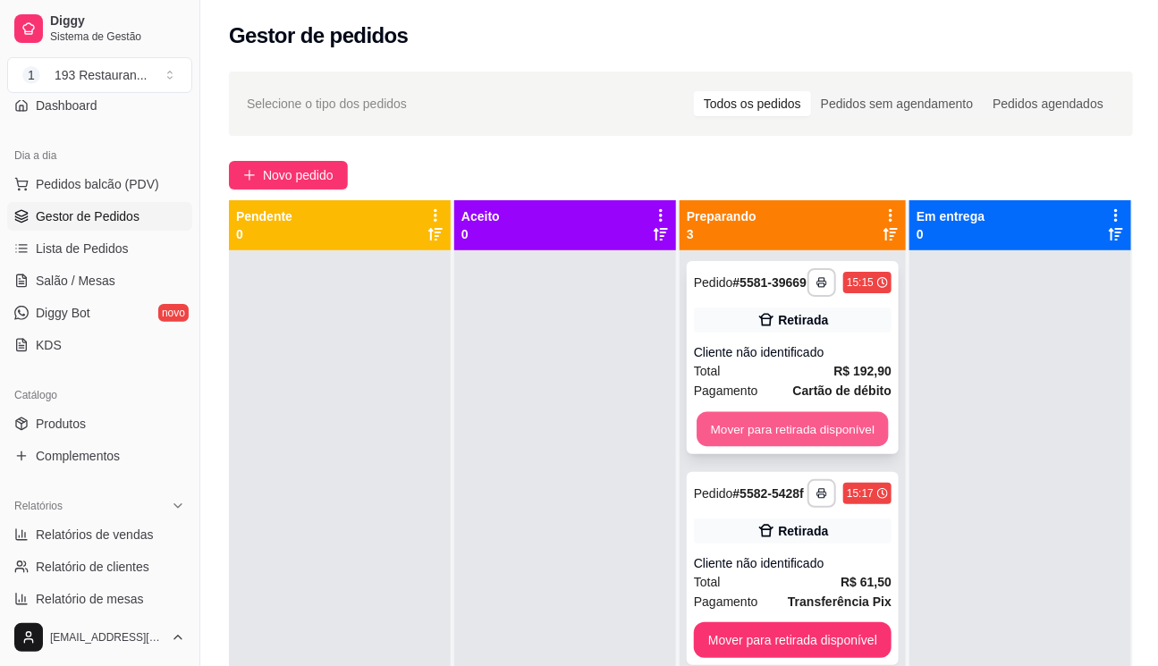
click at [709, 418] on button "Mover para retirada disponível" at bounding box center [792, 429] width 191 height 35
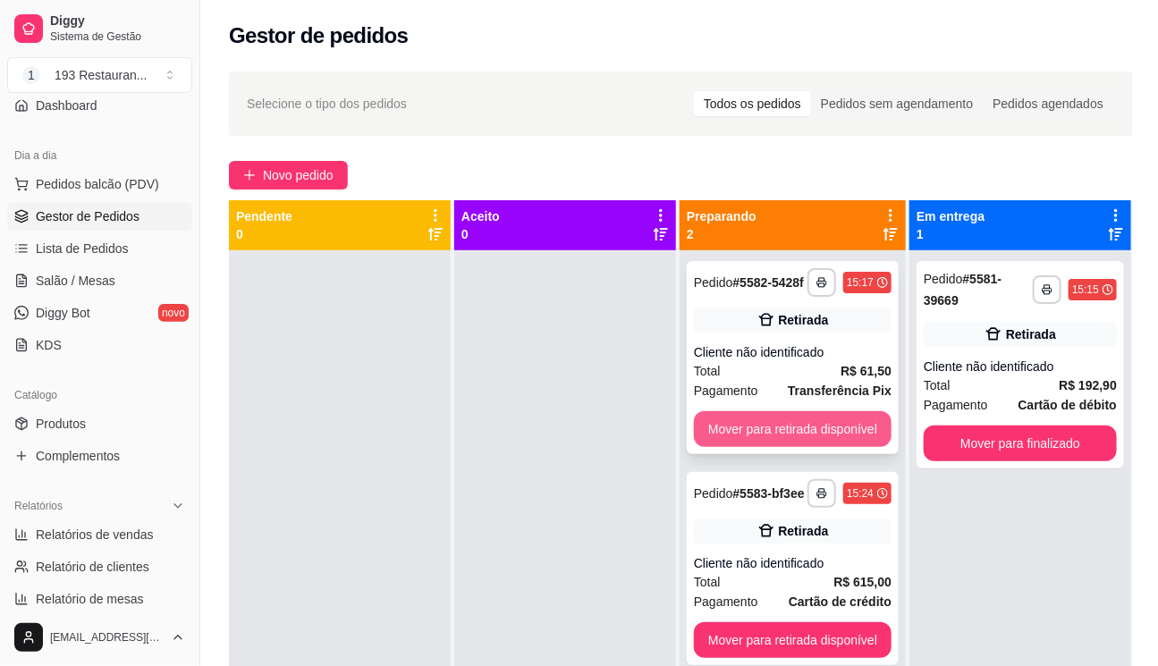
click at [768, 423] on button "Mover para retirada disponível" at bounding box center [793, 429] width 198 height 36
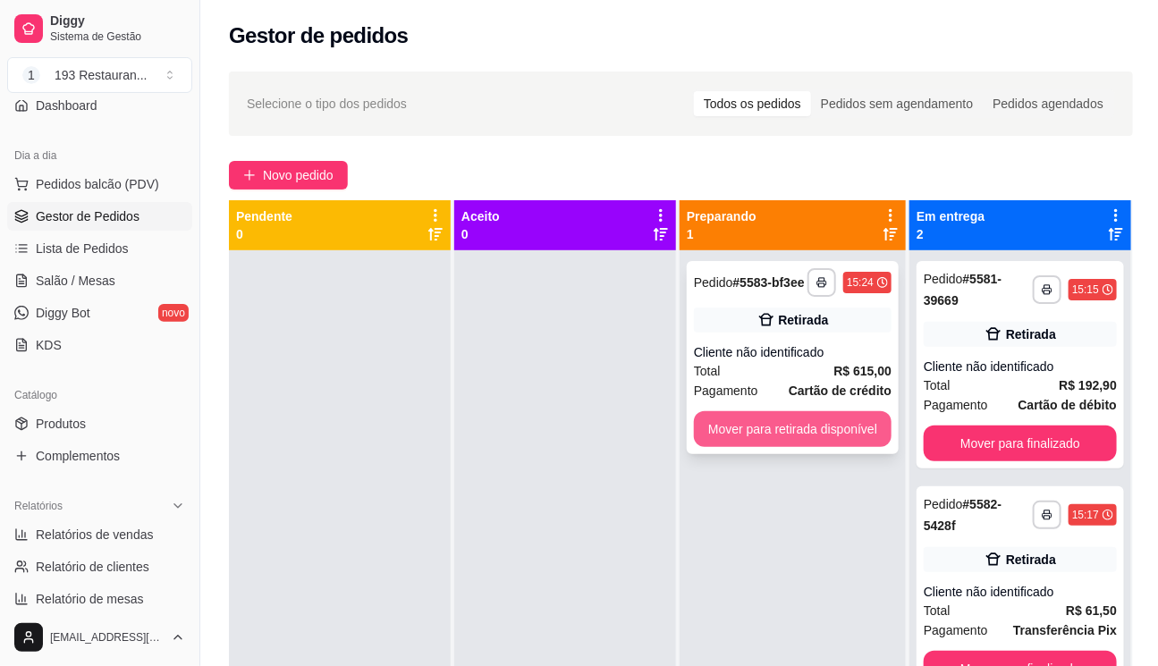
click at [786, 423] on button "Mover para retirada disponível" at bounding box center [793, 429] width 198 height 36
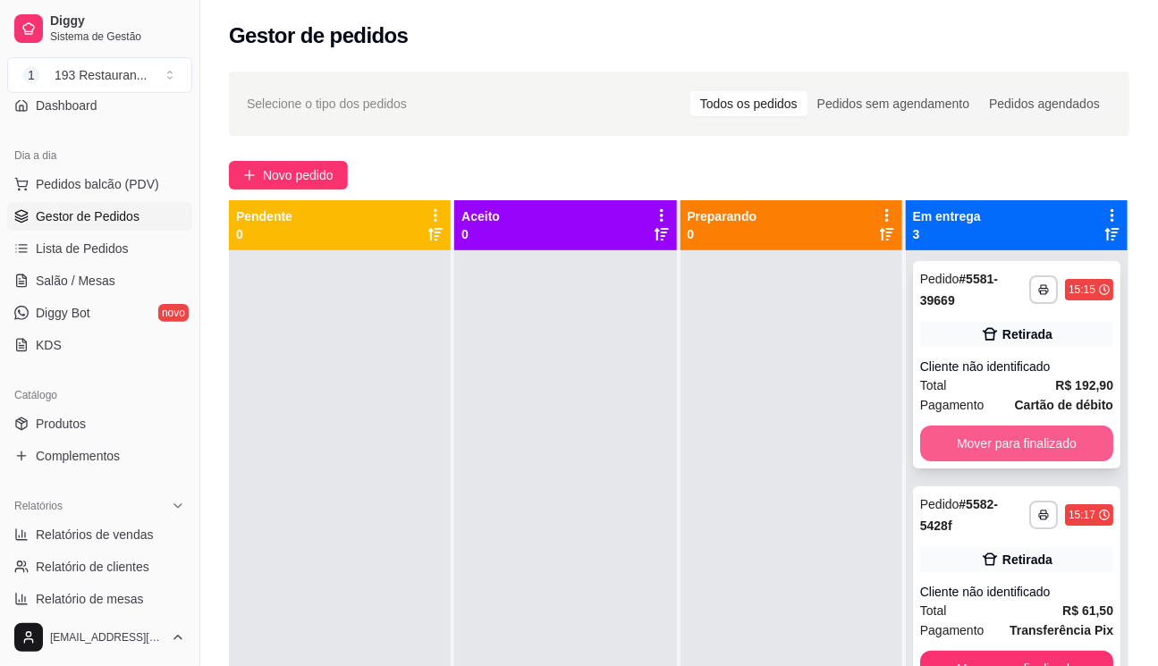
click at [1043, 446] on button "Mover para finalizado" at bounding box center [1016, 444] width 193 height 36
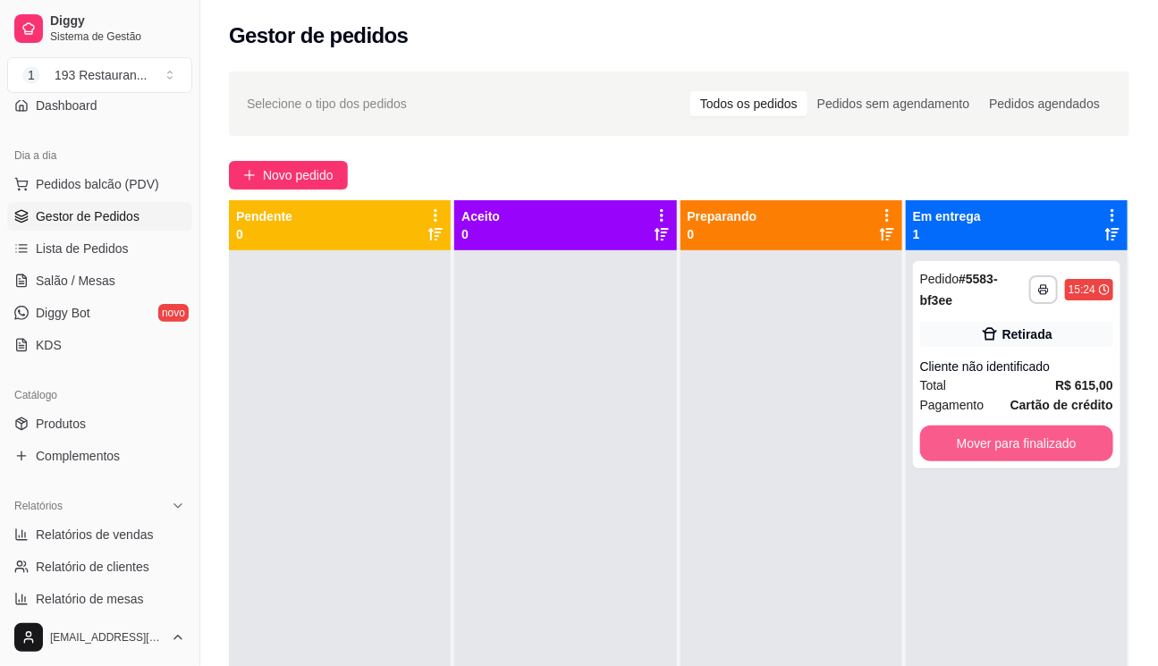
click at [1043, 446] on button "Mover para finalizado" at bounding box center [1016, 444] width 193 height 36
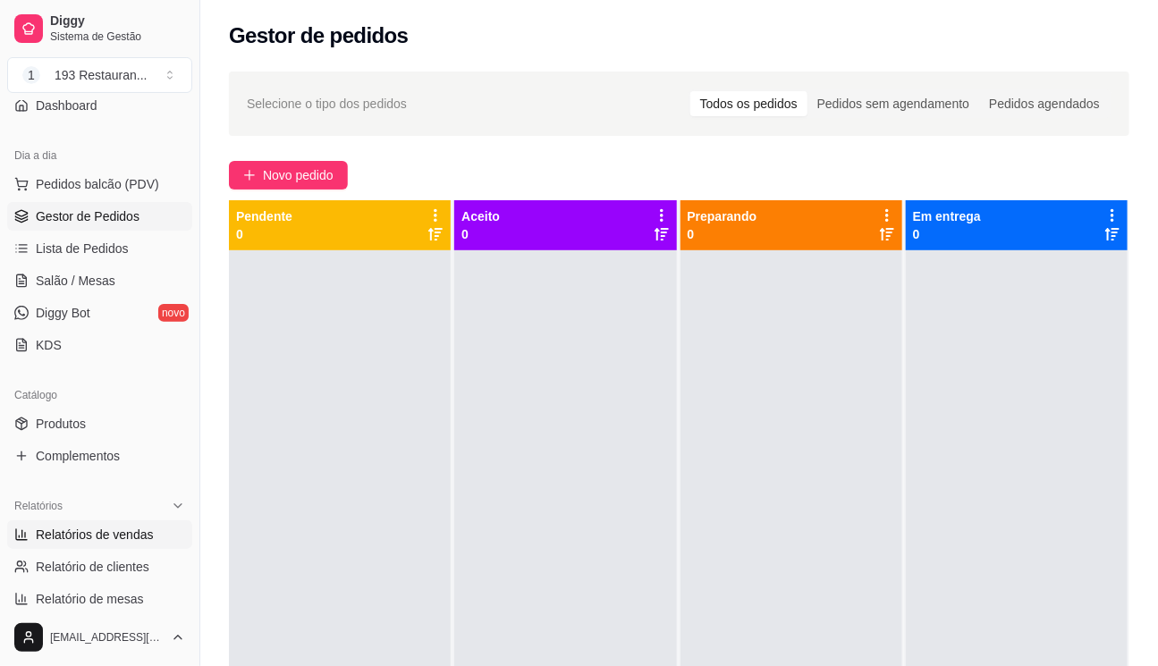
click at [114, 536] on span "Relatórios de vendas" at bounding box center [95, 535] width 118 height 18
select select "ALL"
select select "0"
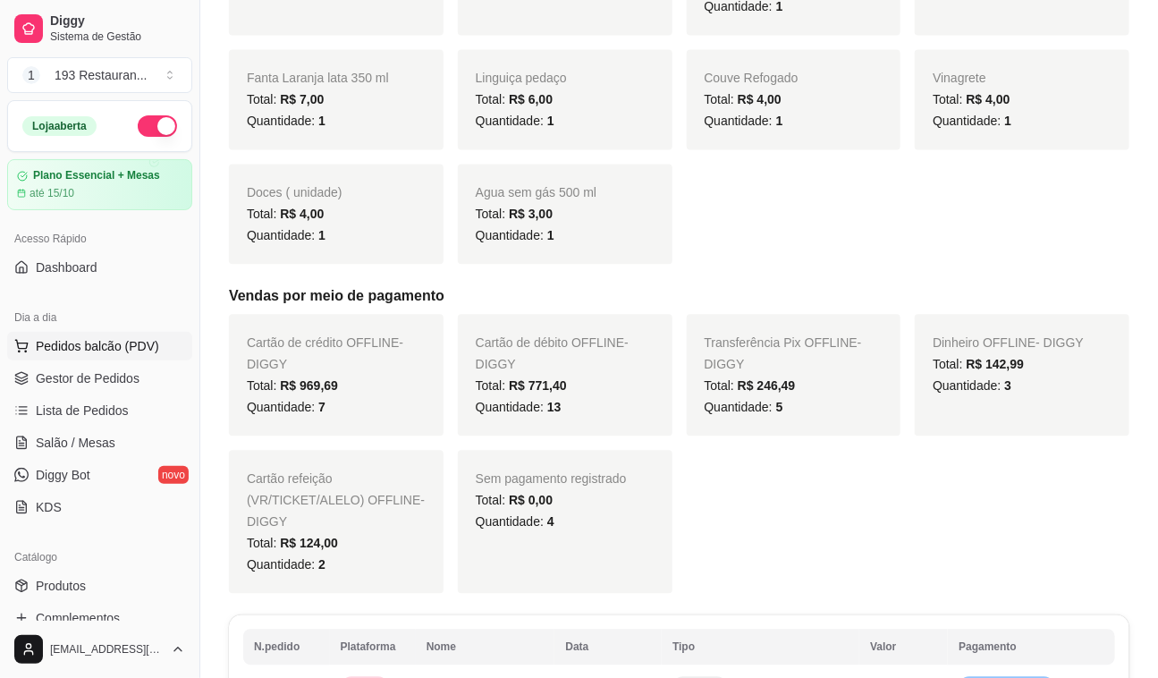
click at [102, 347] on span "Pedidos balcão (PDV)" at bounding box center [97, 346] width 123 height 18
